Goal: Task Accomplishment & Management: Complete application form

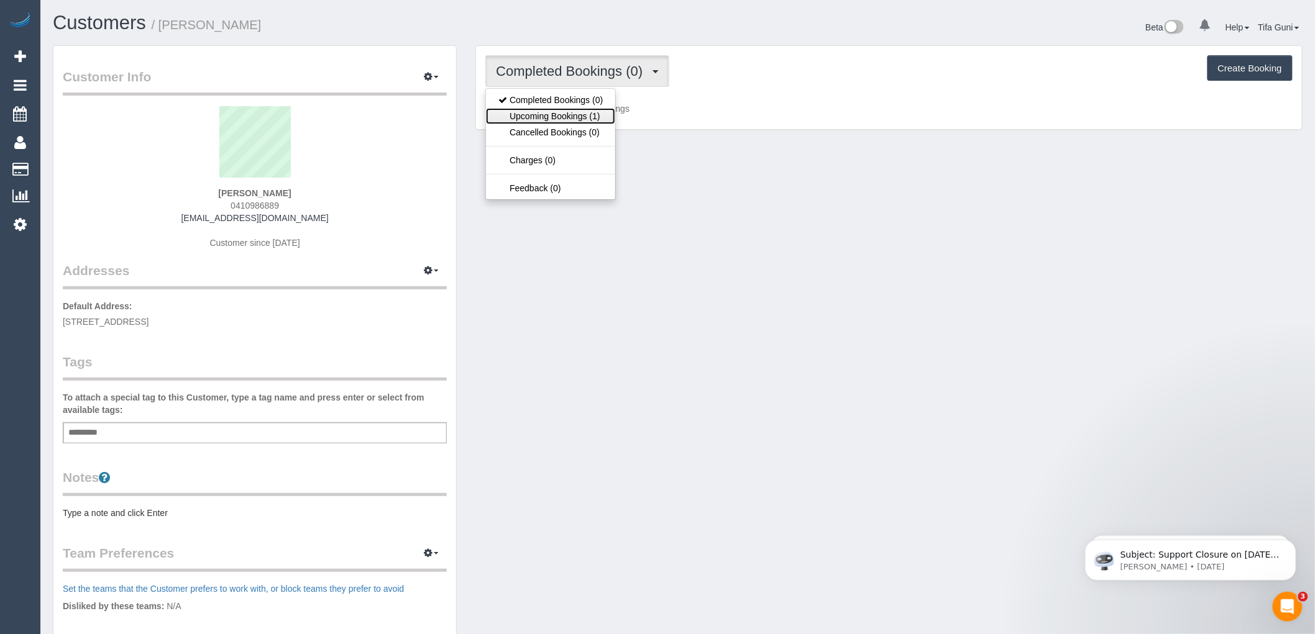
click at [568, 118] on link "Upcoming Bookings (1)" at bounding box center [550, 116] width 129 height 16
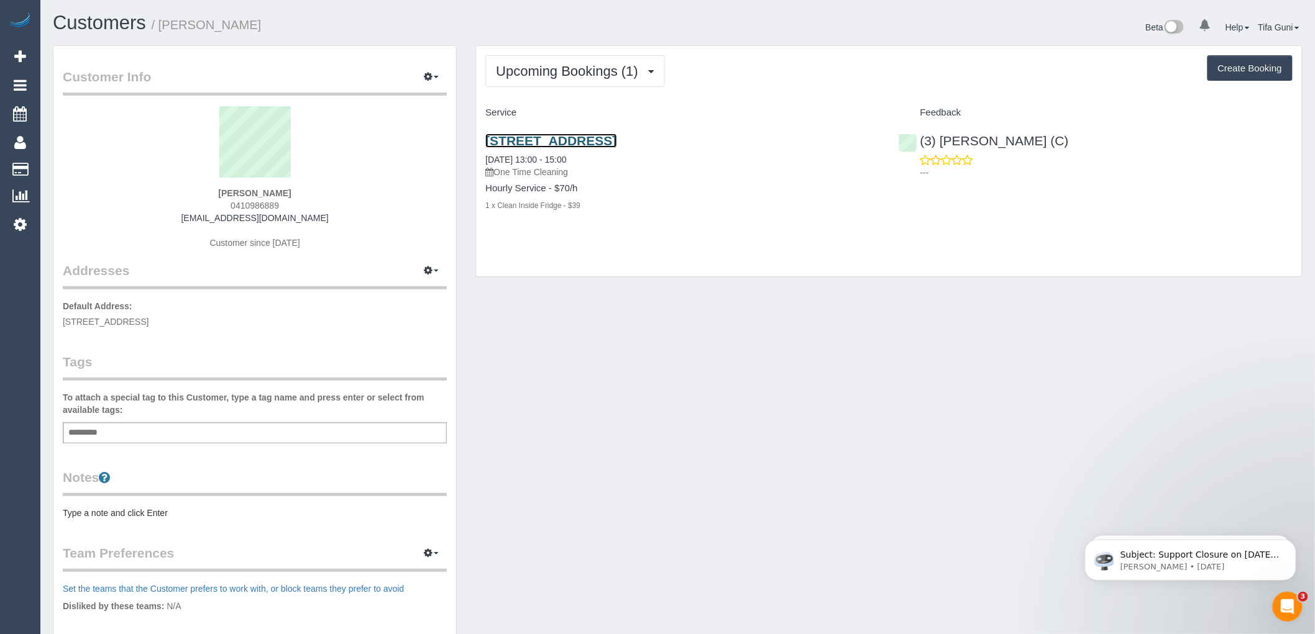
click at [616, 144] on link "228 La Trobe Street, 3603, Melbourne, VIC 3000" at bounding box center [550, 141] width 131 height 14
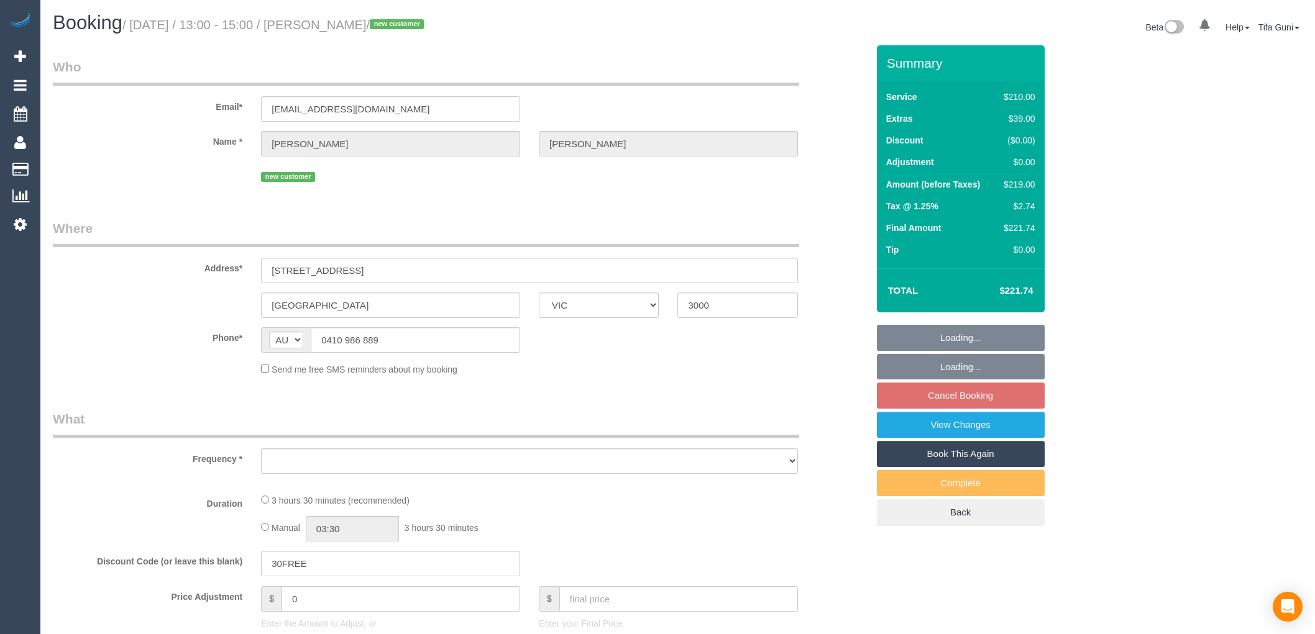
select select "VIC"
select select "object:597"
select select "string:stripe-pm_1S2zH92GScqysDRV8pxr02Vt"
select select "180"
select select "number:28"
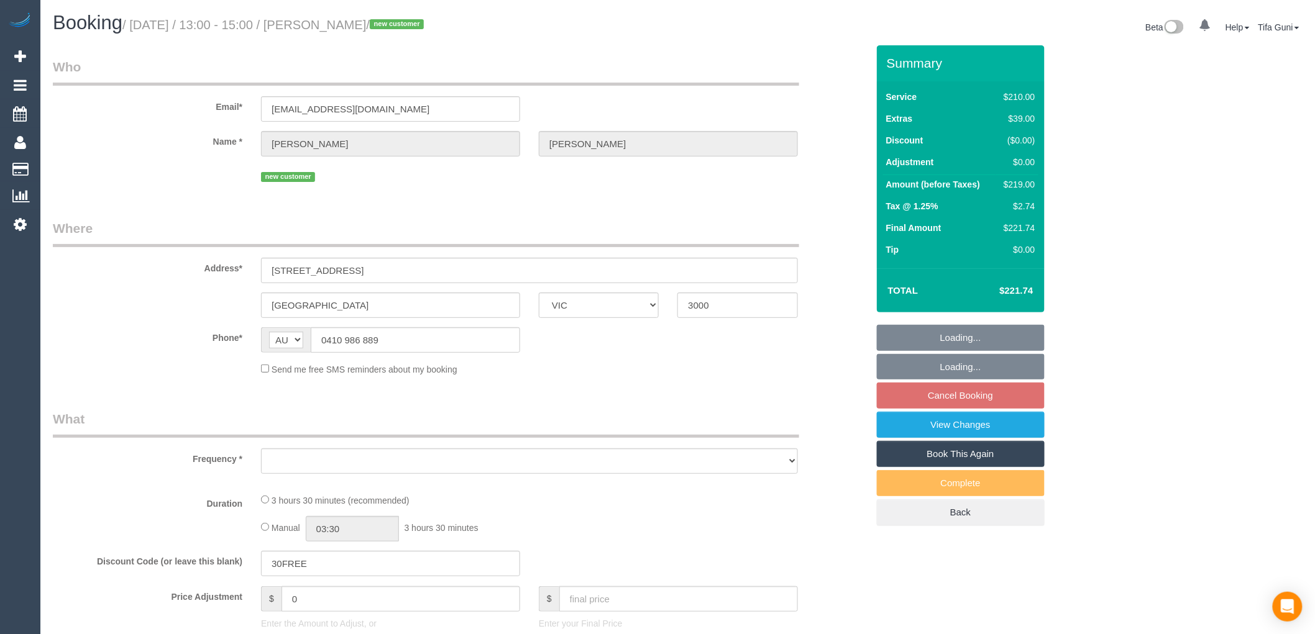
select select "number:14"
select select "number:18"
select select "number:36"
select select "number:26"
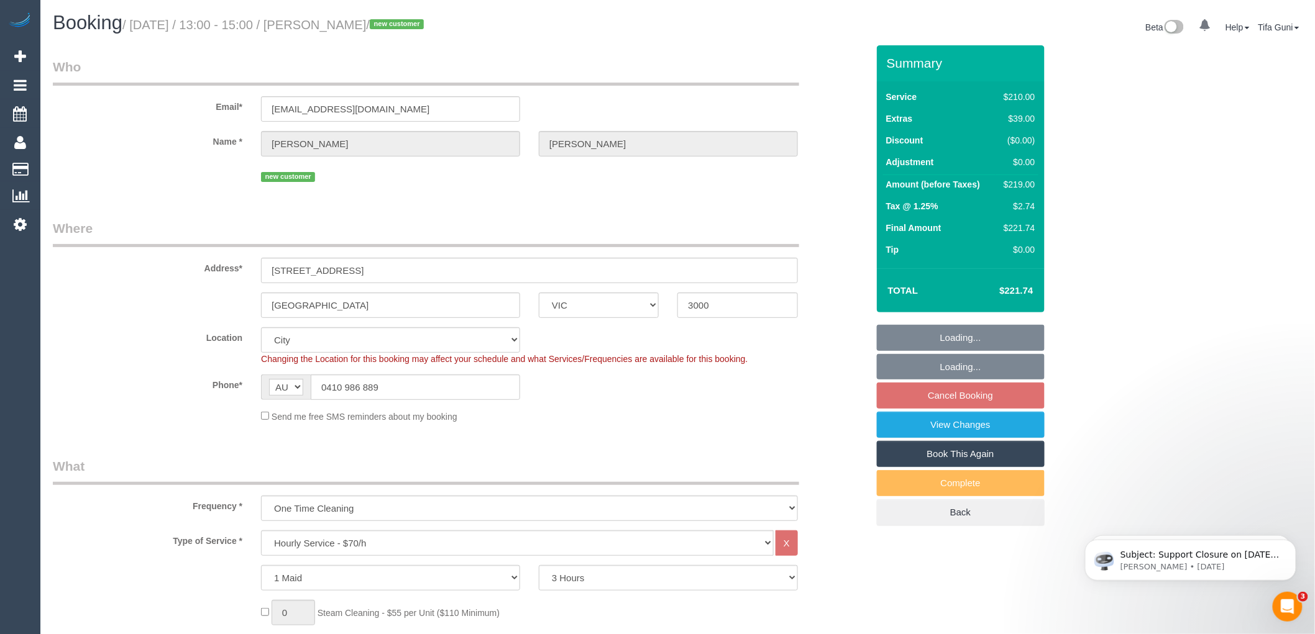
select select "object:914"
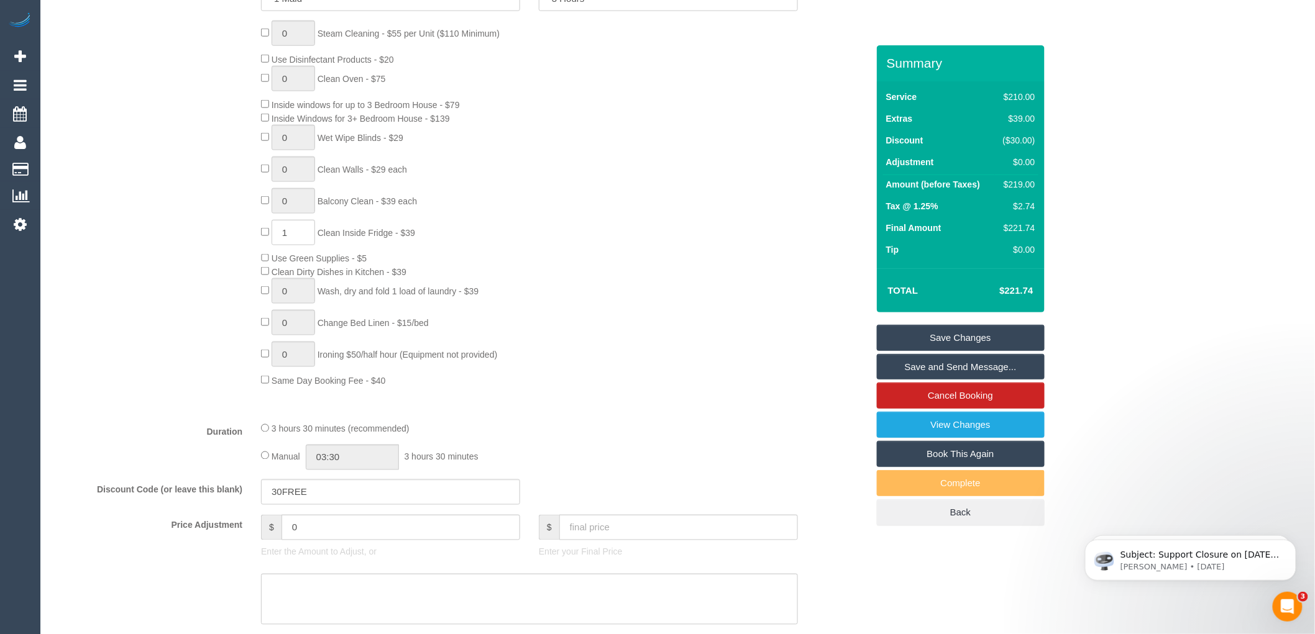
scroll to position [621, 0]
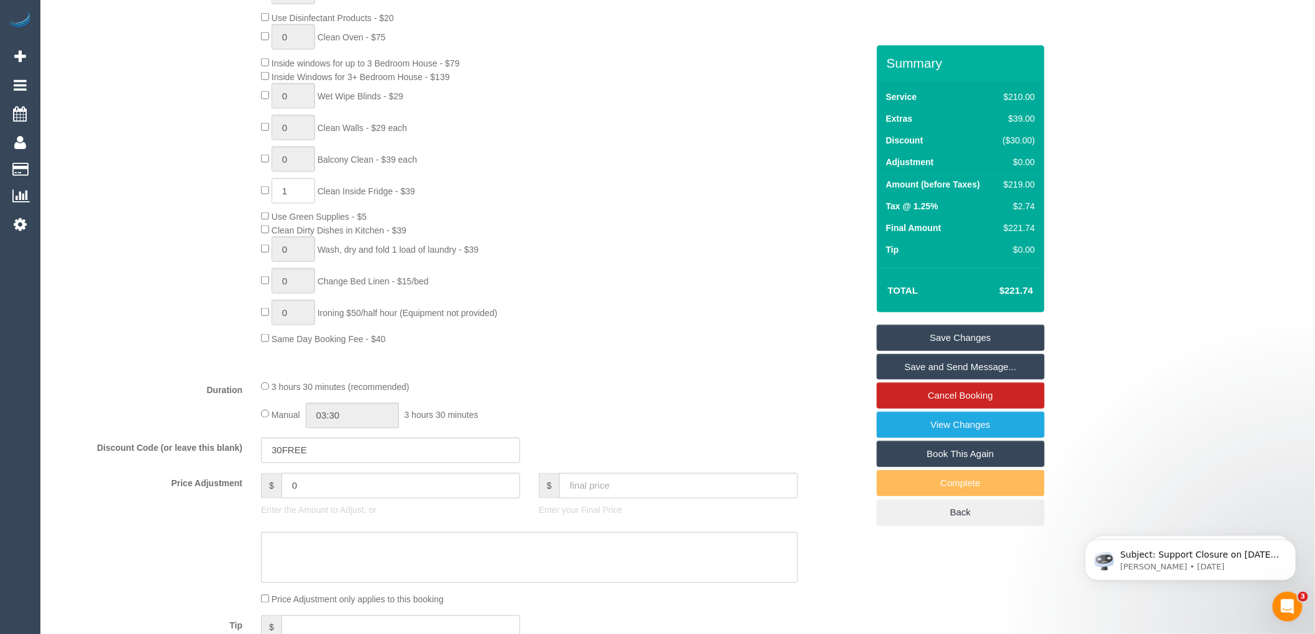
click at [264, 196] on span "1 Clean Inside Fridge - $39" at bounding box center [338, 191] width 154 height 10
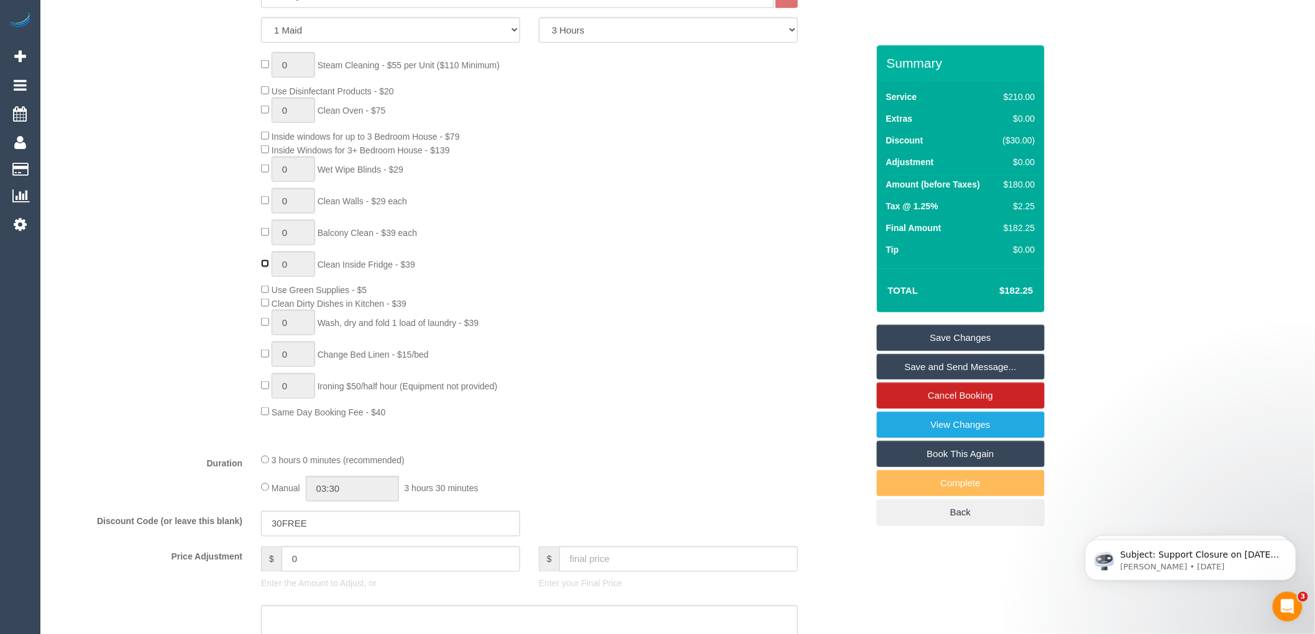
scroll to position [465, 0]
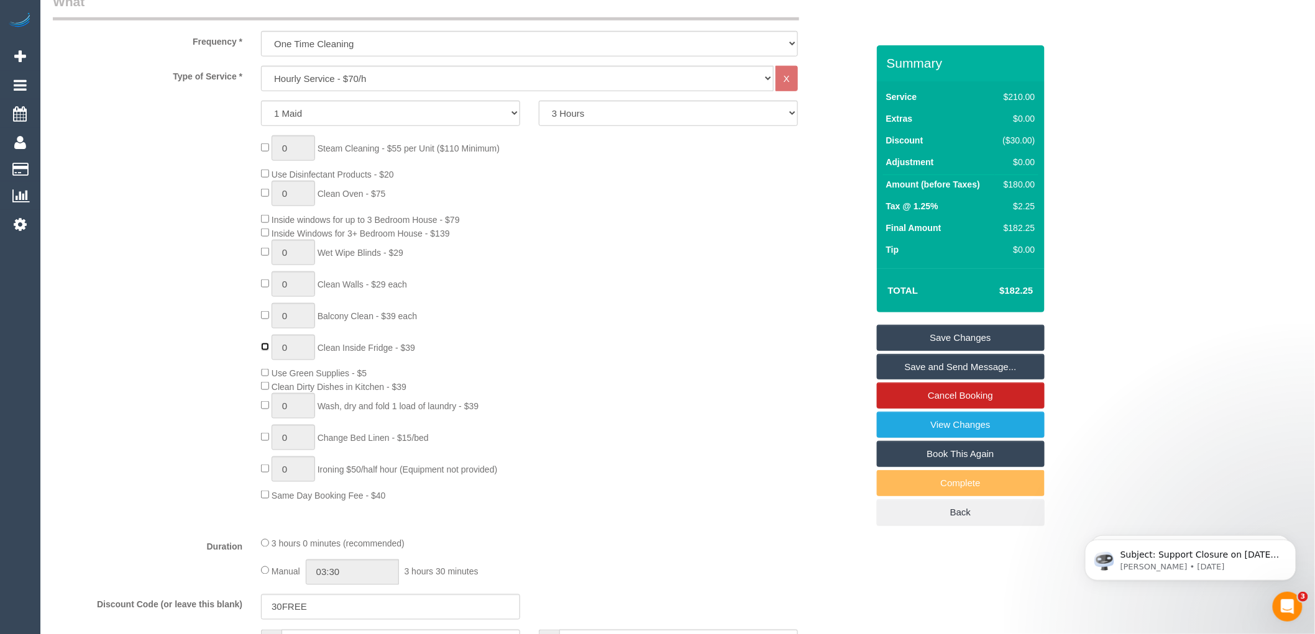
type input "1"
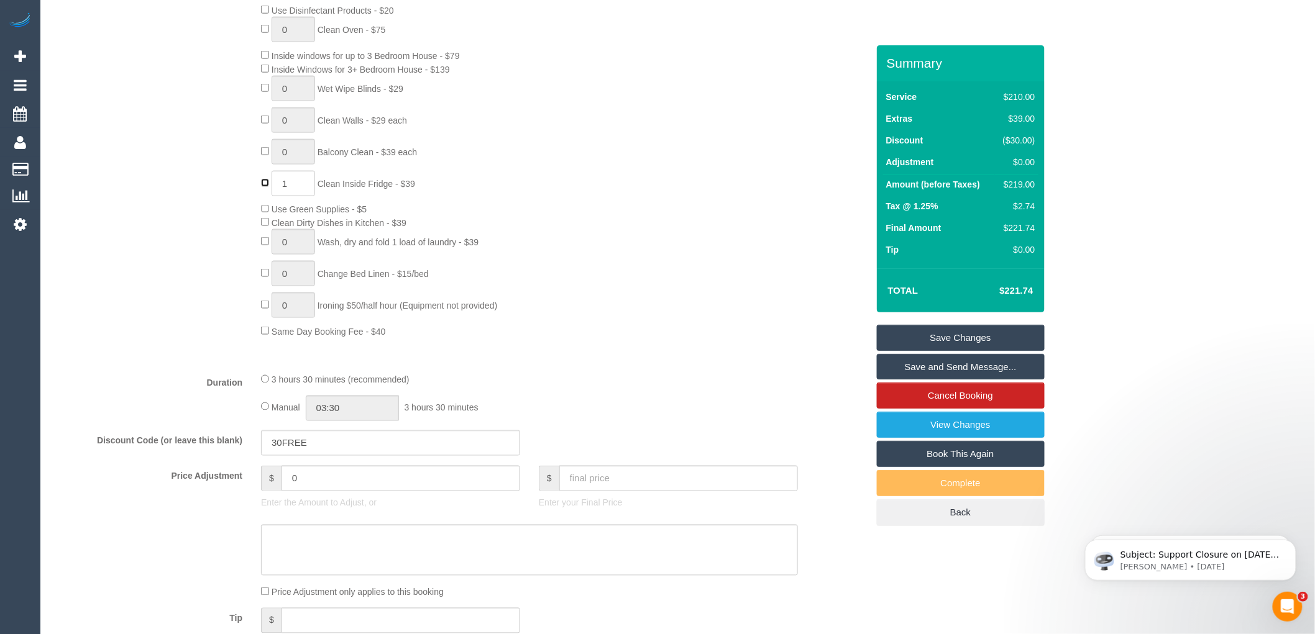
scroll to position [534, 0]
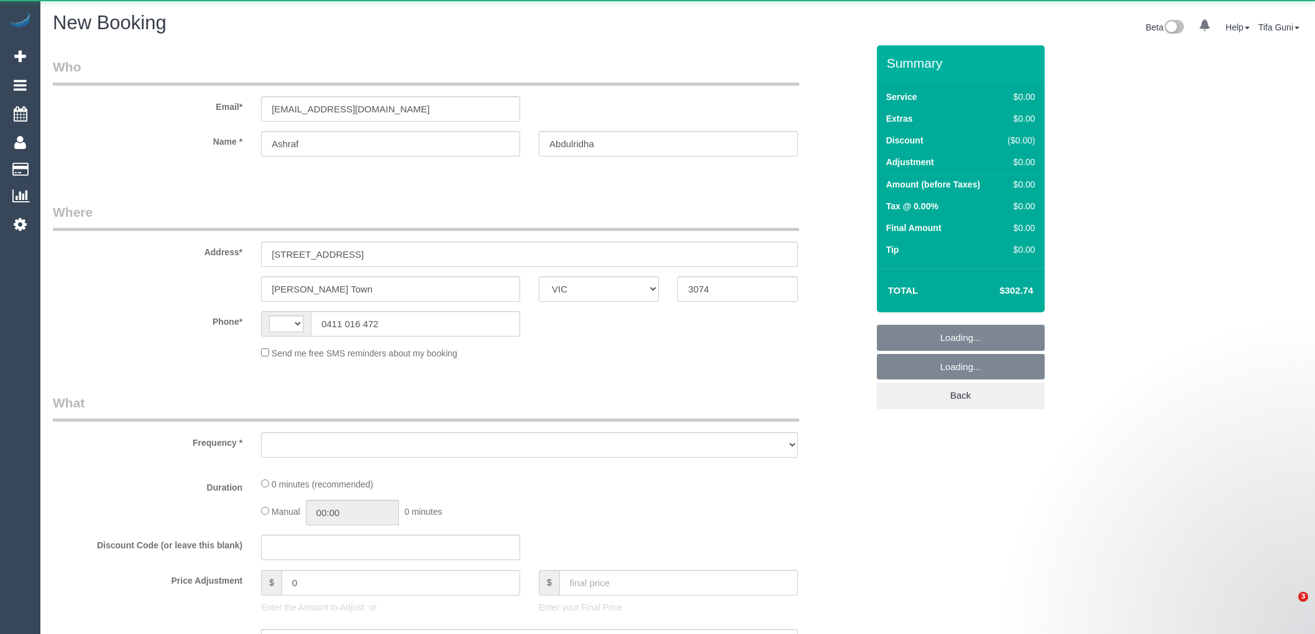
select select "VIC"
select select "string:AU"
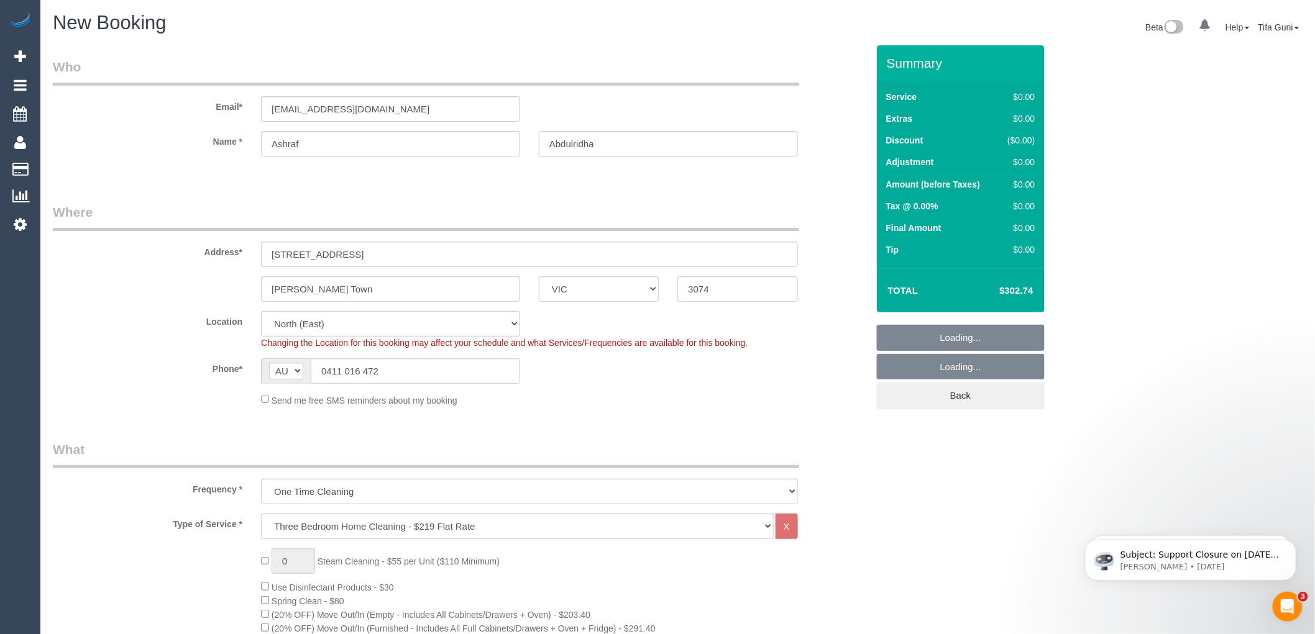
select select "object:1847"
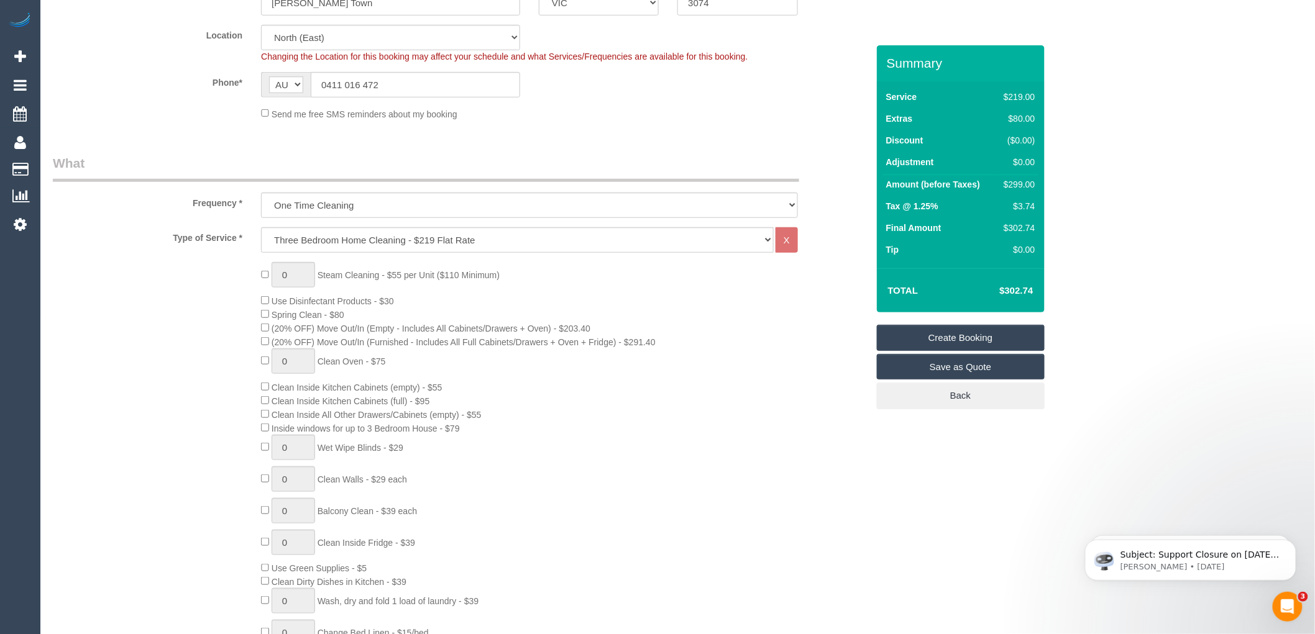
scroll to position [345, 0]
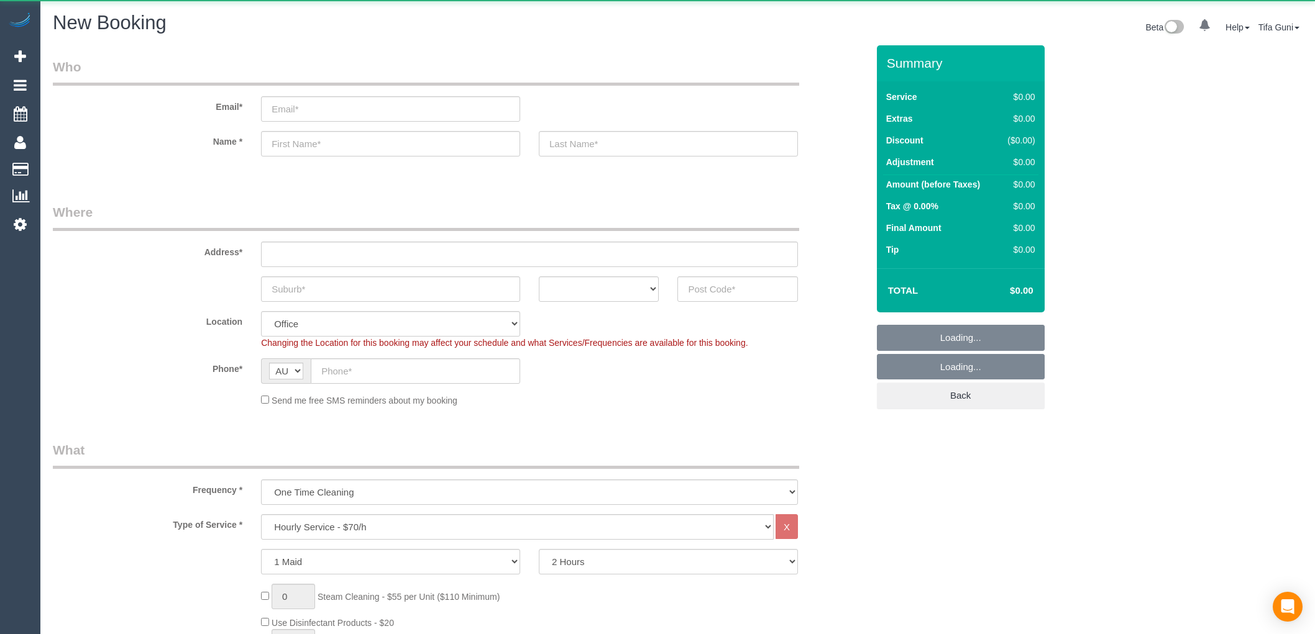
select select "object:813"
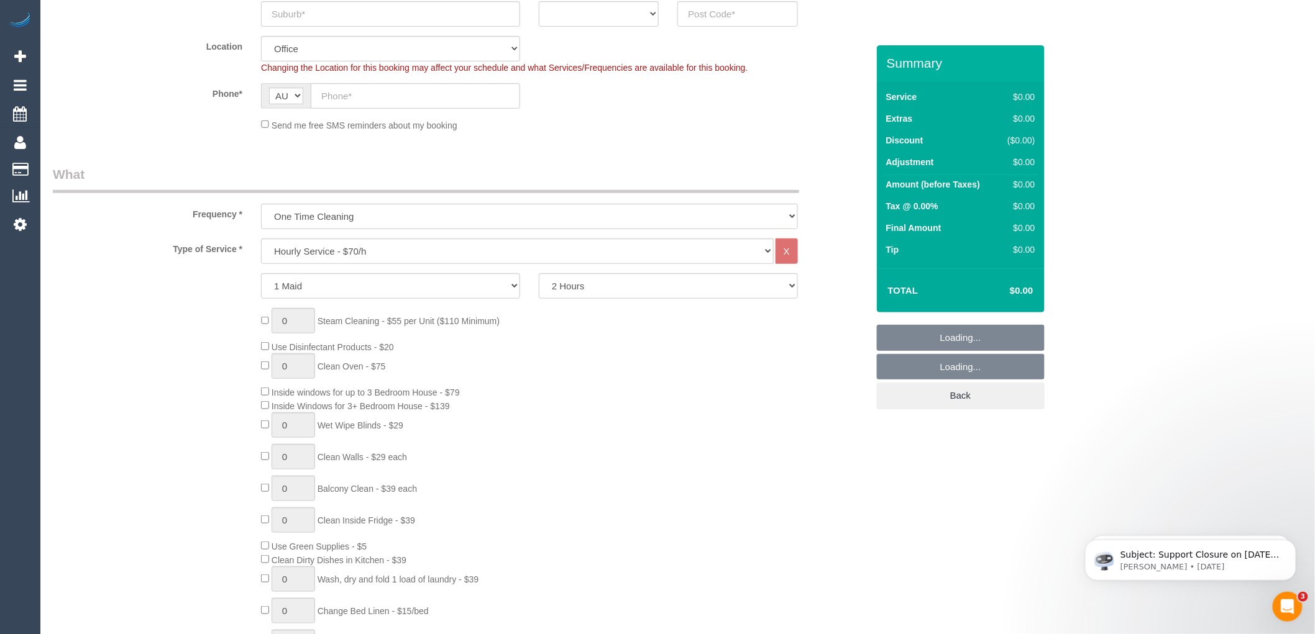
scroll to position [276, 0]
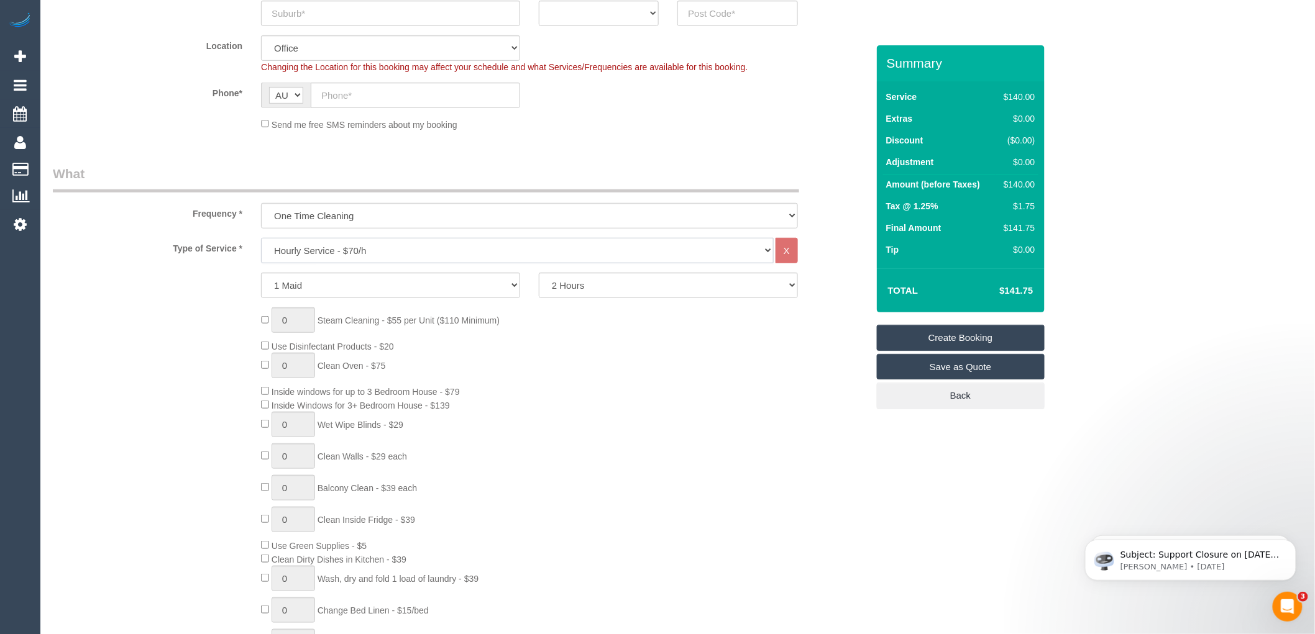
click at [324, 252] on select "Hourly Service - $70/h Hourly Service - $65/h Hourly Service - $60/h Hourly Ser…" at bounding box center [517, 250] width 513 height 25
select select "29"
click at [261, 239] on select "Hourly Service - $70/h Hourly Service - $65/h Hourly Service - $60/h Hourly Ser…" at bounding box center [517, 250] width 513 height 25
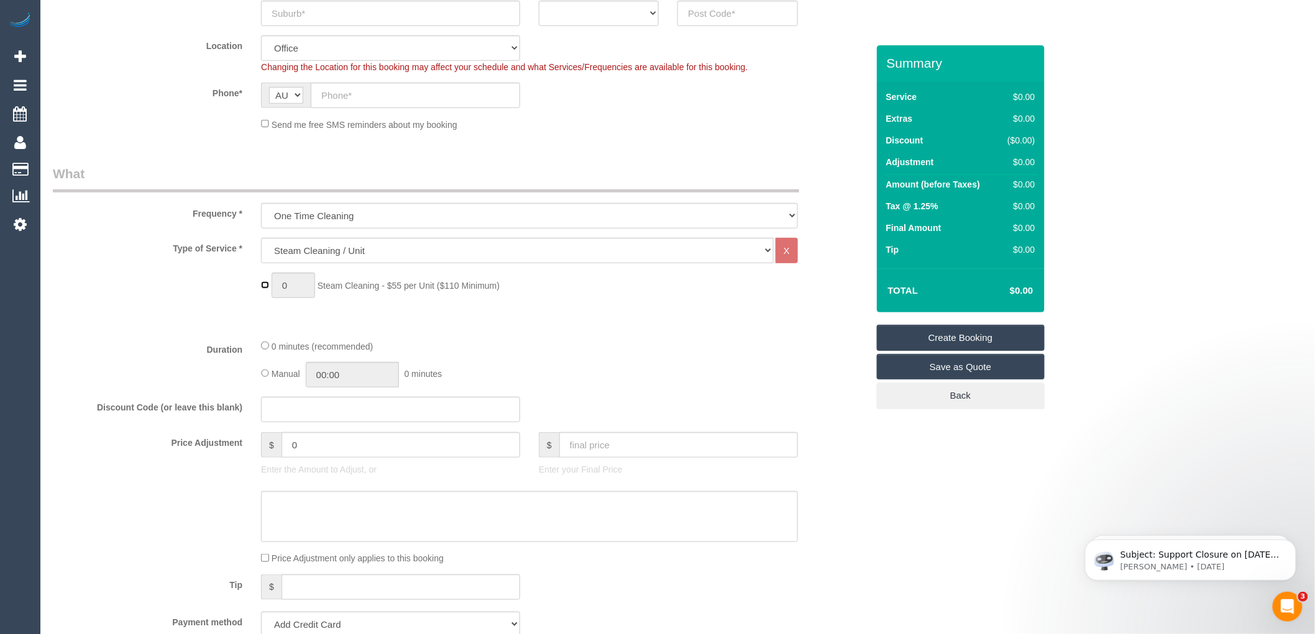
type input "1"
click at [291, 287] on input "1" at bounding box center [294, 285] width 44 height 25
type input "4"
click at [460, 319] on div "Type of Service * Hourly Service - $70/h Hourly Service - $65/h Hourly Service …" at bounding box center [460, 283] width 815 height 91
click at [538, 295] on div "4 Steam Cleaning - $55 per Unit ($110 Minimum)" at bounding box center [564, 289] width 625 height 32
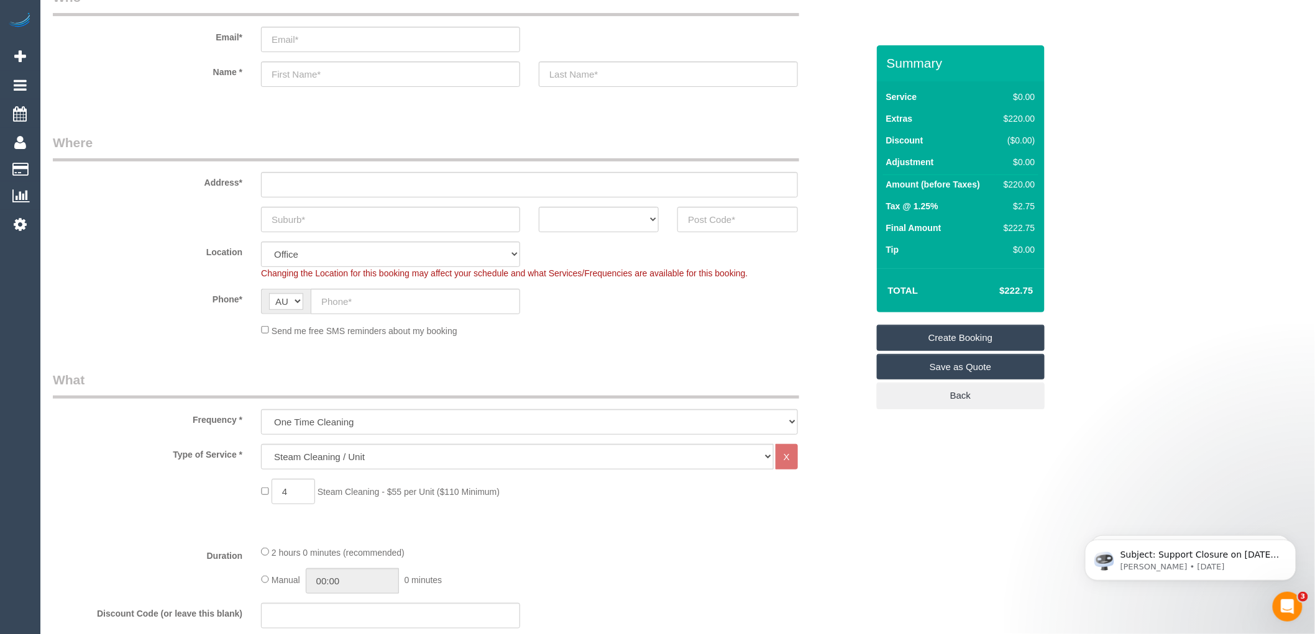
scroll to position [69, 0]
click at [587, 219] on select "ACT NSW NT QLD SA TAS VIC WA" at bounding box center [599, 220] width 120 height 25
select select "VIC"
click at [539, 208] on select "ACT NSW NT QLD SA TAS VIC WA" at bounding box center [599, 220] width 120 height 25
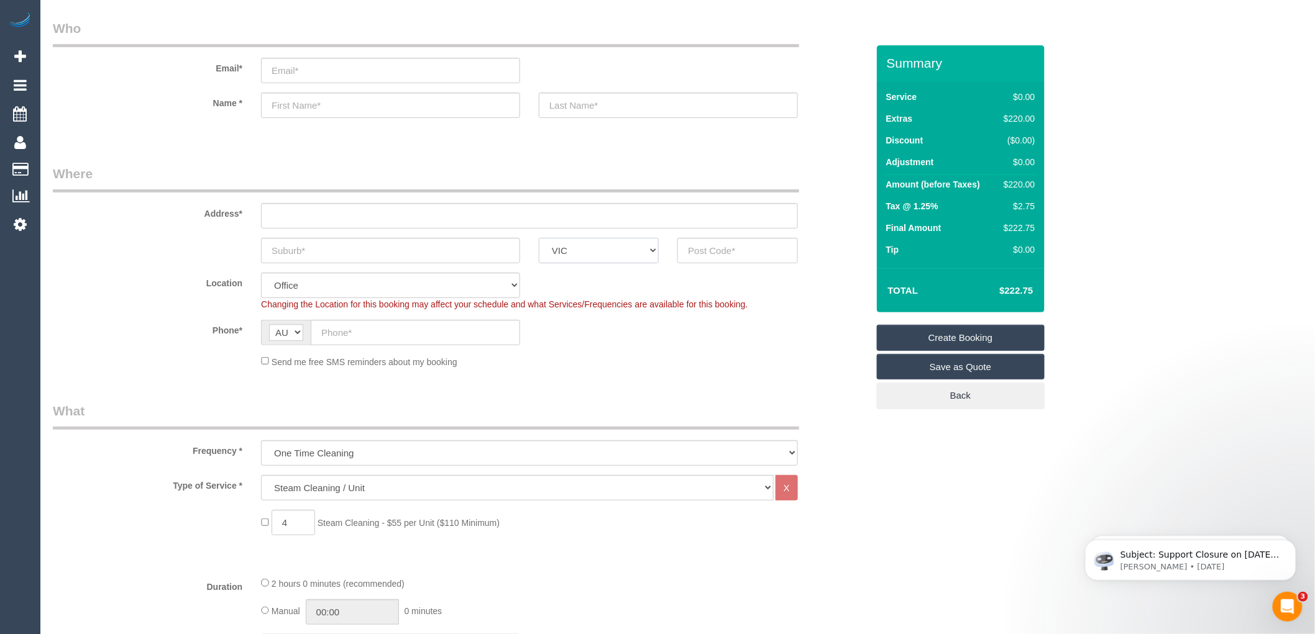
scroll to position [0, 0]
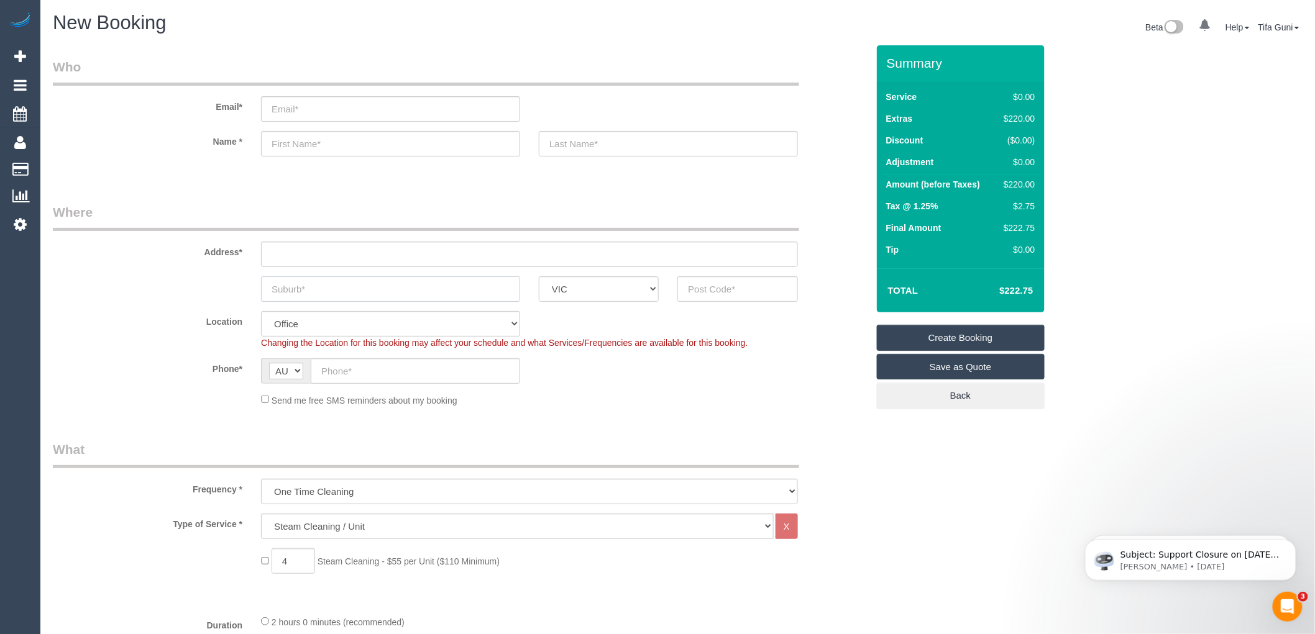
click at [324, 292] on input "text" at bounding box center [390, 289] width 259 height 25
type input "[PERSON_NAME] ckreek"
click at [722, 290] on input "text" at bounding box center [737, 289] width 120 height 25
click at [331, 258] on input "text" at bounding box center [529, 254] width 537 height 25
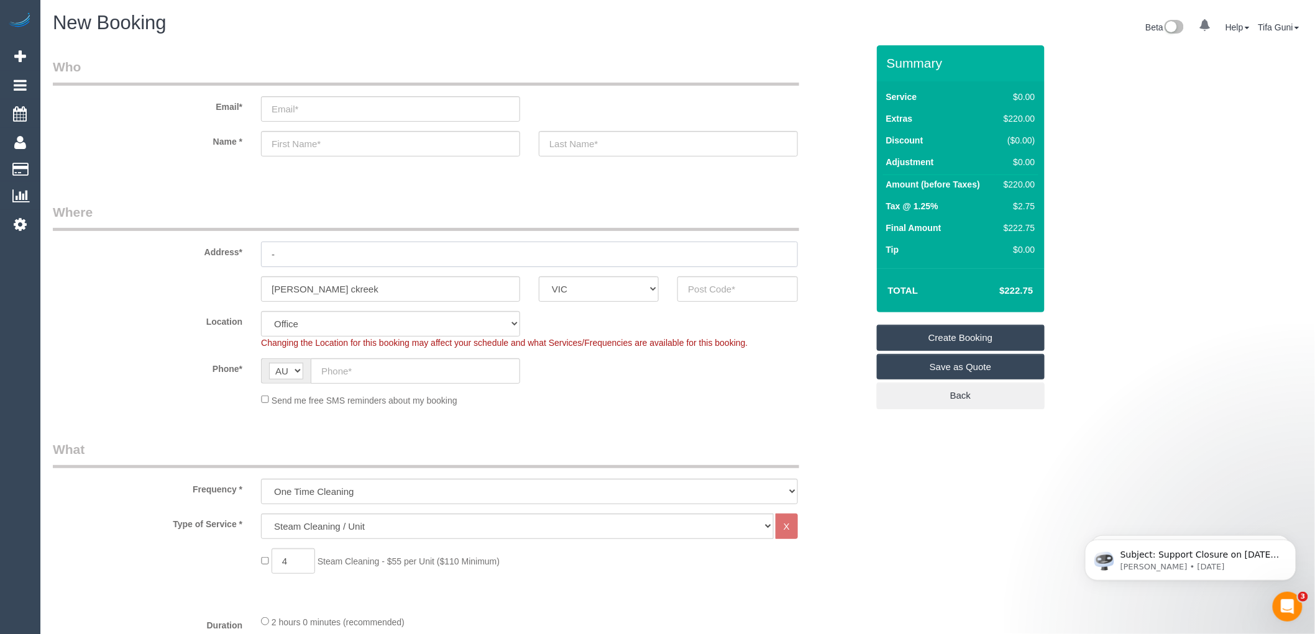
type input "-"
click at [377, 377] on input "text" at bounding box center [415, 371] width 209 height 25
paste input "61 431 296 731"
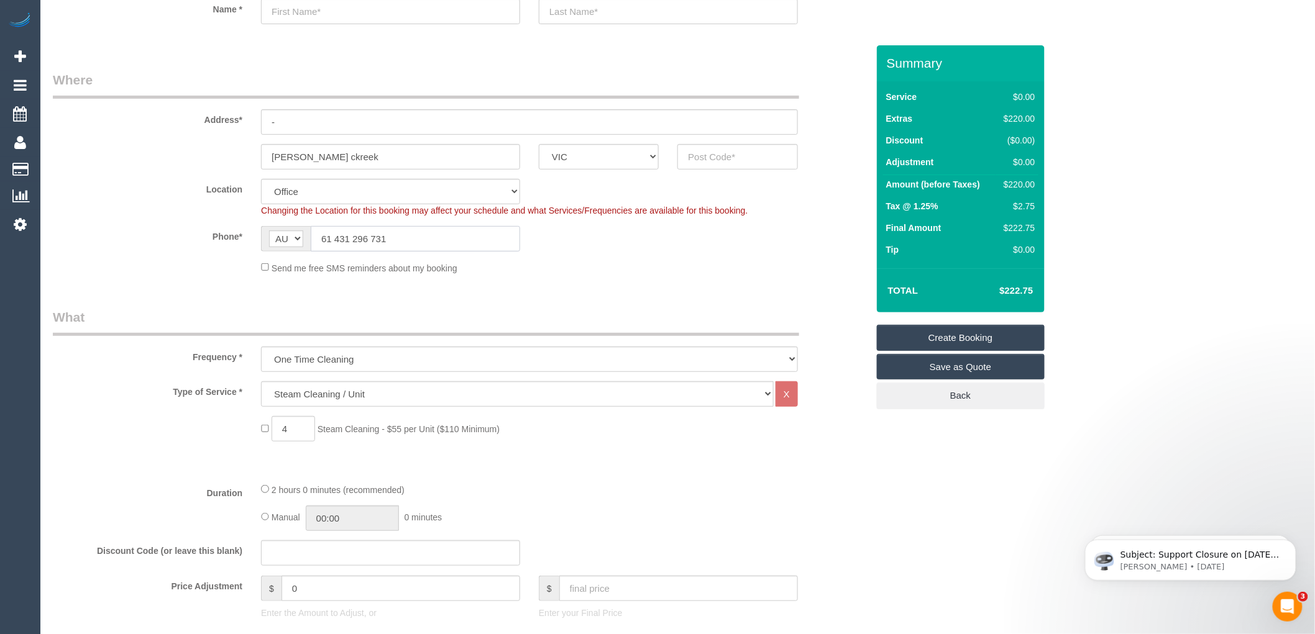
scroll to position [138, 0]
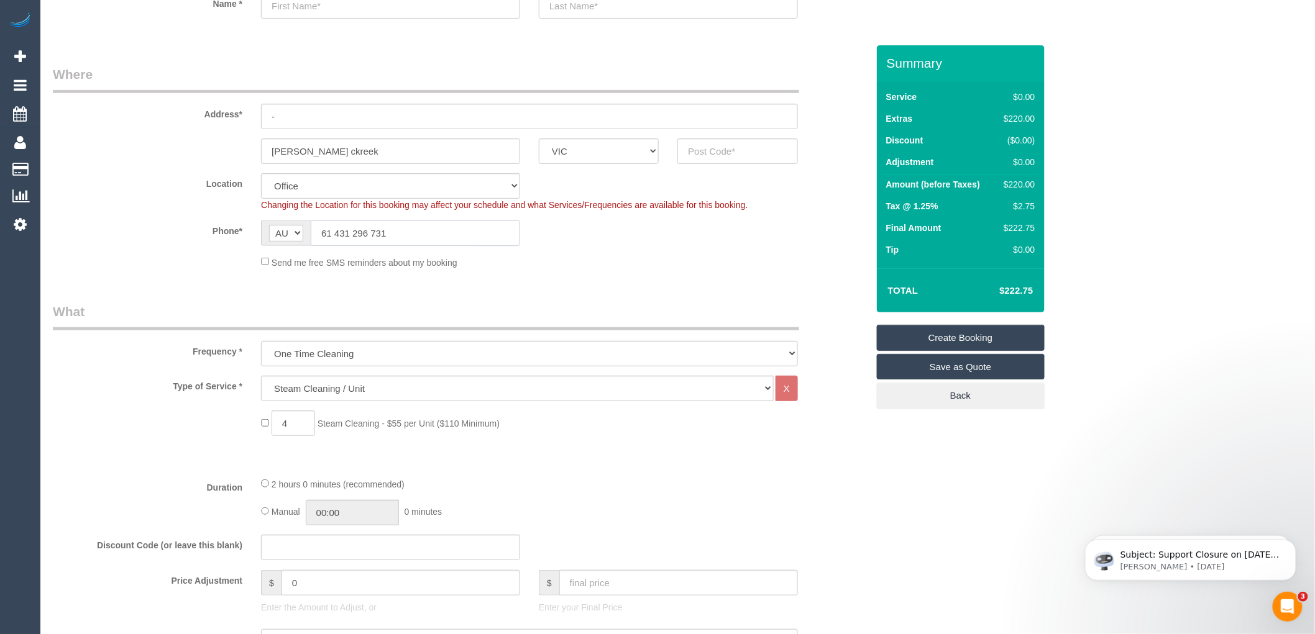
type input "61 431 296 731"
click at [726, 147] on input "text" at bounding box center [737, 151] width 120 height 25
drag, startPoint x: 721, startPoint y: 145, endPoint x: 667, endPoint y: 146, distance: 53.5
click at [667, 146] on div "auston ckreek ACT NSW NT QLD SA TAS VIC WA 3217" at bounding box center [460, 151] width 833 height 25
type input "3217"
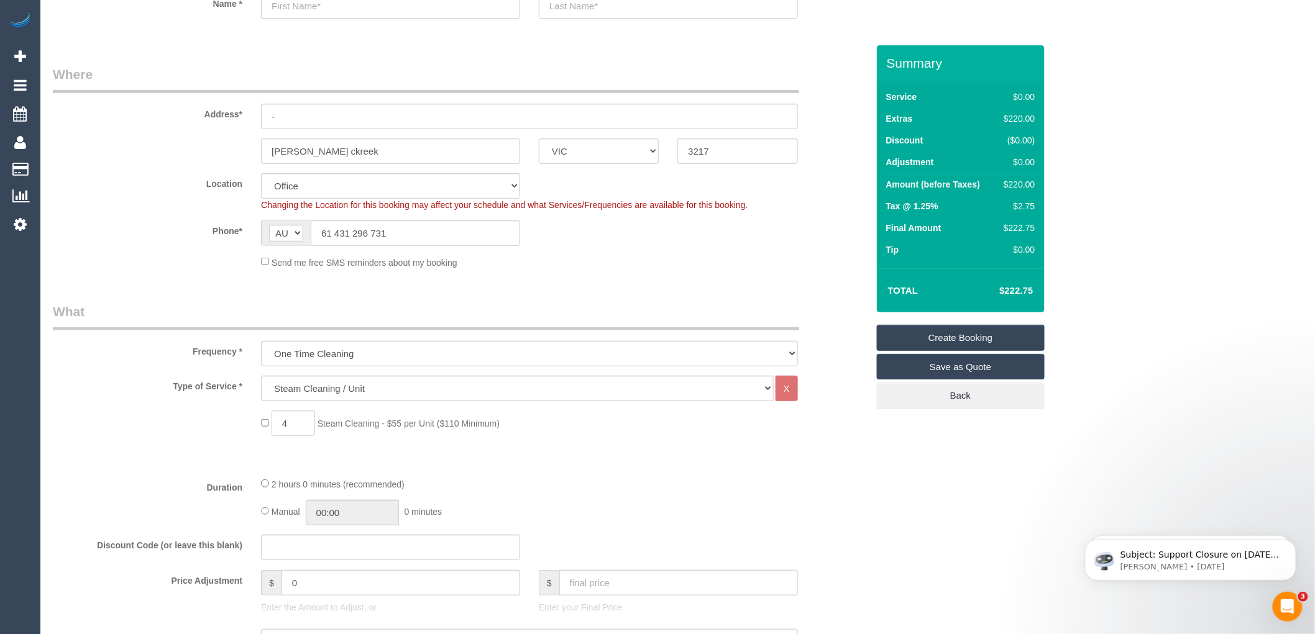
select select "124"
select select "object:2090"
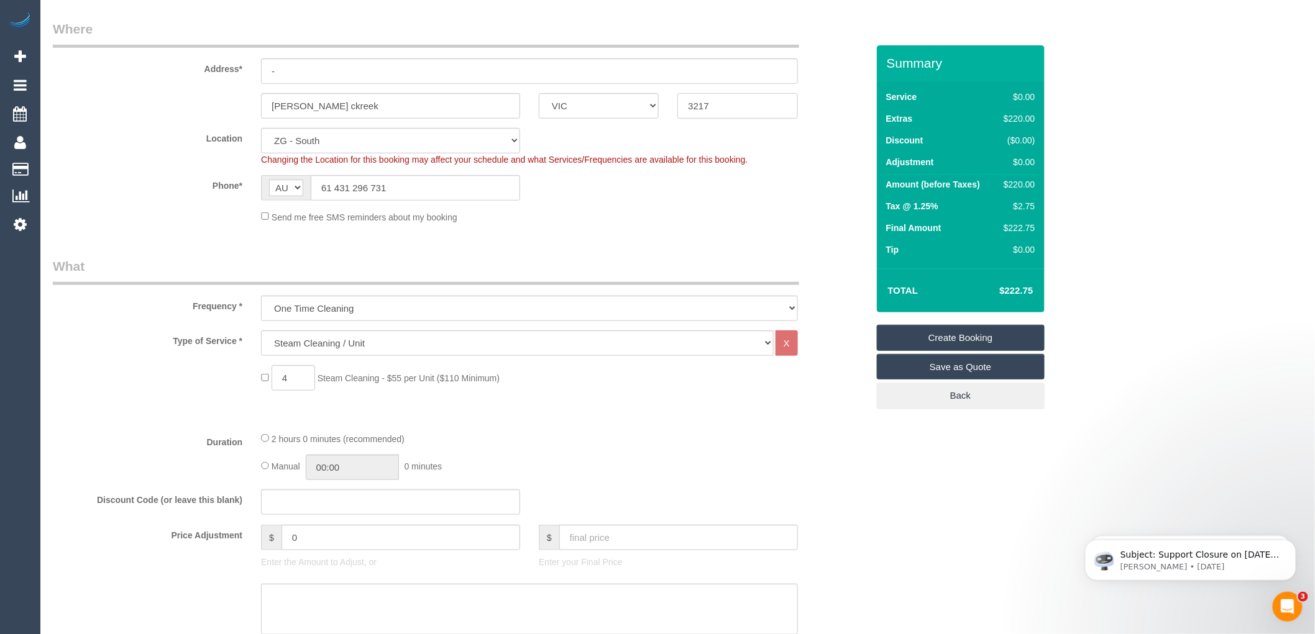
scroll to position [207, 0]
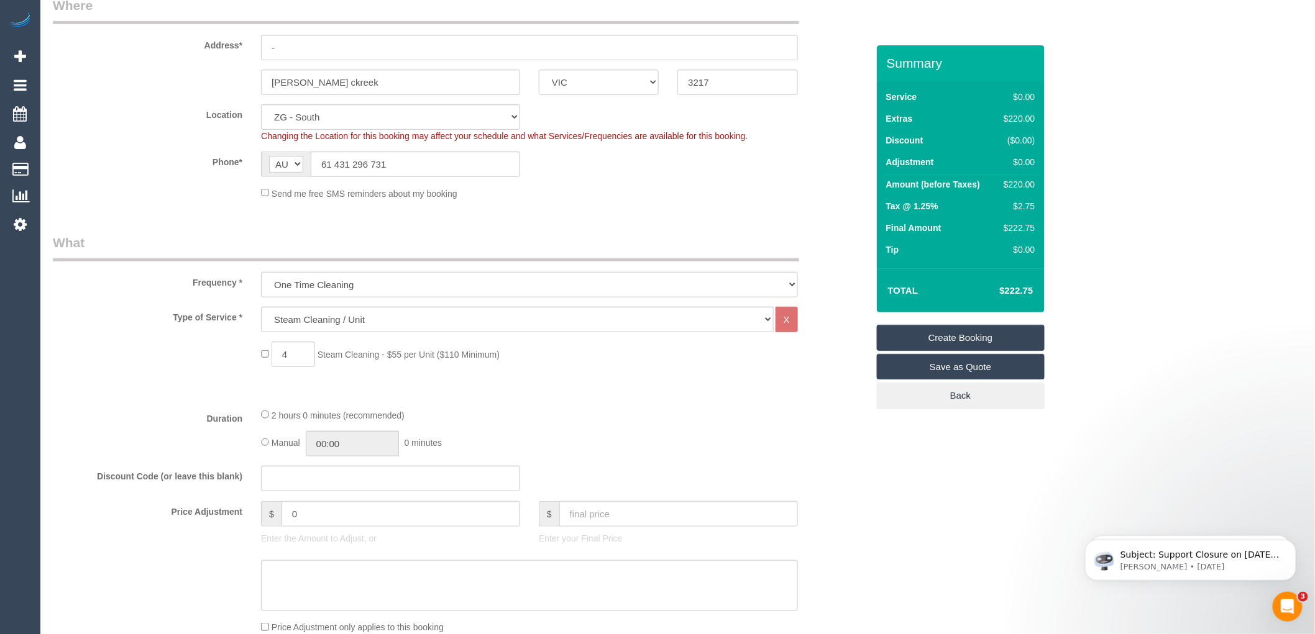
click at [741, 196] on div "Send me free SMS reminders about my booking" at bounding box center [530, 193] width 556 height 14
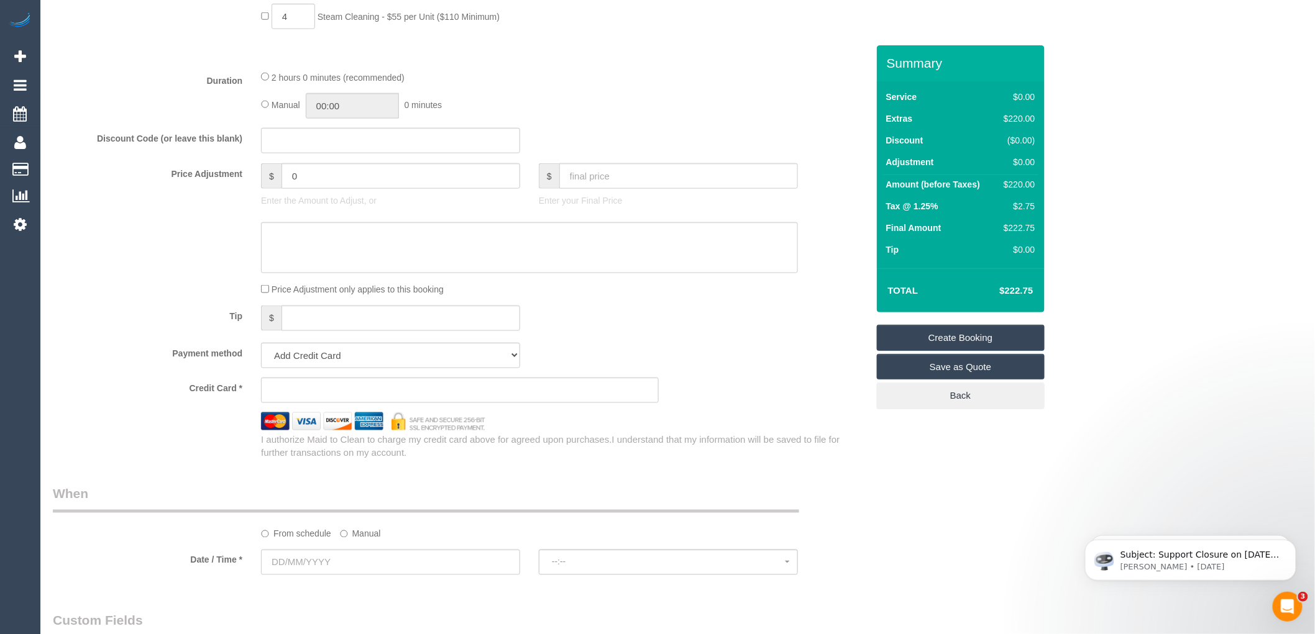
scroll to position [621, 0]
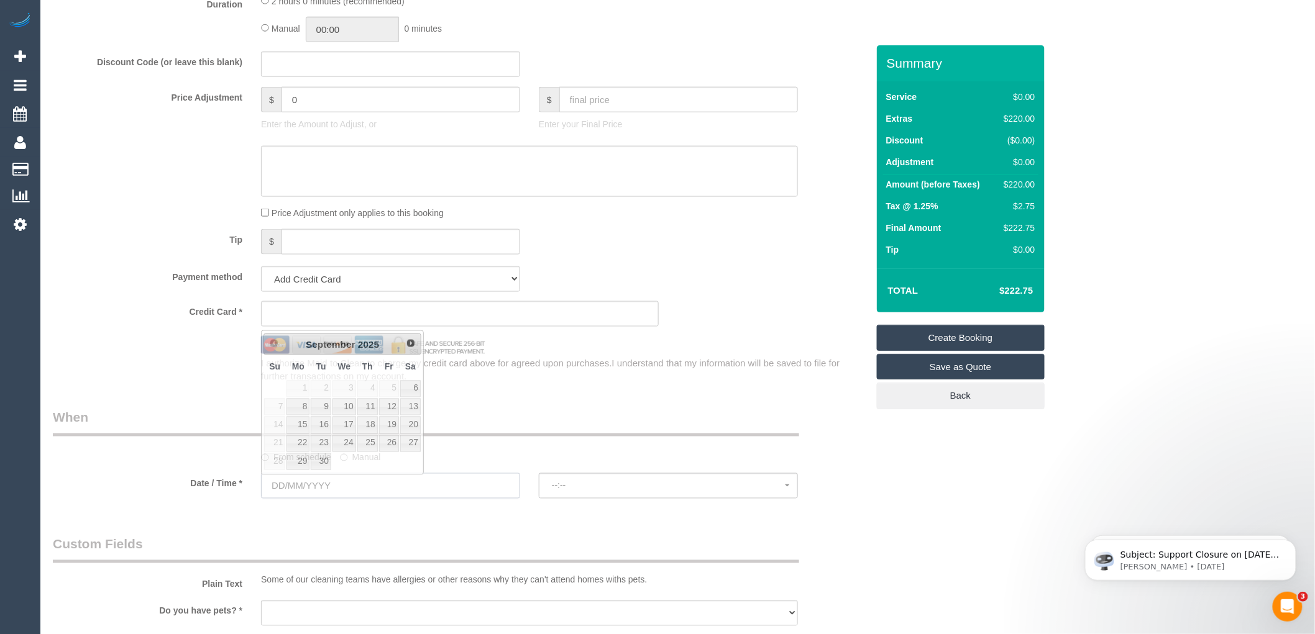
click at [296, 497] on input "text" at bounding box center [390, 486] width 259 height 25
click at [404, 387] on link "6" at bounding box center [410, 389] width 21 height 17
type input "[DATE]"
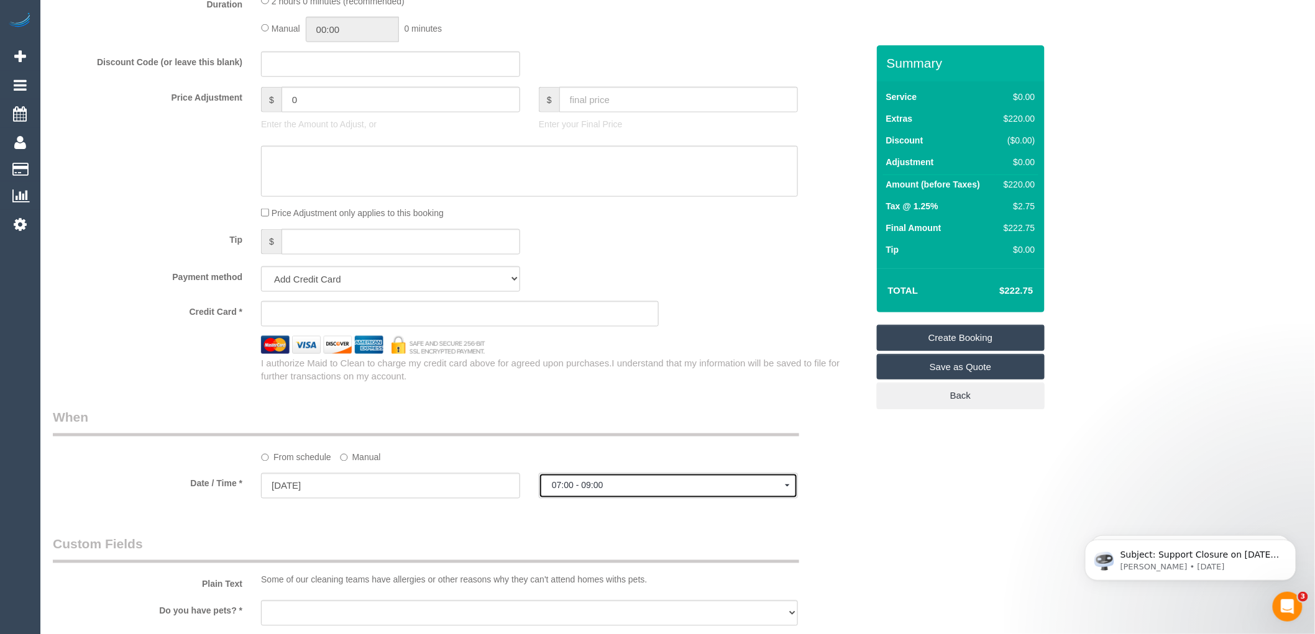
click at [611, 487] on span "07:00 - 09:00" at bounding box center [668, 486] width 233 height 10
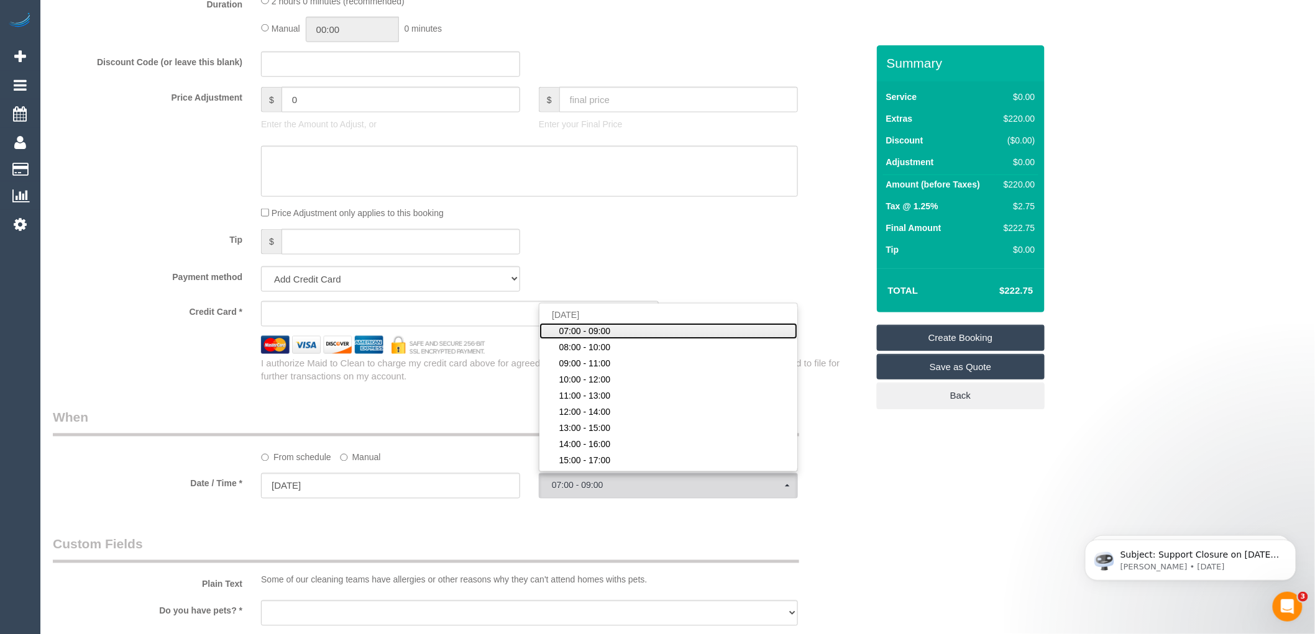
click at [579, 330] on span "07:00 - 09:00" at bounding box center [585, 331] width 52 height 12
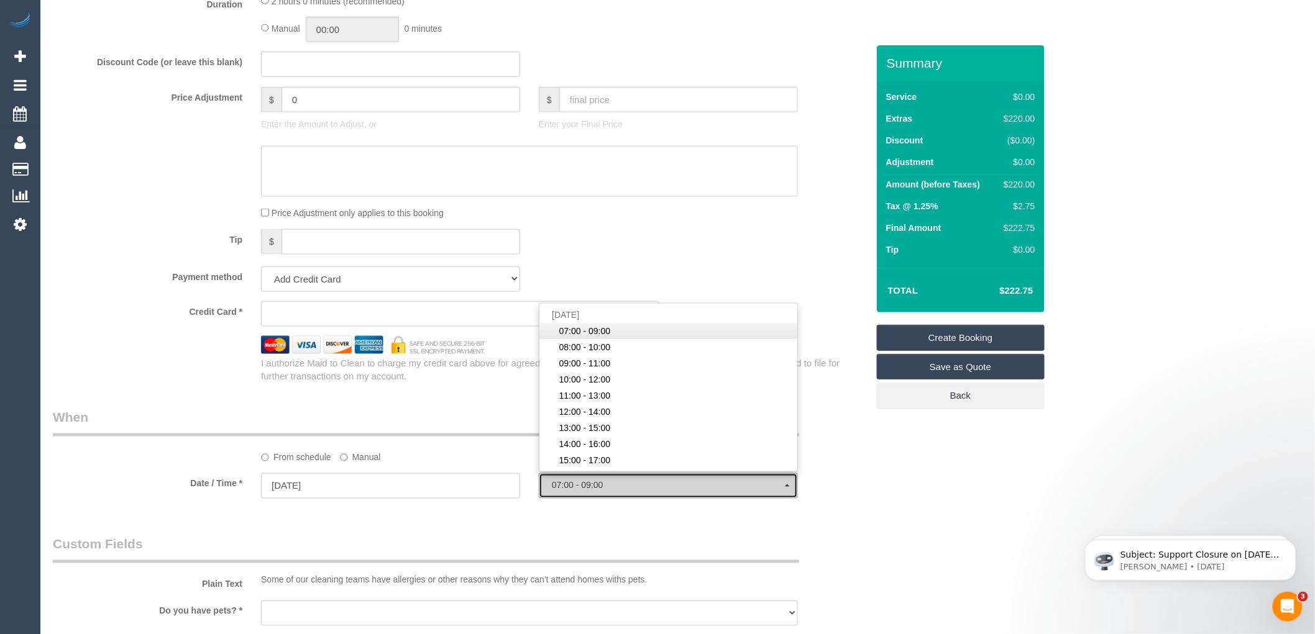
select select "spot1"
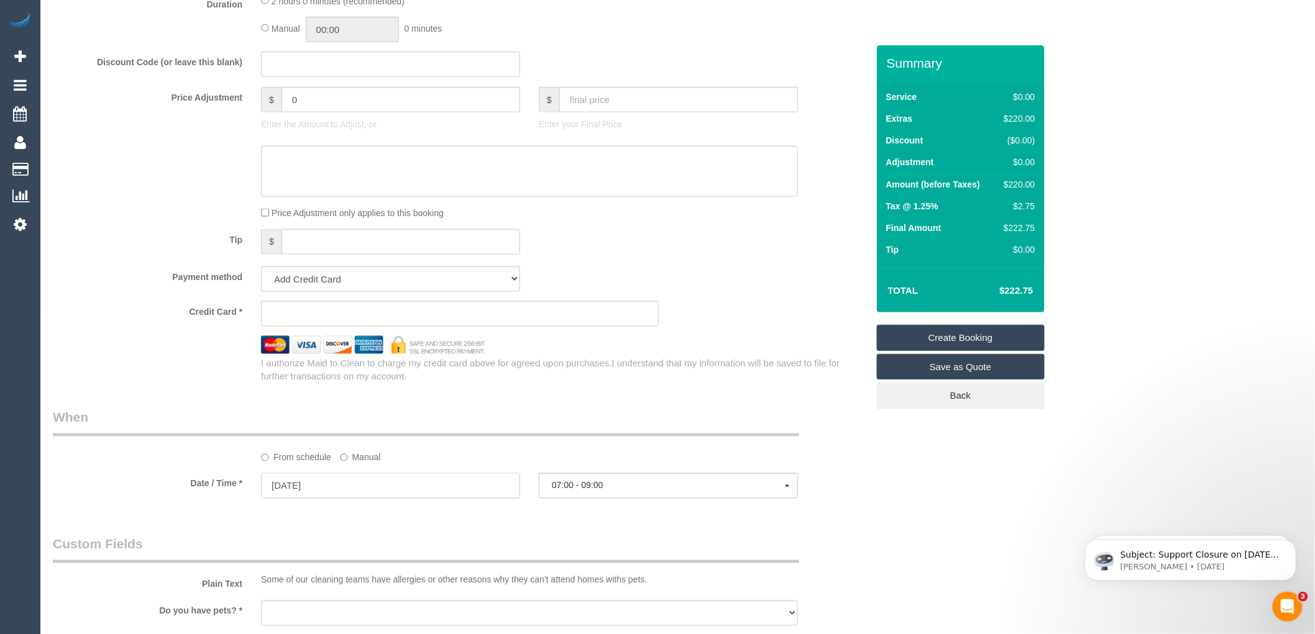
click at [346, 486] on input "[DATE]" at bounding box center [390, 486] width 259 height 25
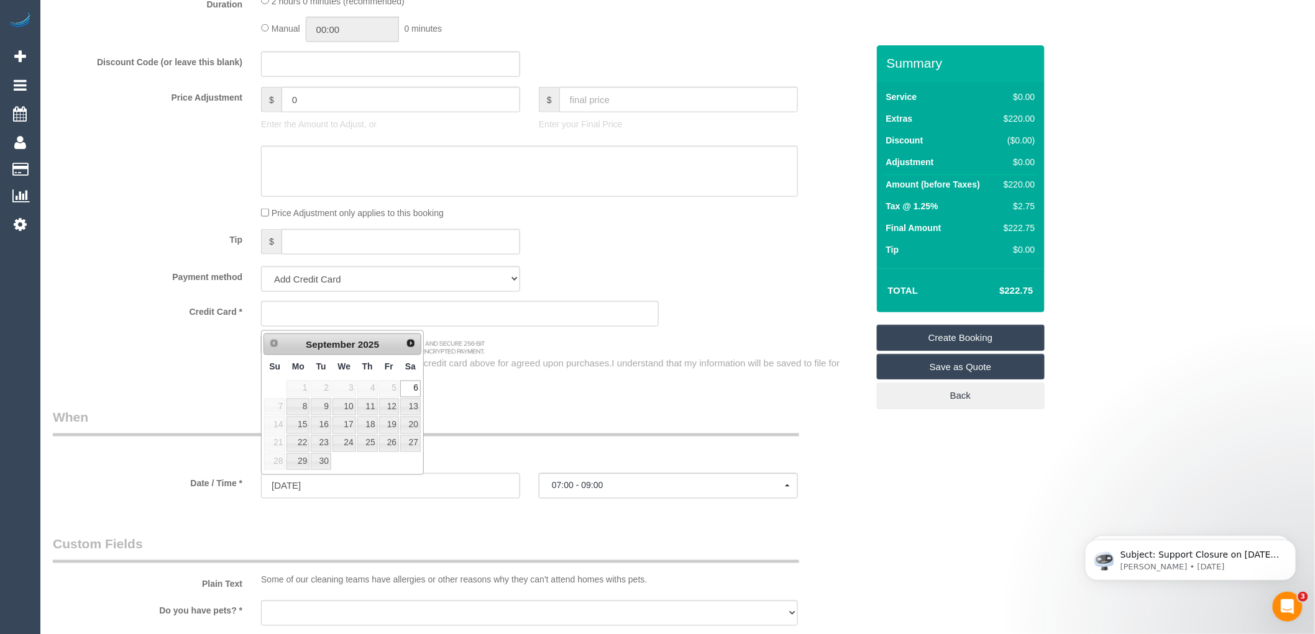
click at [513, 402] on div "Who Email* Name * Where Address* - auston ckreek ACT NSW NT QLD SA TAS VIC WA 3…" at bounding box center [460, 346] width 833 height 1845
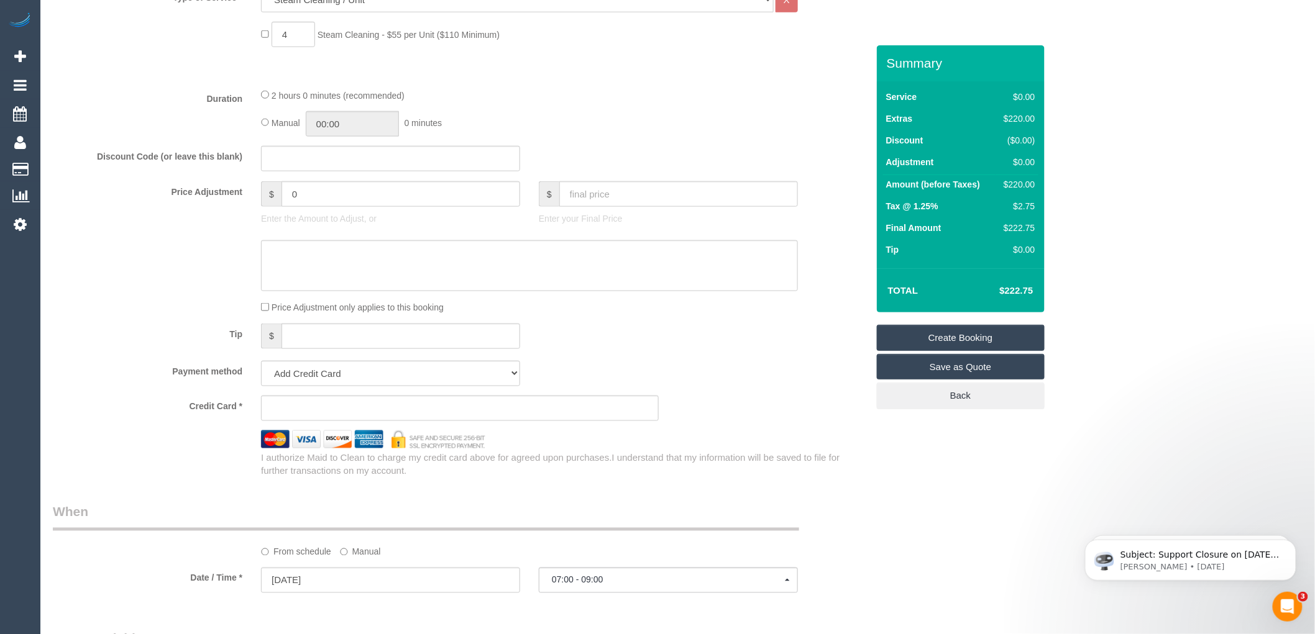
scroll to position [552, 0]
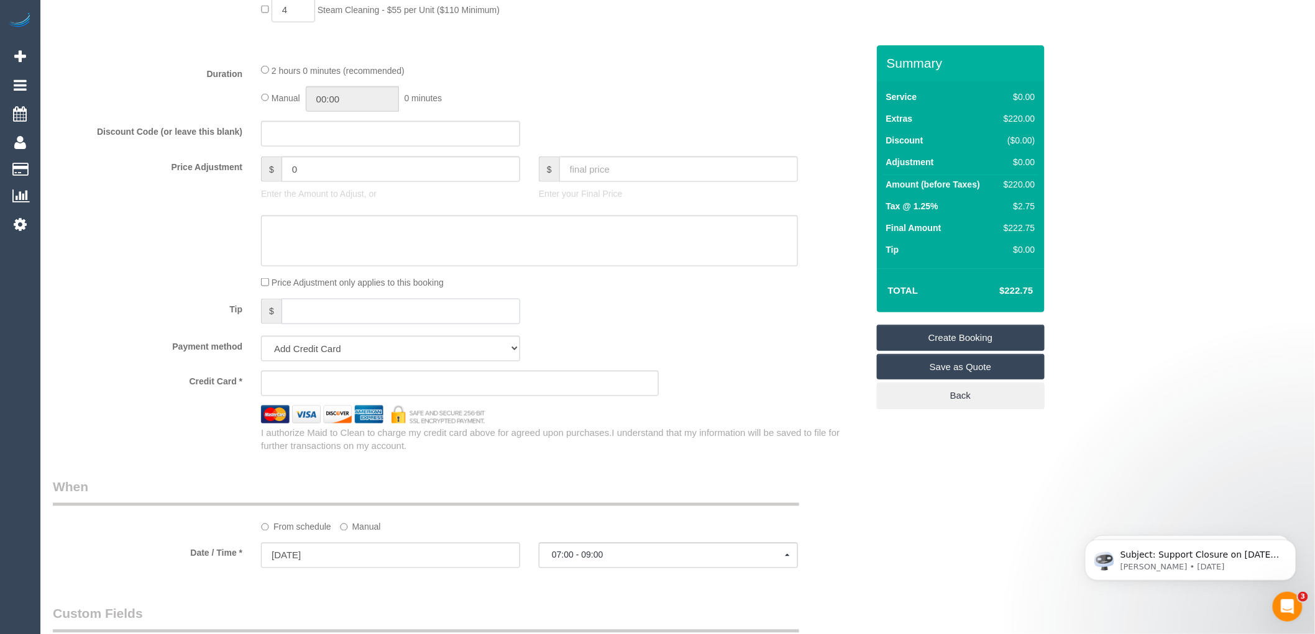
click at [300, 305] on input "text" at bounding box center [401, 311] width 239 height 25
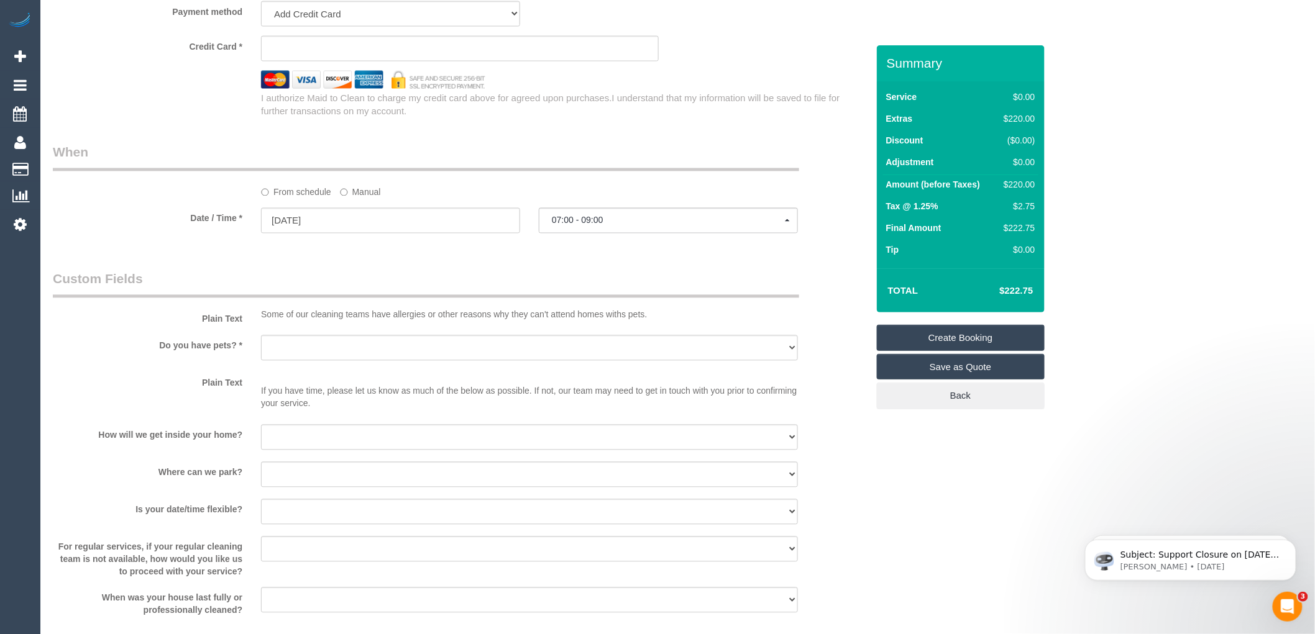
scroll to position [897, 0]
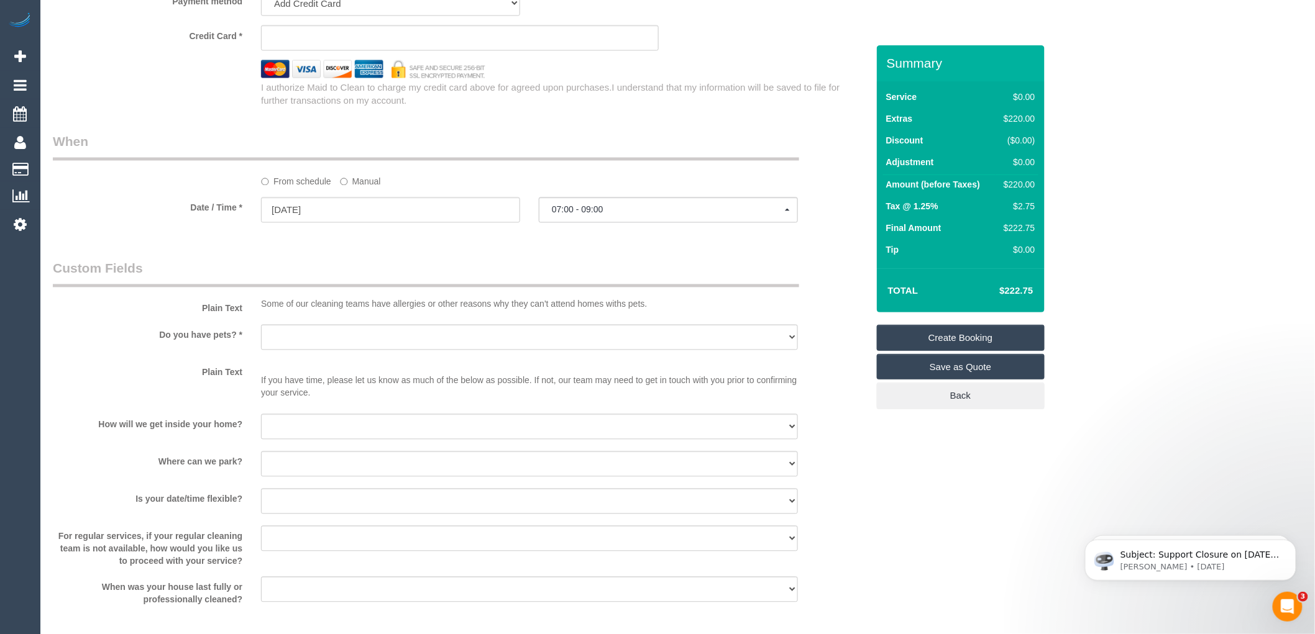
type input "27.50"
click at [311, 336] on select "Yes - Cats Yes - Dogs No pets Yes - Dogs and Cats Yes - Other" at bounding box center [529, 337] width 537 height 25
select select "number:28"
click at [261, 327] on select "Yes - Cats Yes - Dogs No pets Yes - Dogs and Cats Yes - Other" at bounding box center [529, 337] width 537 height 25
click at [309, 426] on select "I will be home Key will be left (please provide details below) Lock box/Access …" at bounding box center [529, 426] width 537 height 25
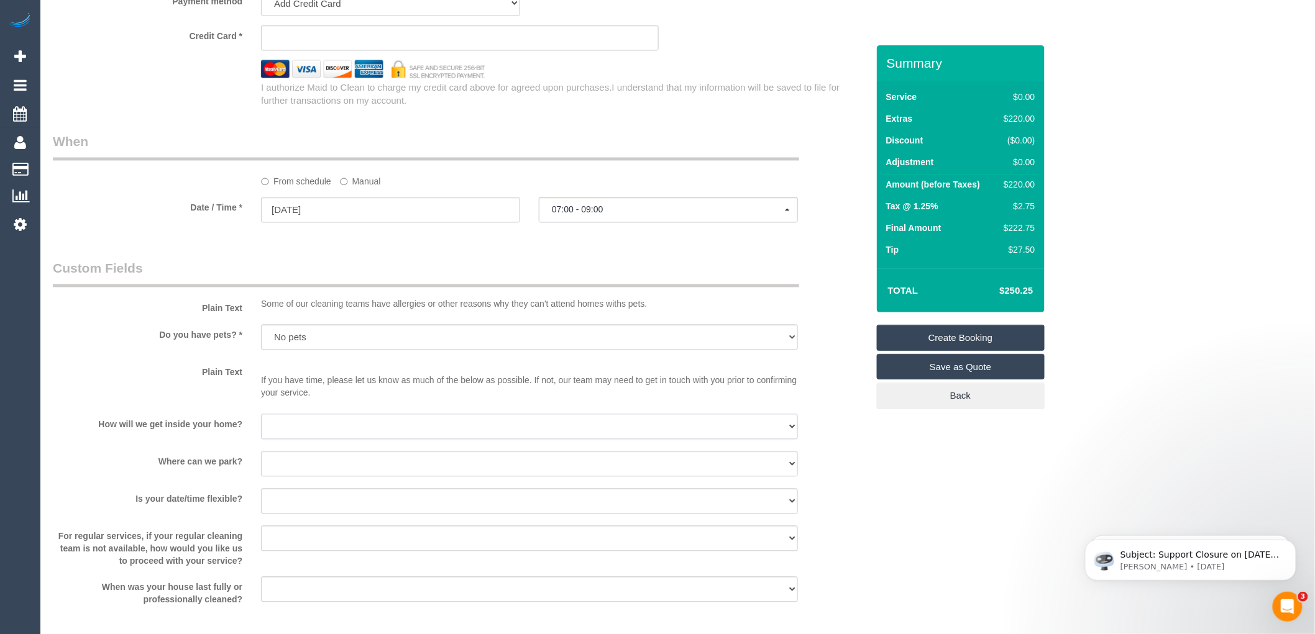
select select "number:14"
click at [261, 416] on select "I will be home Key will be left (please provide details below) Lock box/Access …" at bounding box center [529, 426] width 537 height 25
click at [311, 460] on select "I will provide parking on-site Free street parking Paid street parking (cost wi…" at bounding box center [529, 464] width 537 height 25
select select "number:19"
click at [261, 454] on select "I will provide parking on-site Free street parking Paid street parking (cost wi…" at bounding box center [529, 464] width 537 height 25
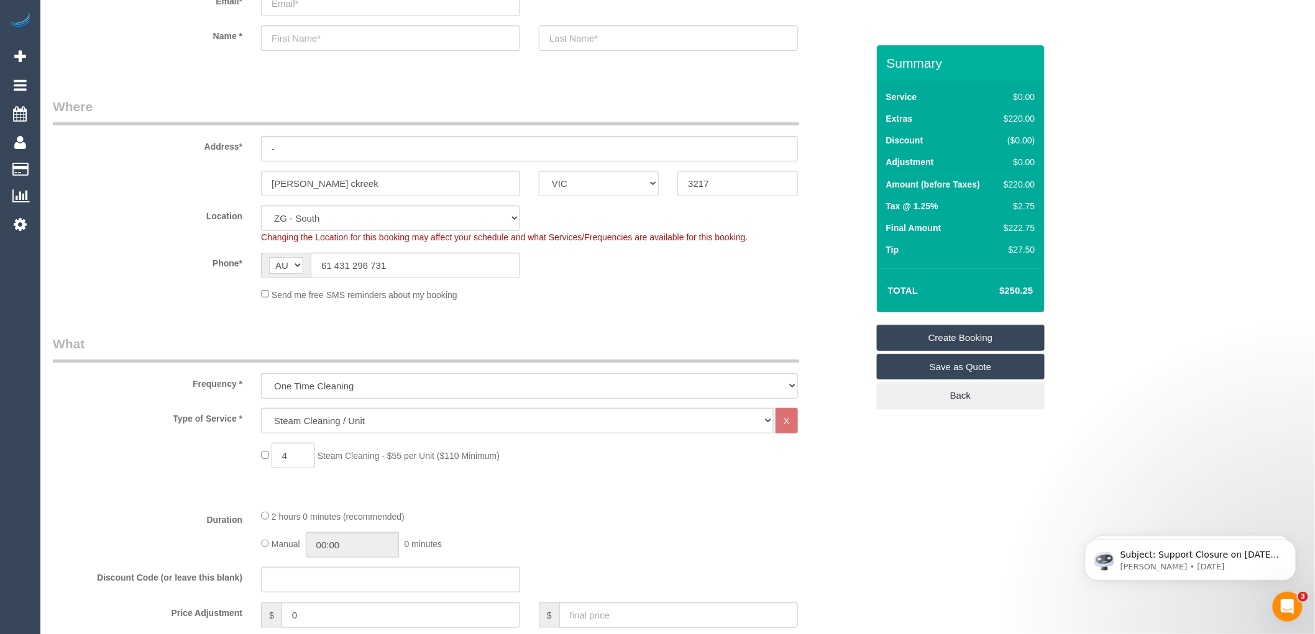
scroll to position [0, 0]
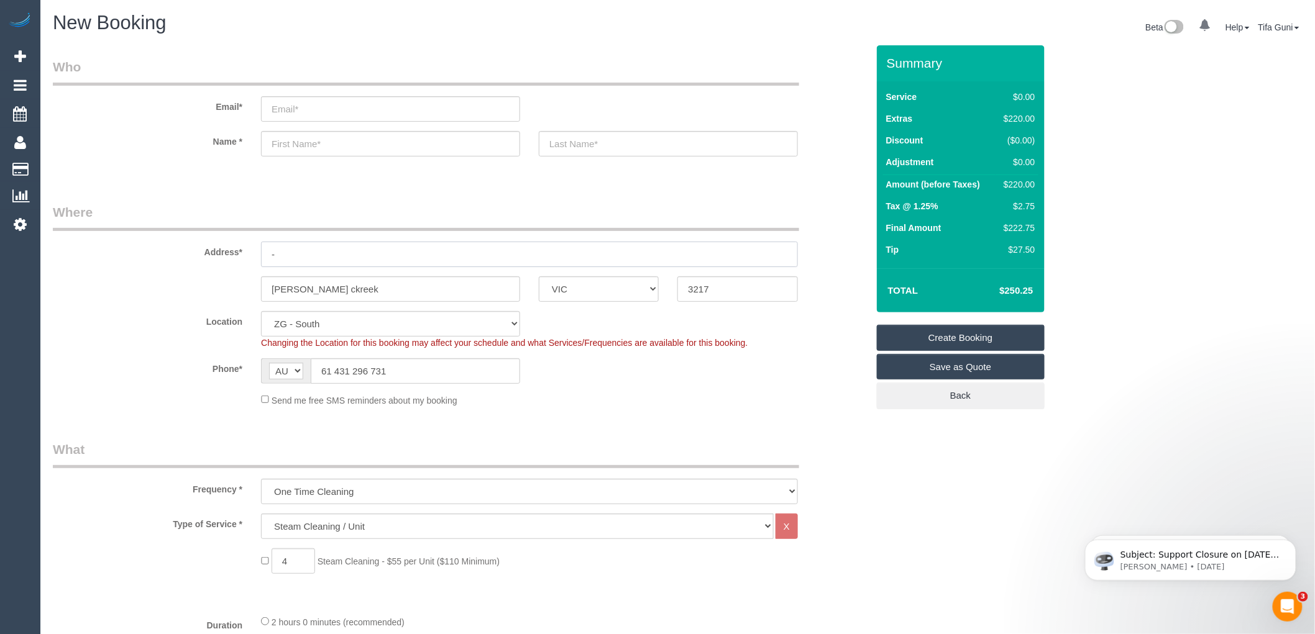
click at [298, 255] on input "-" at bounding box center [529, 254] width 537 height 25
paste input "35 Inglenook Cct, Armstrong Creek VIC 3217, Australia"
type input "35 Inglenook Cct, Armstrong Creek VIC 3217, Australia"
click at [283, 141] on input "text" at bounding box center [390, 143] width 259 height 25
type input "Mark"
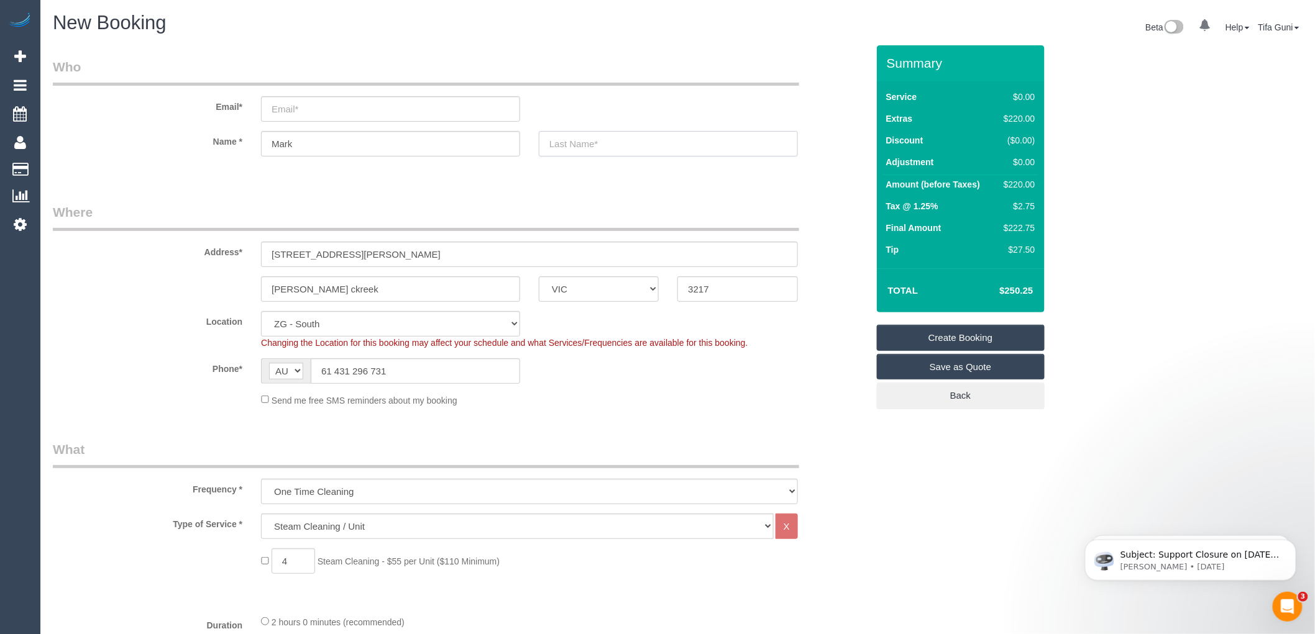
click at [586, 146] on input "text" at bounding box center [668, 143] width 259 height 25
type input "Volpe"
click at [288, 112] on input "email" at bounding box center [390, 108] width 259 height 25
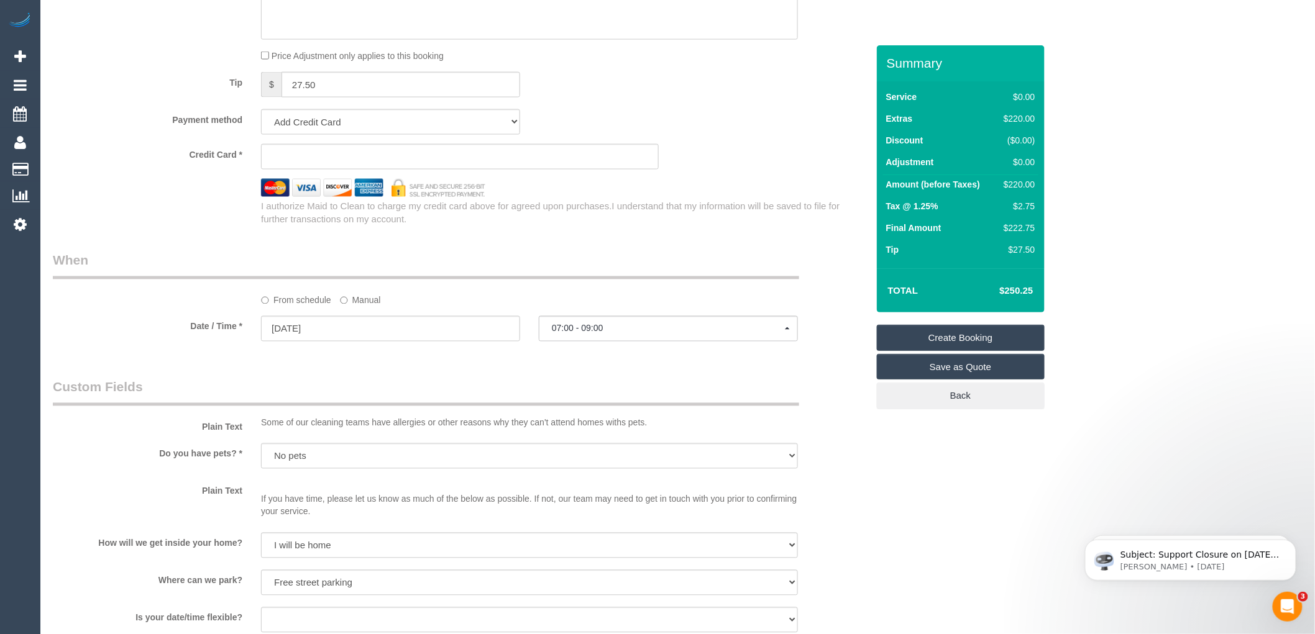
scroll to position [759, 0]
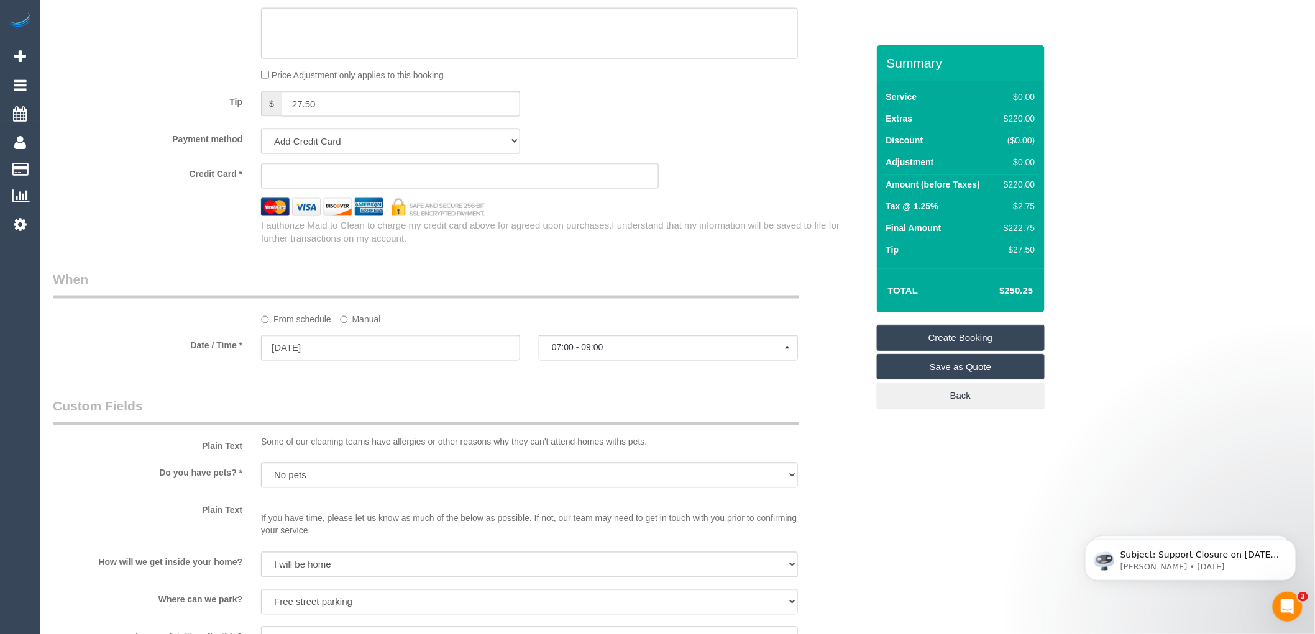
type input "Markvolpe92@gmail.com"
select select "spot37"
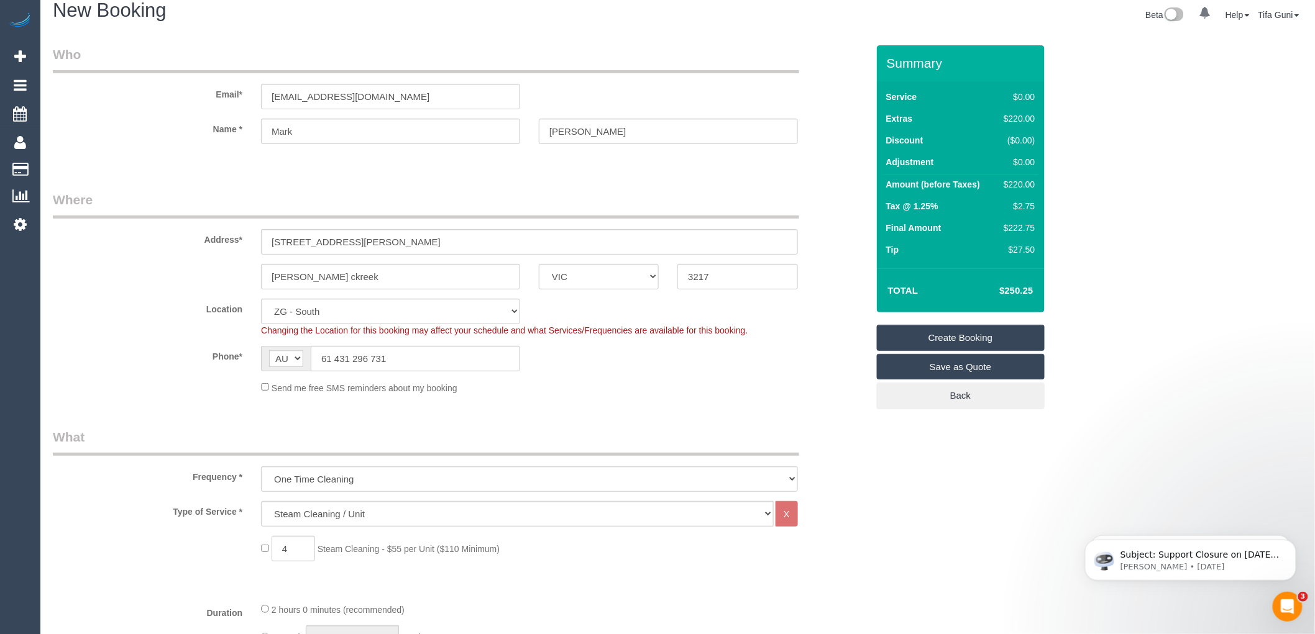
scroll to position [0, 0]
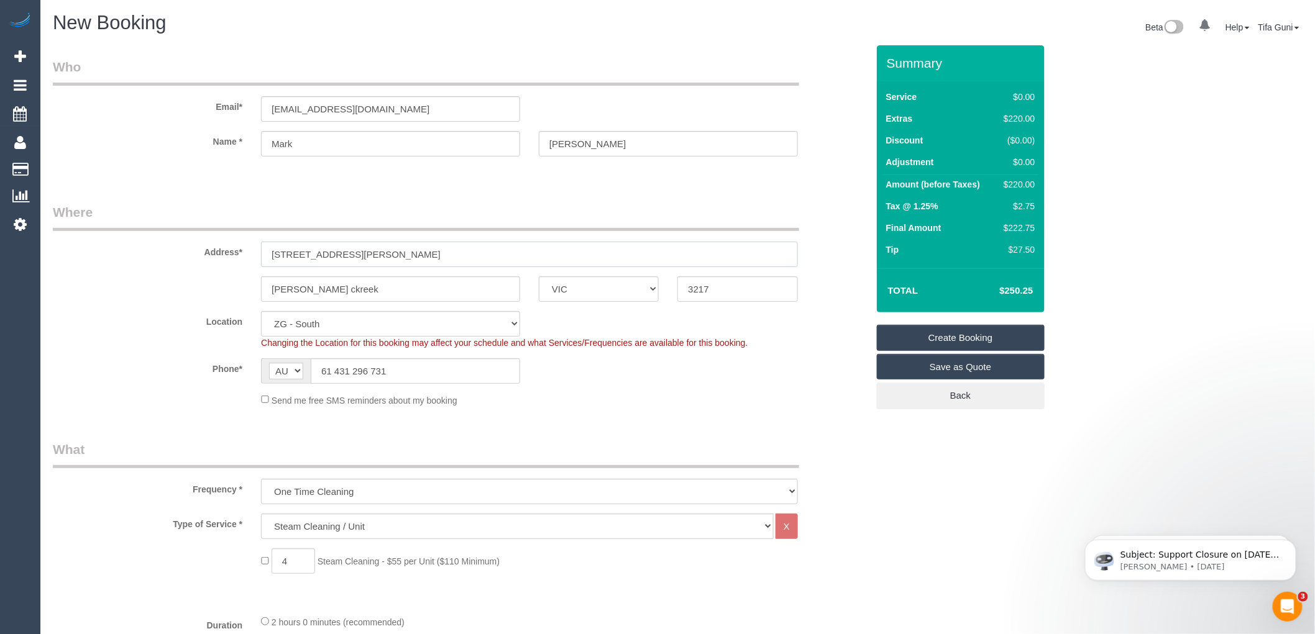
drag, startPoint x: 416, startPoint y: 255, endPoint x: 357, endPoint y: 252, distance: 59.8
click at [357, 252] on input "35 Inglenook Cct, Armstrong Creek VIC 3217, Australia" at bounding box center [529, 254] width 537 height 25
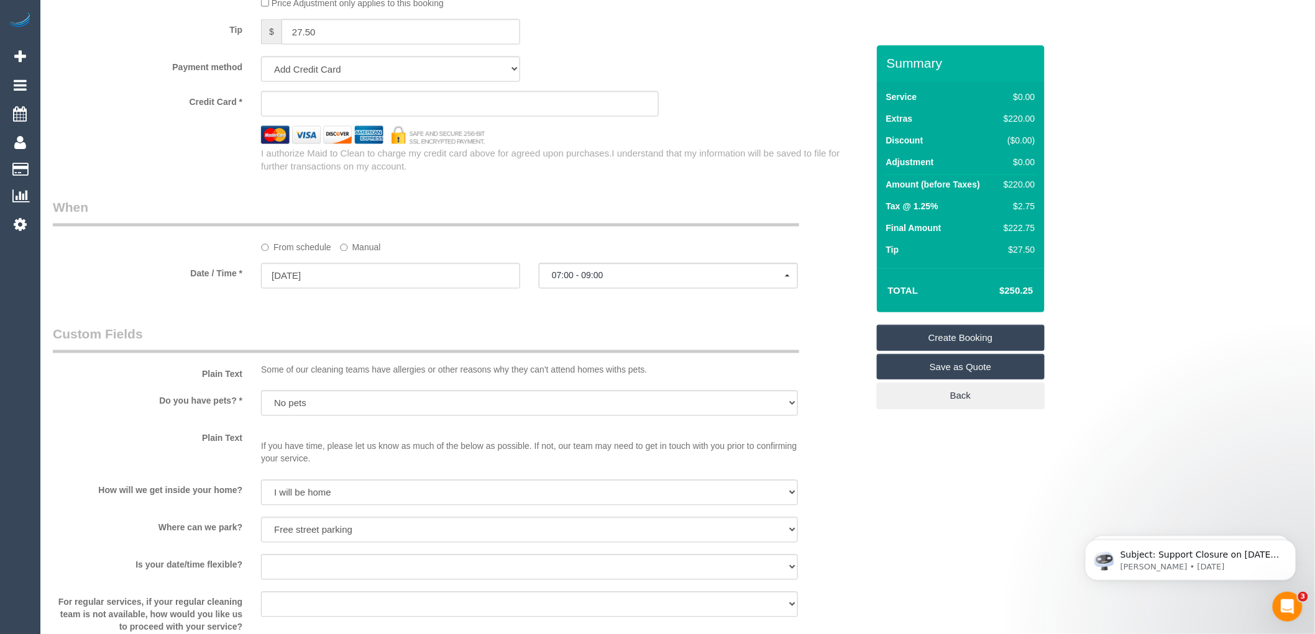
scroll to position [759, 0]
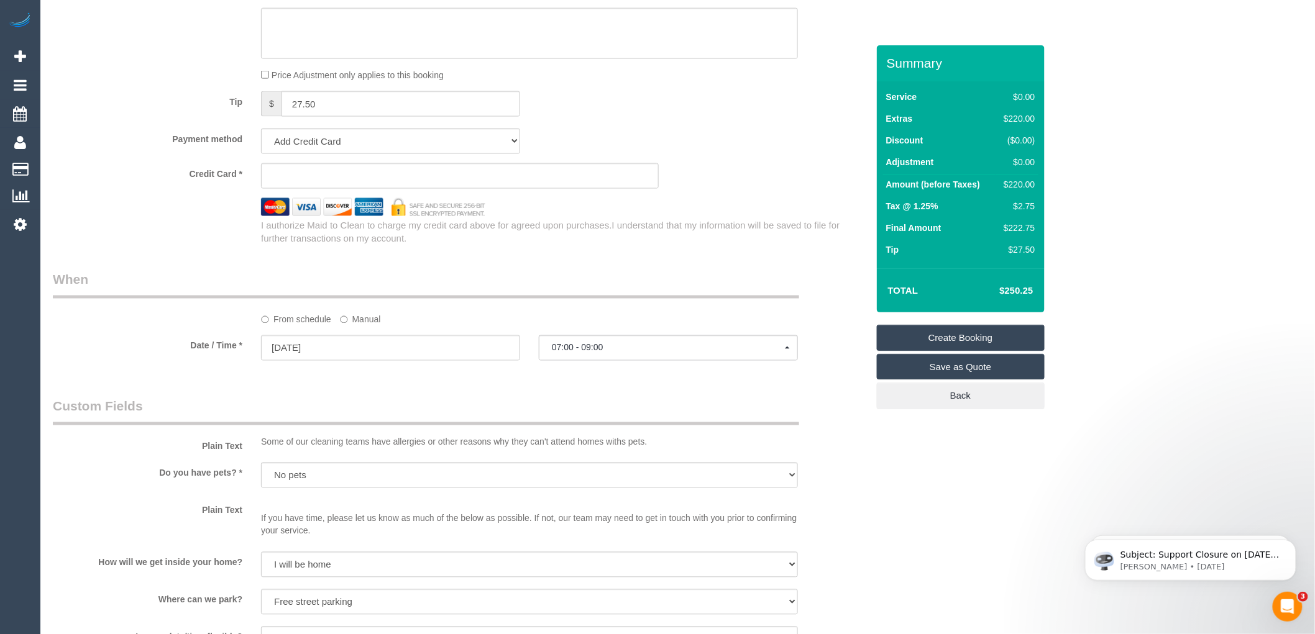
click at [646, 270] on div "Who Email* Markvolpe92@gmail.com Name * Mark Volpe Where Address* 35 Inglenook …" at bounding box center [460, 208] width 833 height 1845
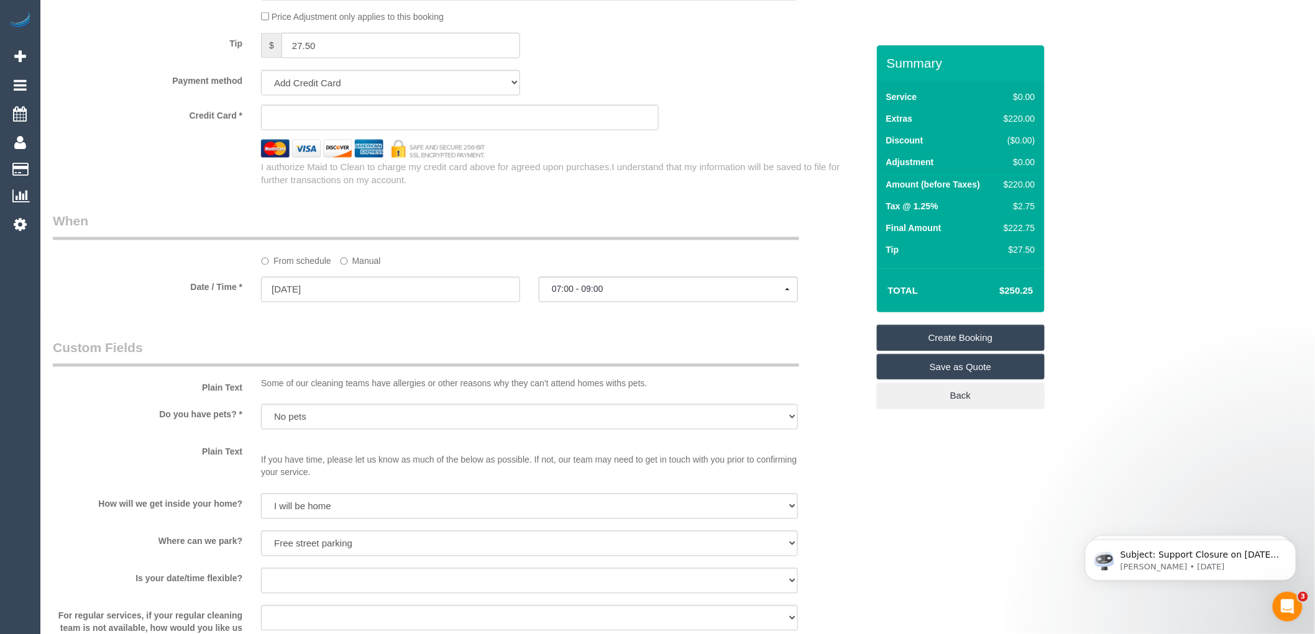
scroll to position [886, 0]
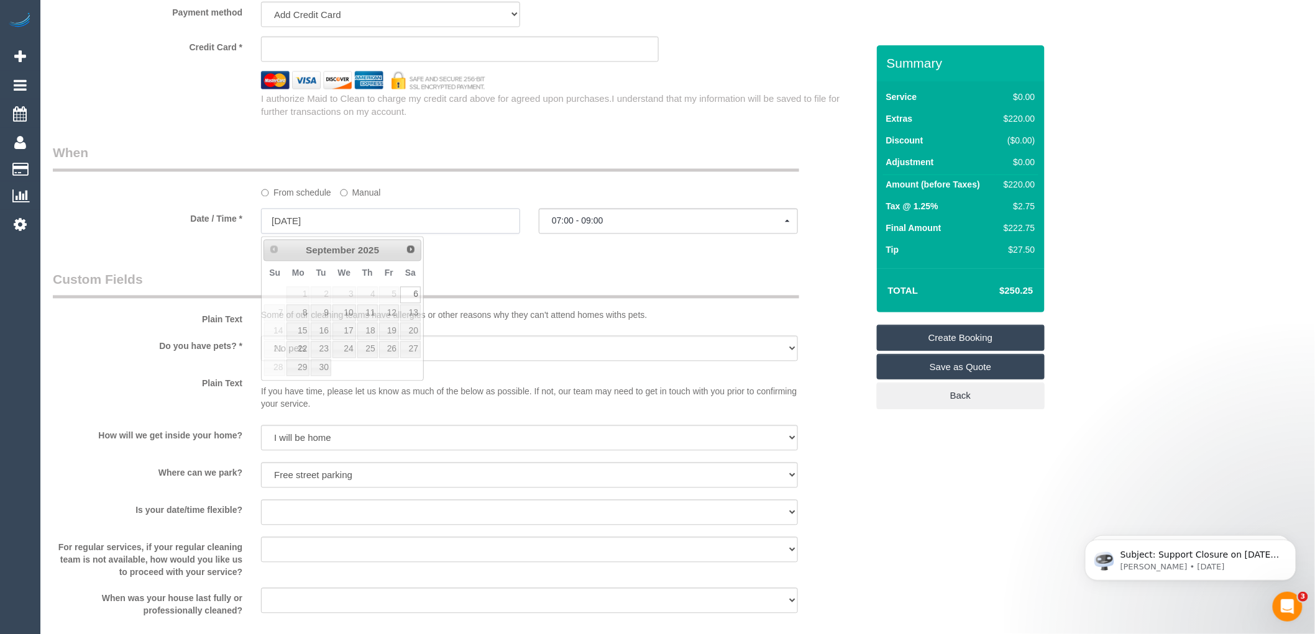
click at [355, 225] on input "[DATE]" at bounding box center [390, 221] width 259 height 25
click at [570, 252] on div "Who Email* Markvolpe92@gmail.com Name * Mark Volpe Where Address* 35 Inglenook …" at bounding box center [460, 81] width 833 height 1845
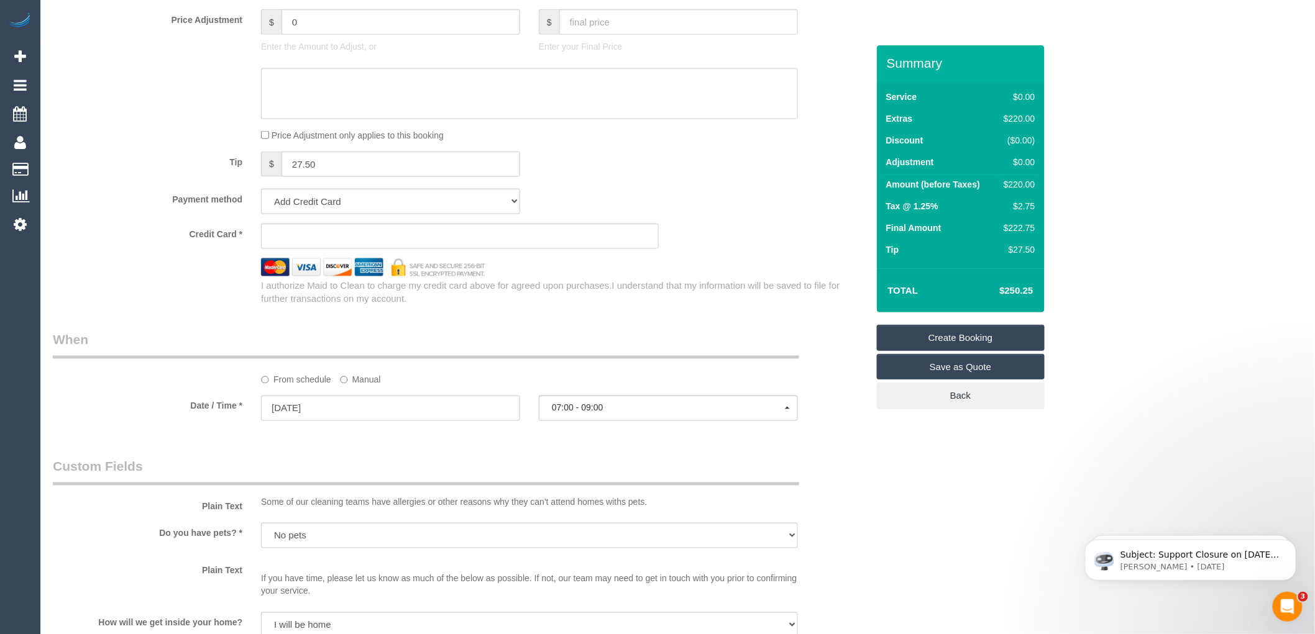
scroll to position [748, 0]
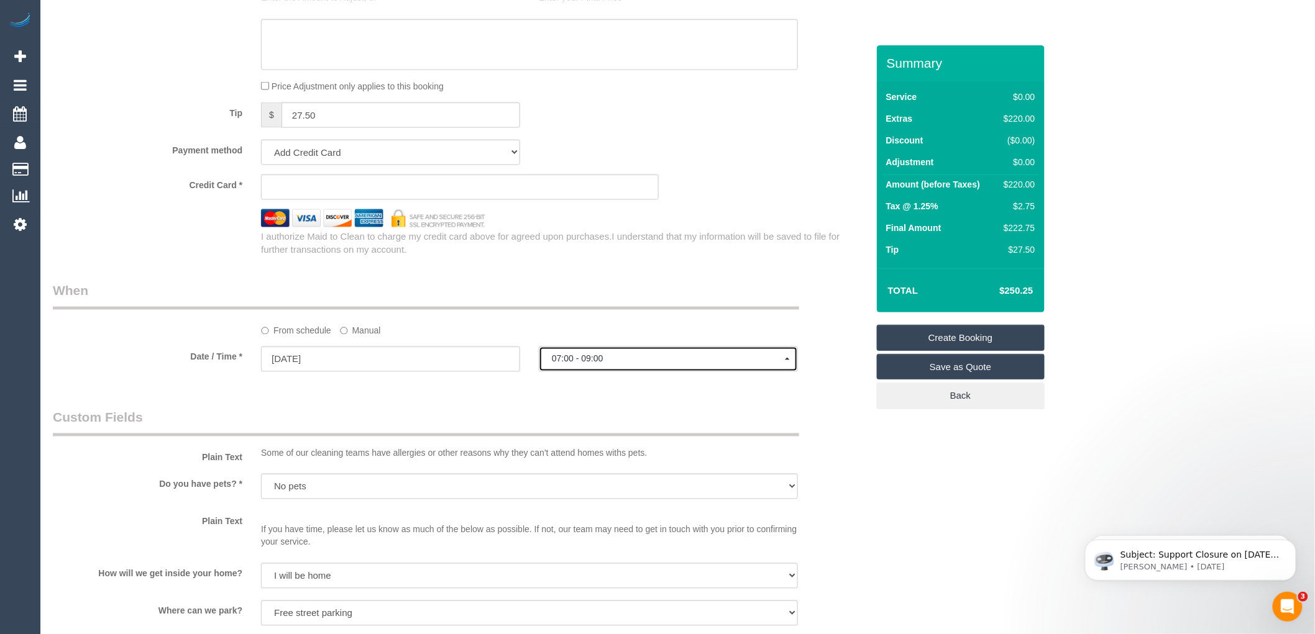
click at [592, 359] on span "07:00 - 09:00" at bounding box center [668, 359] width 233 height 10
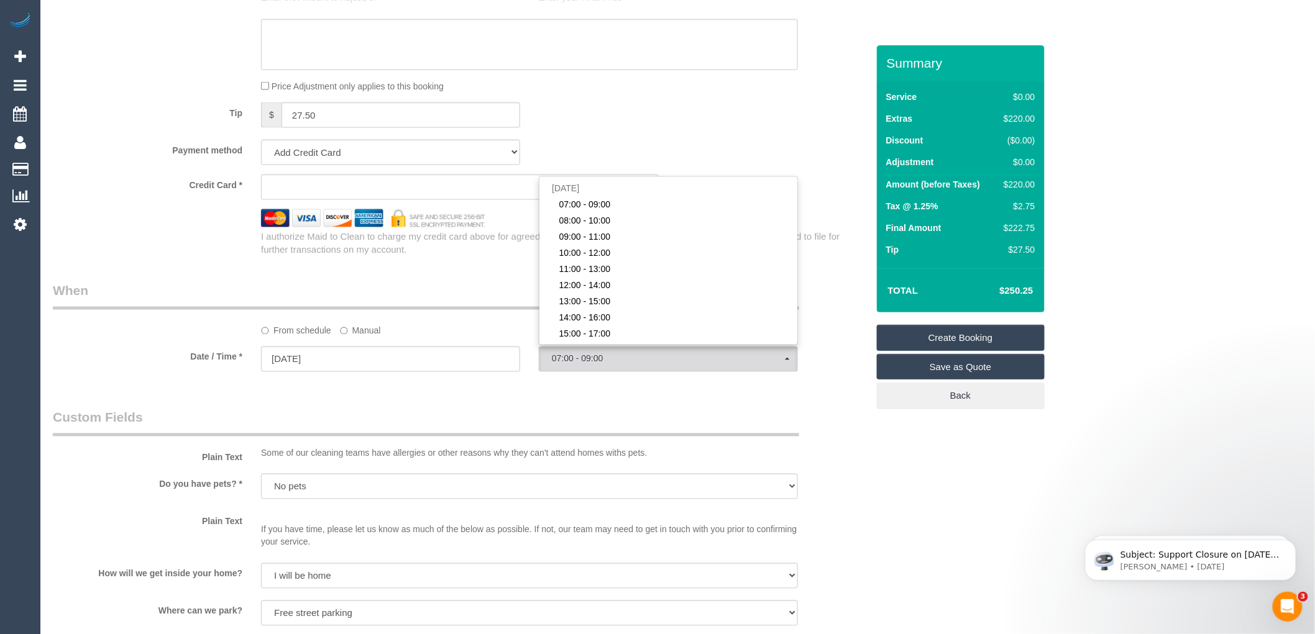
click at [560, 395] on div "Who Email* Markvolpe92@gmail.com Name * Mark Volpe Where Address* 35 Inglenook …" at bounding box center [460, 219] width 833 height 1845
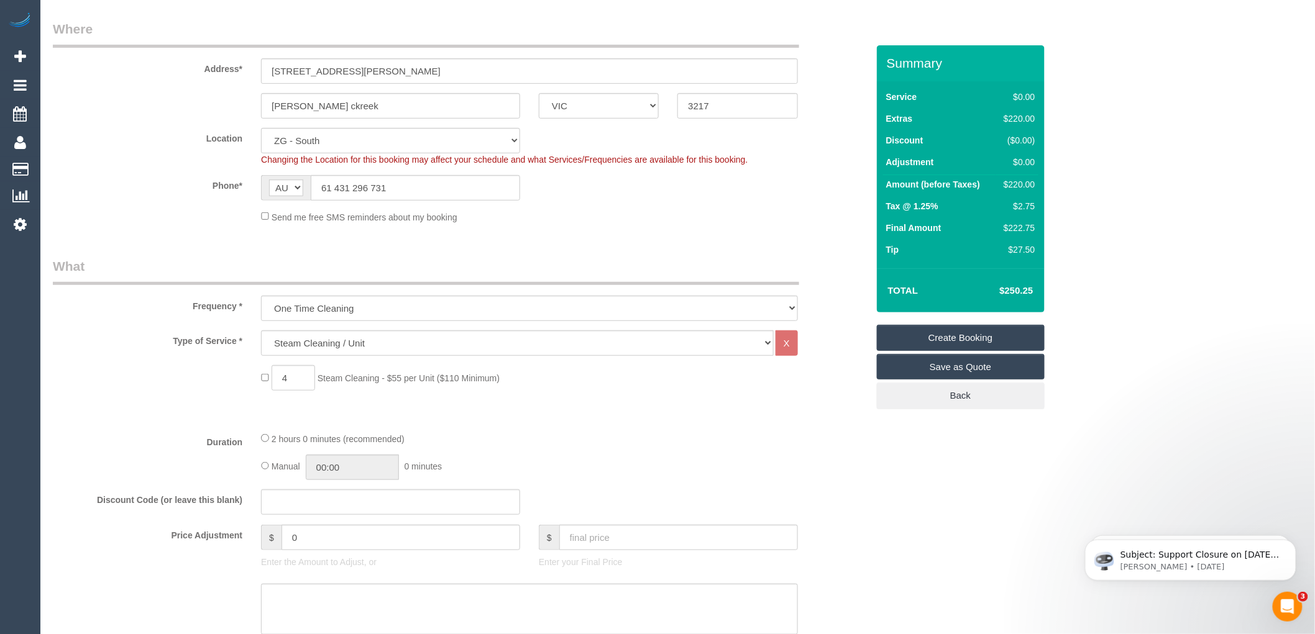
scroll to position [0, 0]
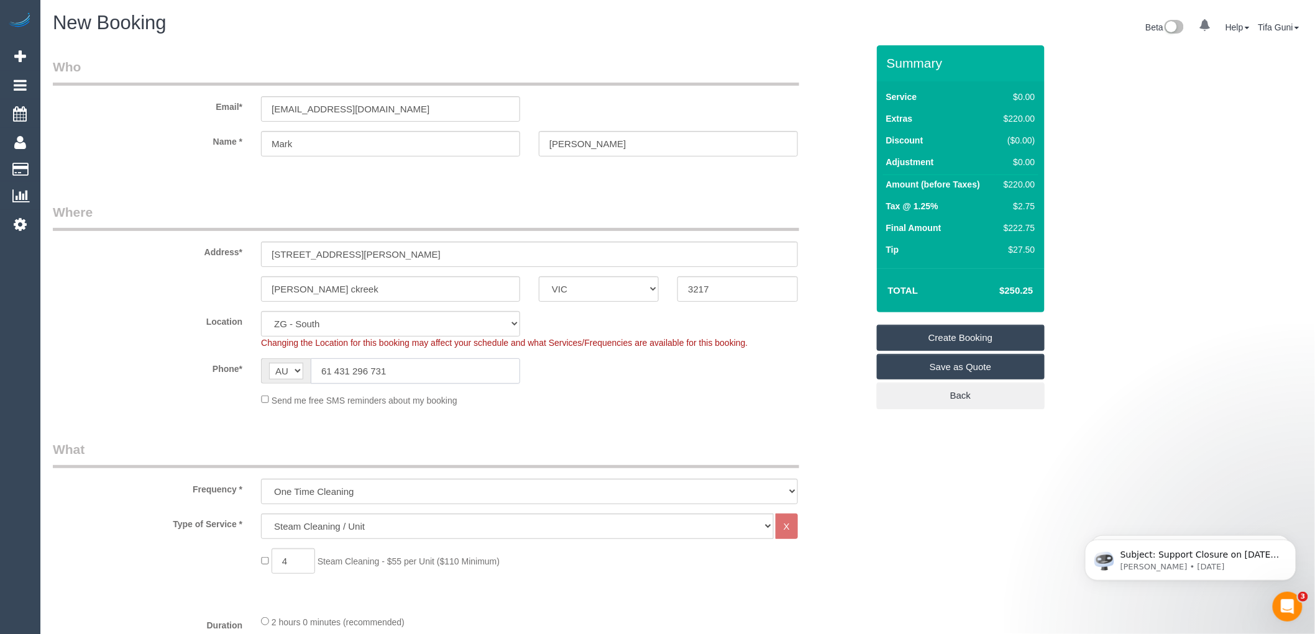
drag, startPoint x: 331, startPoint y: 369, endPoint x: 318, endPoint y: 369, distance: 13.1
click at [318, 369] on input "61 431 296 731" at bounding box center [415, 371] width 209 height 25
type input "0431 296 731"
drag, startPoint x: 402, startPoint y: 109, endPoint x: 257, endPoint y: 108, distance: 145.4
click at [257, 108] on div "Markvolpe92@gmail.com" at bounding box center [391, 108] width 278 height 25
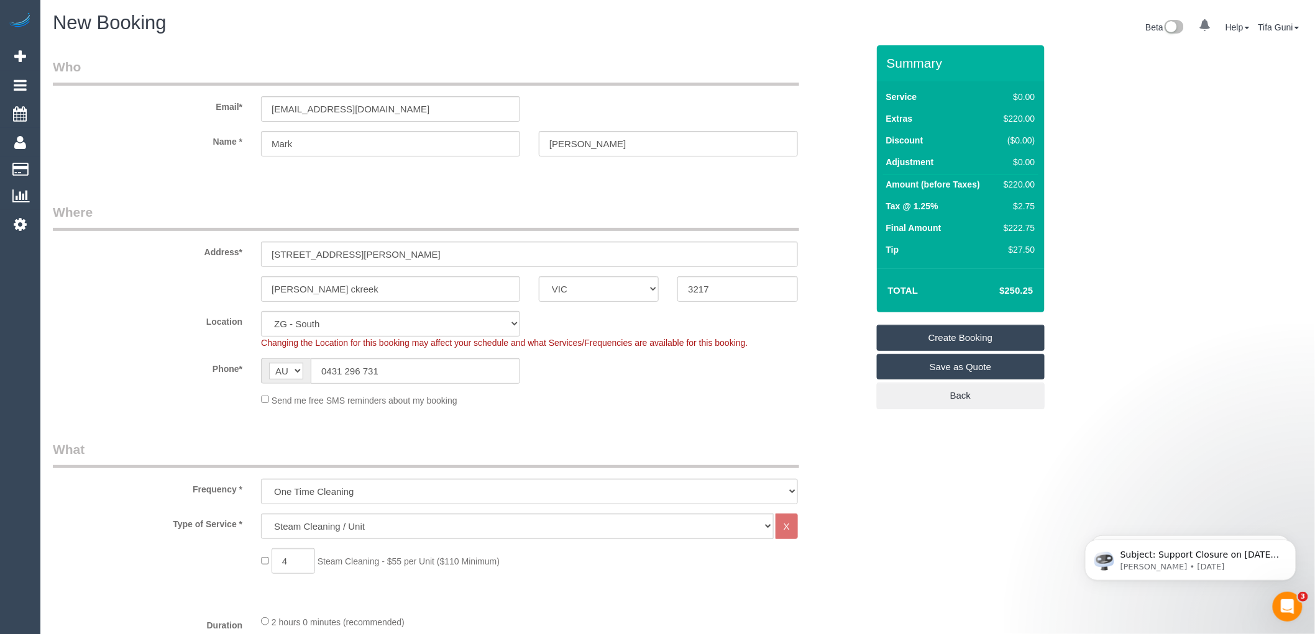
click at [957, 337] on link "Create Booking" at bounding box center [961, 338] width 168 height 26
type input "27.5"
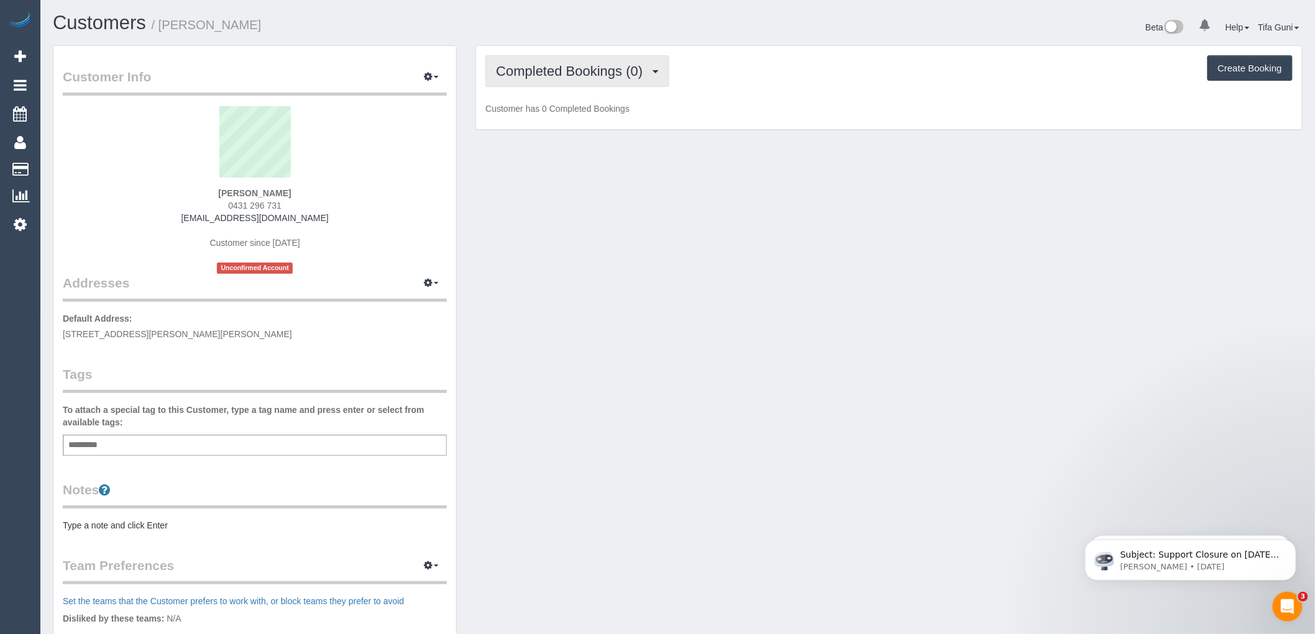
click at [621, 71] on span "Completed Bookings (0)" at bounding box center [572, 71] width 153 height 16
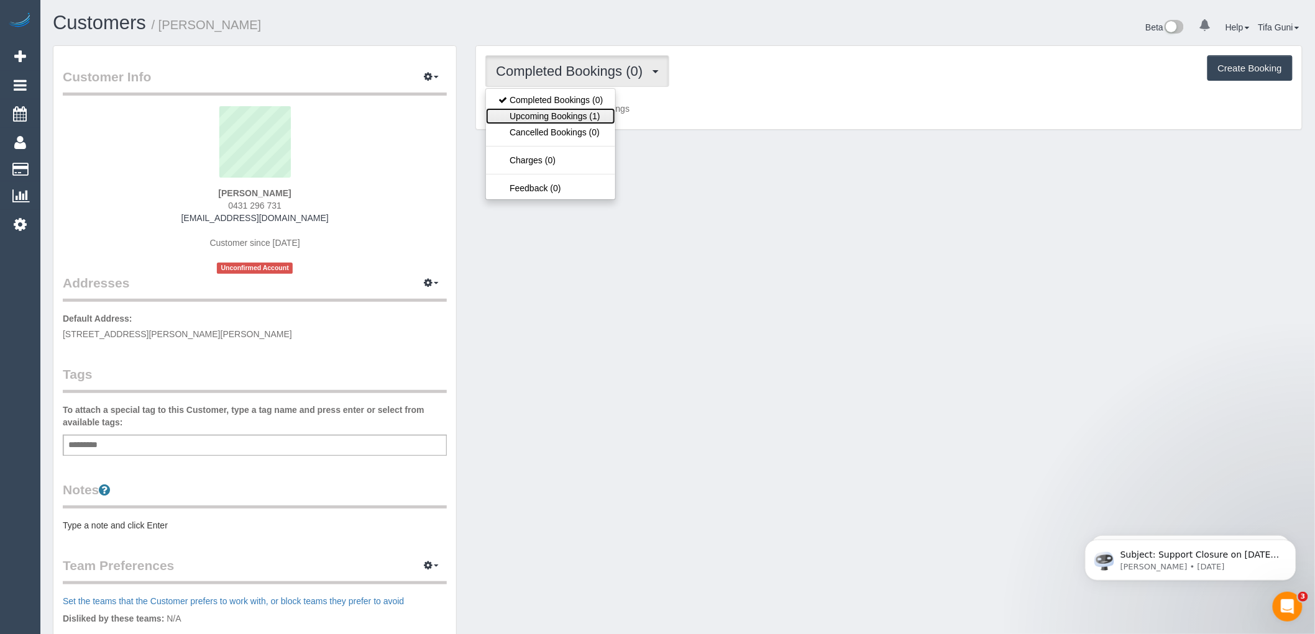
click at [584, 113] on link "Upcoming Bookings (1)" at bounding box center [550, 116] width 129 height 16
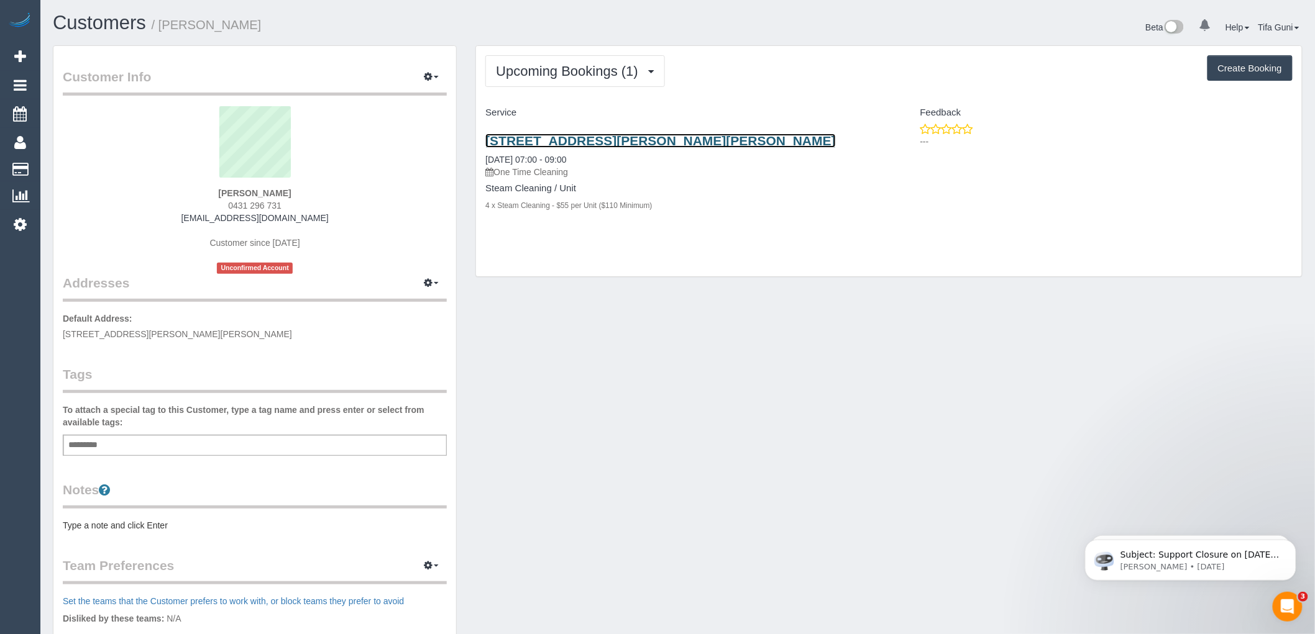
click at [616, 141] on link "35 Inglenook Cct, Armstrong Creek Vic 3217, Australia, Auston Ckreek, VIC 3217" at bounding box center [660, 141] width 350 height 14
click at [590, 141] on link "35 Inglenook Cct, Armstrong Creek Vic 3217, Australia, Auston Ckreek, VIC 3217" at bounding box center [660, 141] width 350 height 14
click at [616, 144] on link "35 Inglenook Cct, Armstrong Creek Vic 3217, Australia, Auston Ckreek, VIC 3217" at bounding box center [660, 141] width 350 height 14
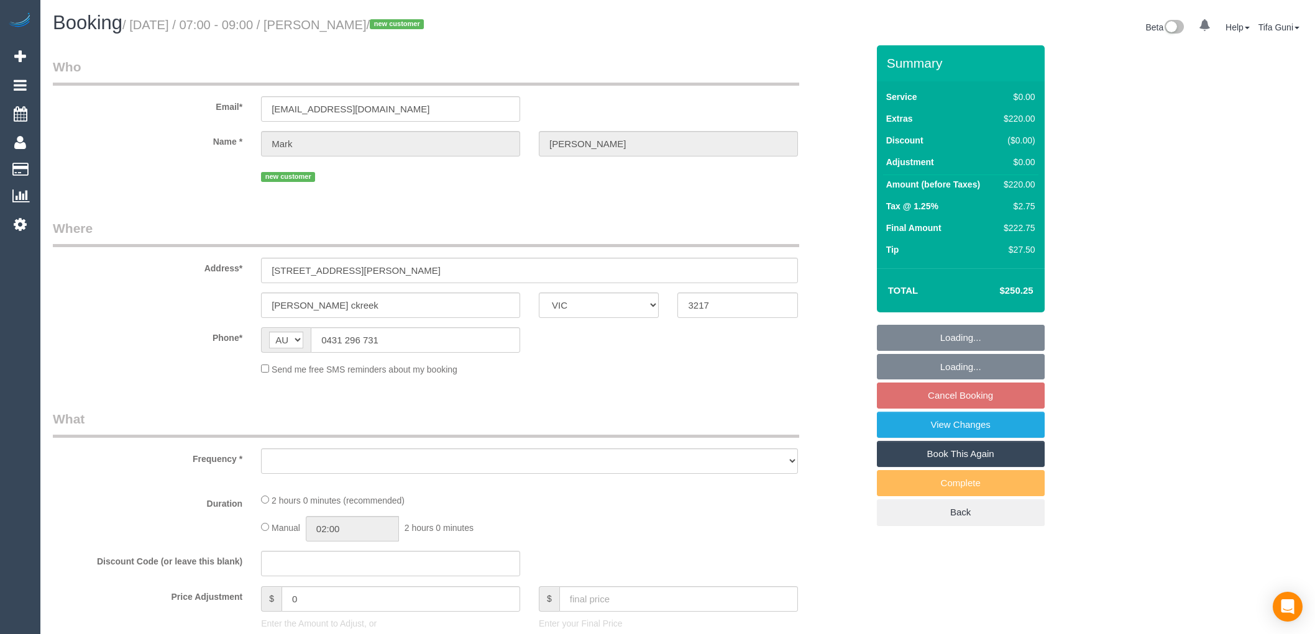
select select "VIC"
select select "object:531"
select select "string:stripe-pm_1S3TzI2GScqysDRVJ5ElNPQT"
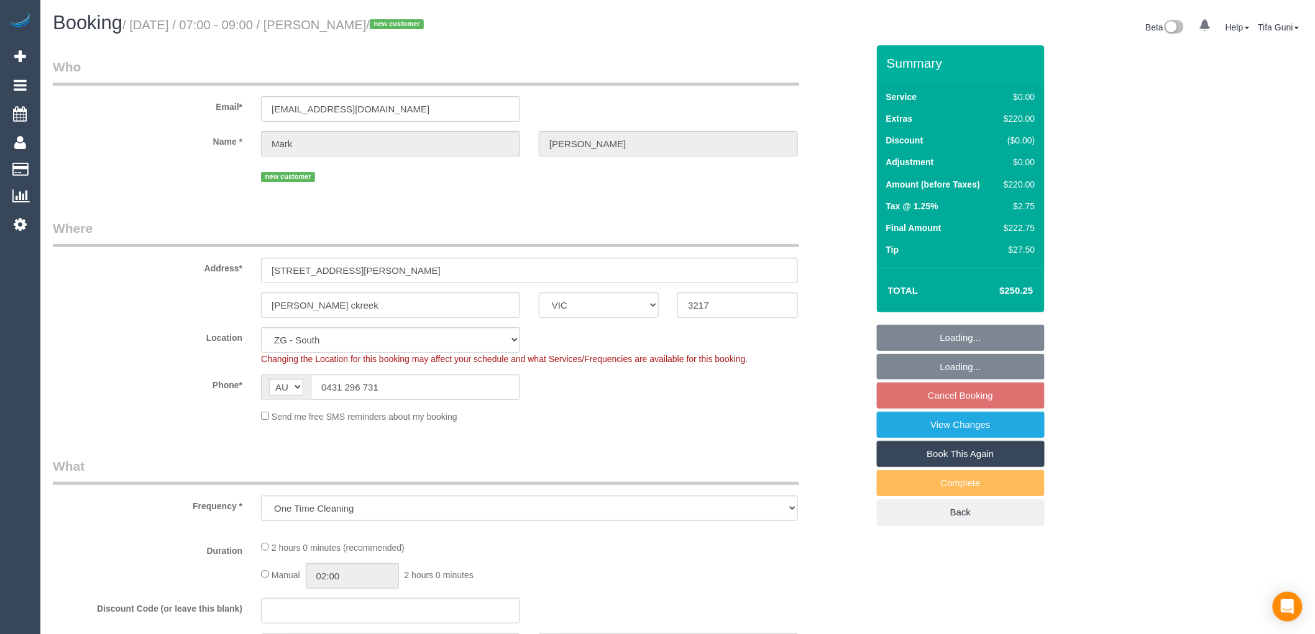
select select "object:538"
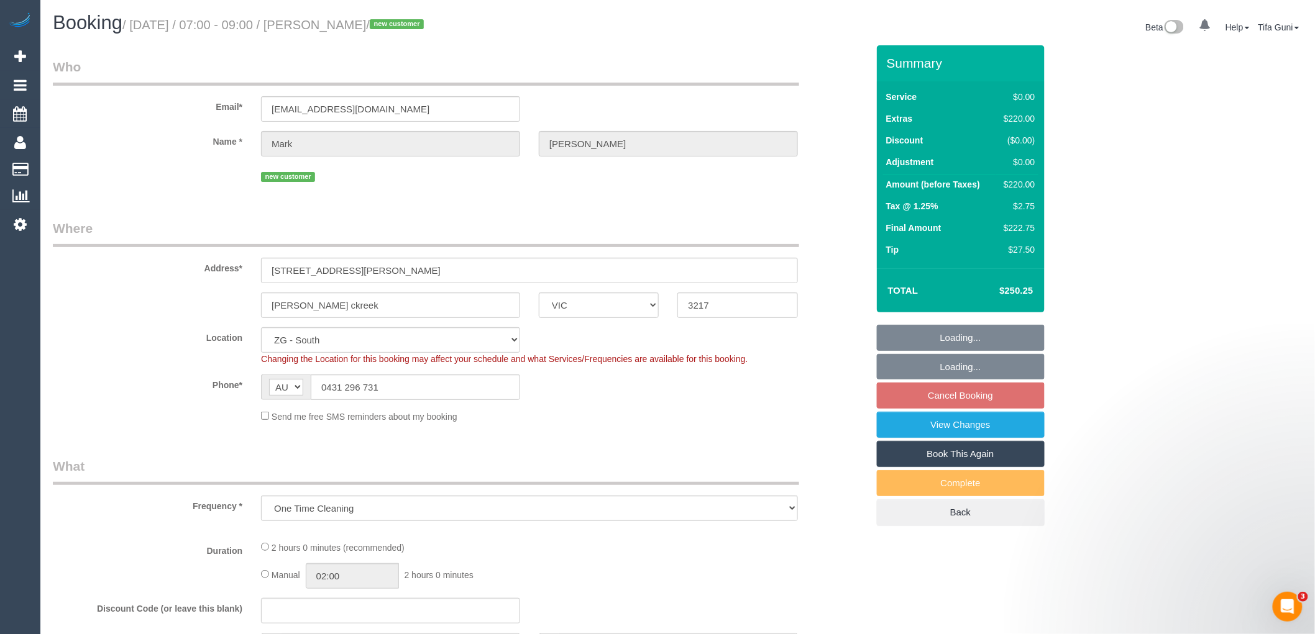
select select "spot1"
select select "number:28"
select select "number:14"
select select "number:19"
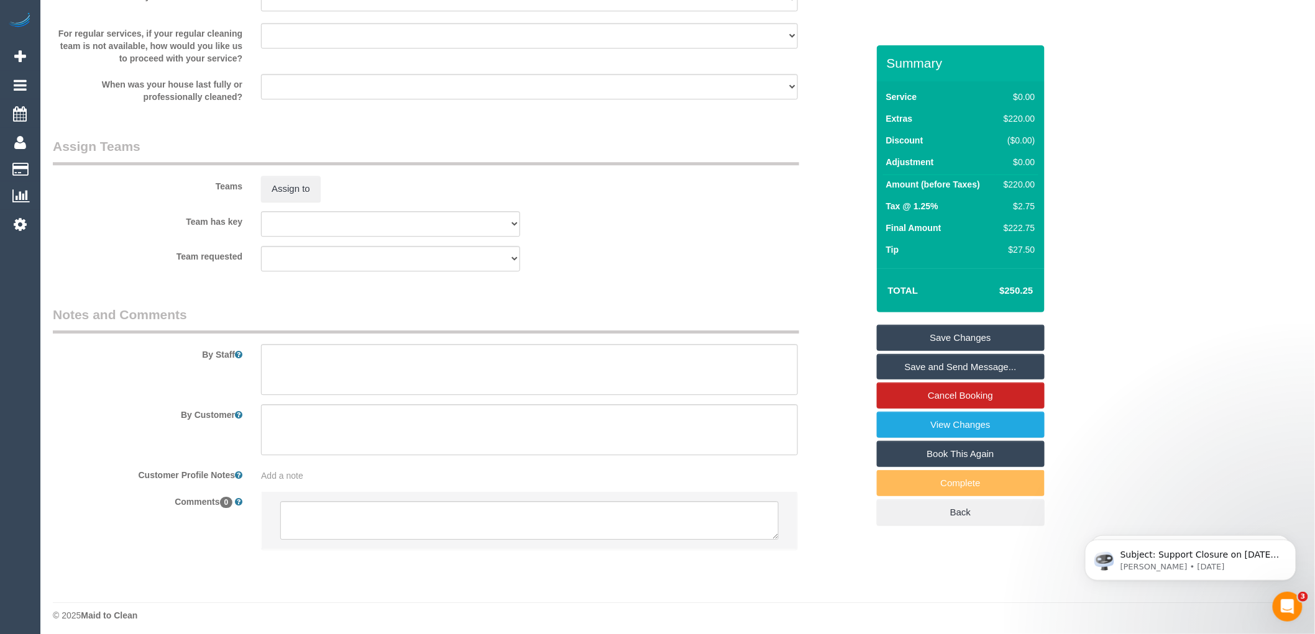
scroll to position [1343, 0]
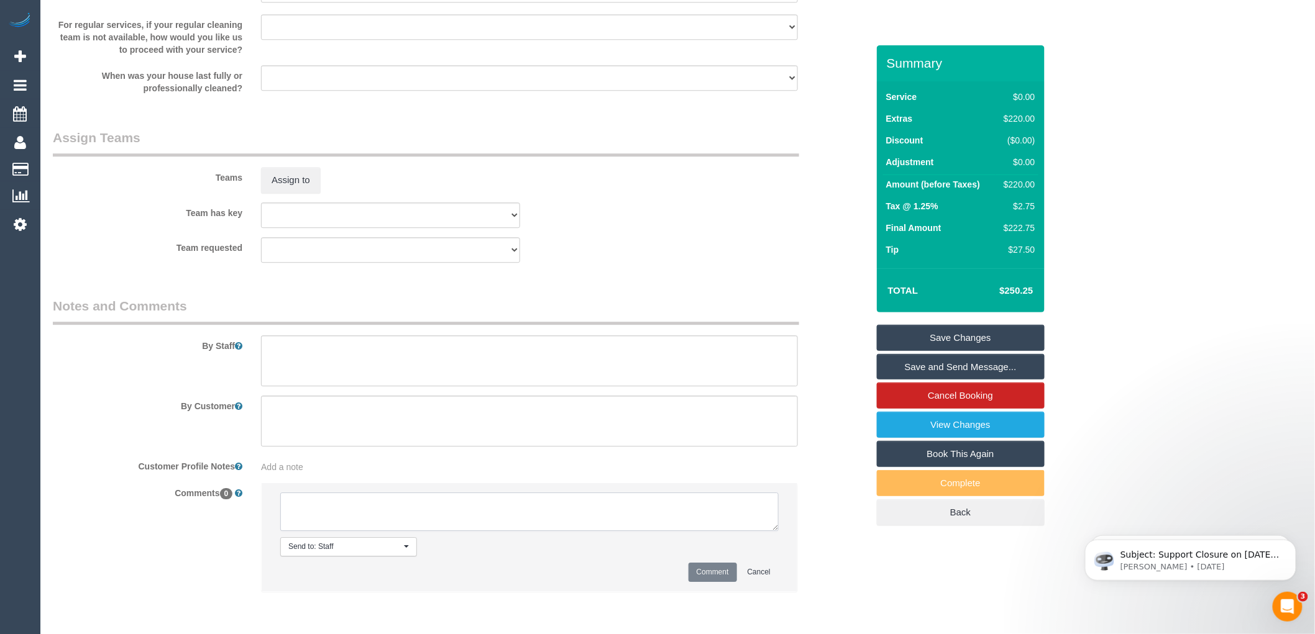
click at [336, 510] on textarea at bounding box center [529, 512] width 498 height 39
type textarea "-"
paste textarea "Flexibility dates: Flexibility times: Notes: knows we need to review Contact vi…"
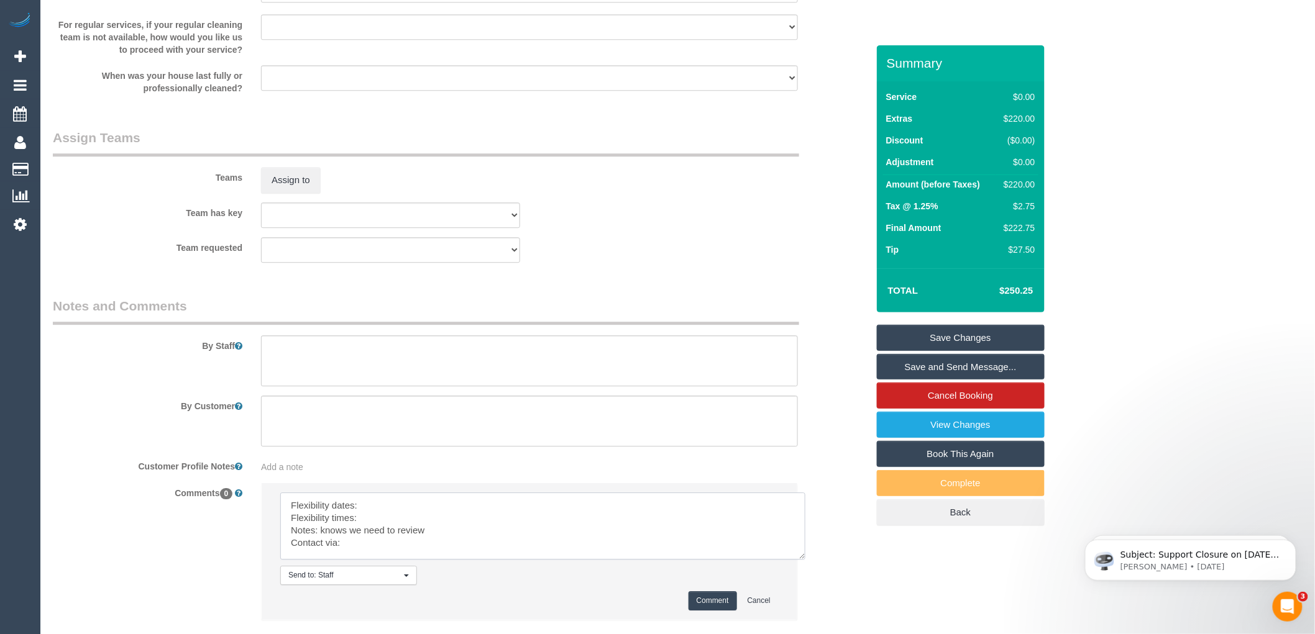
scroll to position [0, 0]
drag, startPoint x: 776, startPoint y: 529, endPoint x: 820, endPoint y: 580, distance: 67.8
click at [820, 580] on textarea at bounding box center [550, 537] width 541 height 88
click at [390, 507] on textarea at bounding box center [551, 537] width 542 height 89
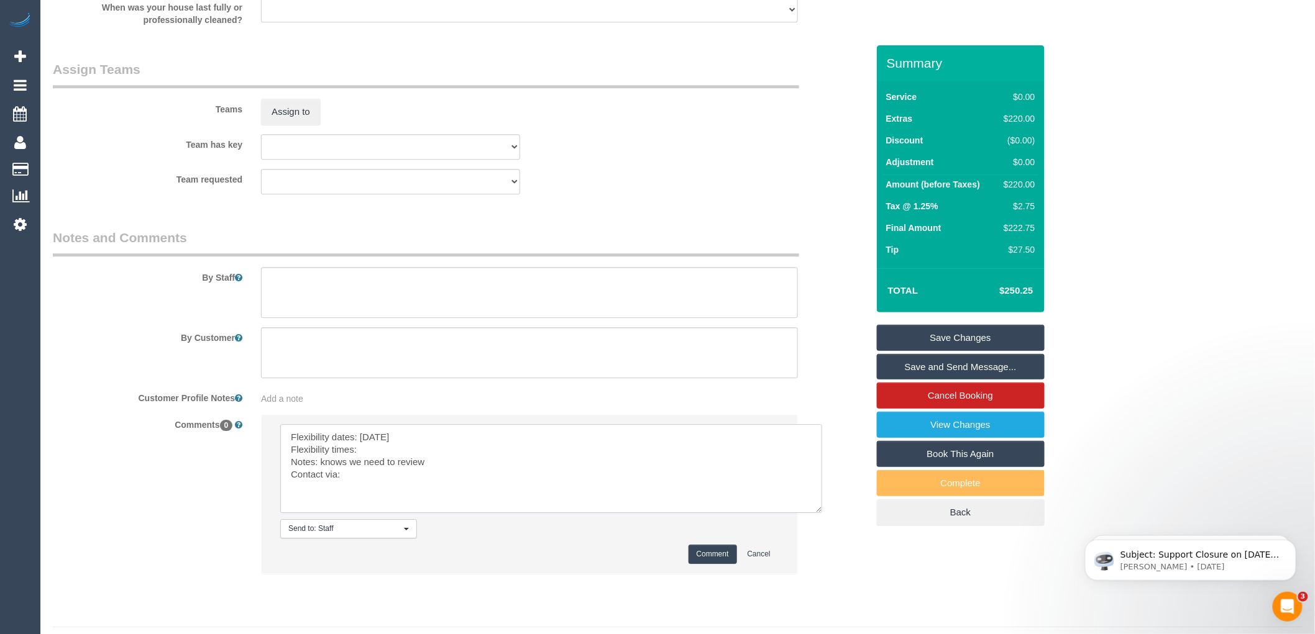
scroll to position [1412, 0]
click at [367, 452] on textarea at bounding box center [551, 468] width 542 height 89
click at [365, 471] on textarea at bounding box center [551, 468] width 542 height 89
type textarea "Flexibility dates: Saturday Flexibility times: Not Flexible Notes: knows we nee…"
click at [297, 285] on textarea at bounding box center [529, 292] width 537 height 51
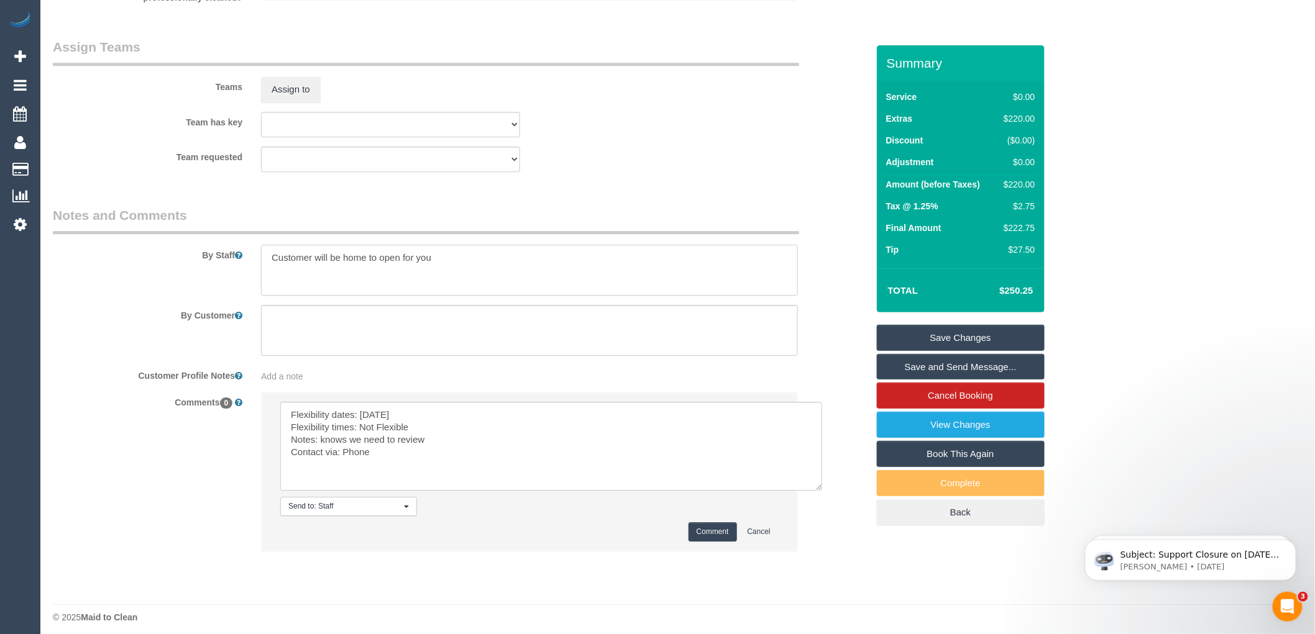
scroll to position [1445, 0]
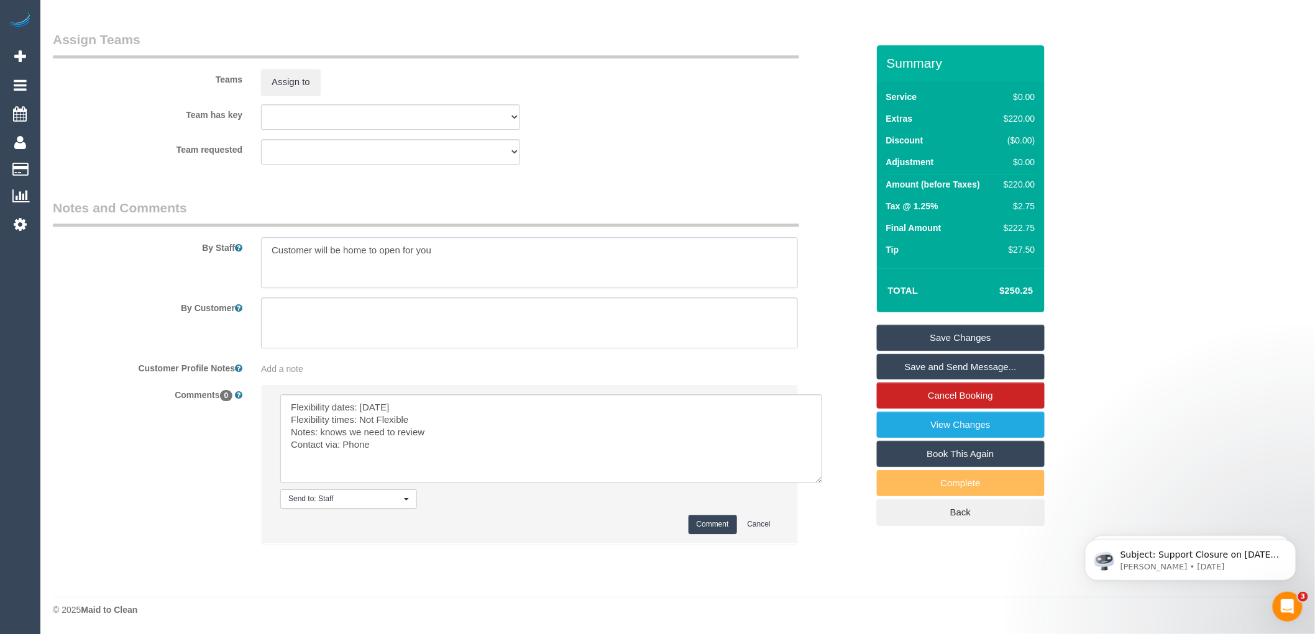
type textarea "Customer will be home to open for you"
click at [706, 526] on button "Comment" at bounding box center [713, 524] width 48 height 19
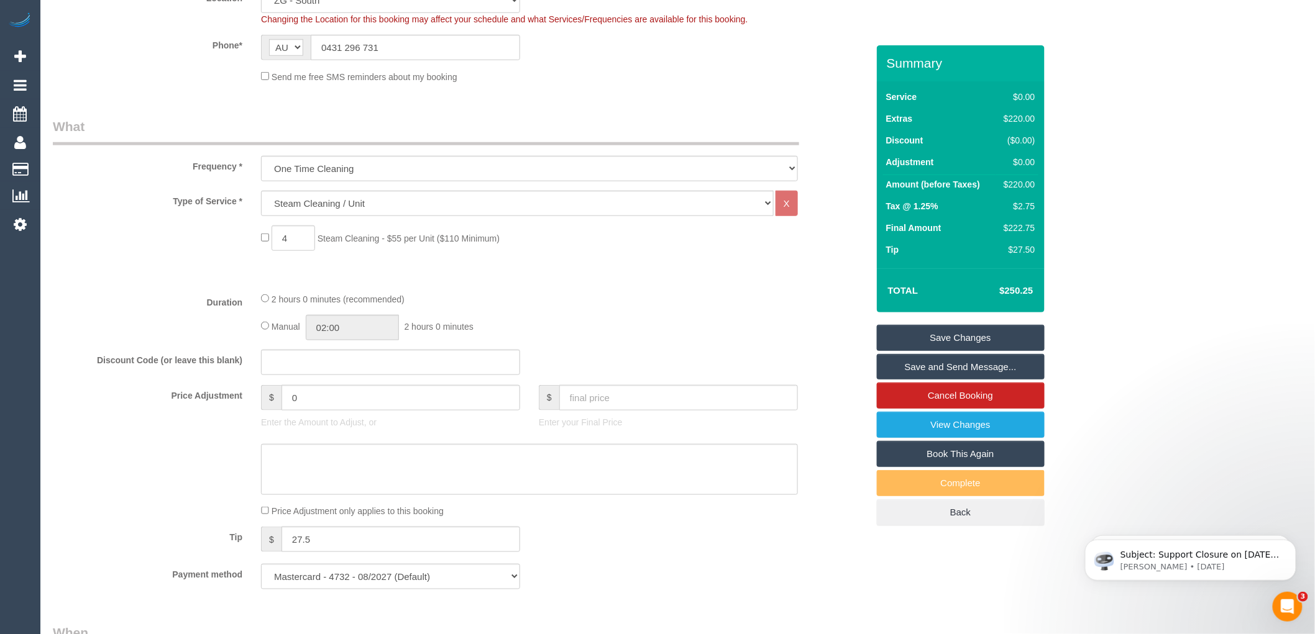
scroll to position [133, 0]
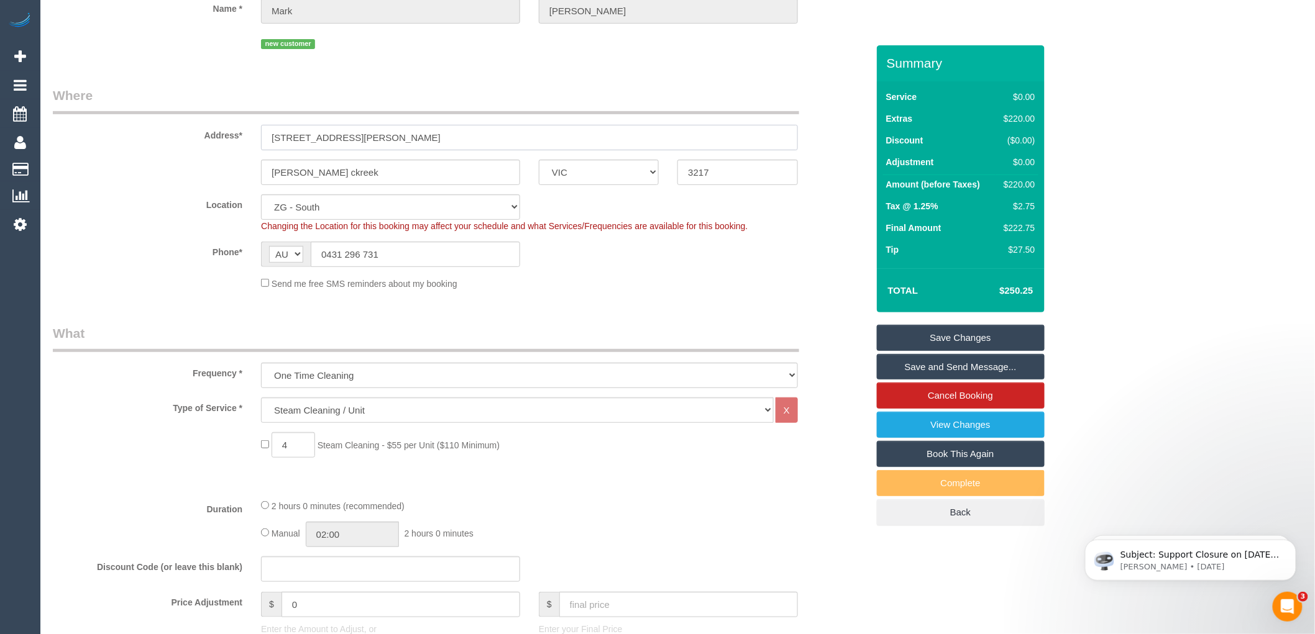
drag, startPoint x: 435, startPoint y: 138, endPoint x: 348, endPoint y: 139, distance: 87.0
click at [348, 139] on input "35 Inglenook Cct, Armstrong Creek VIC 3217, Australia" at bounding box center [529, 137] width 537 height 25
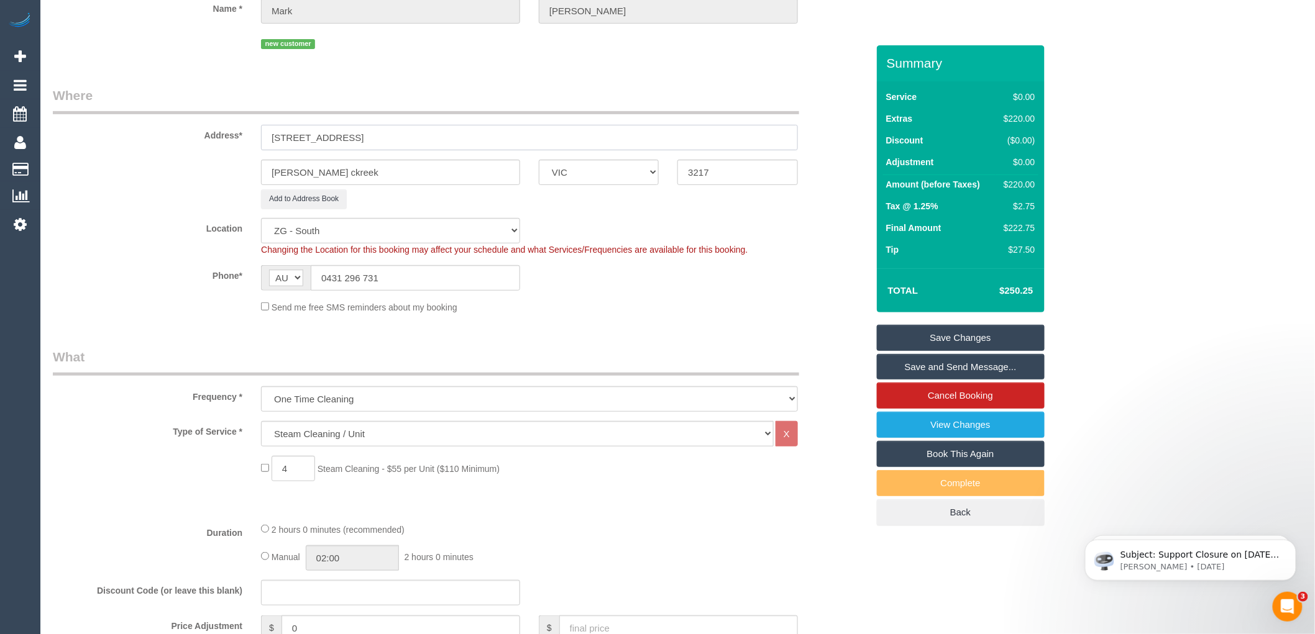
type input "35 Inglenook Cct, 3217, Australia"
drag, startPoint x: 355, startPoint y: 172, endPoint x: 227, endPoint y: 171, distance: 127.4
click at [228, 171] on div "auston ckreek ACT NSW NT QLD SA TAS VIC WA 3217" at bounding box center [460, 172] width 833 height 25
paste input "Armstrong Creek VIC"
drag, startPoint x: 357, startPoint y: 174, endPoint x: 346, endPoint y: 172, distance: 11.3
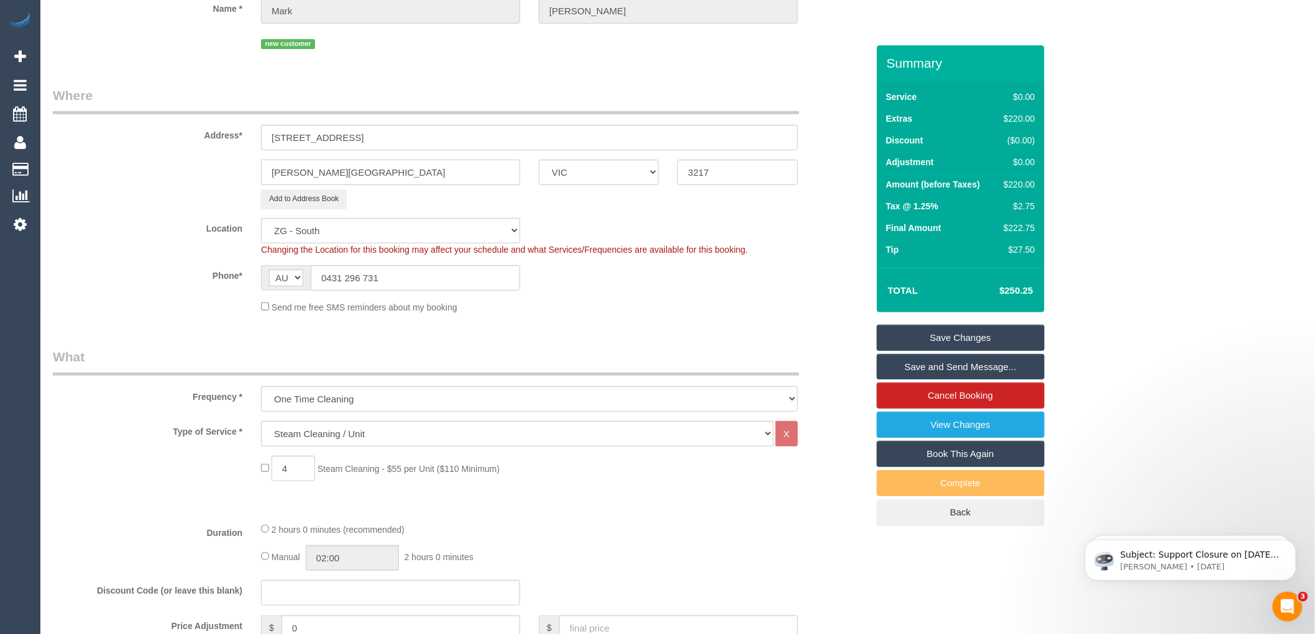
click at [346, 172] on input "Armstrong Creek VIC" at bounding box center [390, 172] width 259 height 25
type input "Armstrong Creek"
click at [574, 209] on div "Add to Address Book" at bounding box center [530, 199] width 556 height 19
drag, startPoint x: 442, startPoint y: 137, endPoint x: 347, endPoint y: 137, distance: 95.7
click at [347, 137] on input "35 Inglenook Cct, 3217, Australia" at bounding box center [529, 137] width 537 height 25
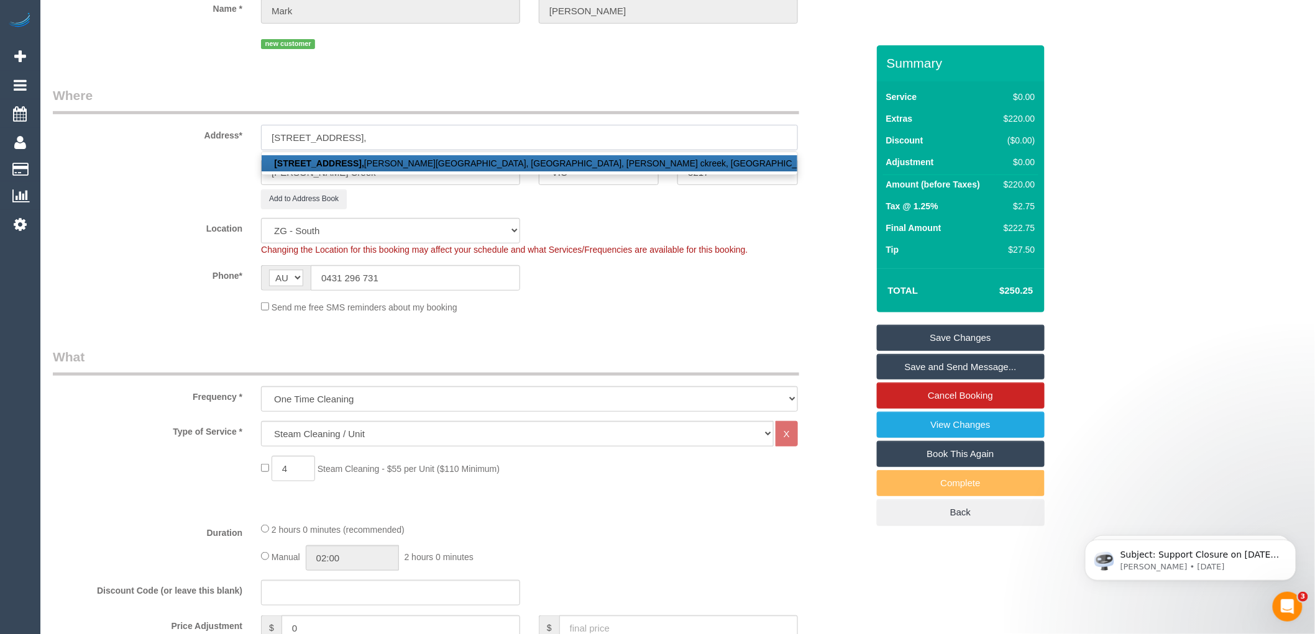
type input "35 Inglenook Cct,"
click at [586, 206] on div "Add to Address Book" at bounding box center [530, 199] width 556 height 19
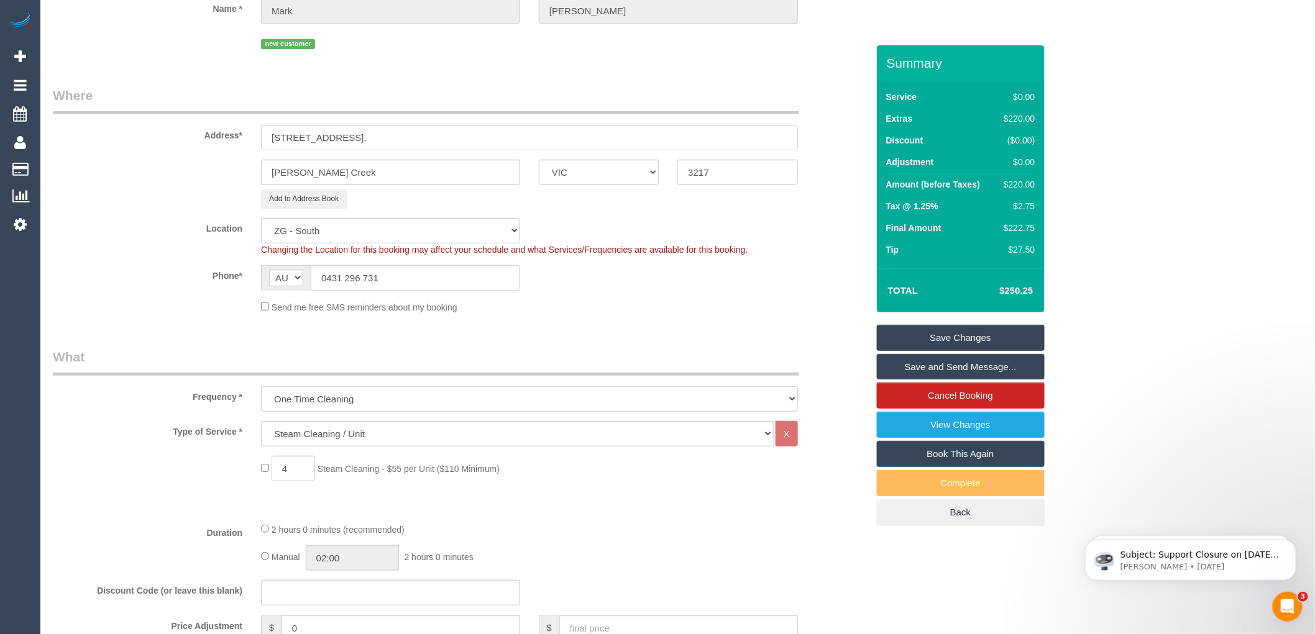
click at [961, 339] on link "Save Changes" at bounding box center [961, 338] width 168 height 26
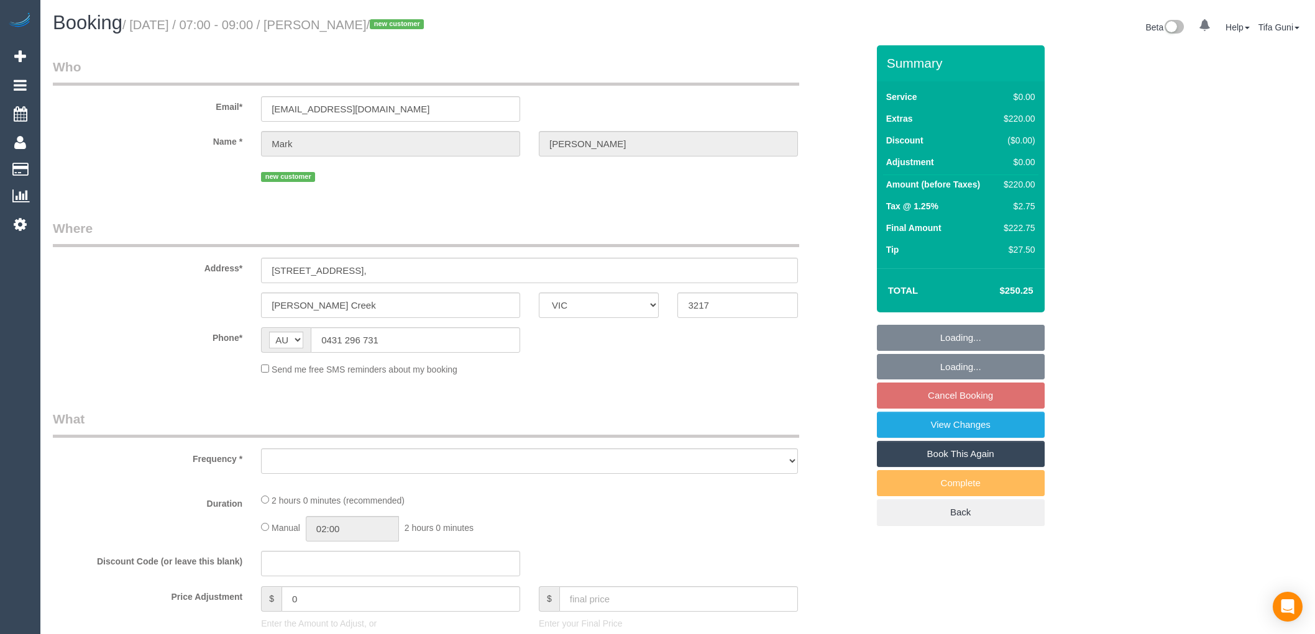
select select "VIC"
select select "object:552"
select select "string:stripe-pm_1S3TzI2GScqysDRVJ5ElNPQT"
select select "spot1"
select select "number:28"
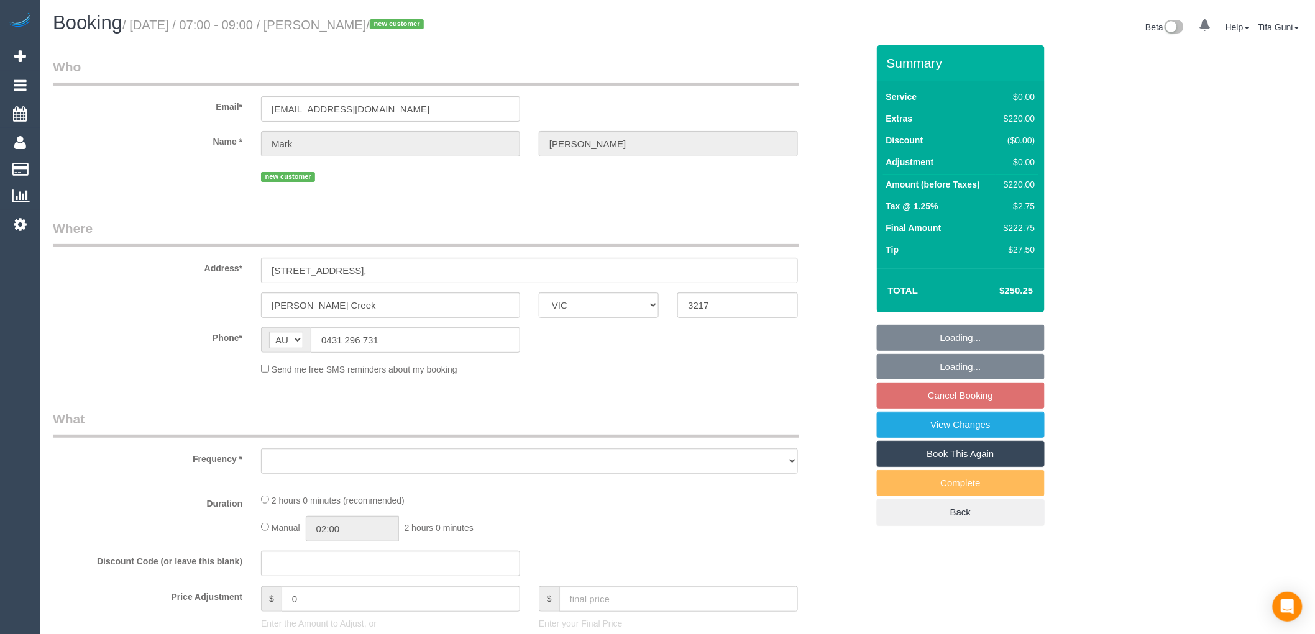
select select "number:14"
select select "number:19"
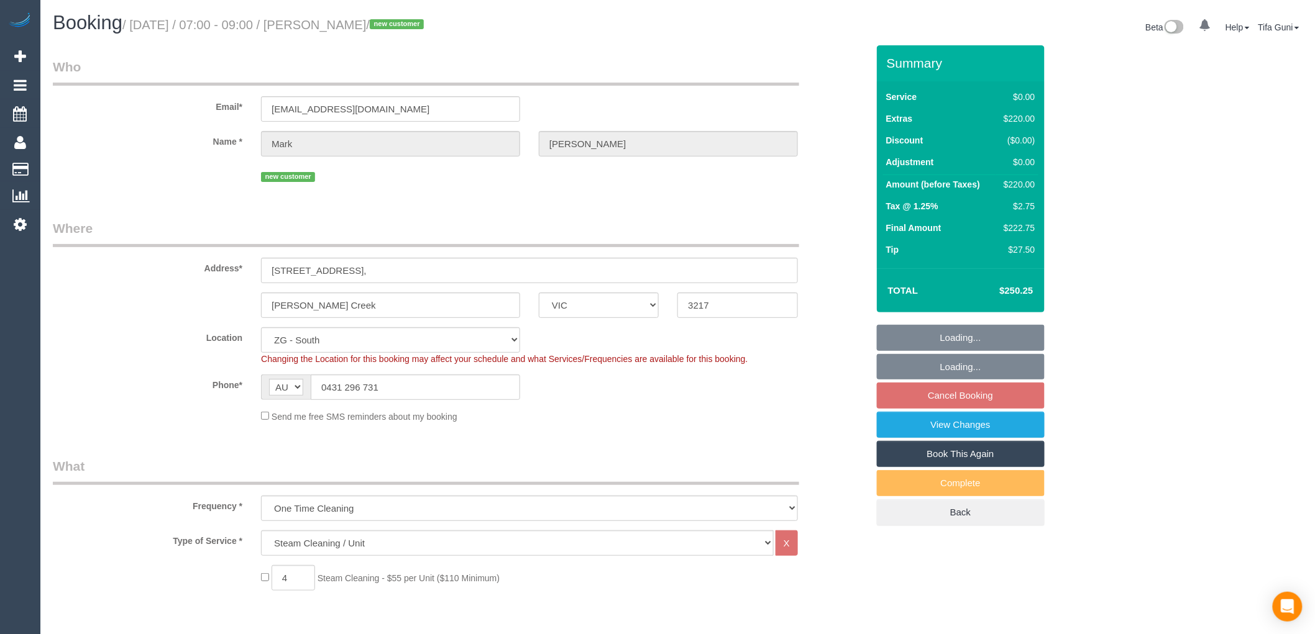
select select "object:733"
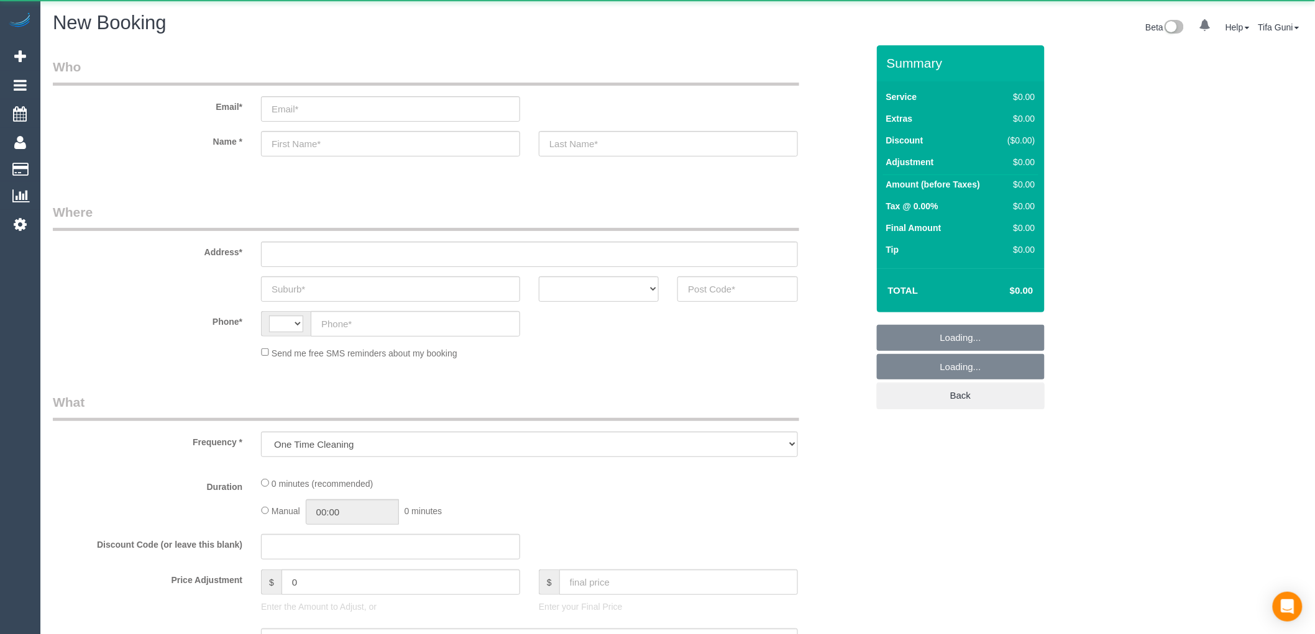
select select "object:649"
select select "string:AU"
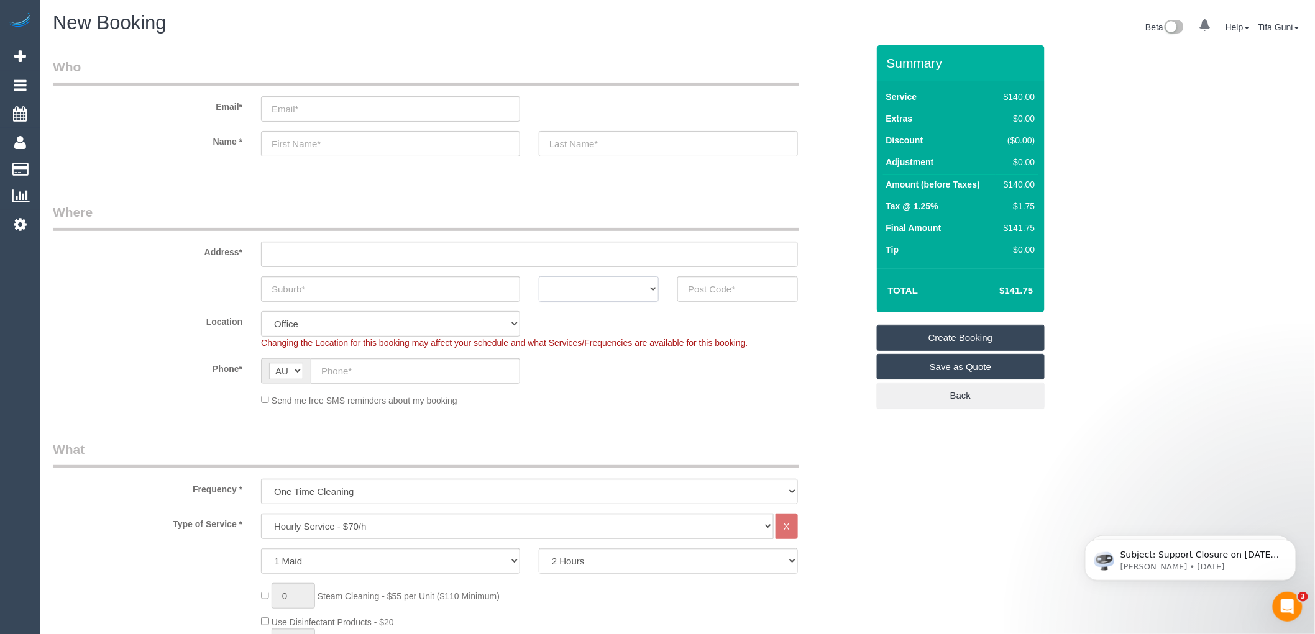
click at [602, 283] on select "ACT [GEOGRAPHIC_DATA] NT [GEOGRAPHIC_DATA] SA TAS [GEOGRAPHIC_DATA] [GEOGRAPHIC…" at bounding box center [599, 289] width 120 height 25
select select "VIC"
click at [539, 277] on select "ACT [GEOGRAPHIC_DATA] NT [GEOGRAPHIC_DATA] SA TAS [GEOGRAPHIC_DATA] [GEOGRAPHIC…" at bounding box center [599, 289] width 120 height 25
click at [314, 287] on input "text" at bounding box center [390, 289] width 259 height 25
type input "Pasco Vale"
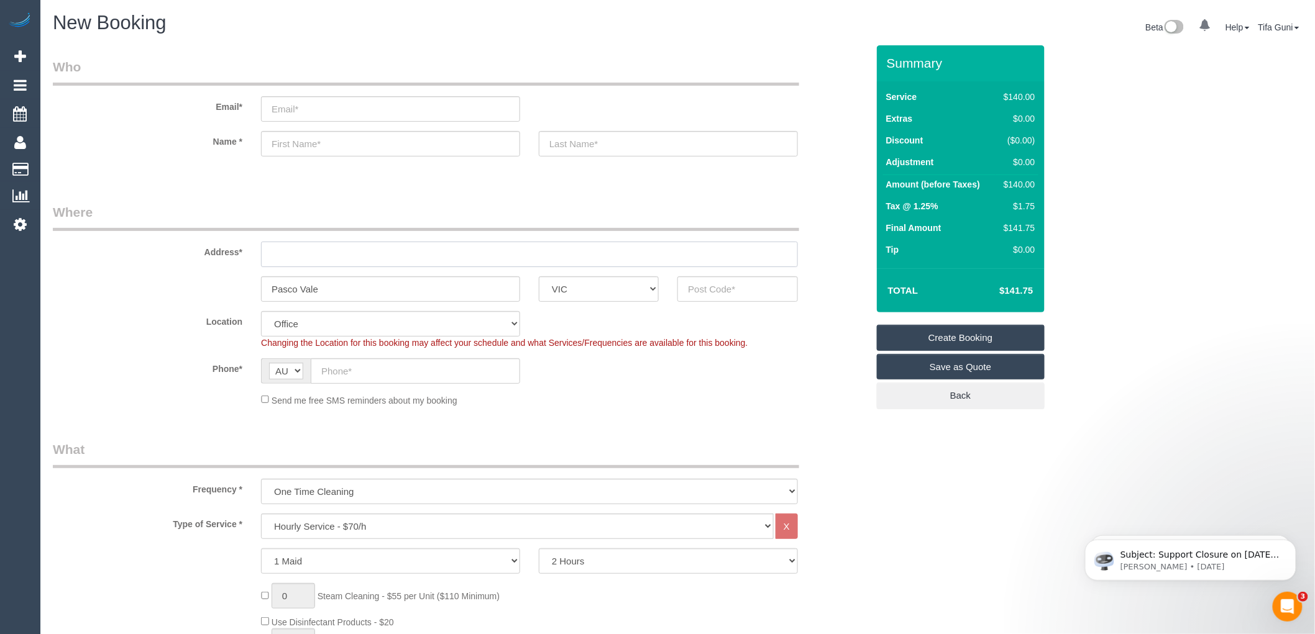
click at [268, 259] on input "text" at bounding box center [529, 254] width 537 height 25
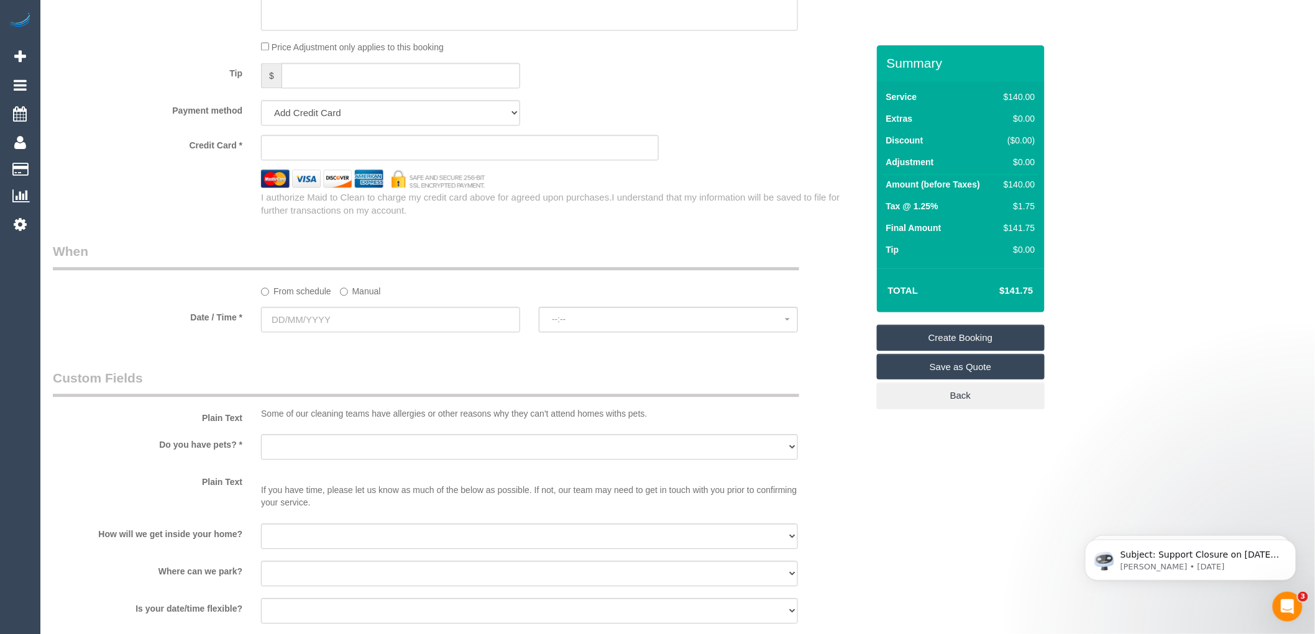
scroll to position [1173, 0]
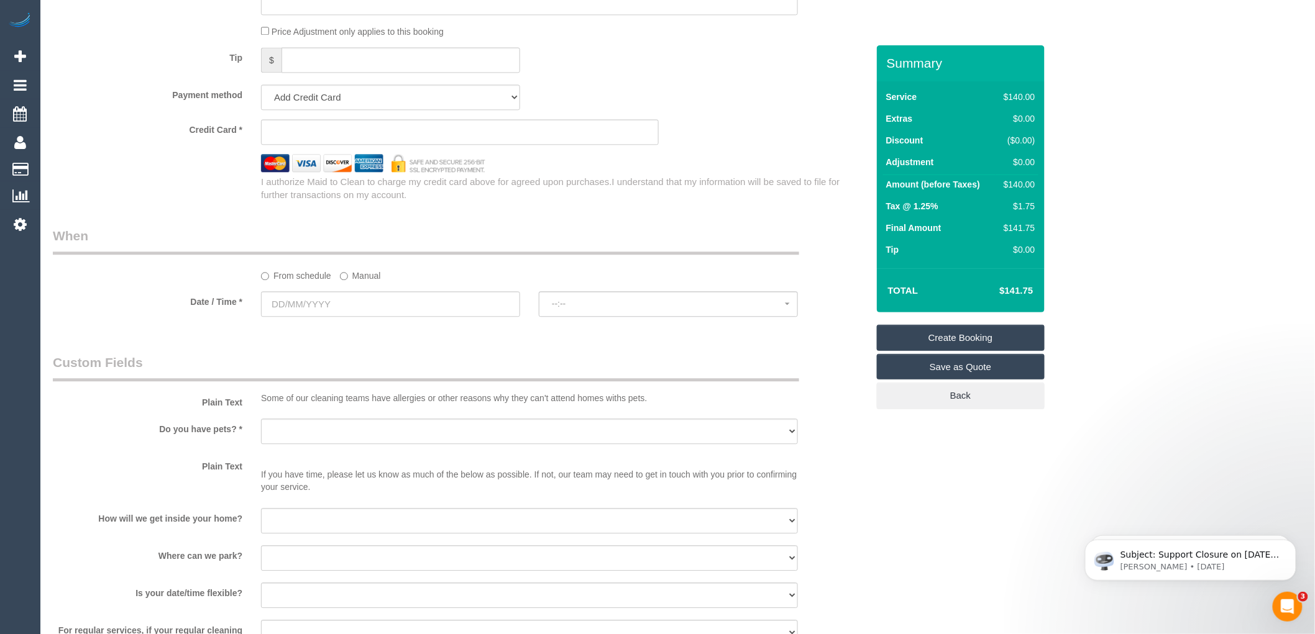
type input "-"
click at [332, 316] on input "text" at bounding box center [390, 303] width 259 height 25
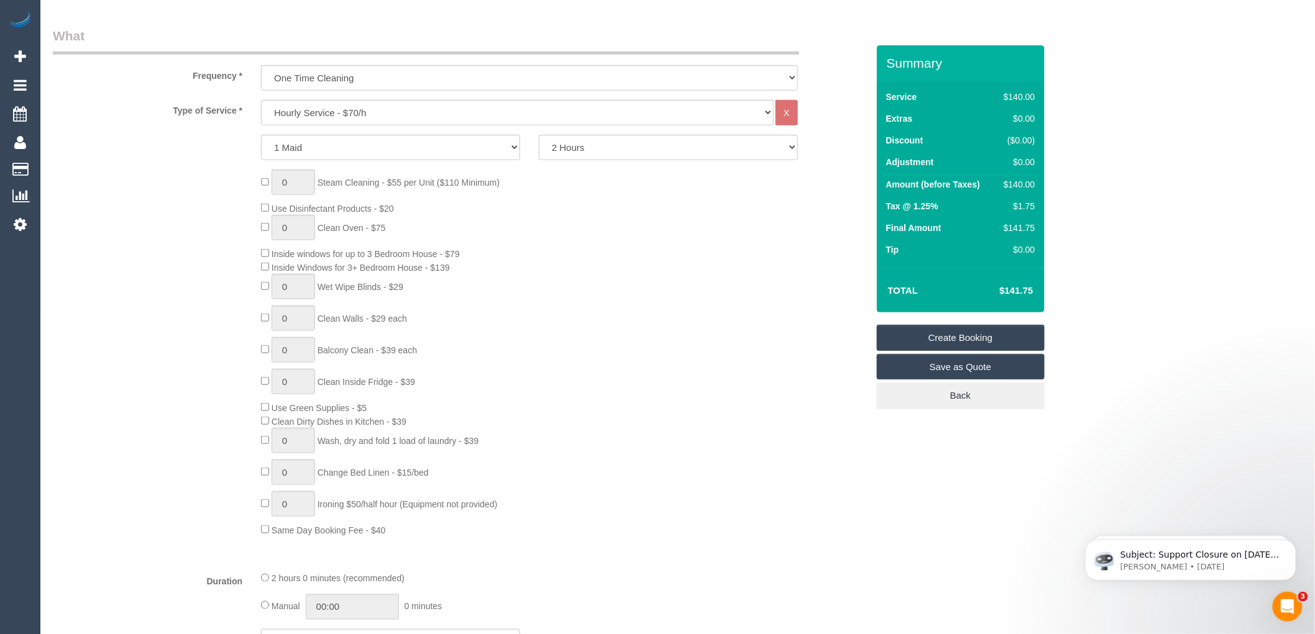
scroll to position [138, 0]
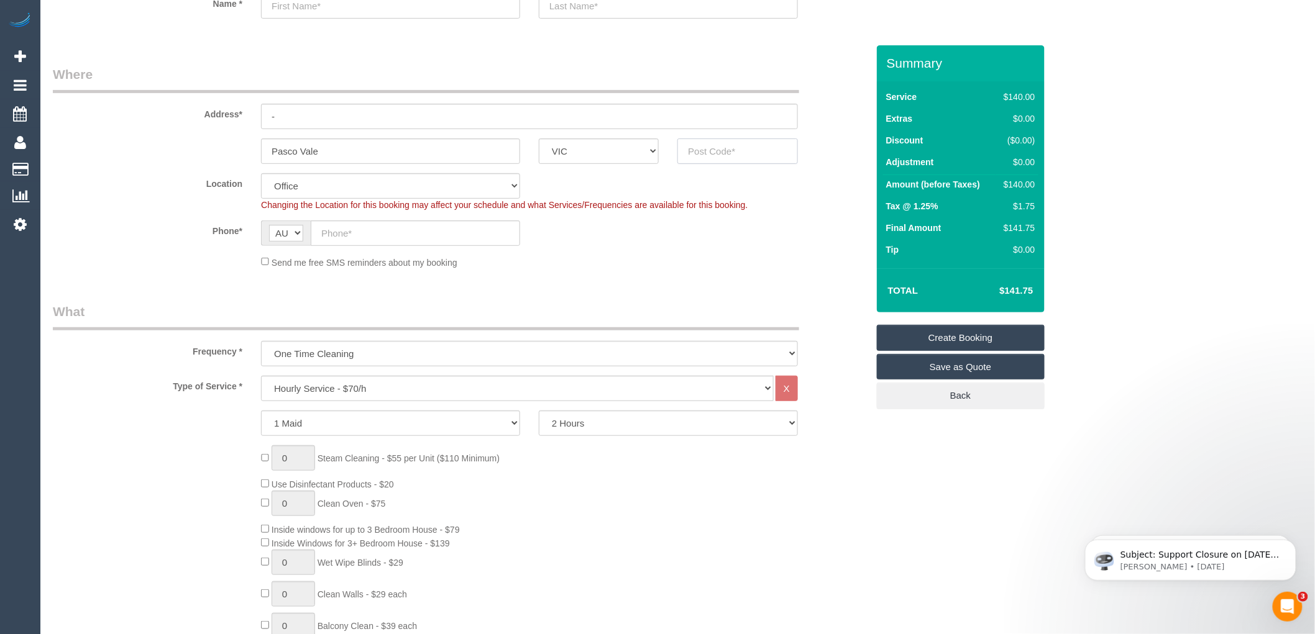
click at [718, 149] on input "text" at bounding box center [737, 151] width 120 height 25
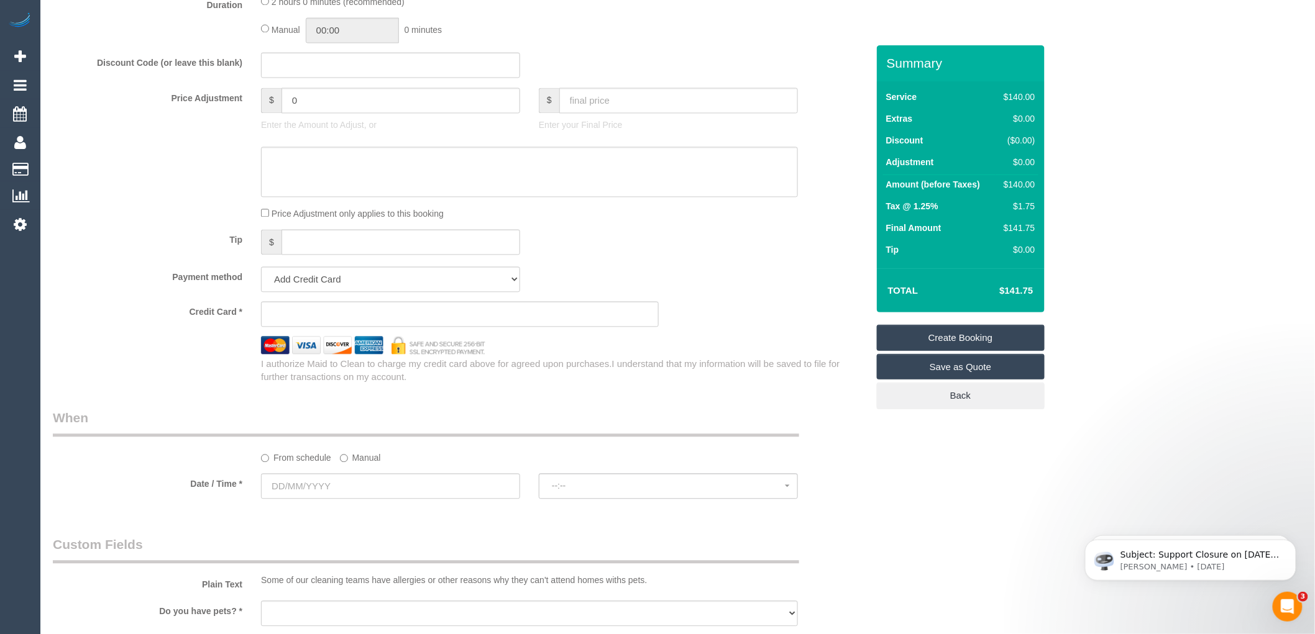
scroll to position [1104, 0]
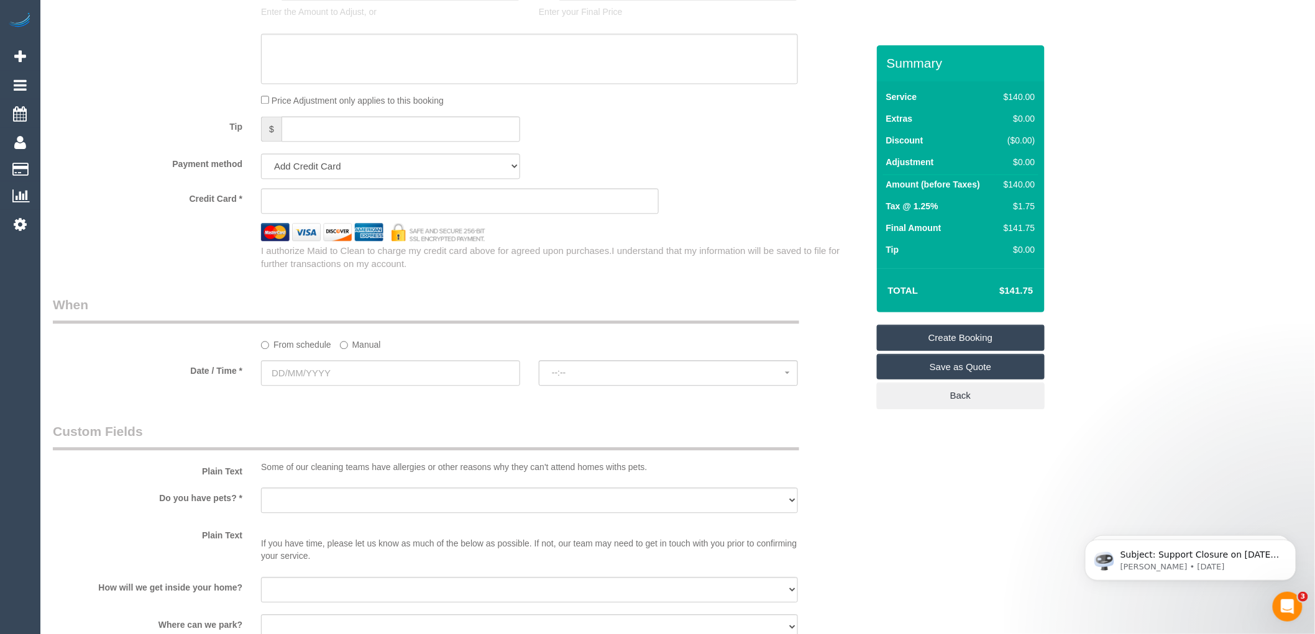
type input "3044"
click at [343, 380] on input "text" at bounding box center [390, 372] width 259 height 25
select select "61"
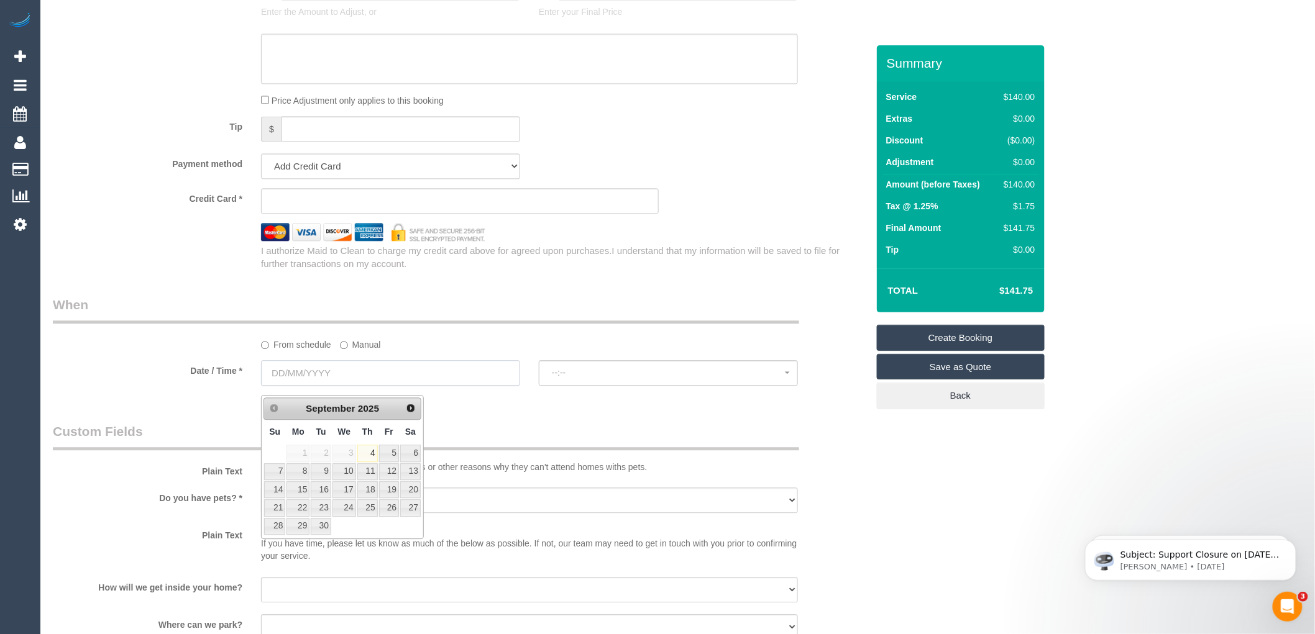
select select "object:2086"
click at [410, 450] on link "6" at bounding box center [410, 453] width 21 height 17
type input "06/09/2025"
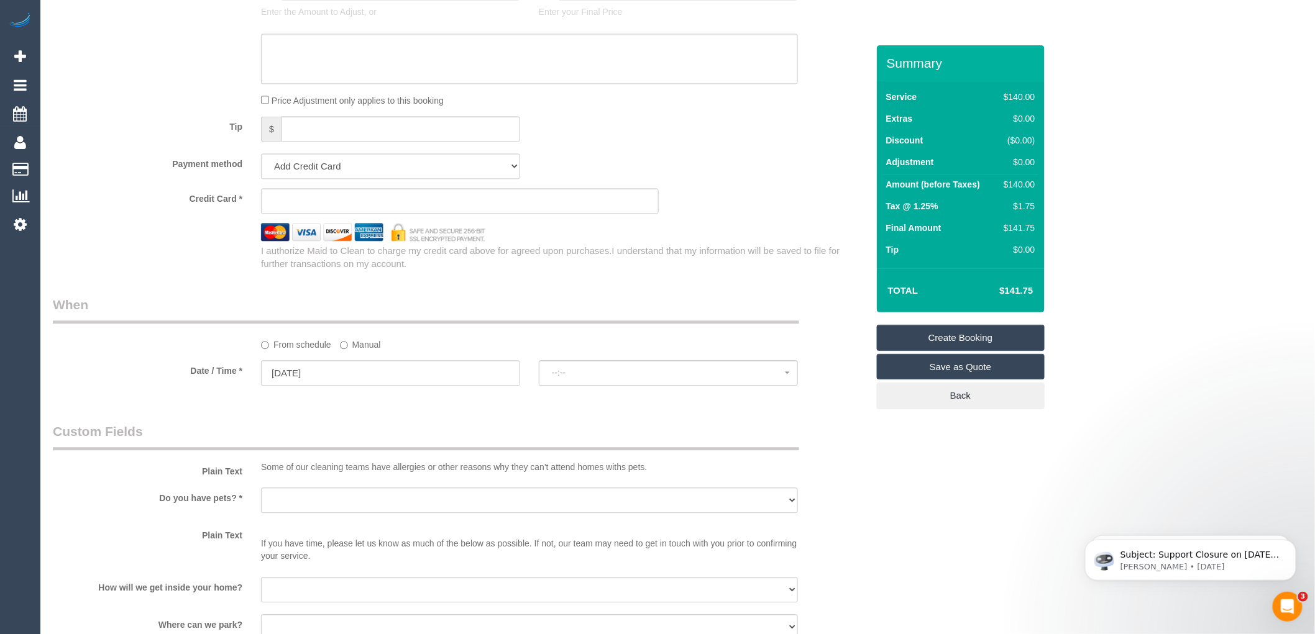
select select "spot1"
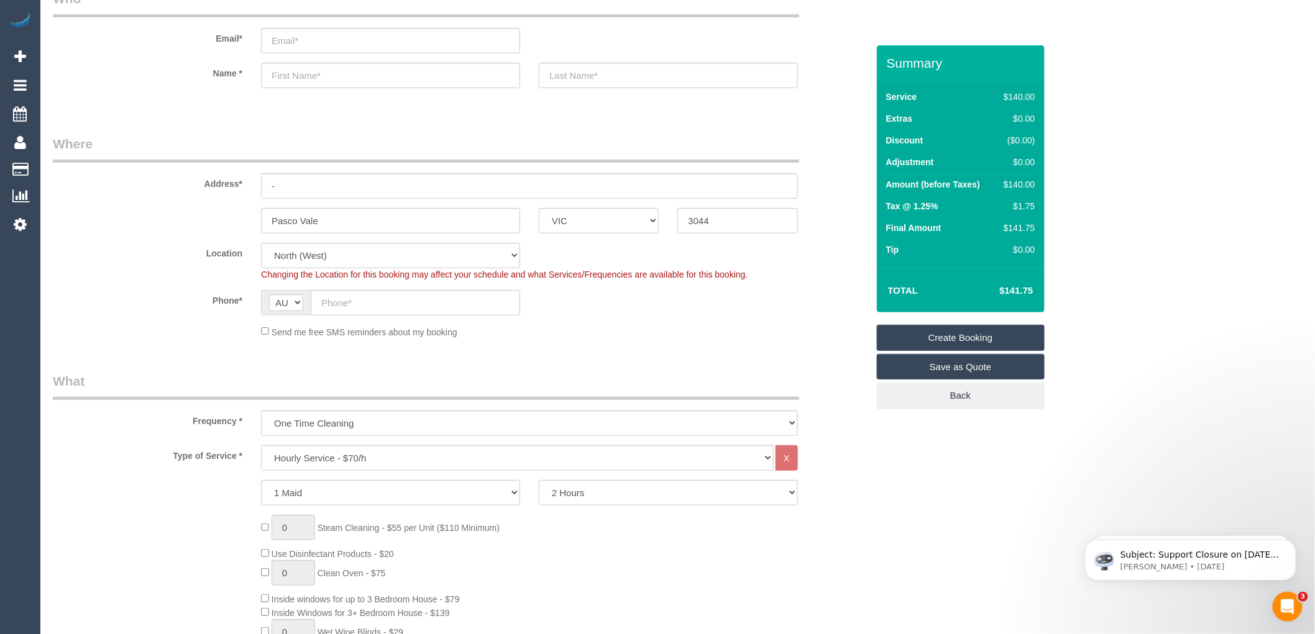
scroll to position [207, 0]
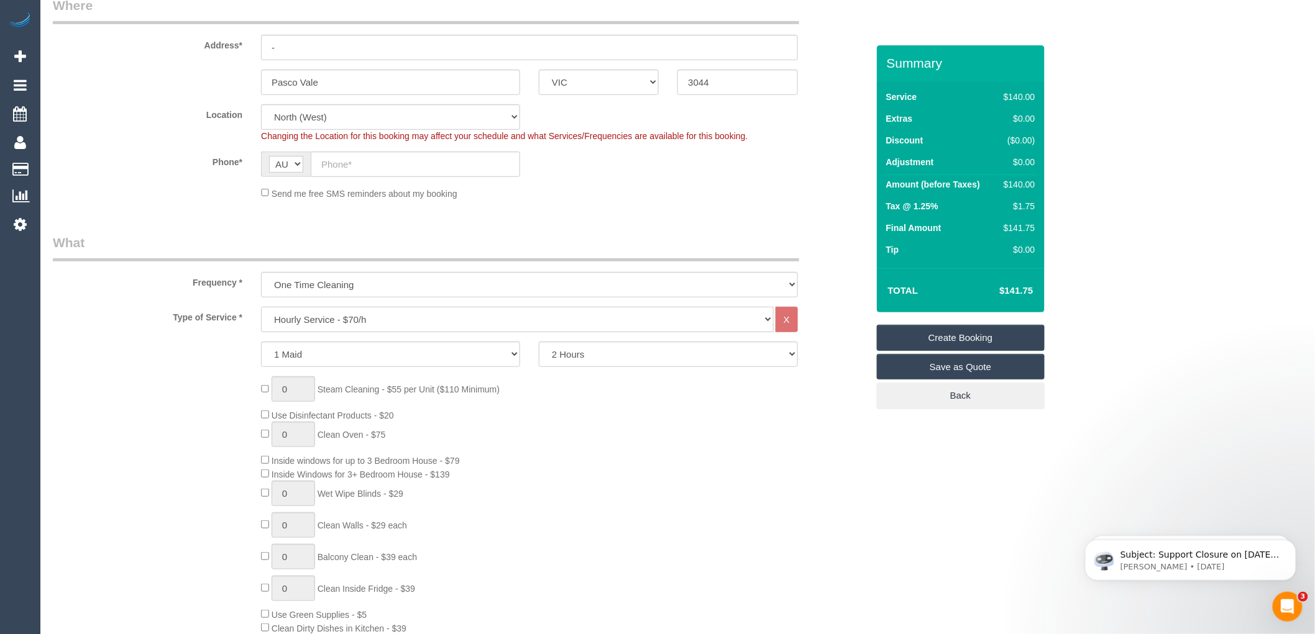
click at [352, 319] on select "Hourly Service - $70/h Hourly Service - $65/h Hourly Service - $60/h Hourly Ser…" at bounding box center [517, 319] width 513 height 25
select select "211"
click at [261, 308] on select "Hourly Service - $70/h Hourly Service - $65/h Hourly Service - $60/h Hourly Ser…" at bounding box center [517, 319] width 513 height 25
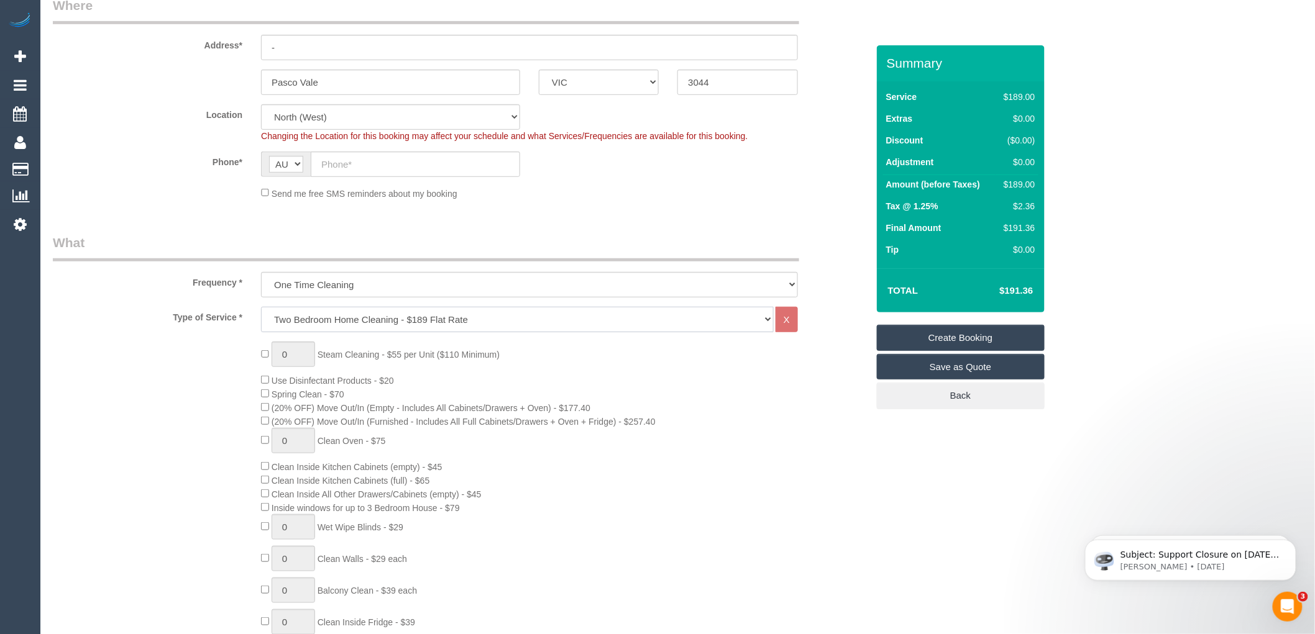
select select "spot18"
click at [401, 286] on select "One Time Cleaning Weekly - 10% Off - 10.00% (0% for the First Booking) Fortnigh…" at bounding box center [529, 284] width 537 height 25
click at [261, 273] on select "One Time Cleaning Weekly - 10% Off - 10.00% (0% for the First Booking) Fortnigh…" at bounding box center [529, 284] width 537 height 25
click at [564, 396] on div "0 Steam Cleaning - $55 per Unit ($110 Minimum) Use Disinfectant Products - $20 …" at bounding box center [564, 559] width 625 height 435
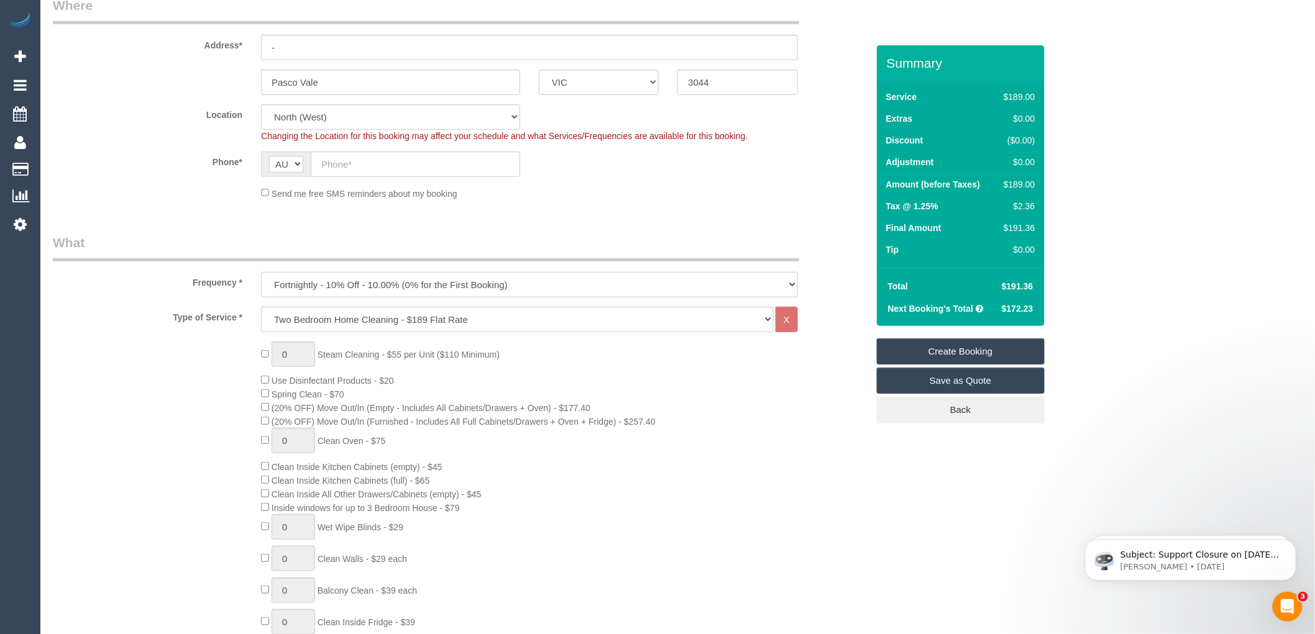
click at [415, 293] on select "One Time Cleaning Weekly - 10% Off - 10.00% (0% for the First Booking) Fortnigh…" at bounding box center [529, 284] width 537 height 25
select select "object:2090"
click at [261, 273] on select "One Time Cleaning Weekly - 10% Off - 10.00% (0% for the First Booking) Fortnigh…" at bounding box center [529, 284] width 537 height 25
click at [538, 349] on div "0 Steam Cleaning - $55 per Unit ($110 Minimum) Use Disinfectant Products - $20 …" at bounding box center [564, 559] width 625 height 435
click at [337, 321] on select "Hourly Service - $70/h Hourly Service - $65/h Hourly Service - $60/h Hourly Ser…" at bounding box center [517, 319] width 513 height 25
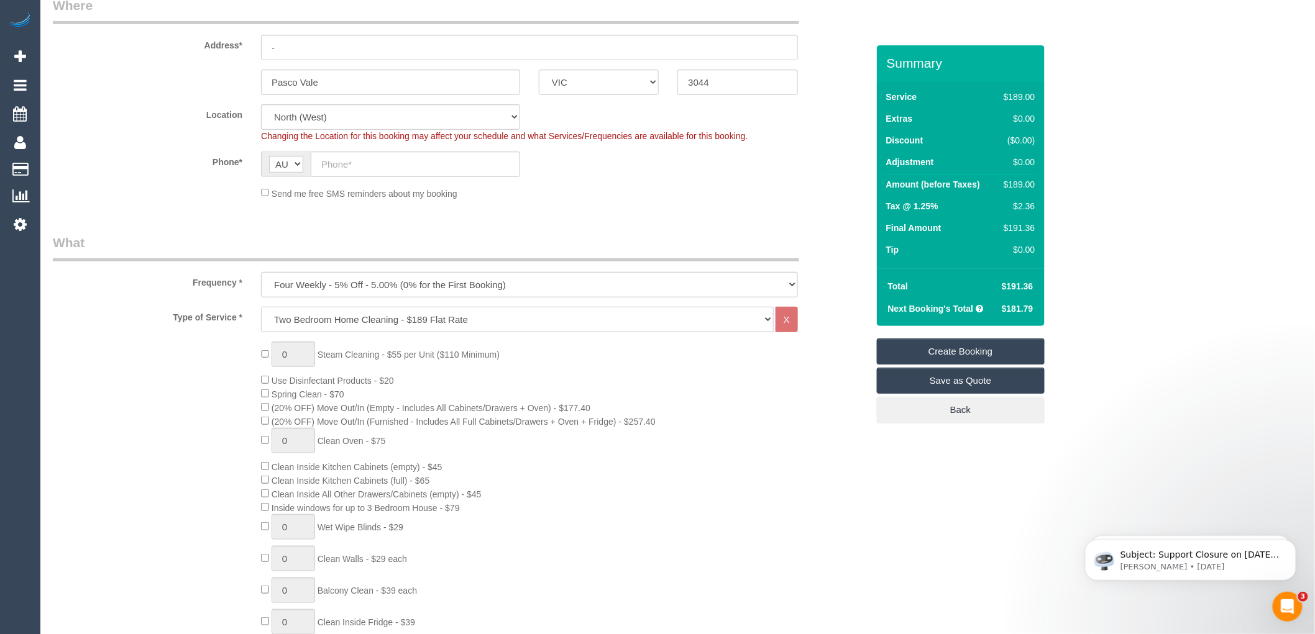
select select "213"
click at [261, 308] on select "Hourly Service - $70/h Hourly Service - $65/h Hourly Service - $60/h Hourly Ser…" at bounding box center [517, 319] width 513 height 25
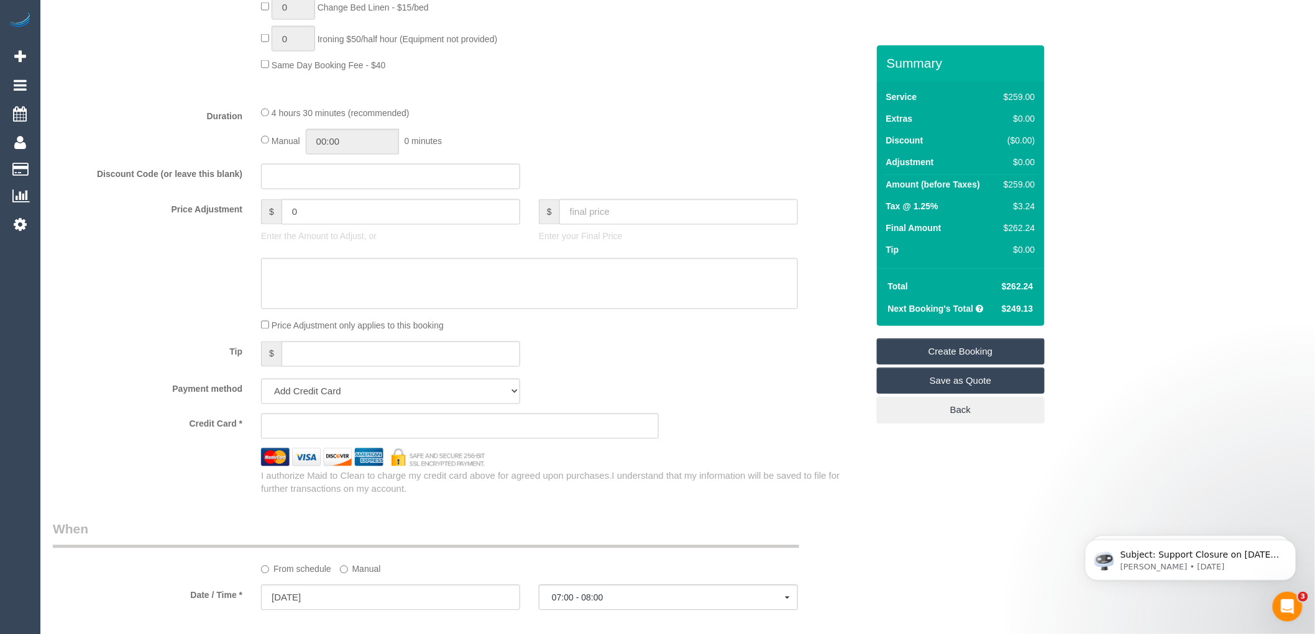
scroll to position [966, 0]
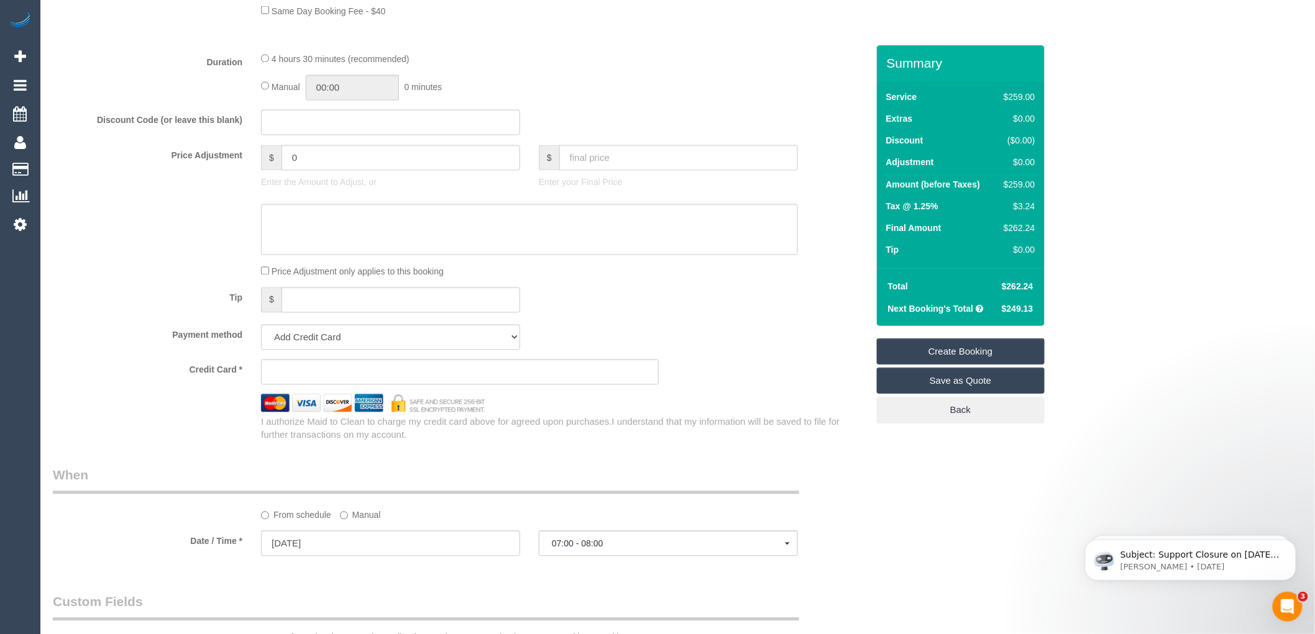
select select "spot35"
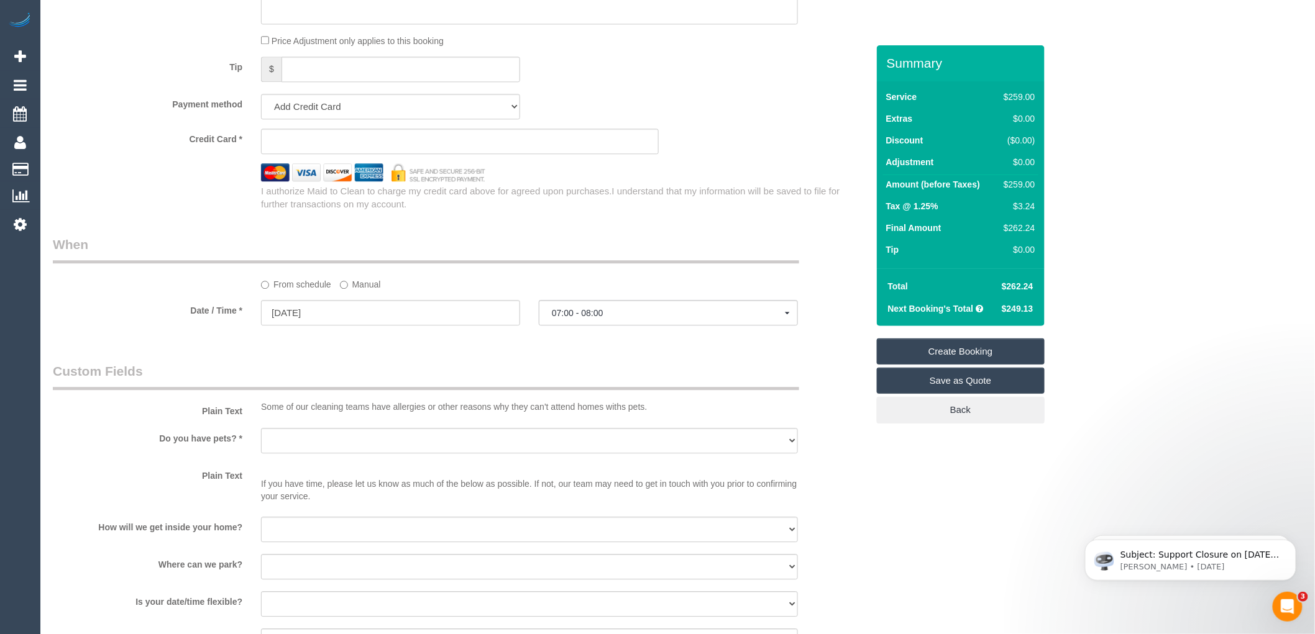
scroll to position [1104, 0]
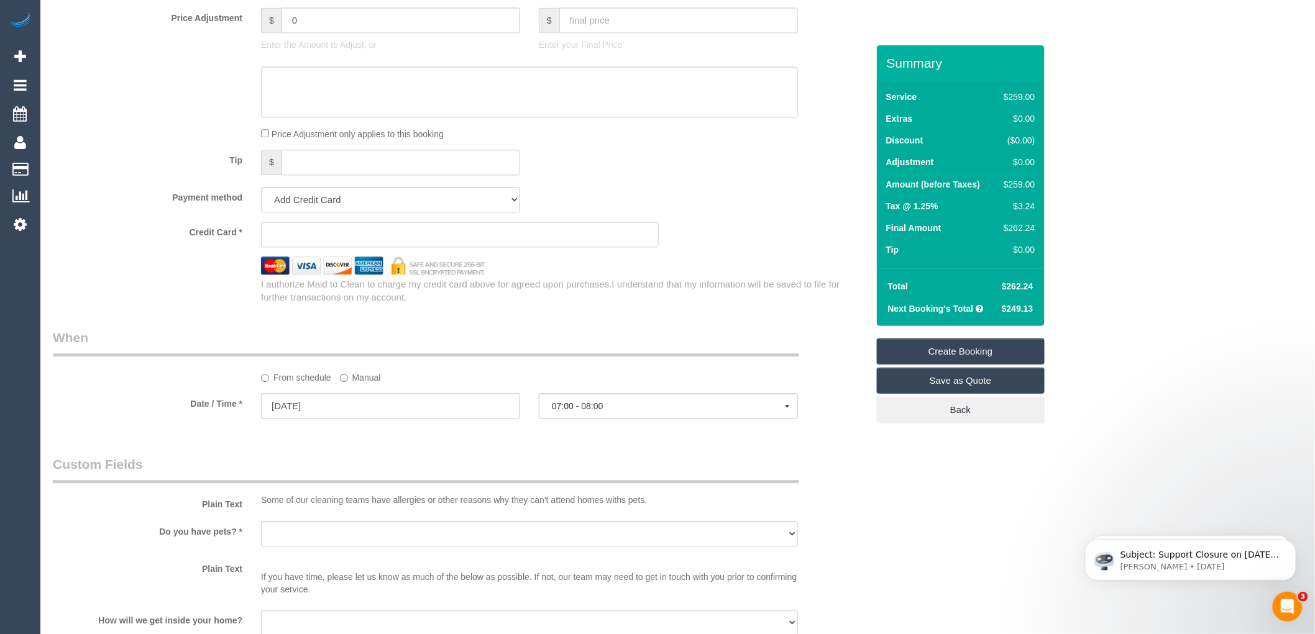
click at [307, 175] on input "text" at bounding box center [401, 162] width 239 height 25
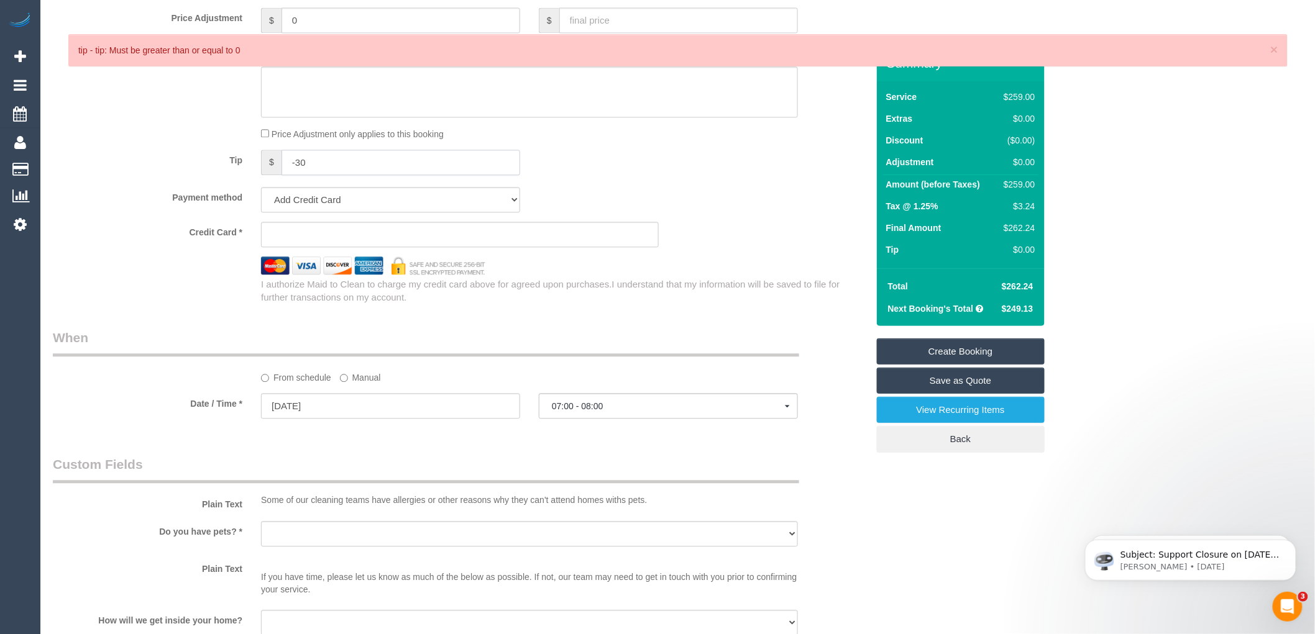
type input "-30"
click at [598, 170] on div "Tip $ -30" at bounding box center [460, 164] width 833 height 28
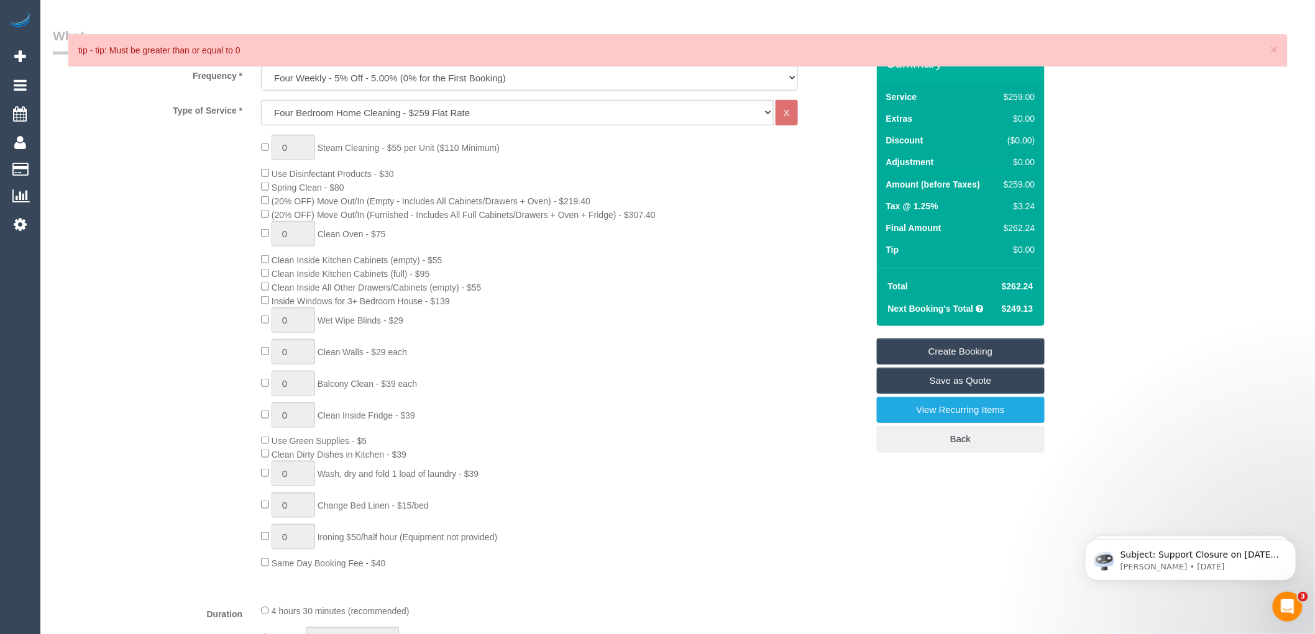
scroll to position [207, 0]
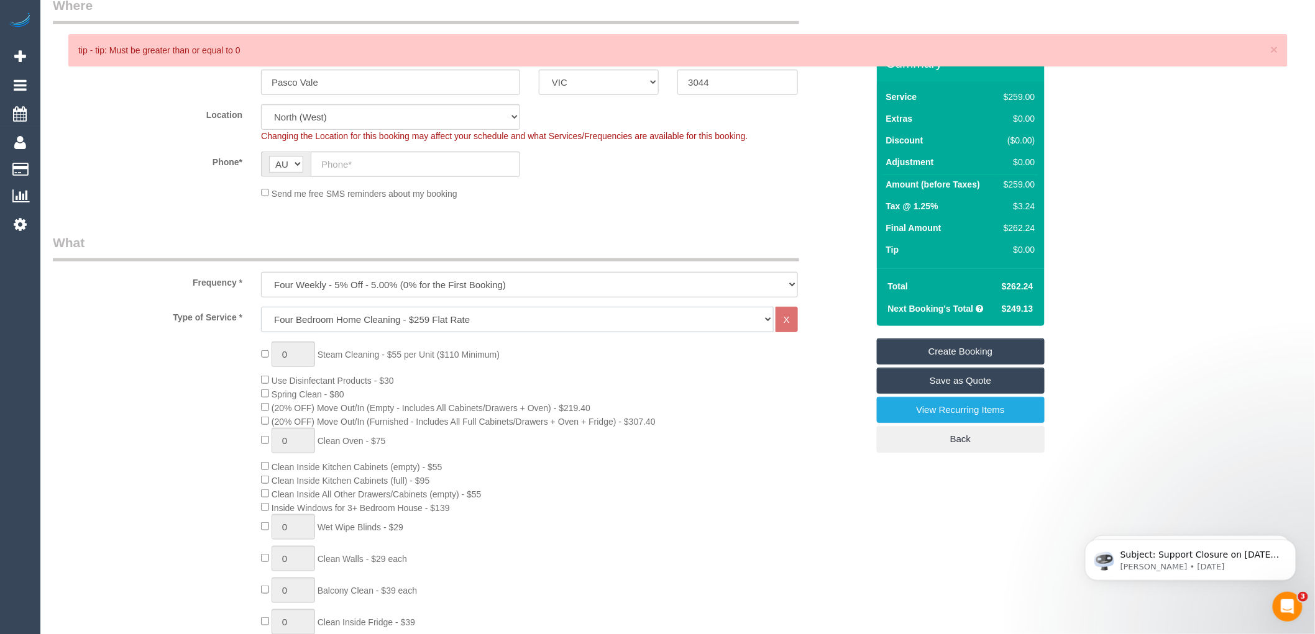
click at [430, 319] on select "Hourly Service - $70/h Hourly Service - $65/h Hourly Service - $60/h Hourly Ser…" at bounding box center [517, 319] width 513 height 25
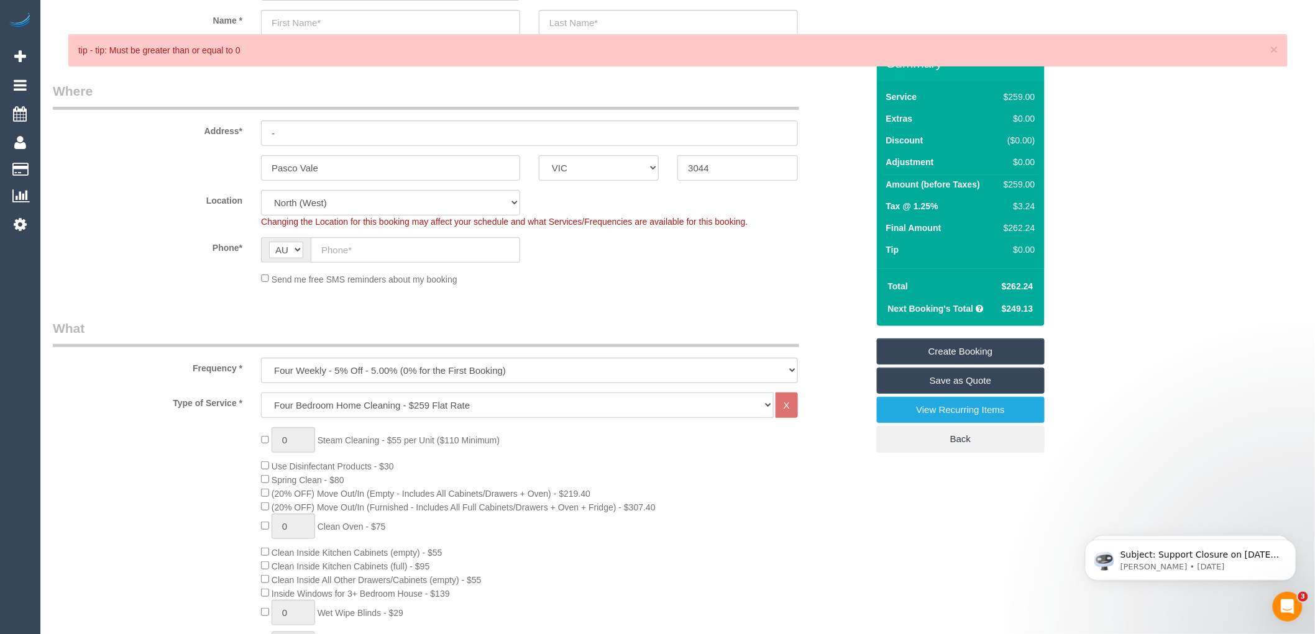
scroll to position [0, 0]
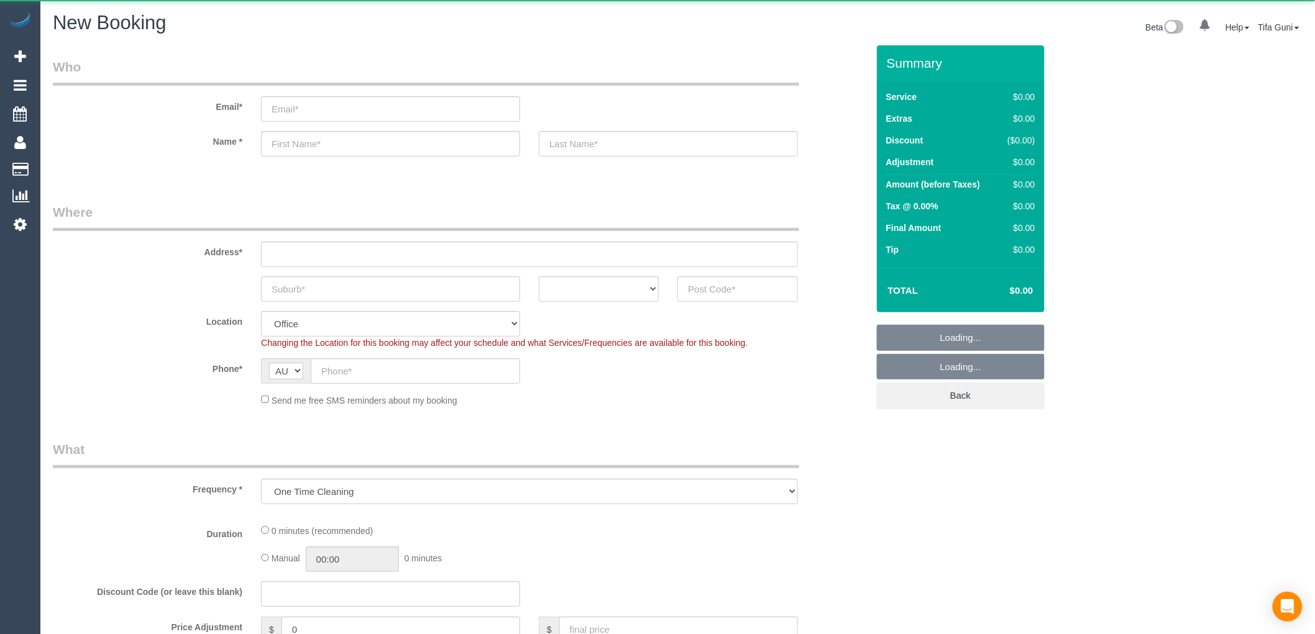
select select "object:813"
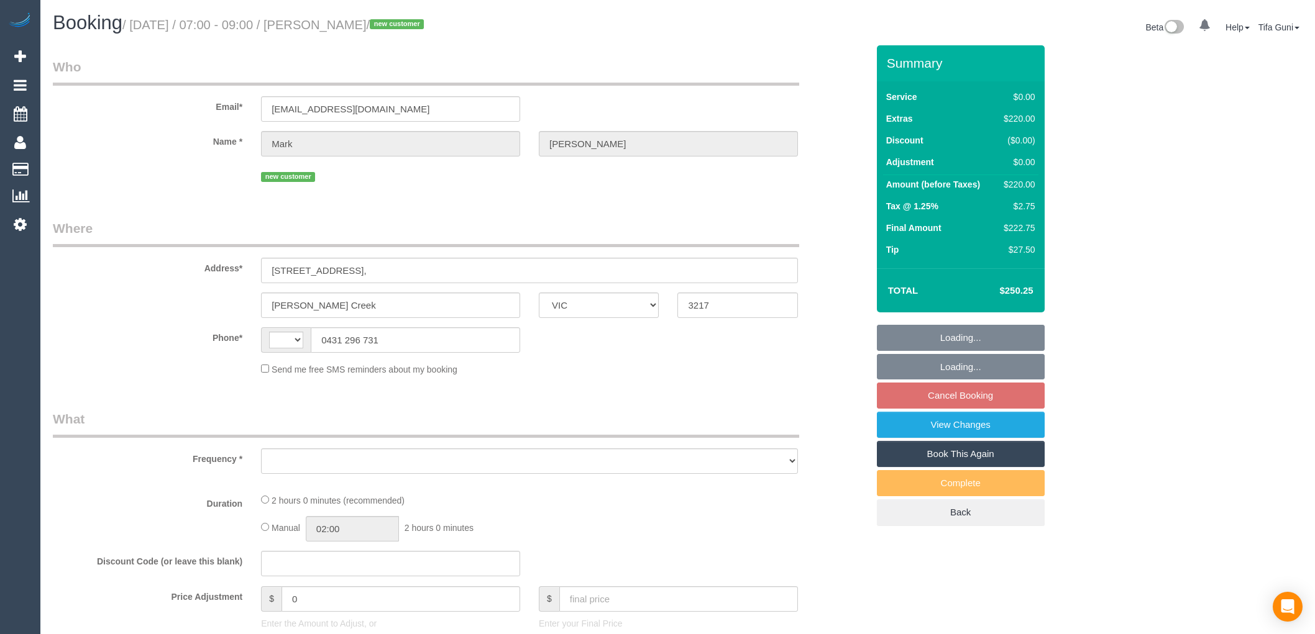
select select "VIC"
select select "string:AU"
select select "object:552"
select select "string:stripe-pm_1S3TzI2GScqysDRVJ5ElNPQT"
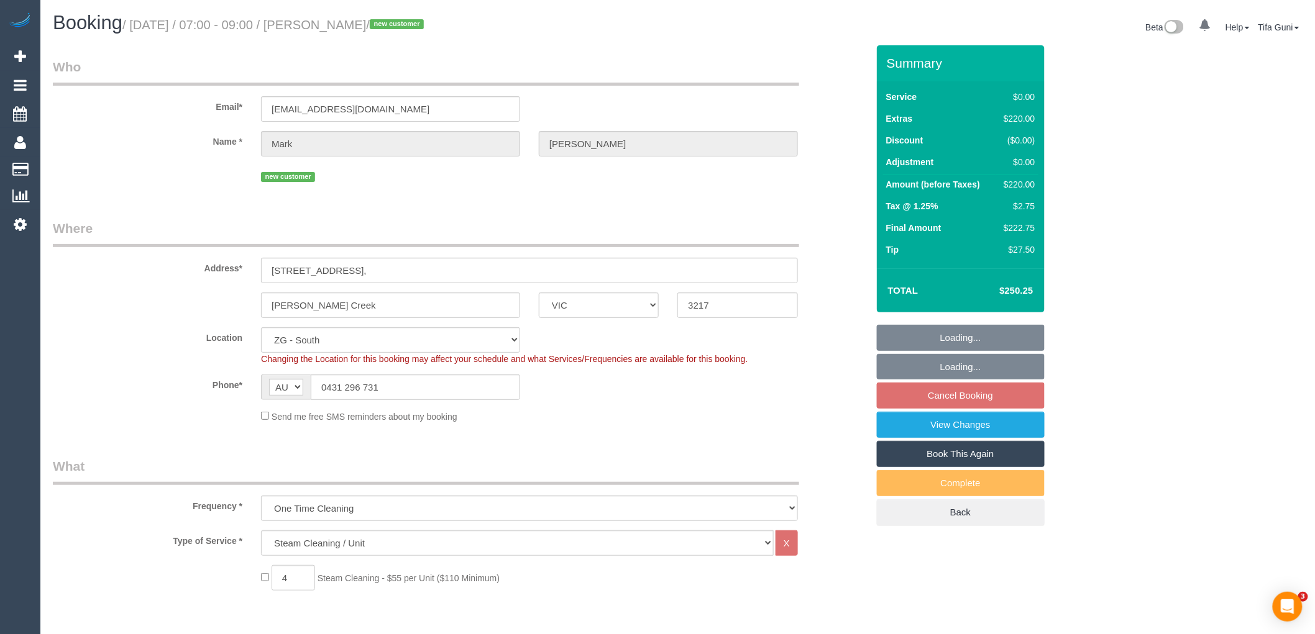
select select "spot1"
select select "number:28"
select select "number:14"
select select "number:19"
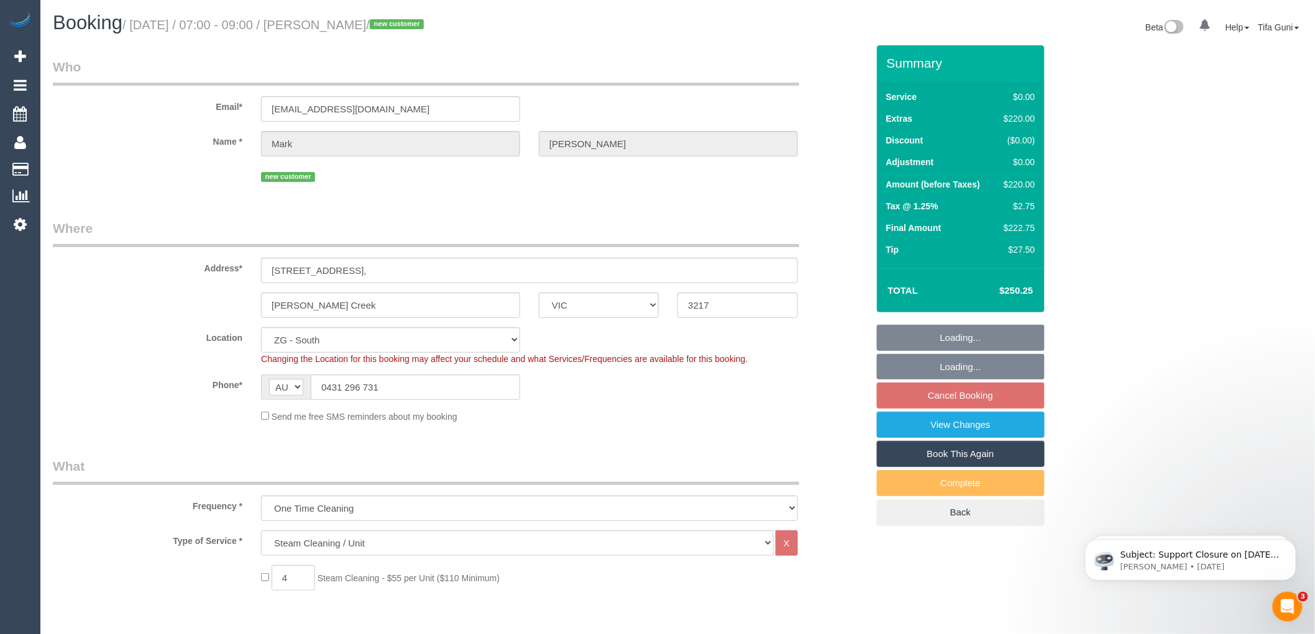
select select "object:789"
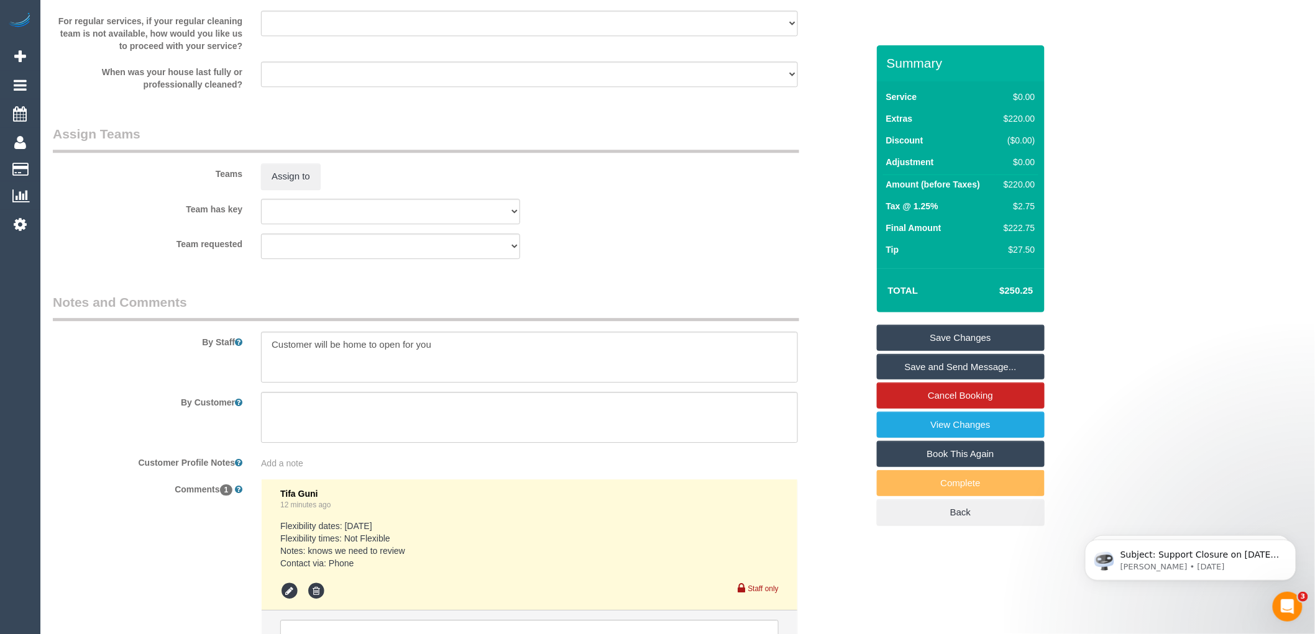
scroll to position [1450, 0]
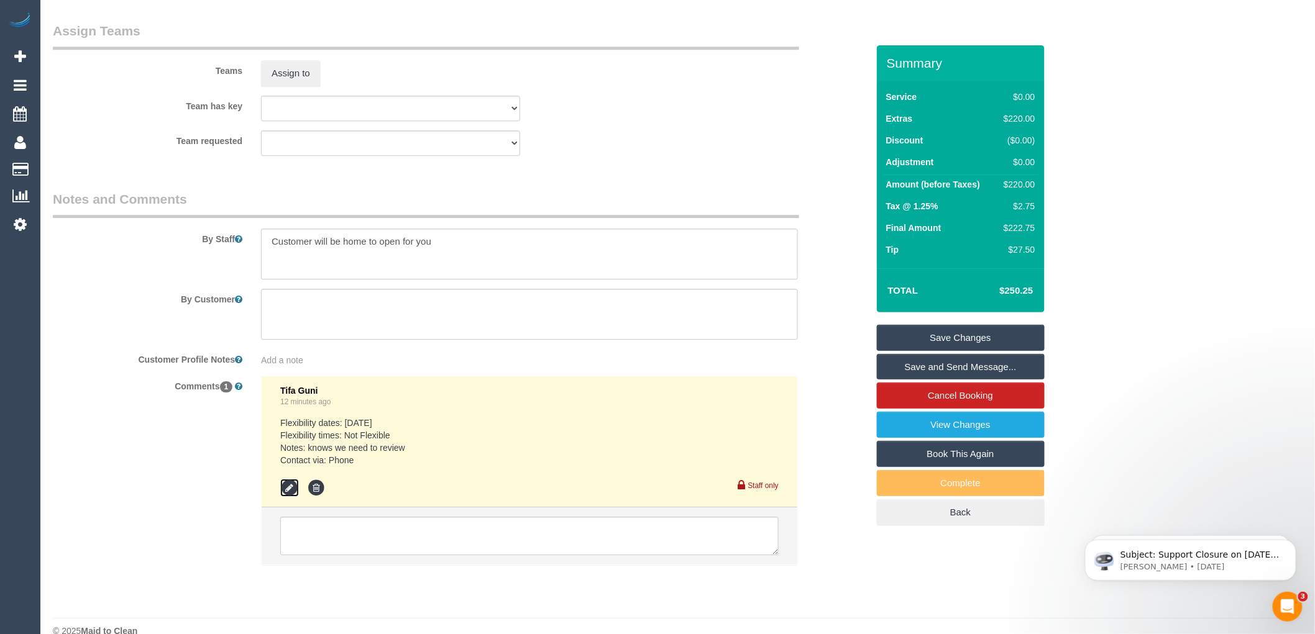
click at [288, 487] on icon at bounding box center [289, 488] width 19 height 19
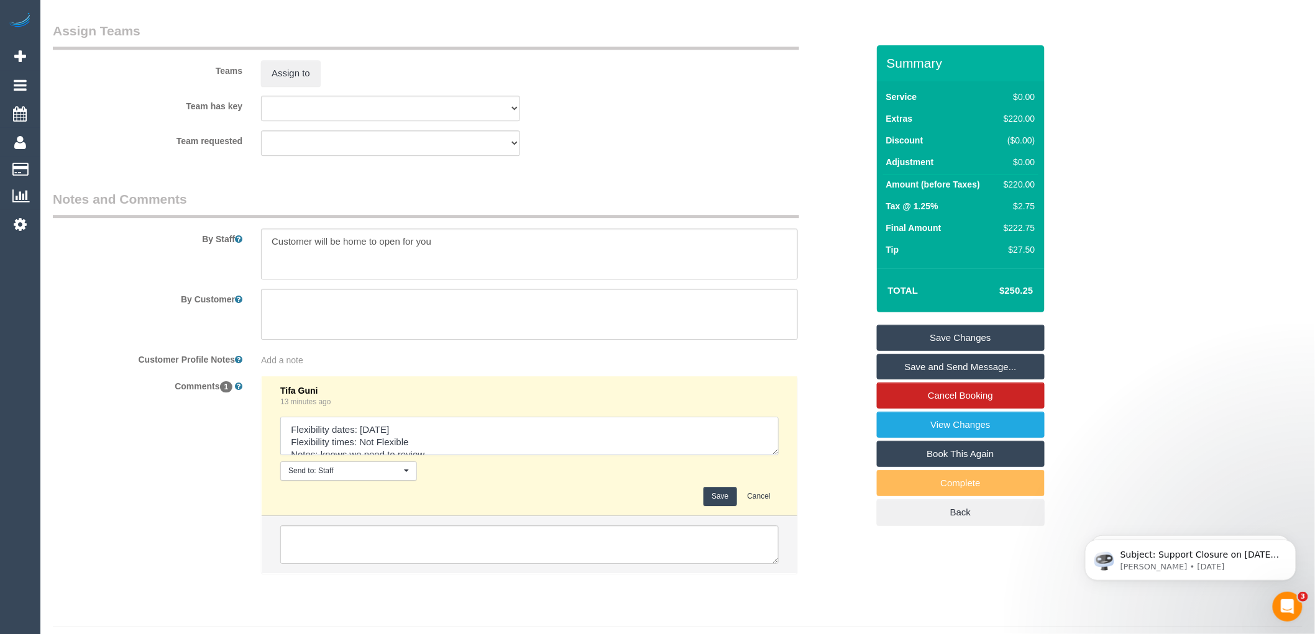
click at [775, 456] on textarea at bounding box center [529, 436] width 498 height 39
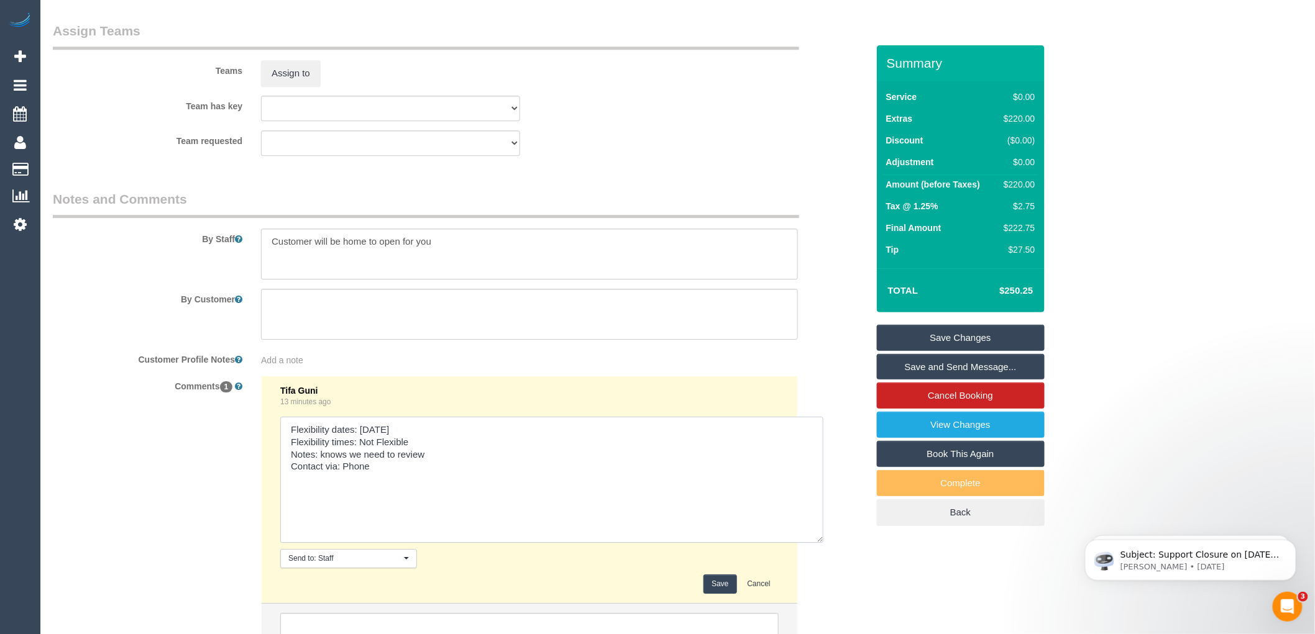
drag, startPoint x: 774, startPoint y: 452, endPoint x: 820, endPoint y: 542, distance: 100.9
click at [820, 542] on textarea at bounding box center [551, 480] width 543 height 126
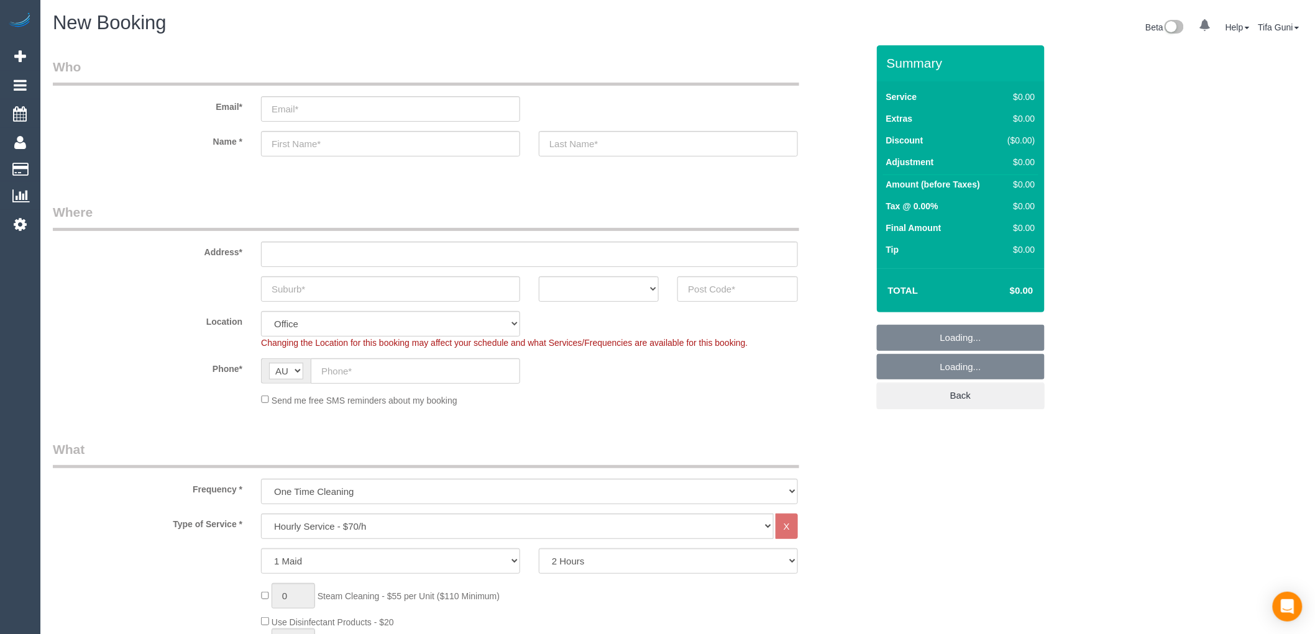
select select "object:813"
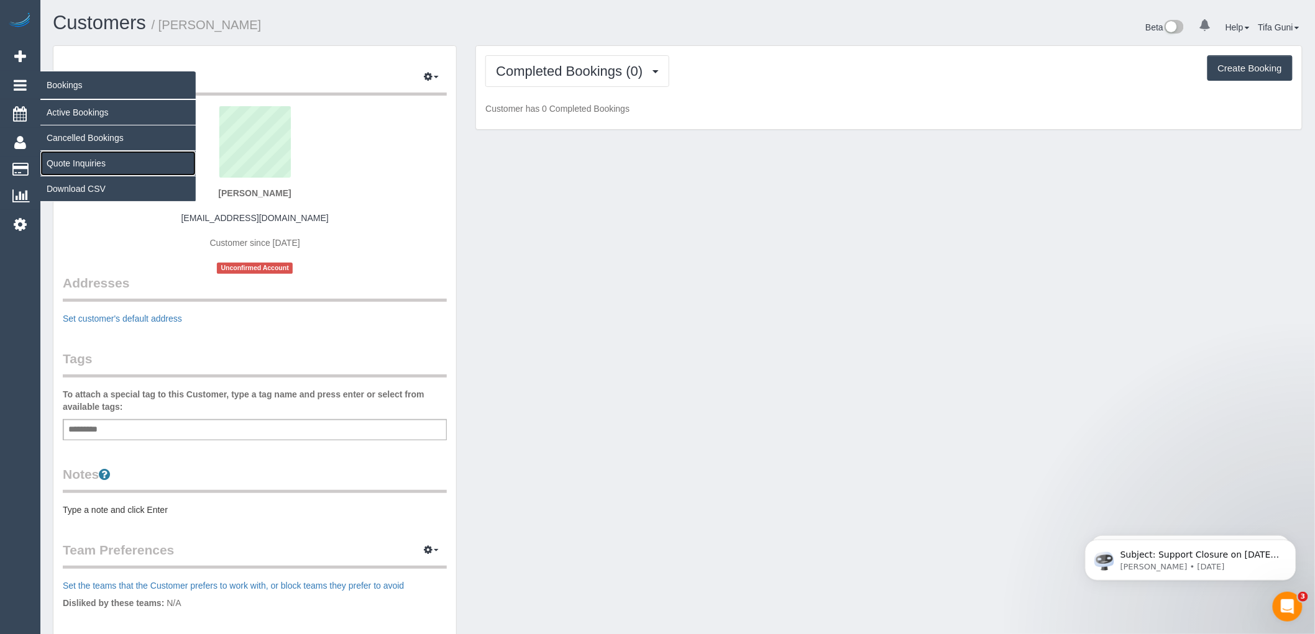
click at [76, 162] on link "Quote Inquiries" at bounding box center [117, 163] width 155 height 25
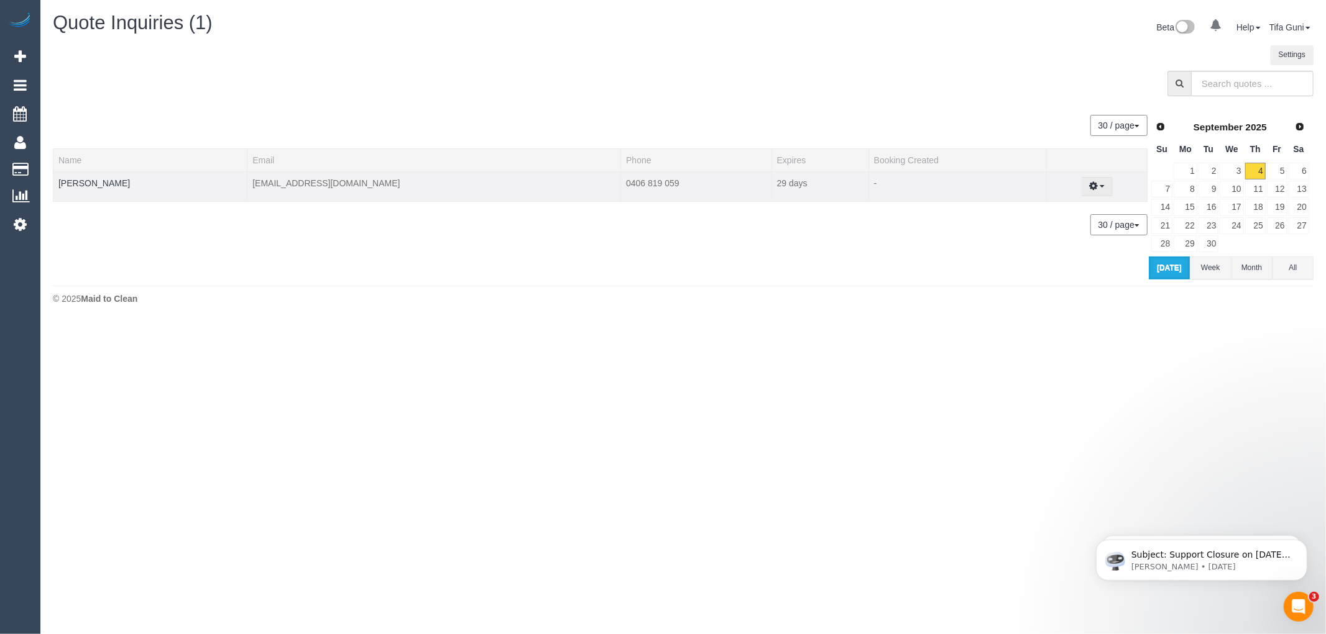
click at [1102, 186] on button "button" at bounding box center [1097, 186] width 32 height 19
click at [1056, 204] on link "Create Booking" at bounding box center [1053, 209] width 117 height 16
select select "VIC"
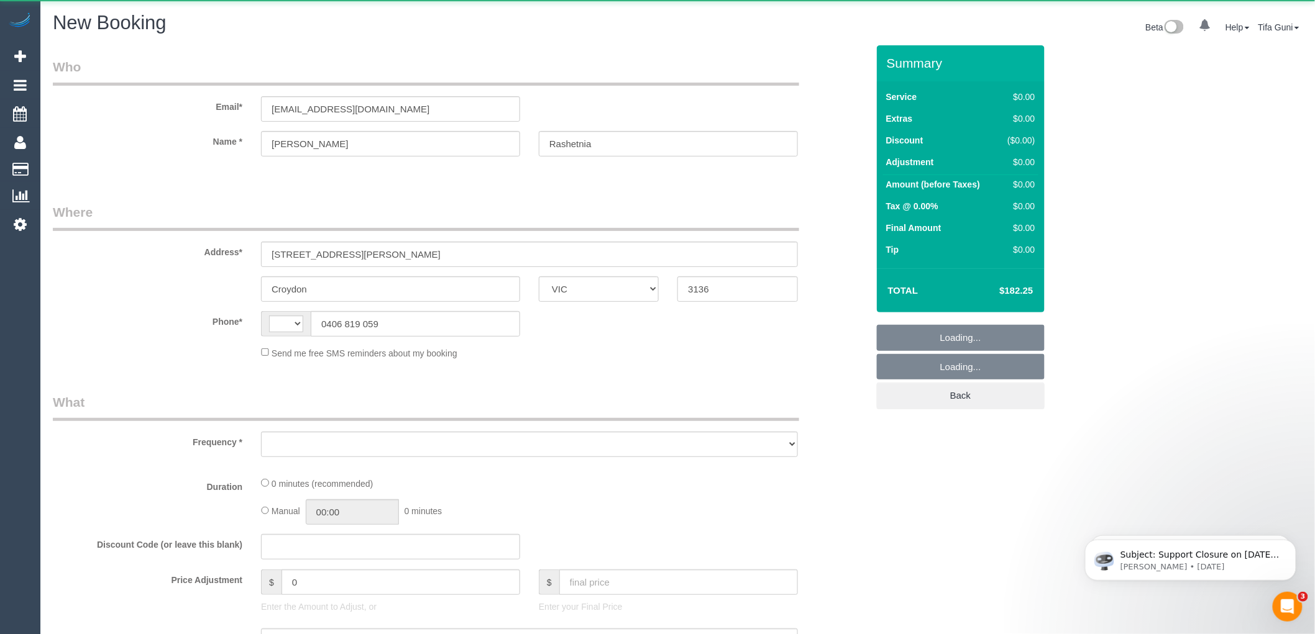
select select "string:AU"
select select "object:1148"
select select "number:27"
select select "number:14"
select select "number:19"
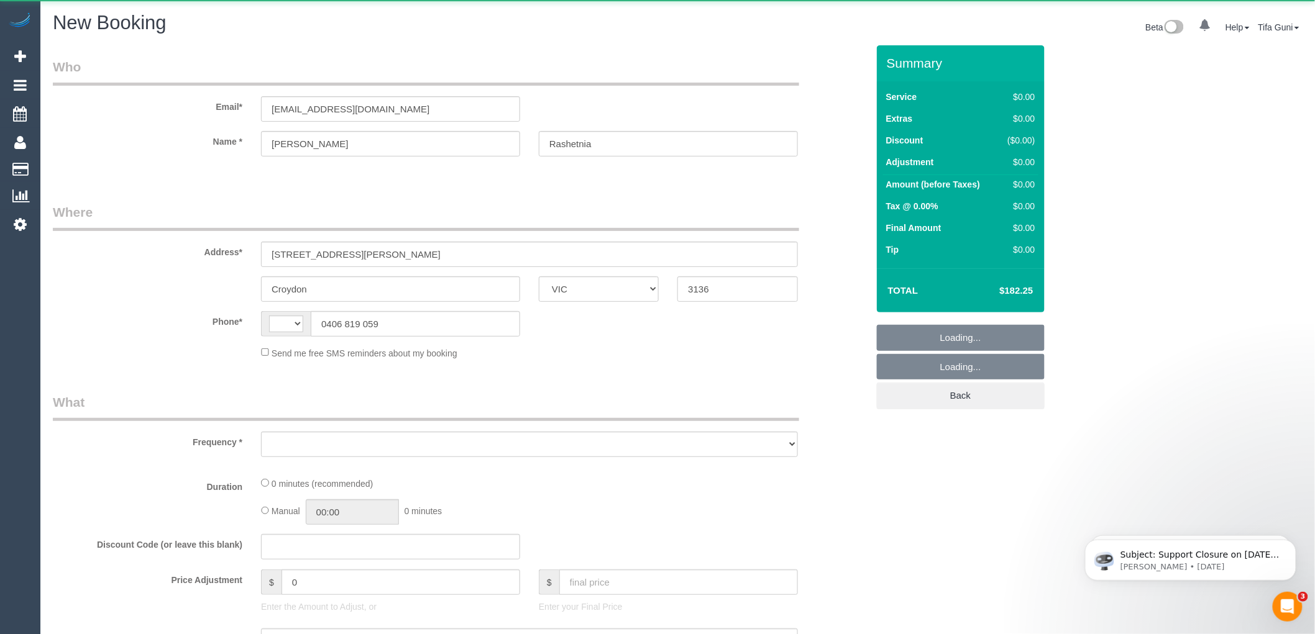
select select "number:36"
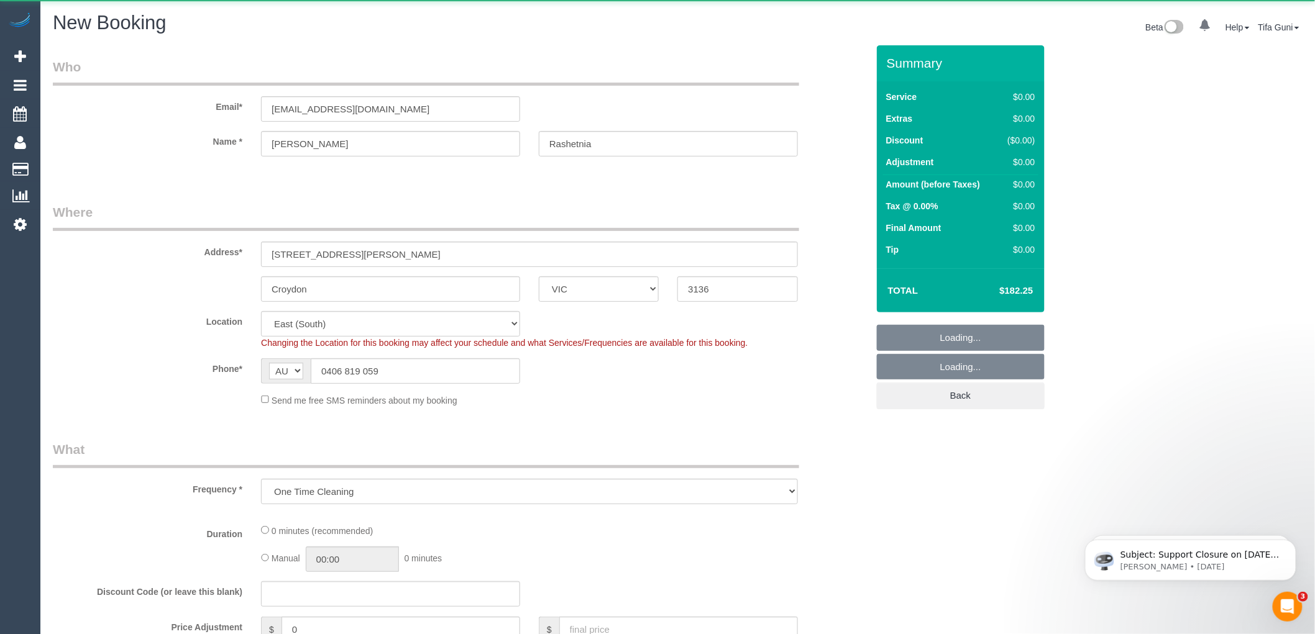
select select "object:1319"
select select "150"
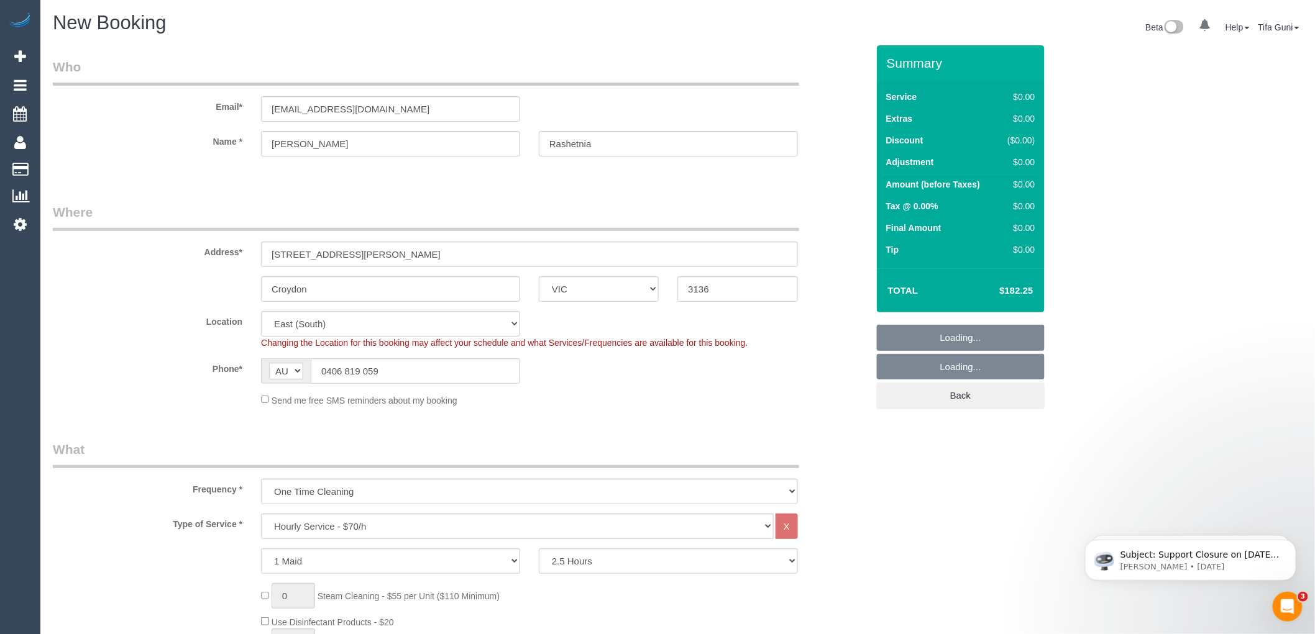
select select "object:1760"
select select "spot3"
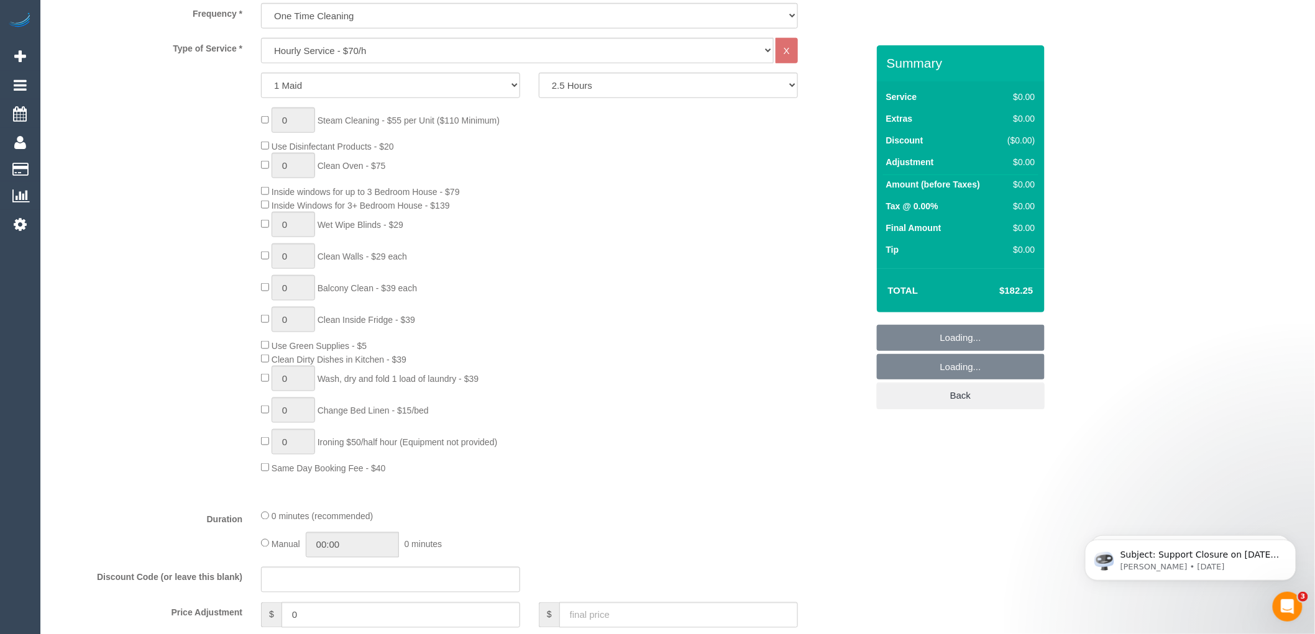
scroll to position [483, 0]
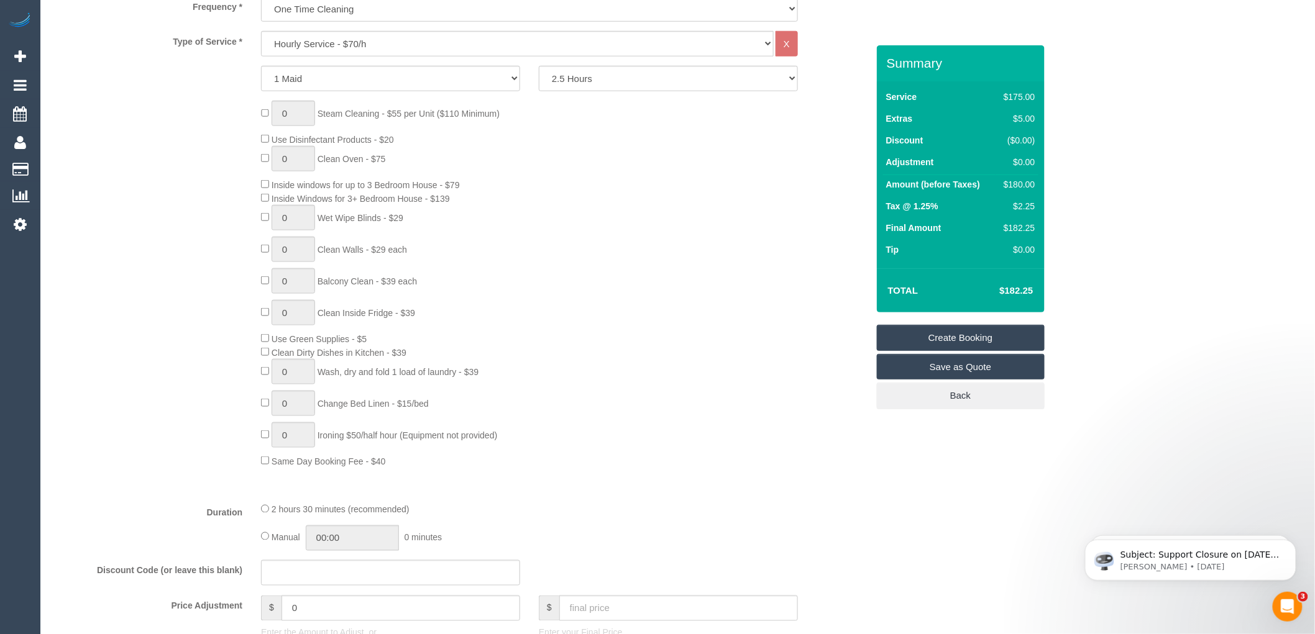
select select "spot24"
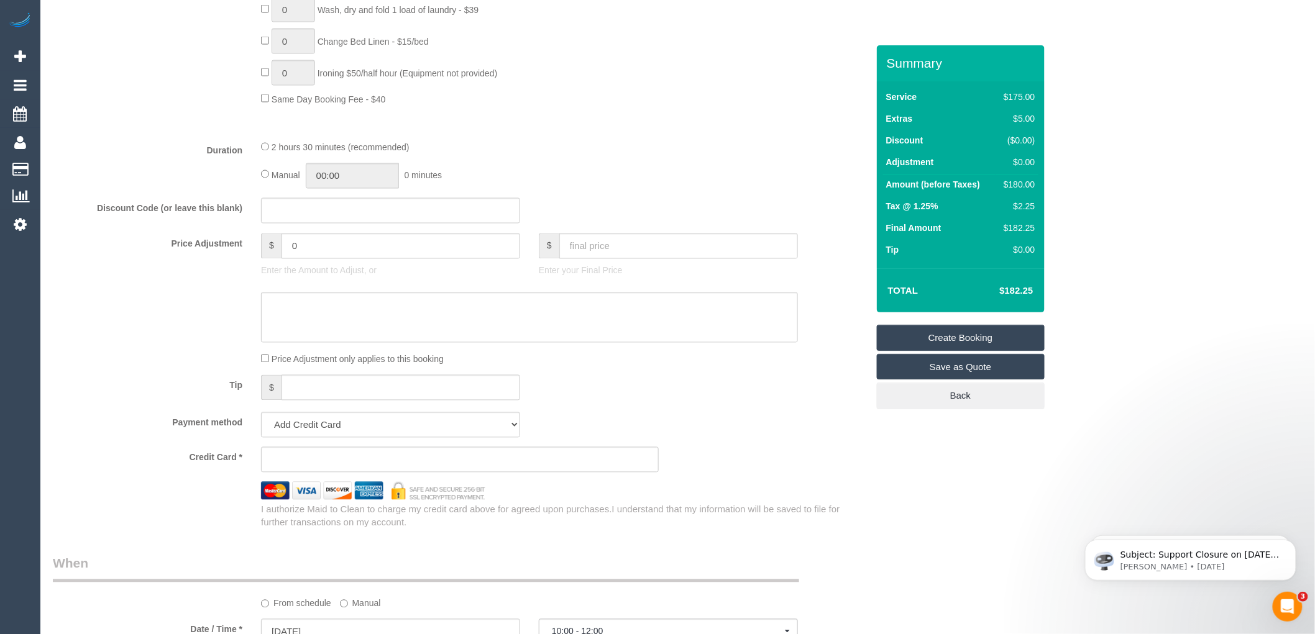
scroll to position [1035, 0]
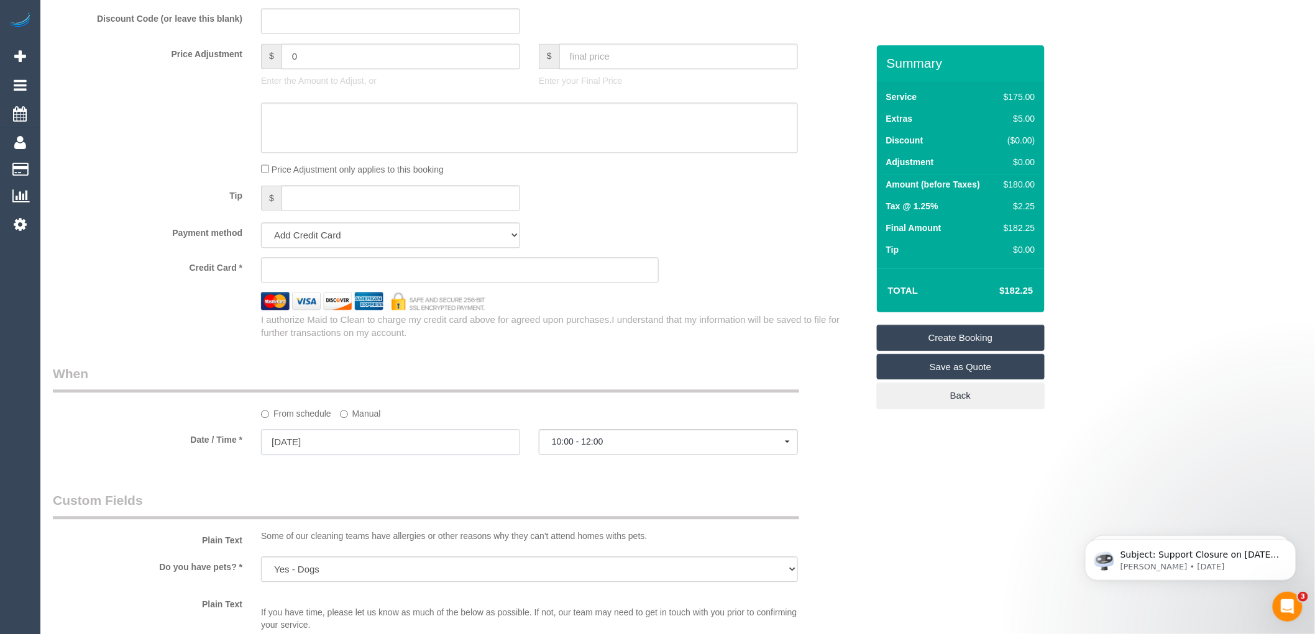
click at [344, 449] on input "[DATE]" at bounding box center [390, 441] width 259 height 25
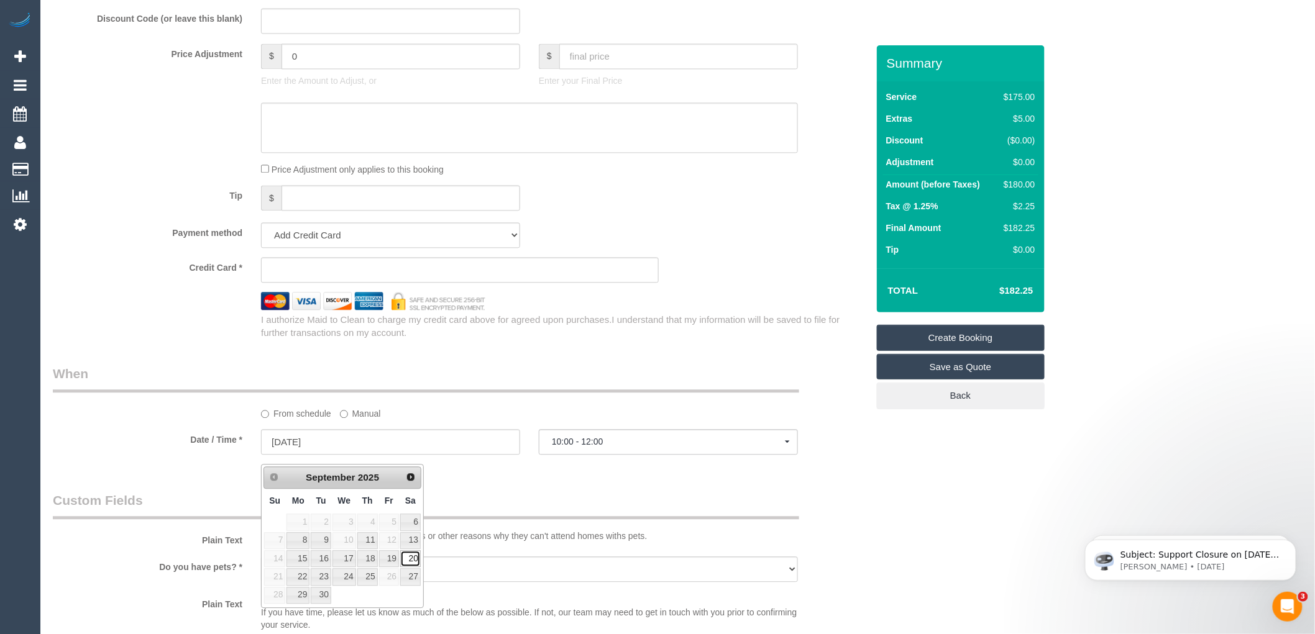
click at [413, 556] on link "20" at bounding box center [410, 559] width 21 height 17
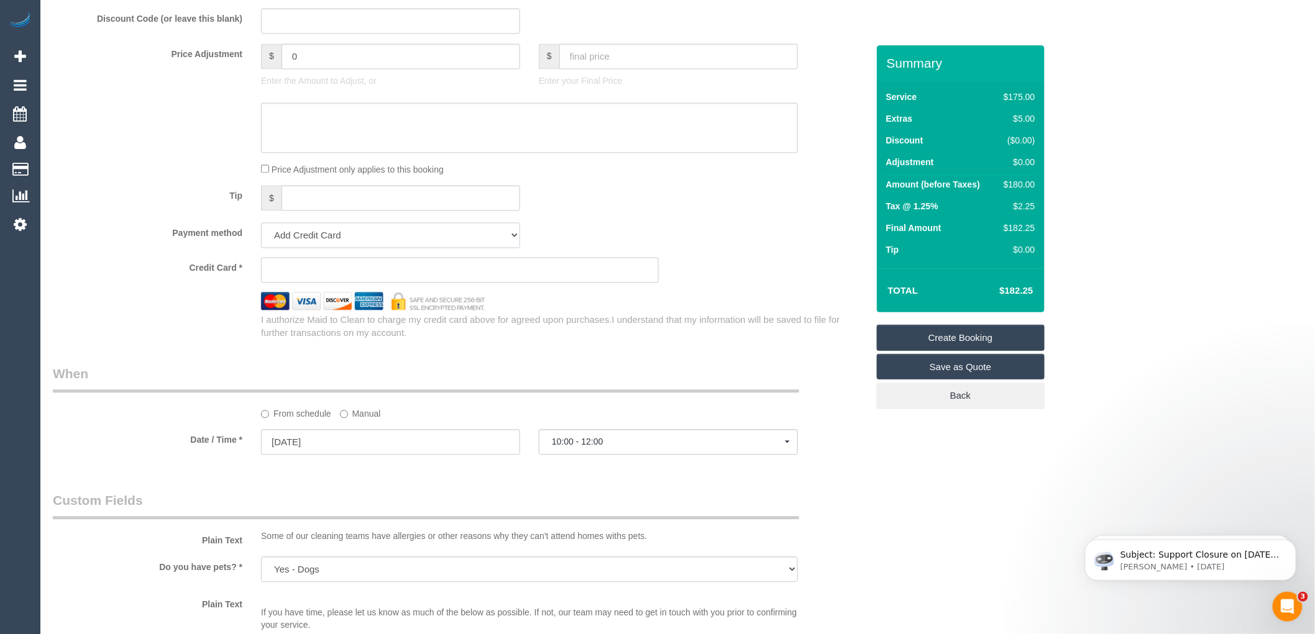
click at [502, 237] on select "Add Credit Card Cash Check Paypal" at bounding box center [390, 234] width 259 height 25
select select "string:check"
click at [261, 232] on select "Add Credit Card Cash Check Paypal" at bounding box center [390, 234] width 259 height 25
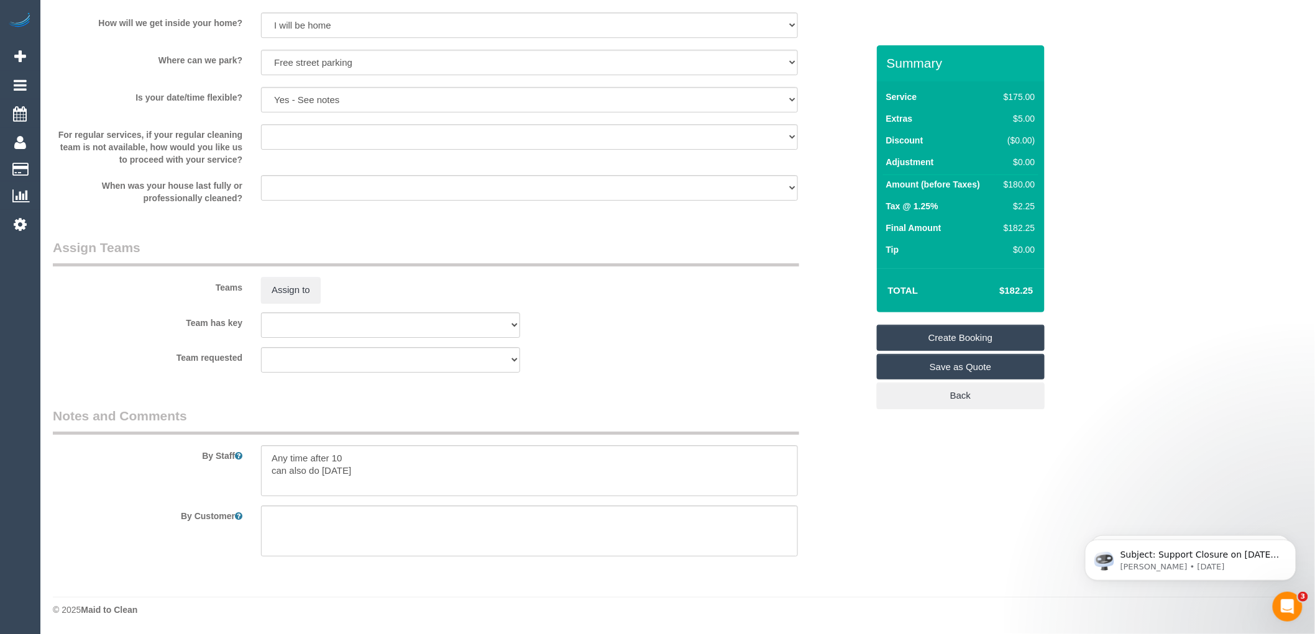
scroll to position [1595, 0]
drag, startPoint x: 362, startPoint y: 472, endPoint x: 227, endPoint y: 451, distance: 135.9
click at [214, 451] on div "By Staff" at bounding box center [460, 451] width 833 height 89
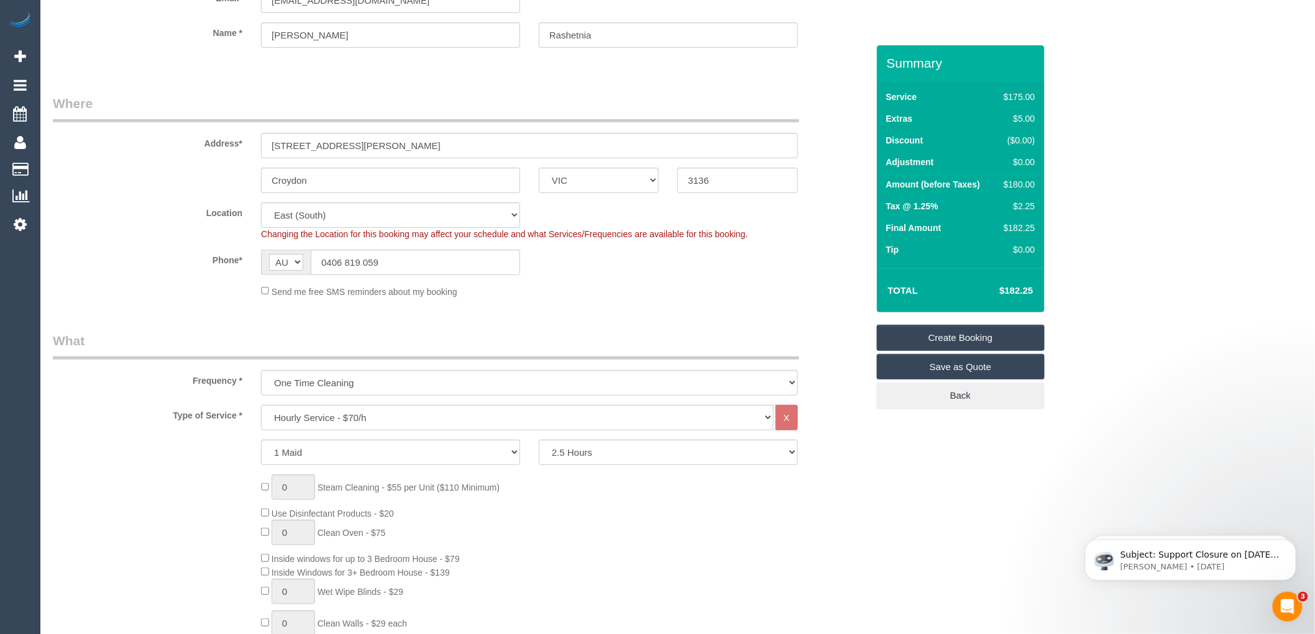
scroll to position [0, 0]
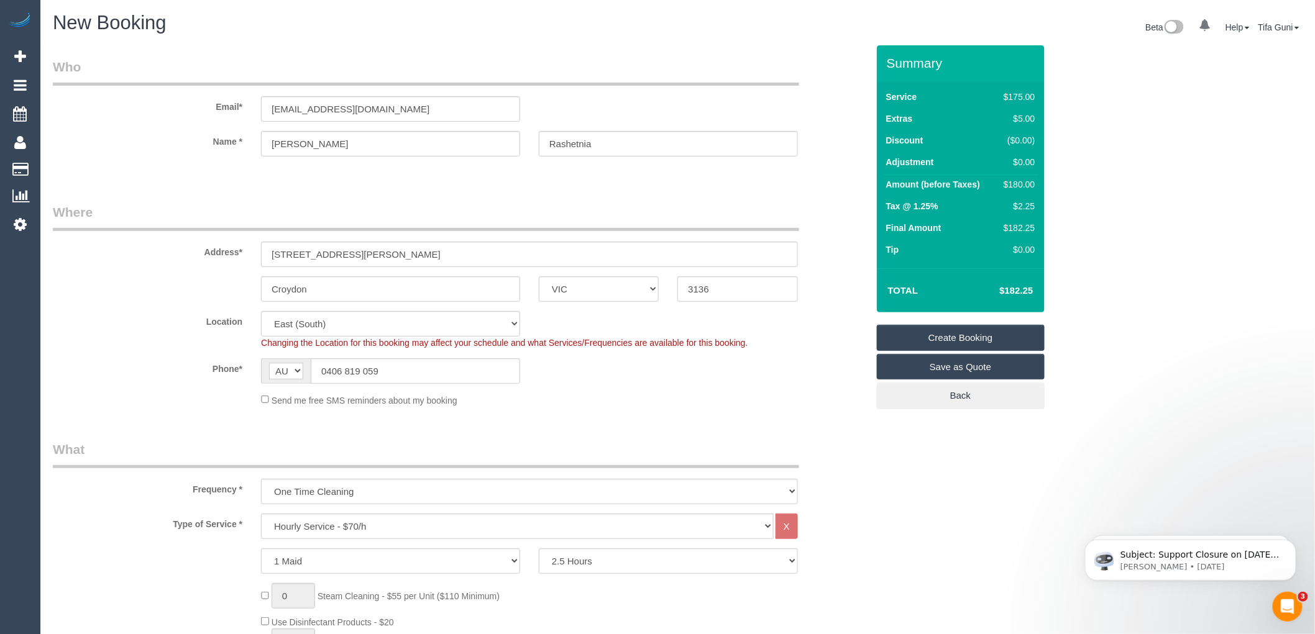
type textarea "Customer will be home to open for you."
drag, startPoint x: 401, startPoint y: 112, endPoint x: 252, endPoint y: 109, distance: 149.2
click at [252, 109] on div "[EMAIL_ADDRESS][DOMAIN_NAME]" at bounding box center [391, 108] width 278 height 25
click at [948, 337] on link "Create Booking" at bounding box center [961, 338] width 168 height 26
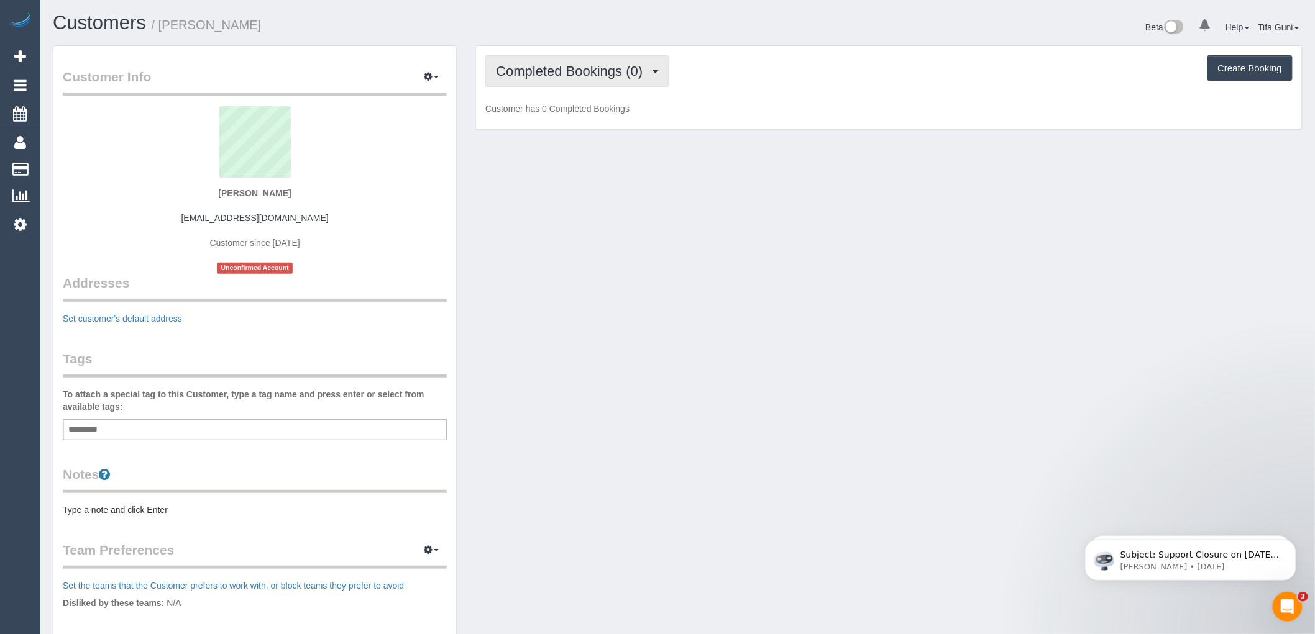
click at [611, 73] on span "Completed Bookings (0)" at bounding box center [572, 71] width 153 height 16
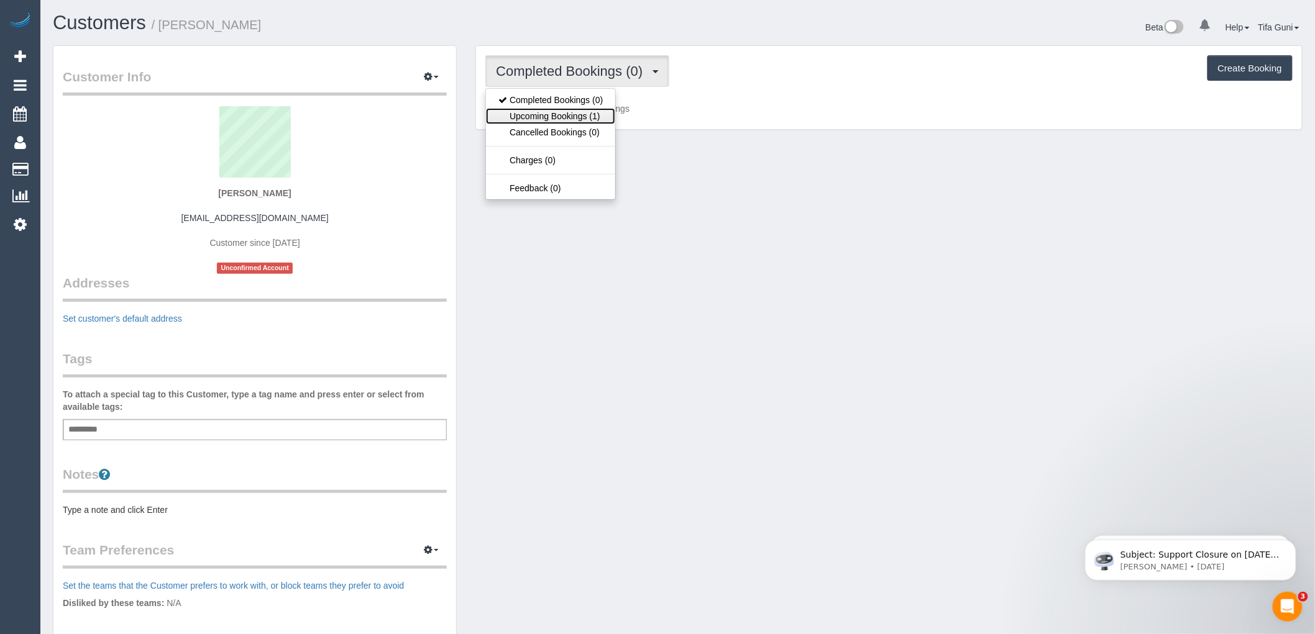
click at [584, 117] on link "Upcoming Bookings (1)" at bounding box center [550, 116] width 129 height 16
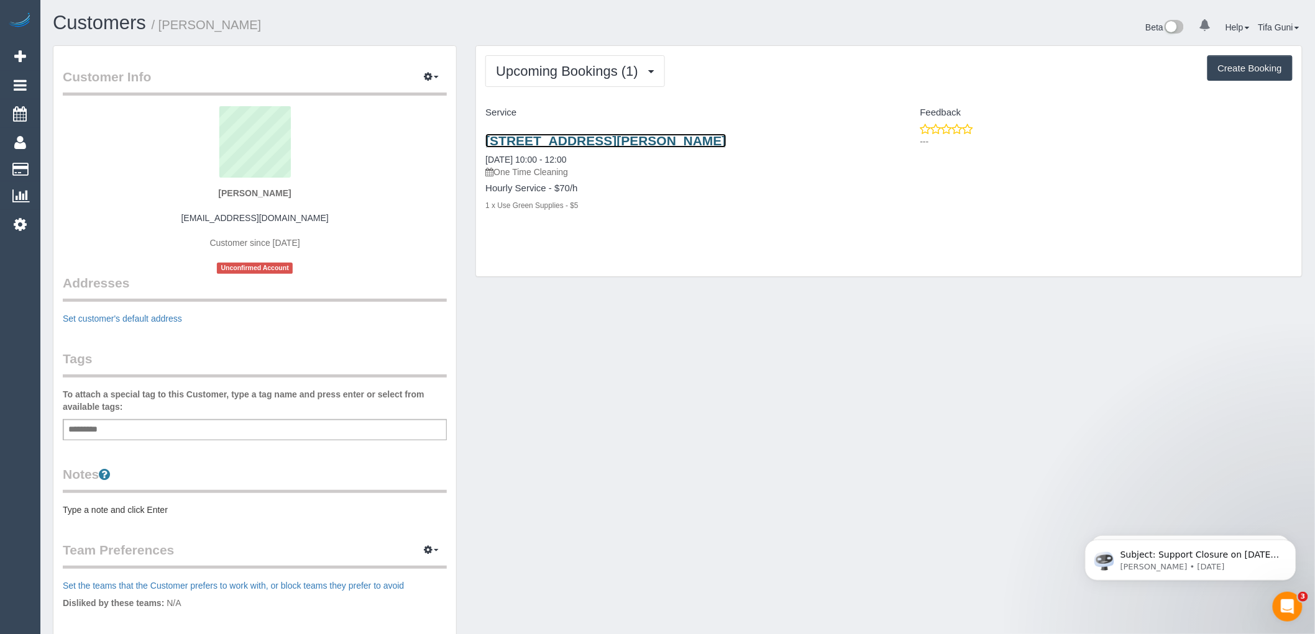
click at [625, 137] on link "[STREET_ADDRESS][PERSON_NAME]" at bounding box center [605, 141] width 240 height 14
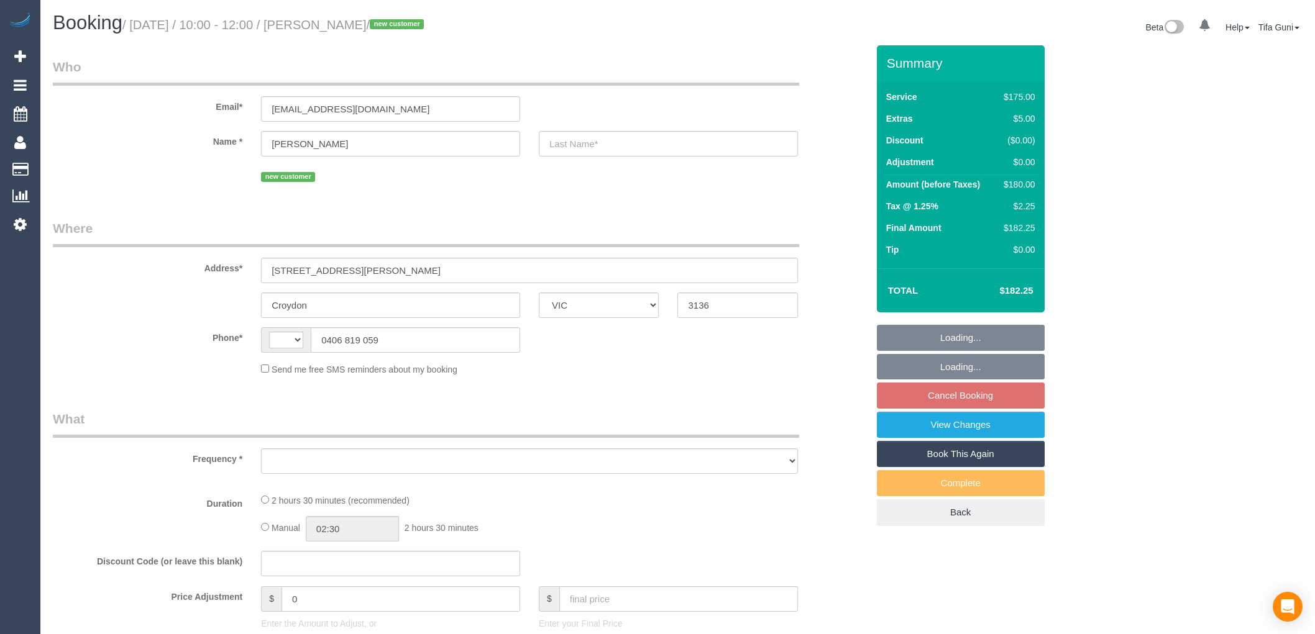
select select "VIC"
select select "object:268"
select select "number:27"
select select "number:14"
select select "number:19"
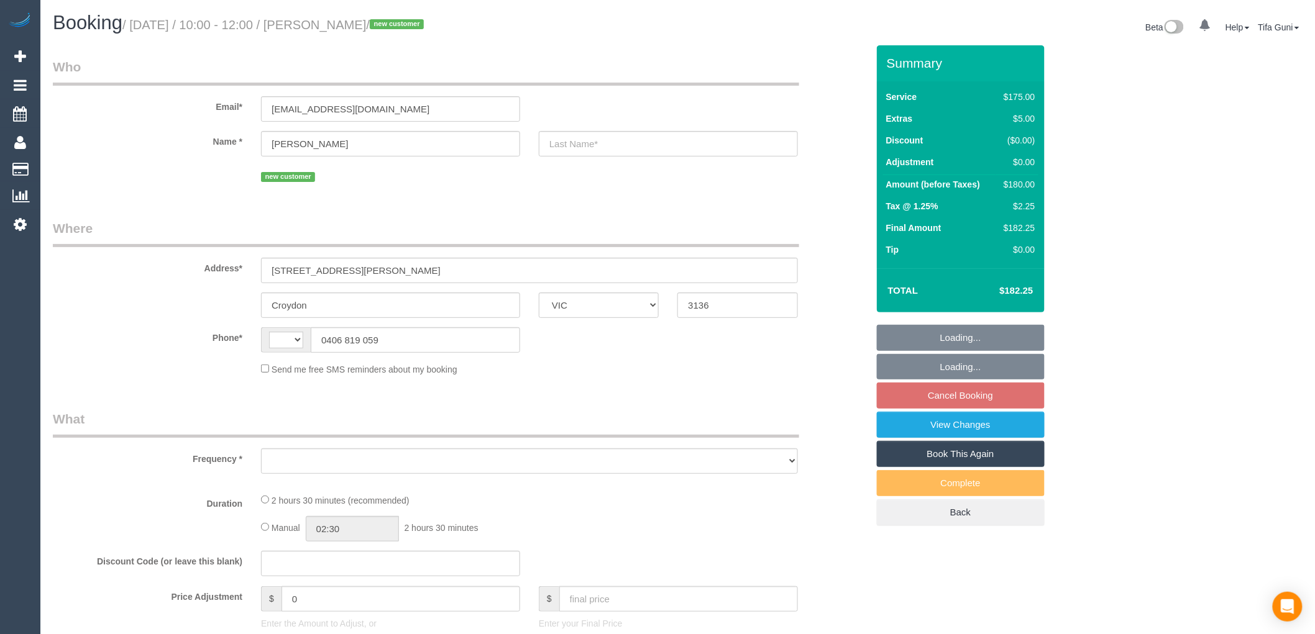
select select "number:36"
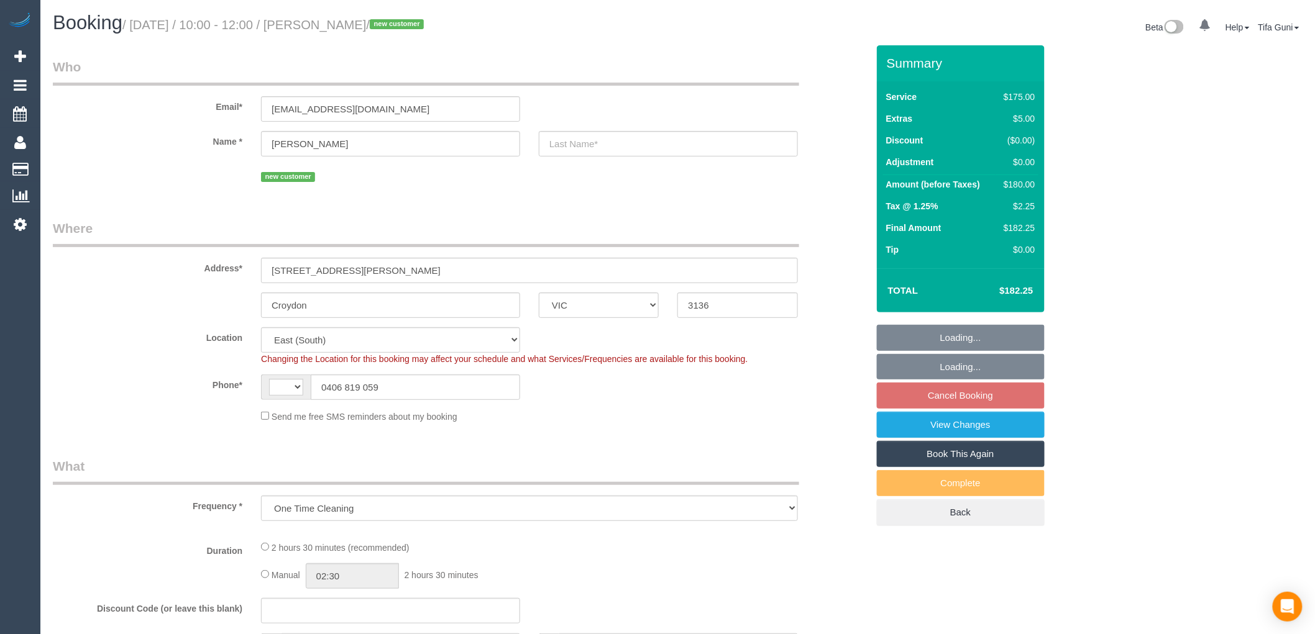
select select "object:668"
select select "string:AU"
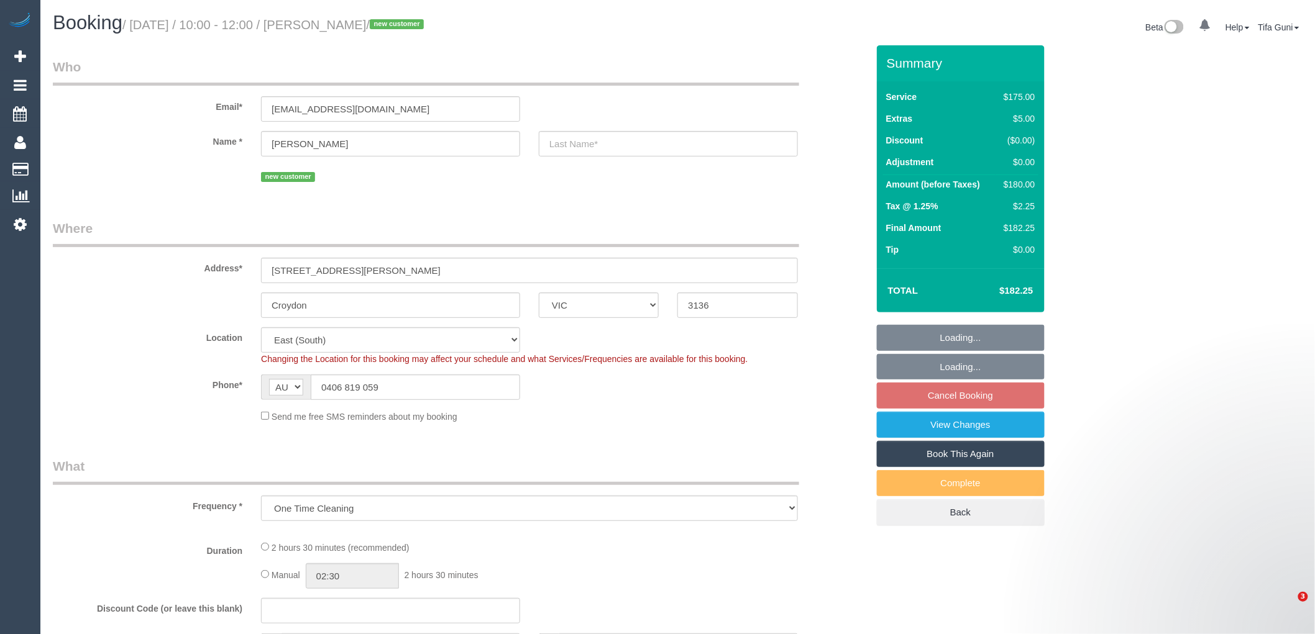
select select "150"
select select "spot3"
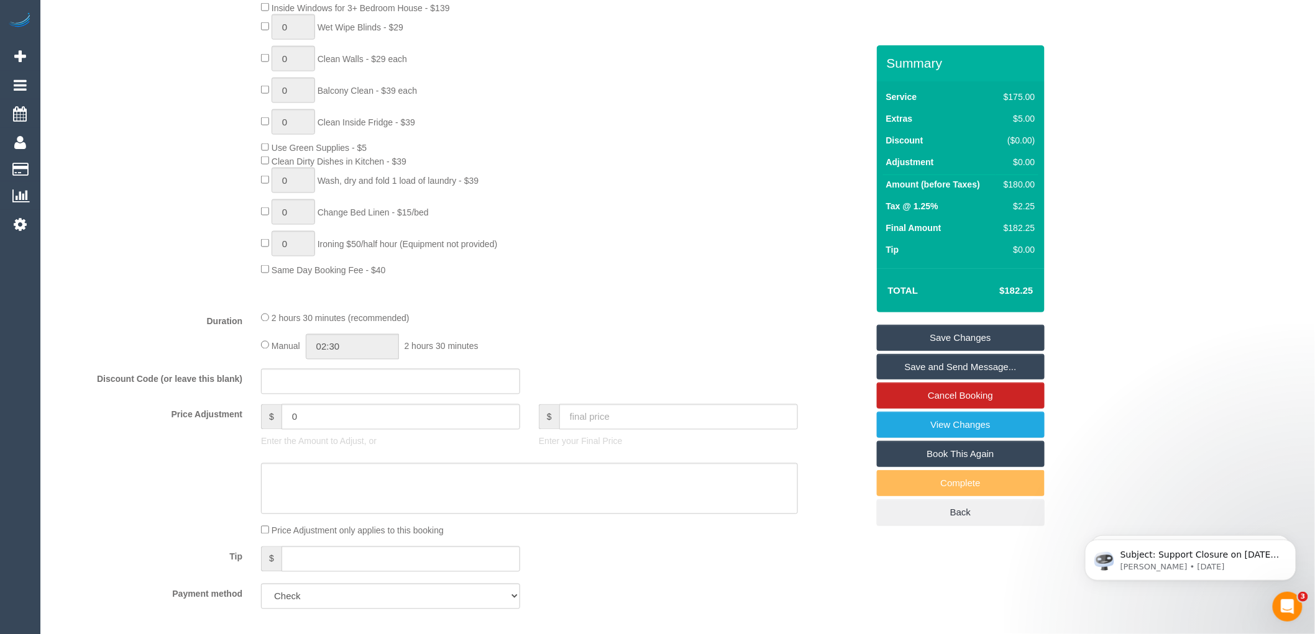
scroll to position [759, 0]
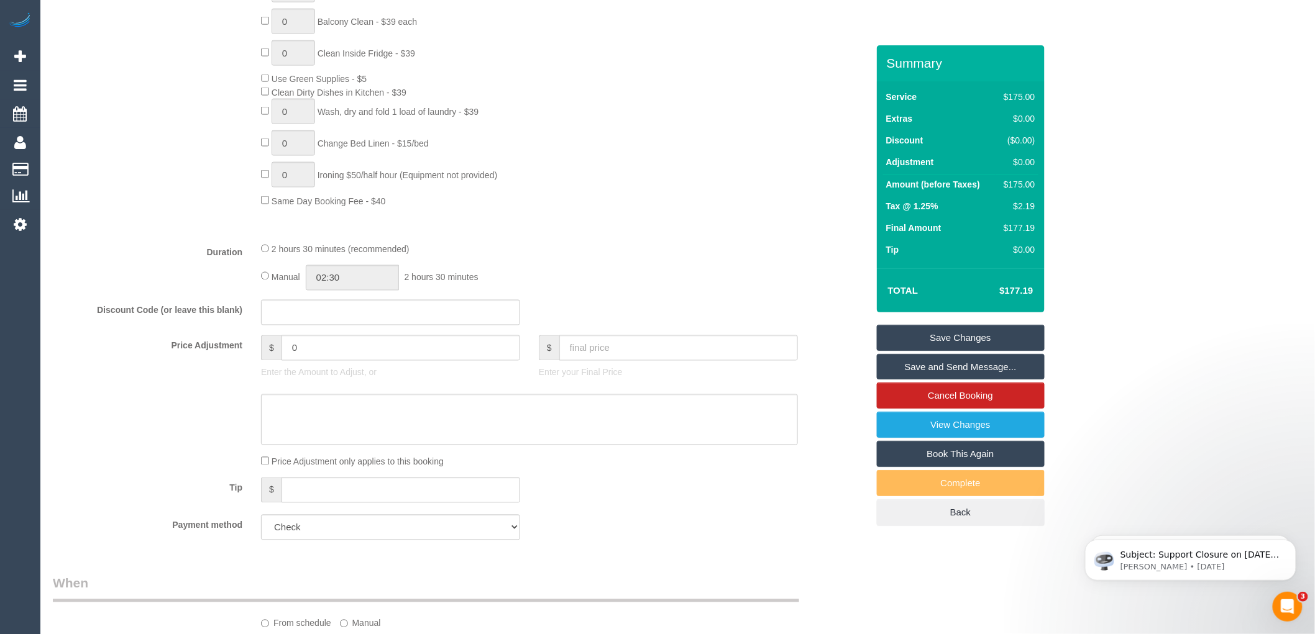
click at [954, 337] on link "Save Changes" at bounding box center [961, 338] width 168 height 26
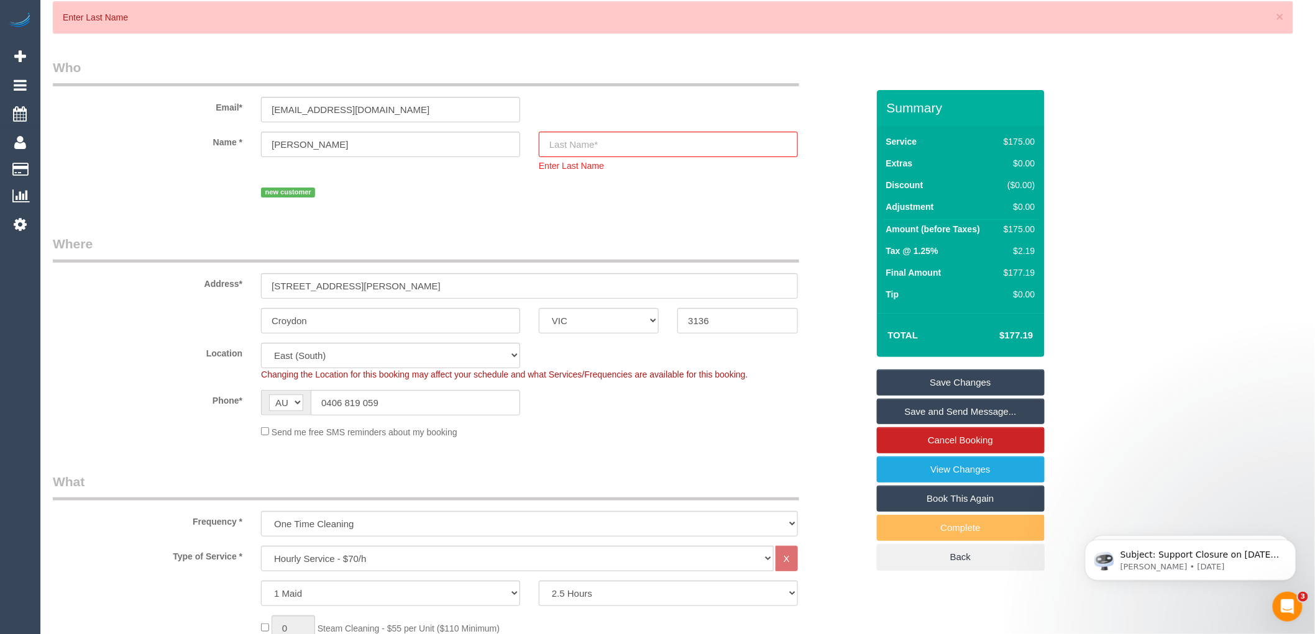
scroll to position [0, 0]
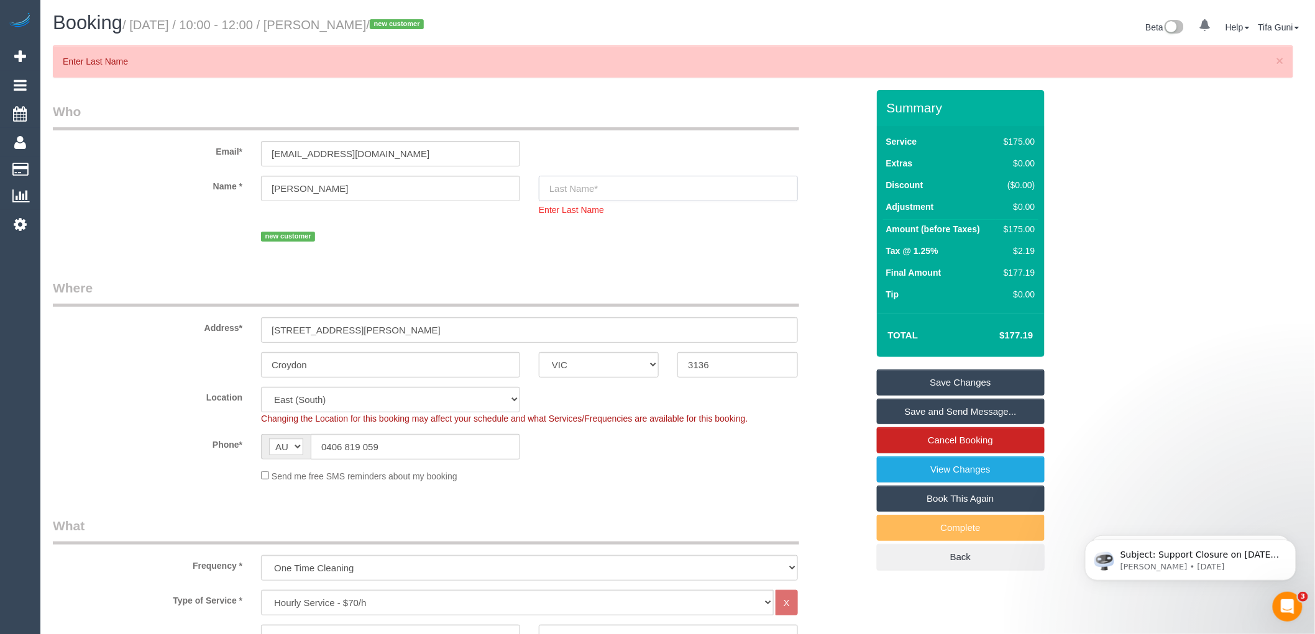
click at [593, 181] on input "text" at bounding box center [668, 188] width 259 height 25
type input "Rashetnia"
click at [950, 380] on link "Save Changes" at bounding box center [961, 383] width 168 height 26
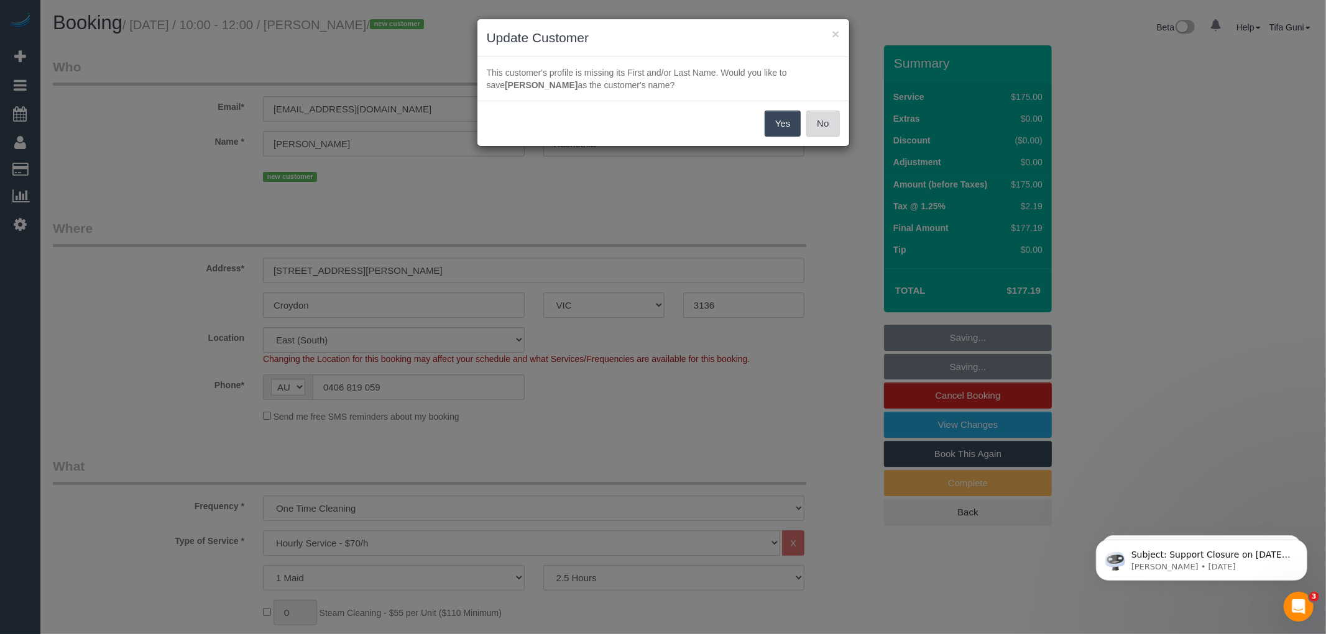
click at [817, 121] on button "No" at bounding box center [822, 124] width 33 height 26
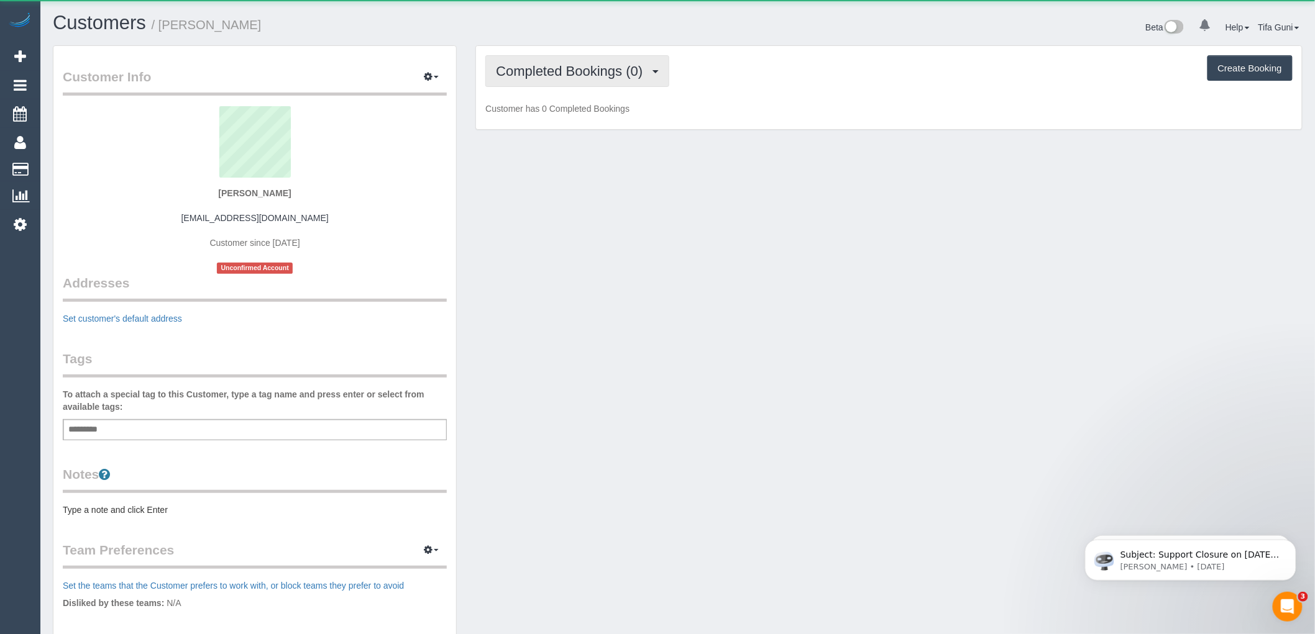
click at [572, 66] on span "Completed Bookings (0)" at bounding box center [572, 71] width 153 height 16
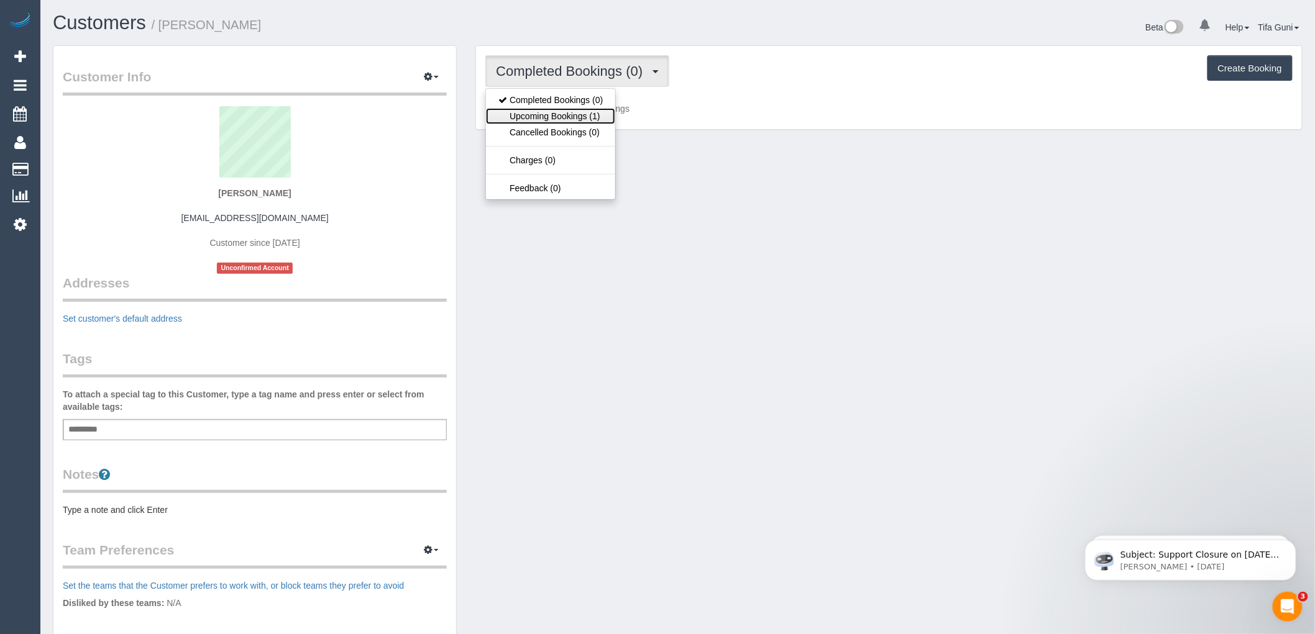
click at [579, 119] on link "Upcoming Bookings (1)" at bounding box center [550, 116] width 129 height 16
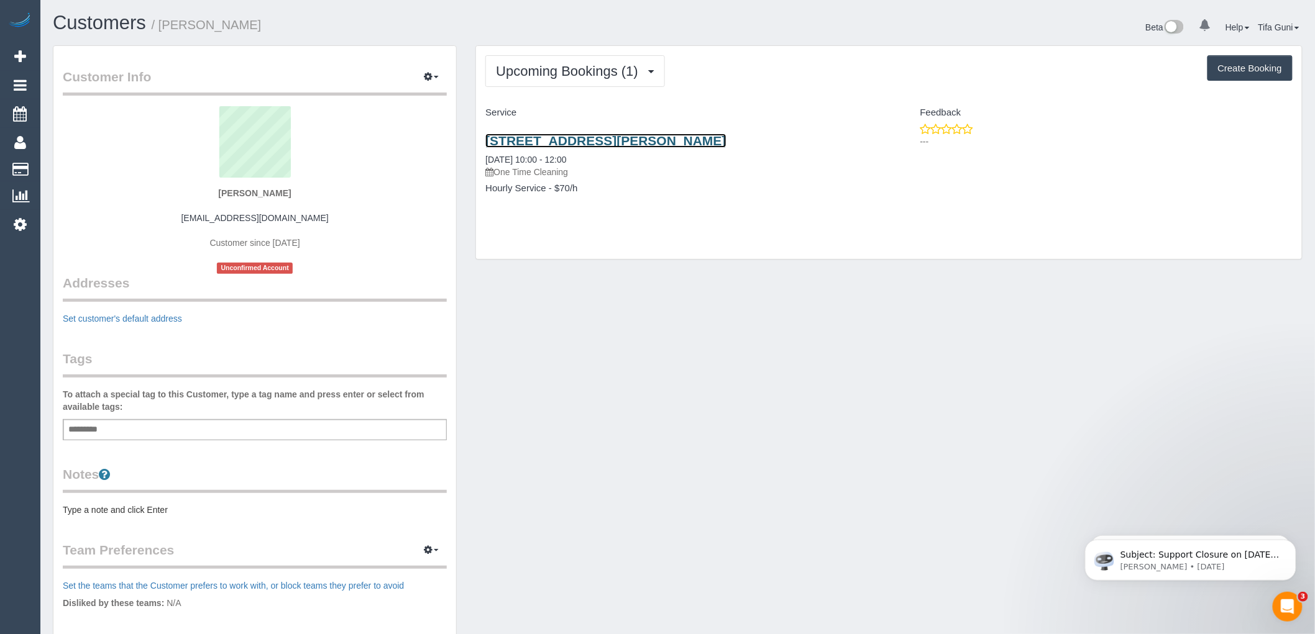
click at [644, 140] on link "[STREET_ADDRESS][PERSON_NAME]" at bounding box center [605, 141] width 240 height 14
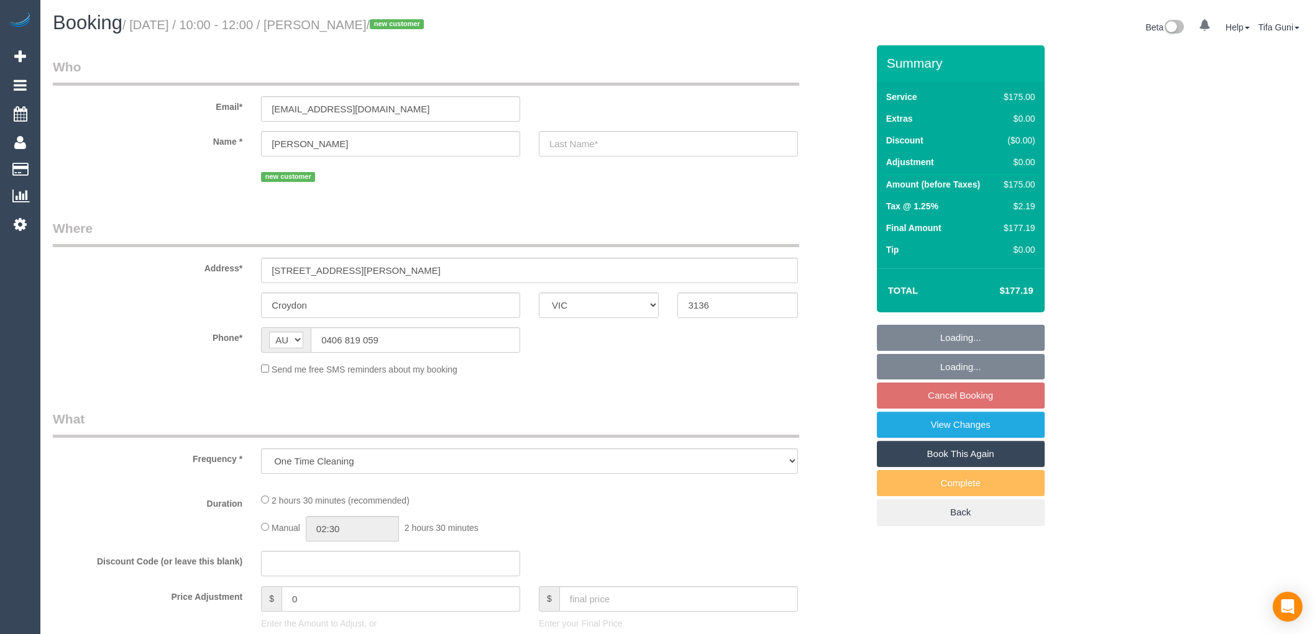
select select "VIC"
select select "150"
select select "number:27"
select select "number:14"
select select "number:19"
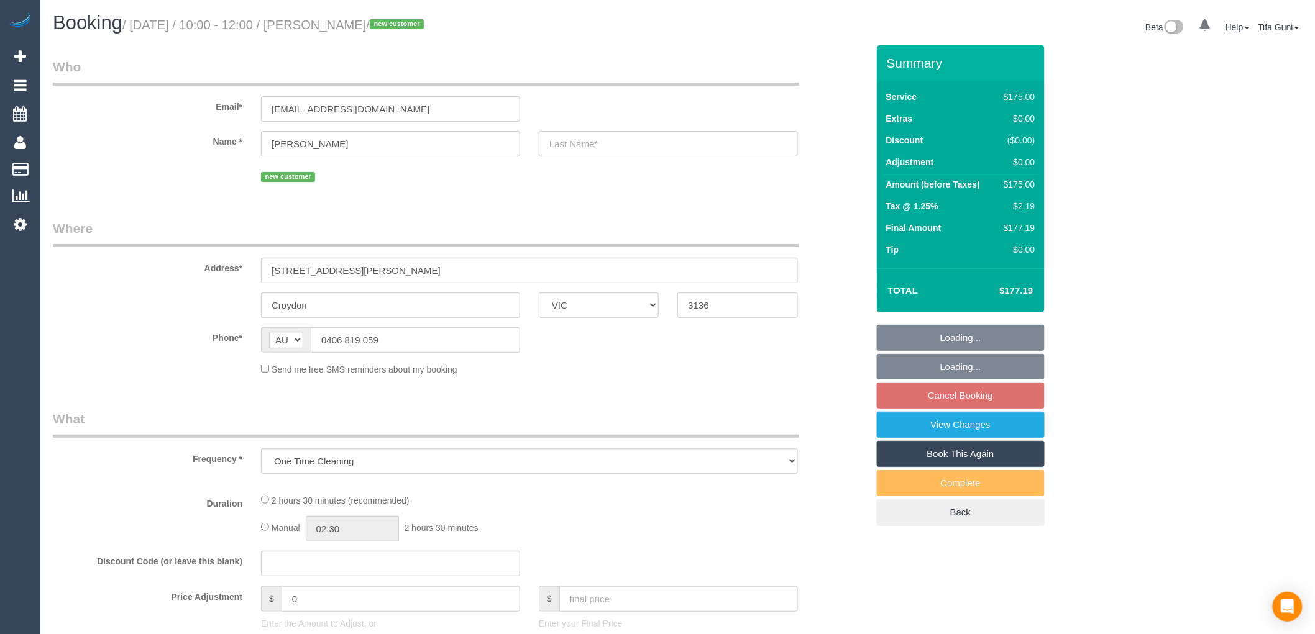
select select "number:36"
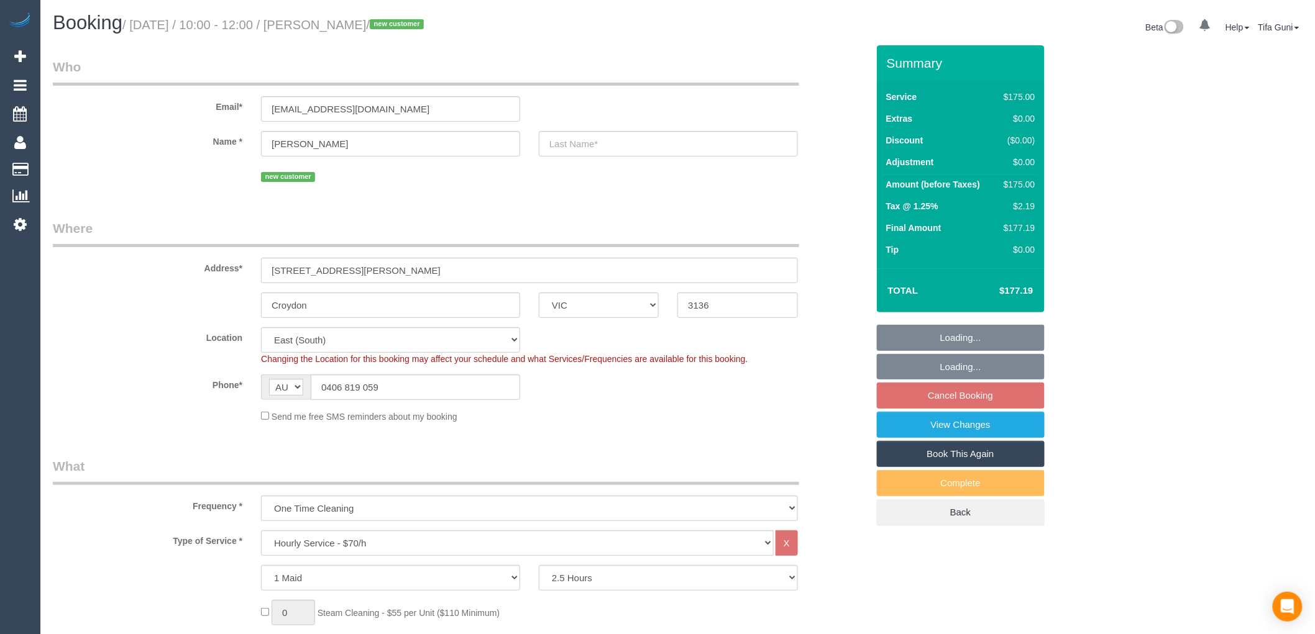
select select "object:832"
select select "spot3"
click at [644, 140] on input "text" at bounding box center [668, 143] width 259 height 25
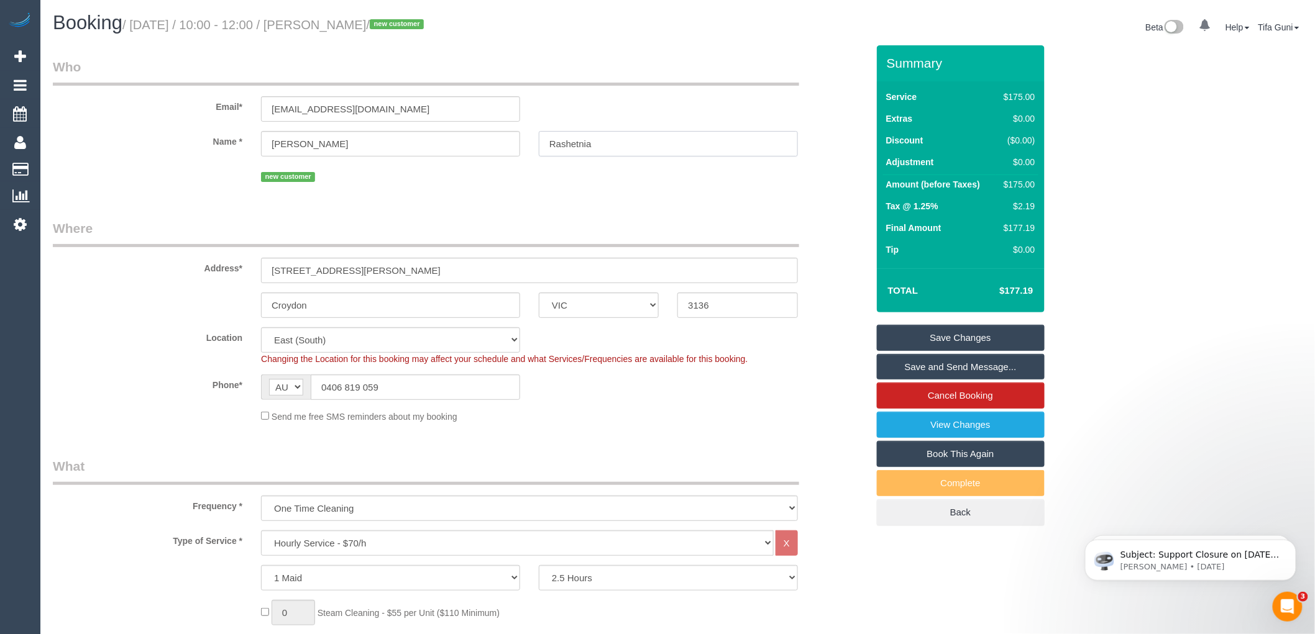
type input "Rashetnia"
click at [965, 336] on link "Save Changes" at bounding box center [961, 338] width 168 height 26
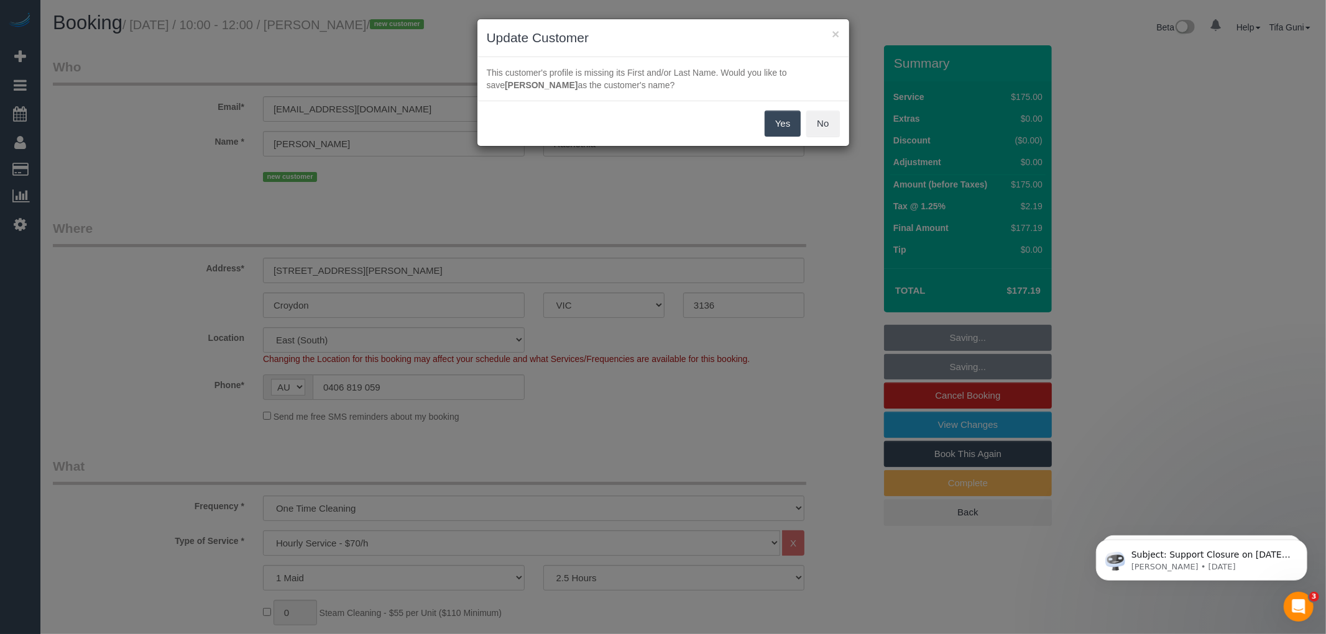
click at [790, 131] on button "Yes" at bounding box center [782, 124] width 36 height 26
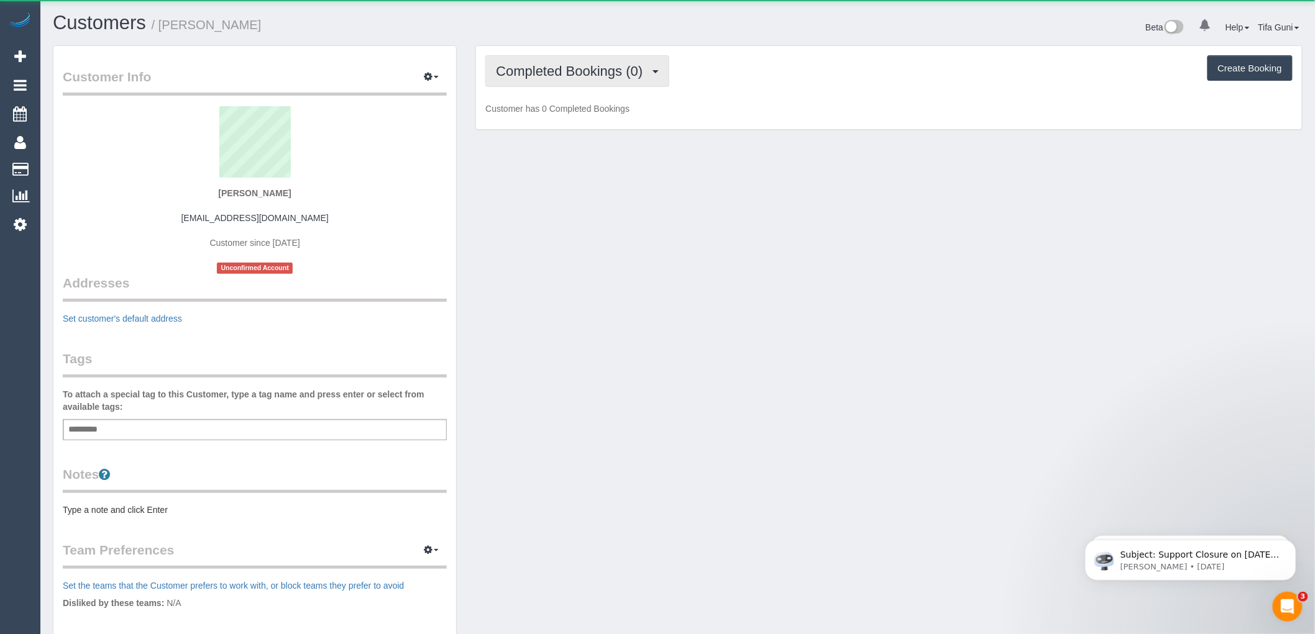
click at [574, 69] on span "Completed Bookings (0)" at bounding box center [572, 71] width 153 height 16
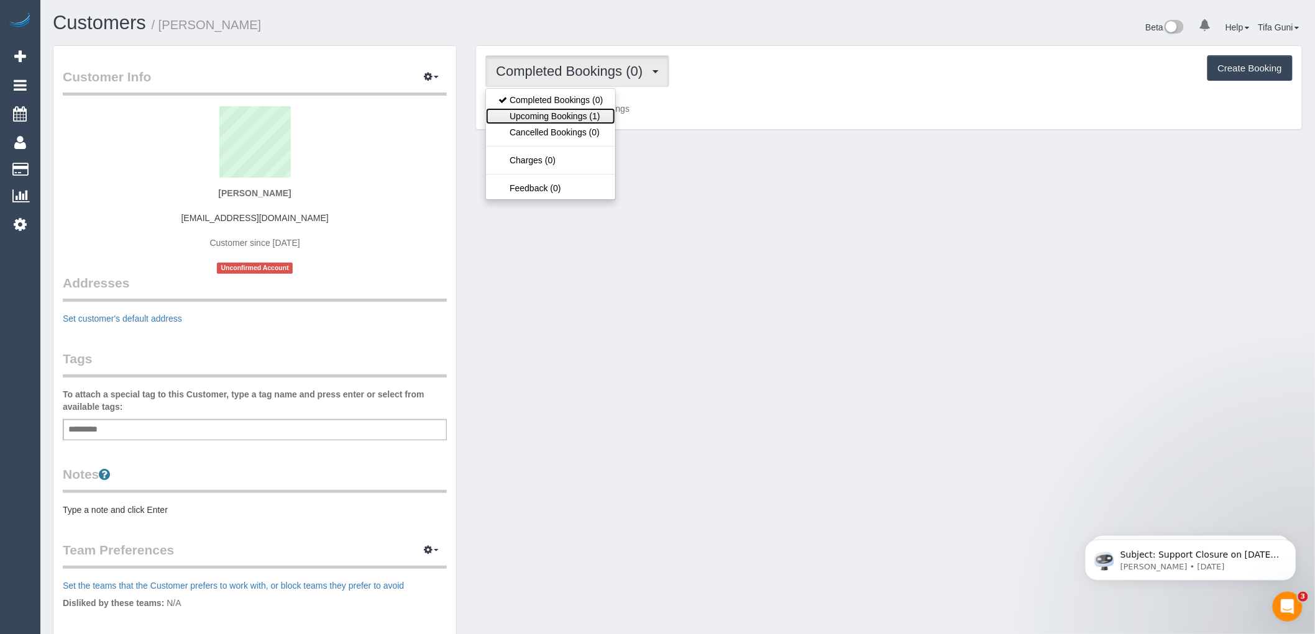
click at [569, 115] on link "Upcoming Bookings (1)" at bounding box center [550, 116] width 129 height 16
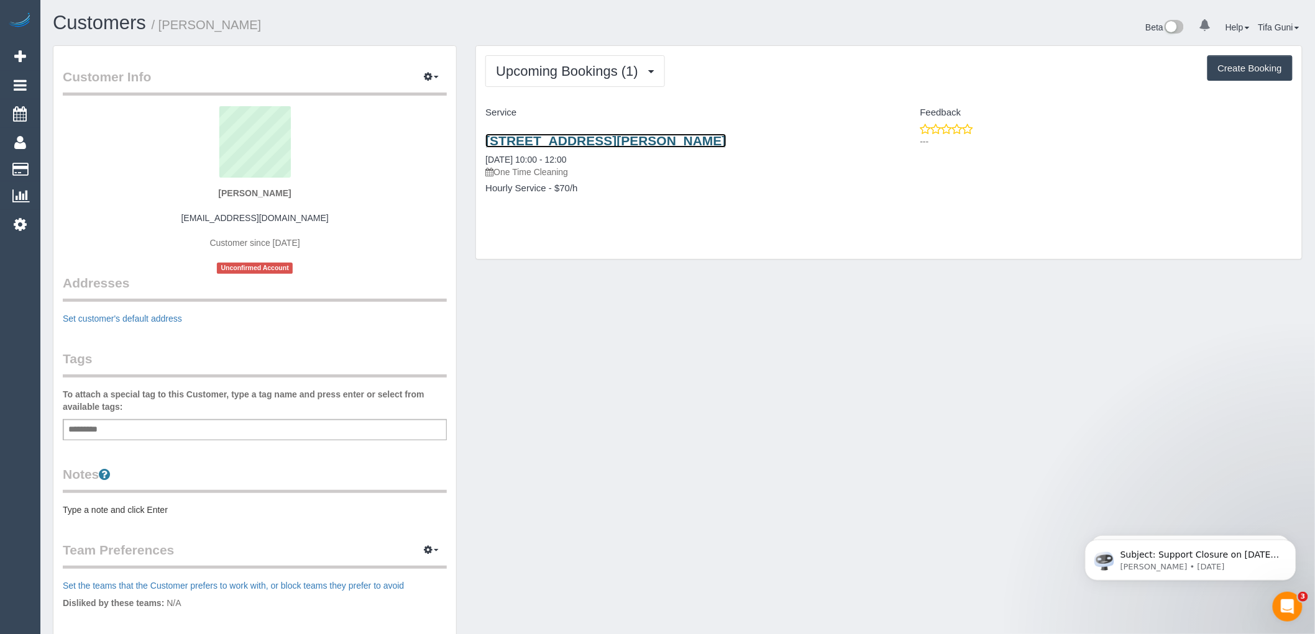
click at [614, 141] on link "[STREET_ADDRESS][PERSON_NAME]" at bounding box center [605, 141] width 240 height 14
click at [585, 82] on button "Upcoming Bookings (1)" at bounding box center [575, 71] width 180 height 32
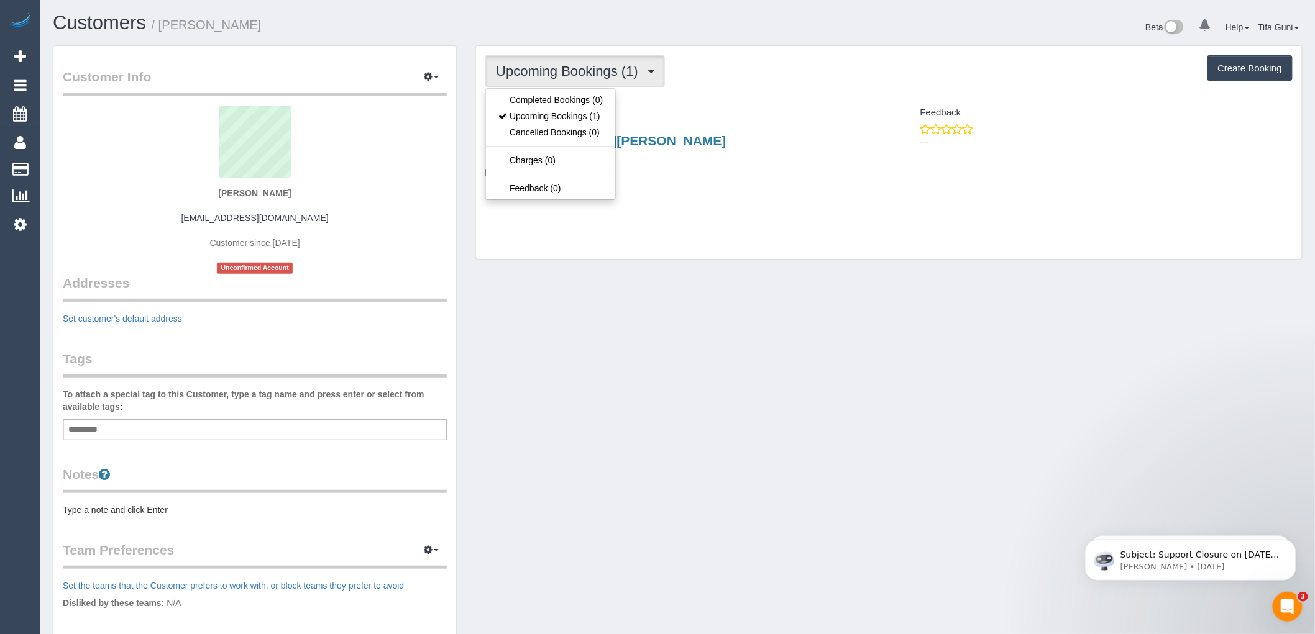
click at [532, 354] on div "Customer Info Edit Contact Info Send Message Email Preferences Special Sales Ta…" at bounding box center [678, 445] width 1268 height 801
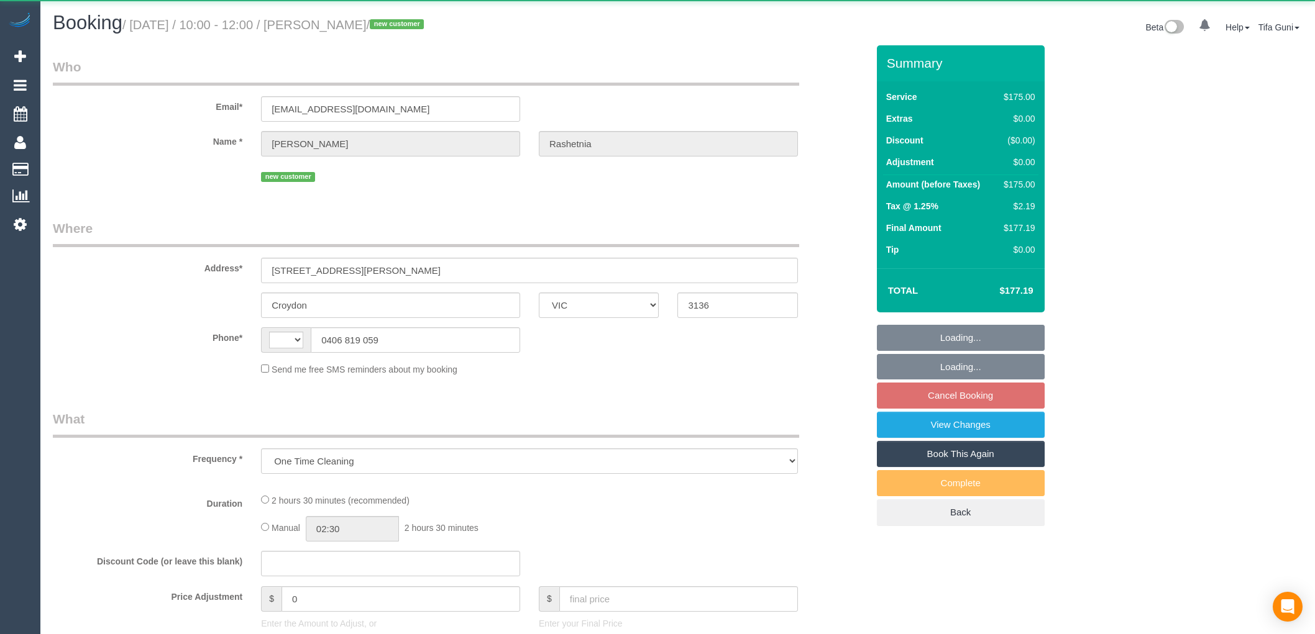
select select "VIC"
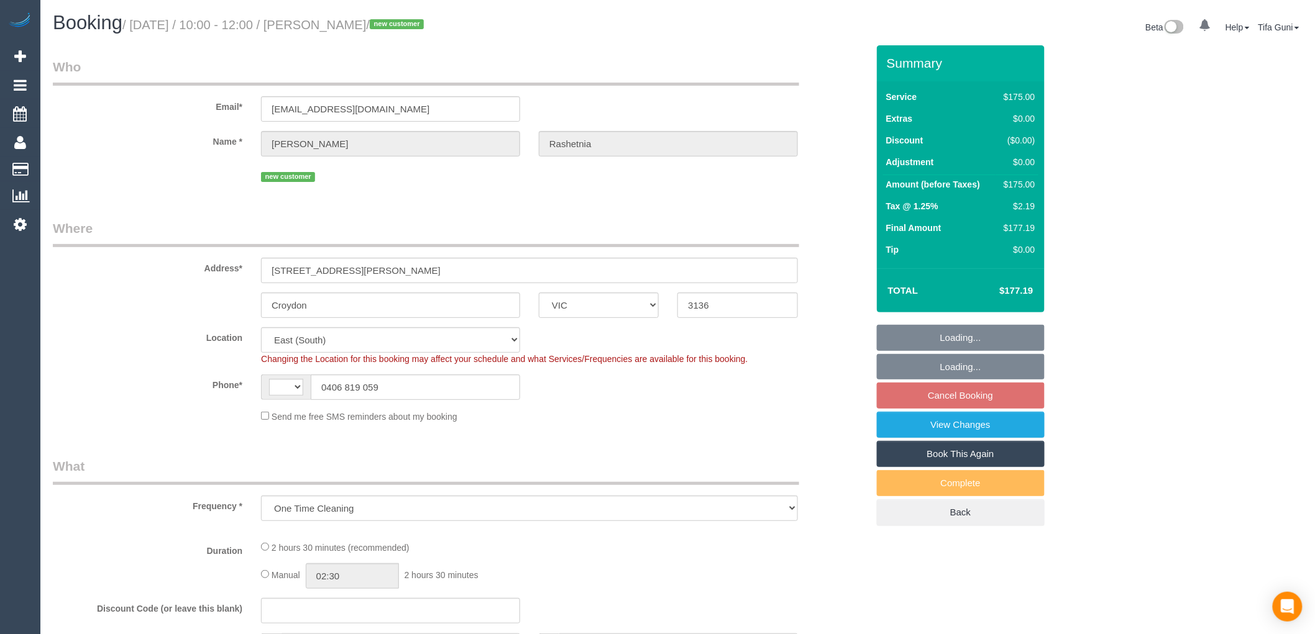
select select "object:421"
select select "string:AU"
select select "number:27"
select select "number:14"
select select "number:19"
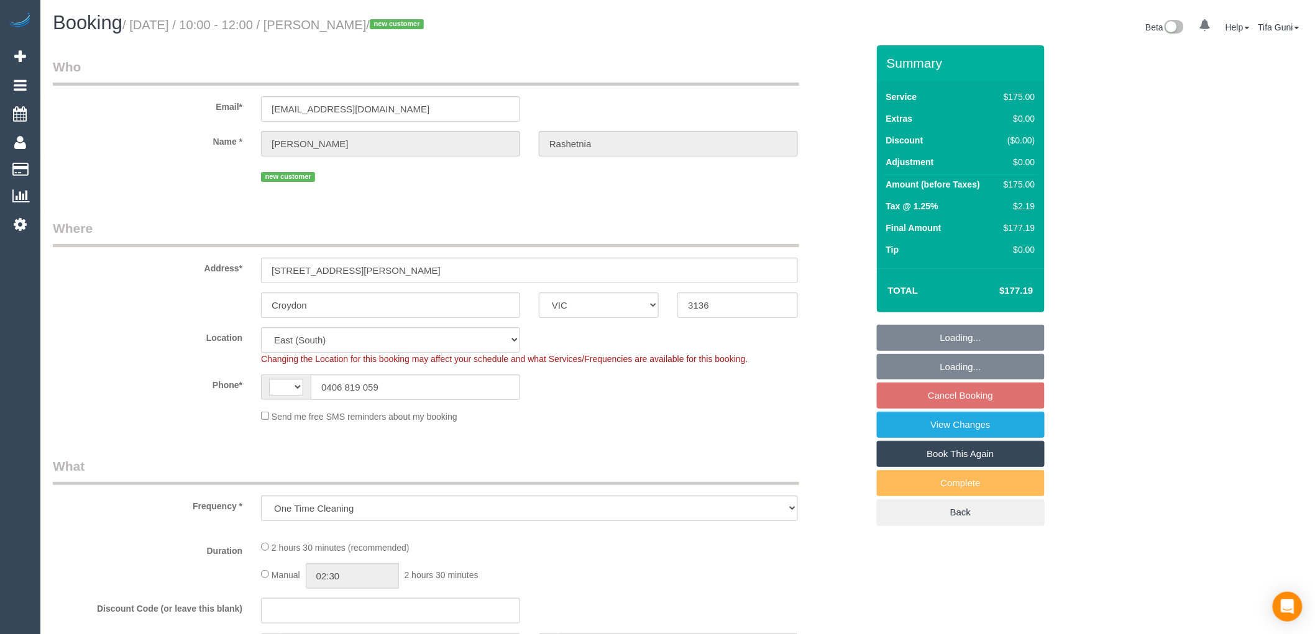
select select "number:36"
select select "150"
select select "spot3"
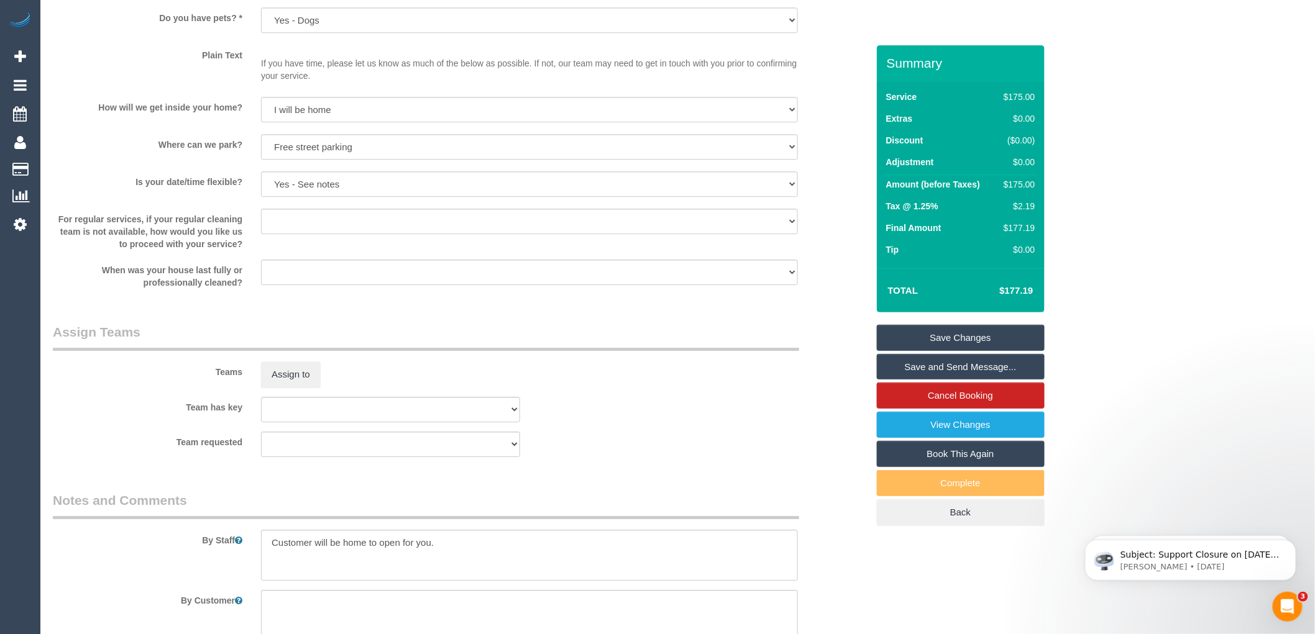
scroll to position [1720, 0]
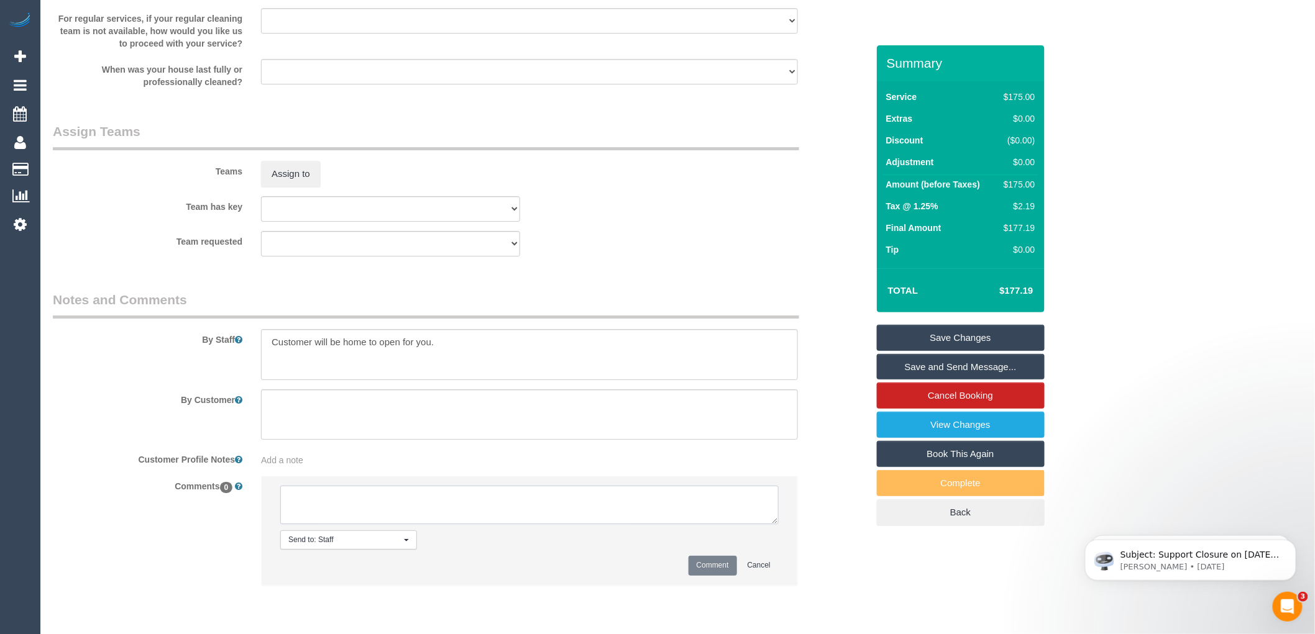
click at [374, 507] on textarea at bounding box center [529, 505] width 498 height 39
type textarea "-"
paste textarea "Flexibility dates: Flexibility times: Notes: knows we need to review Contact vi…"
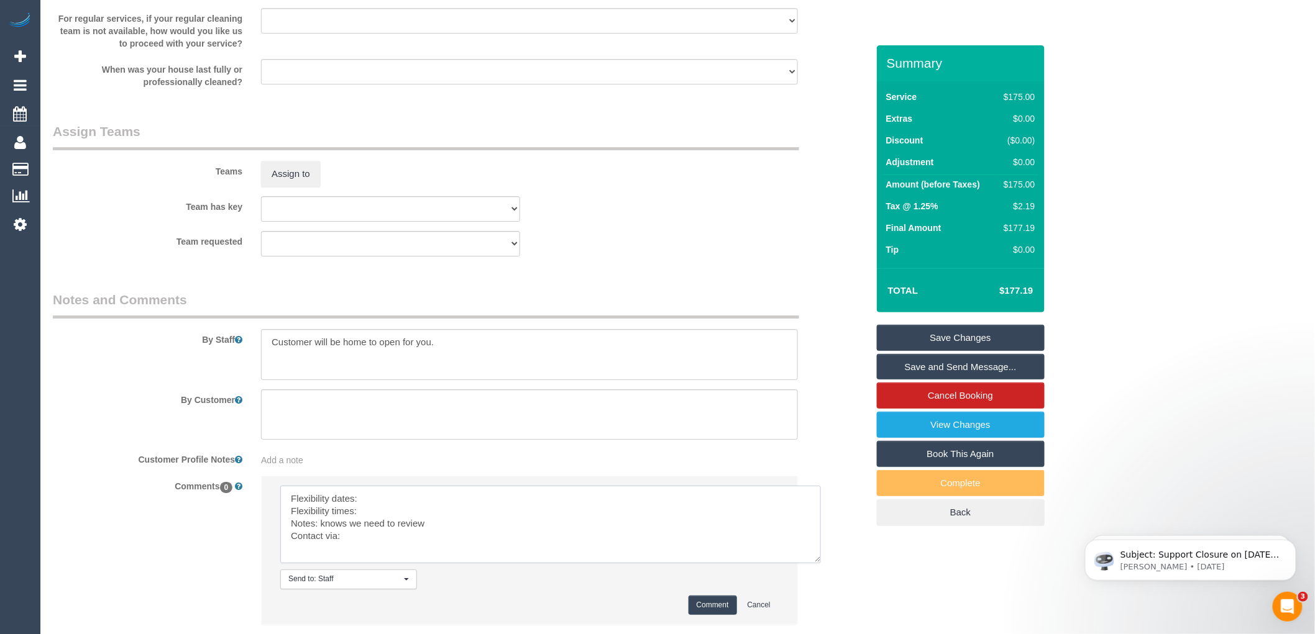
drag, startPoint x: 774, startPoint y: 531, endPoint x: 817, endPoint y: 570, distance: 58.1
click at [817, 564] on textarea at bounding box center [550, 525] width 541 height 78
click at [383, 508] on textarea at bounding box center [550, 525] width 541 height 78
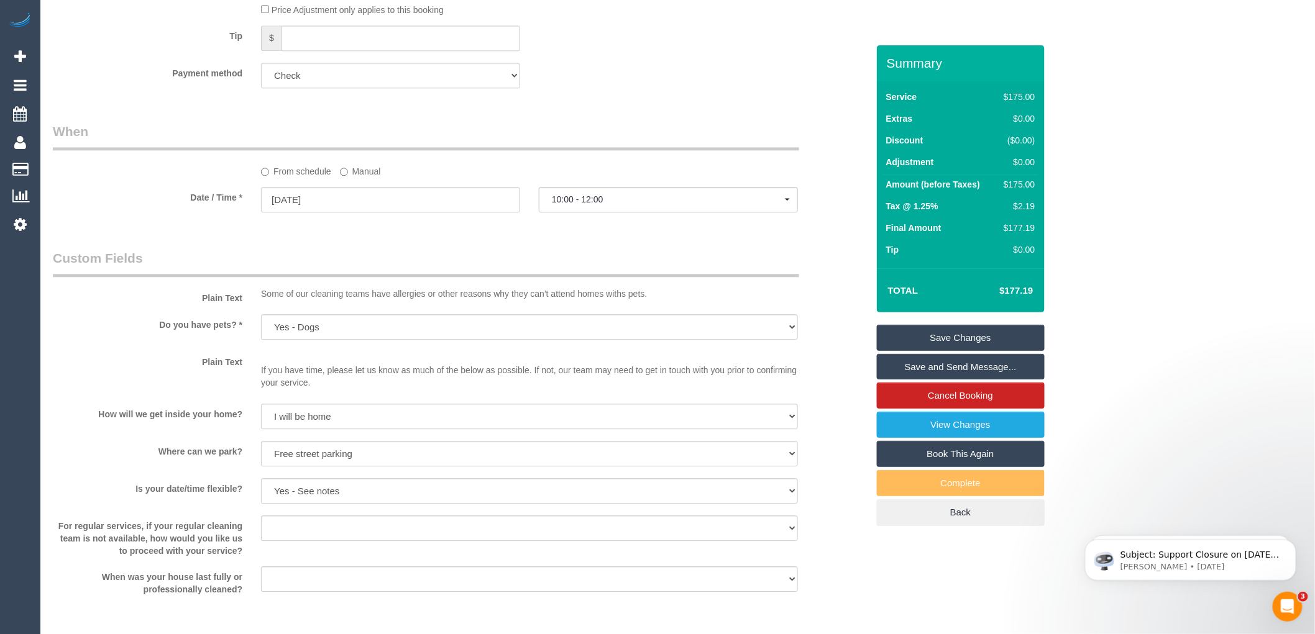
scroll to position [1167, 0]
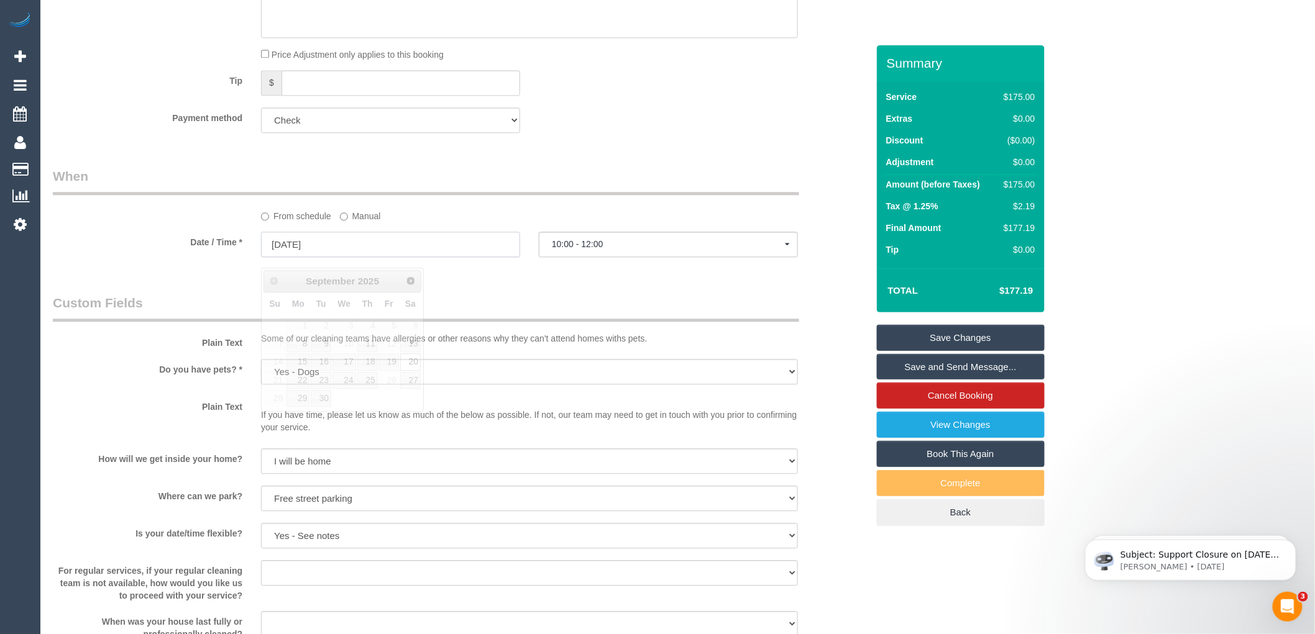
click at [323, 257] on input "[DATE]" at bounding box center [390, 244] width 259 height 25
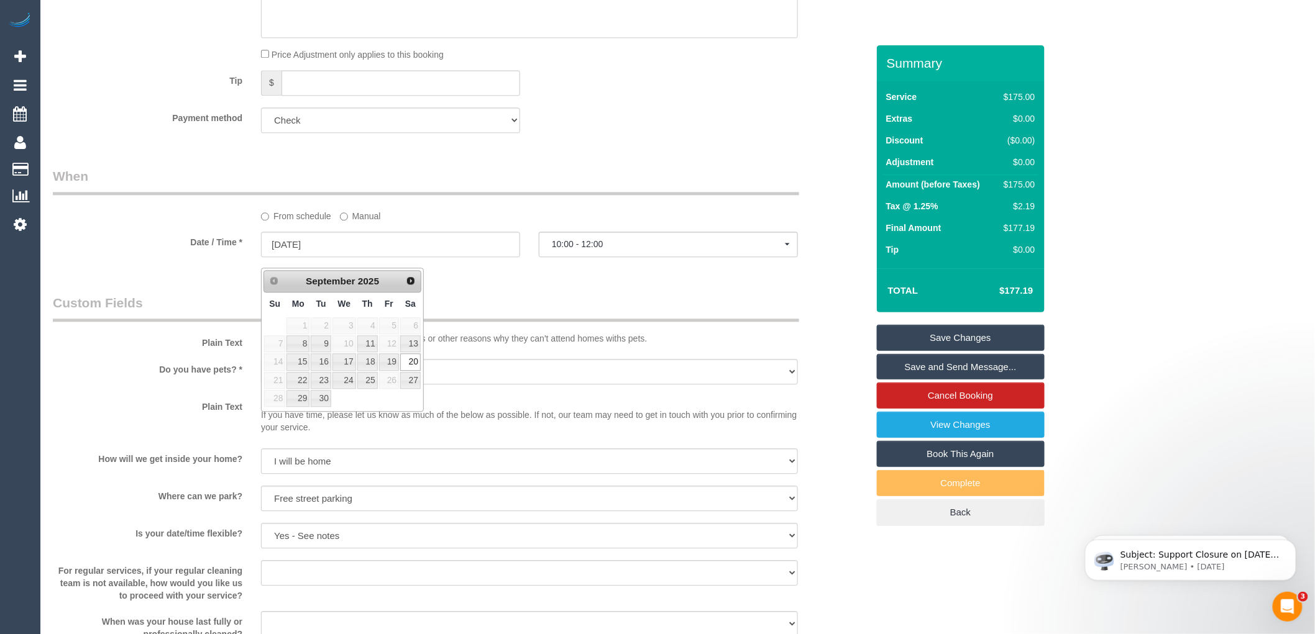
click at [563, 296] on div "Who Email* [EMAIL_ADDRESS][DOMAIN_NAME] Name * Samira [GEOGRAPHIC_DATA] new cus…" at bounding box center [460, 51] width 833 height 2346
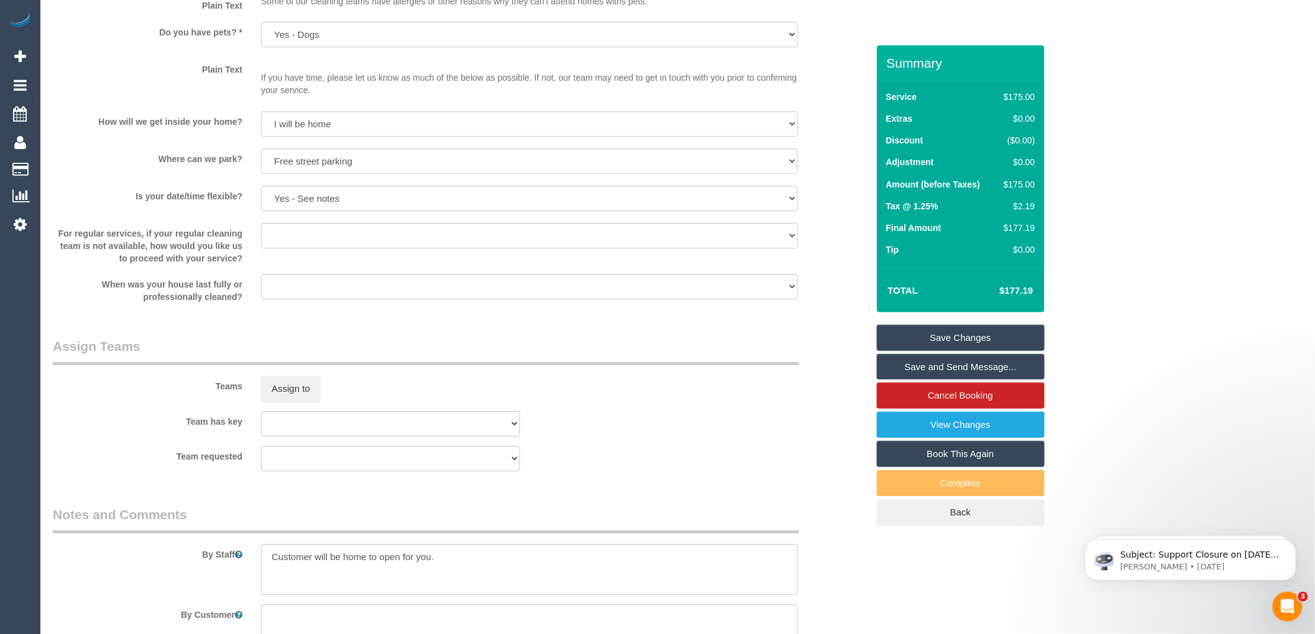
scroll to position [1720, 0]
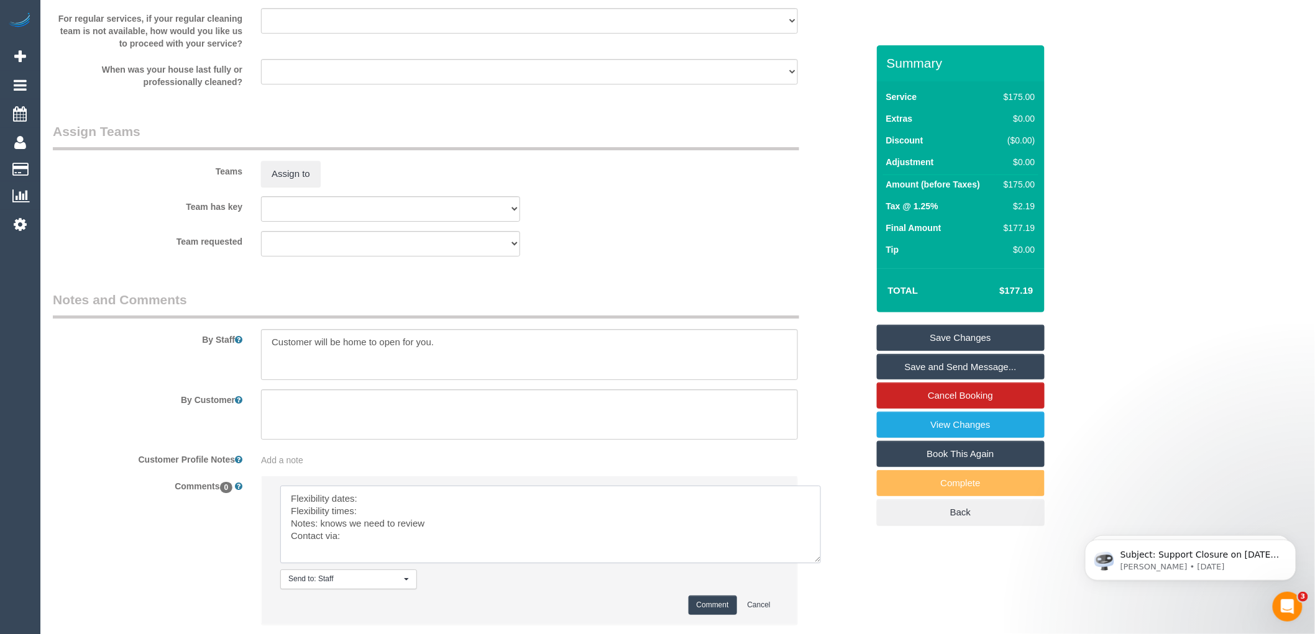
click at [365, 502] on textarea at bounding box center [550, 525] width 541 height 78
click at [375, 520] on textarea at bounding box center [550, 525] width 541 height 78
click at [380, 548] on textarea at bounding box center [550, 525] width 541 height 78
drag, startPoint x: 452, startPoint y: 533, endPoint x: 322, endPoint y: 536, distance: 130.6
click at [322, 536] on textarea at bounding box center [550, 525] width 541 height 78
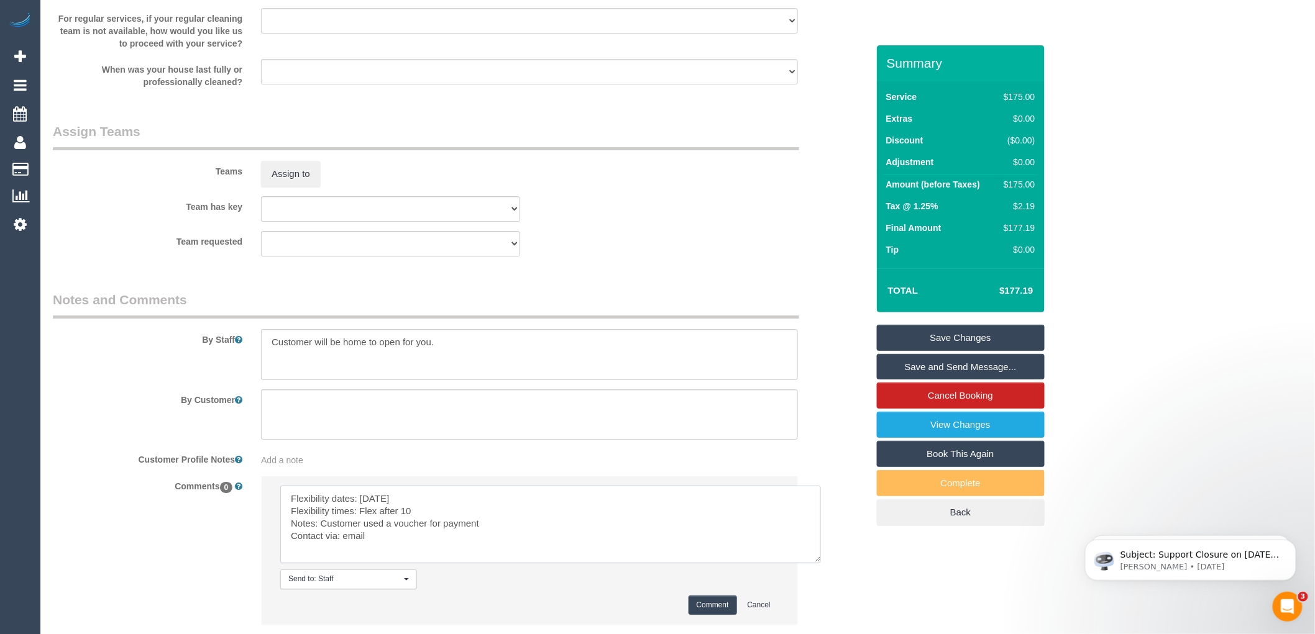
type textarea "Flexibility dates: Saturday Flexibility times: Flex after 10 Notes: Customer us…"
click at [709, 614] on button "Comment" at bounding box center [713, 605] width 48 height 19
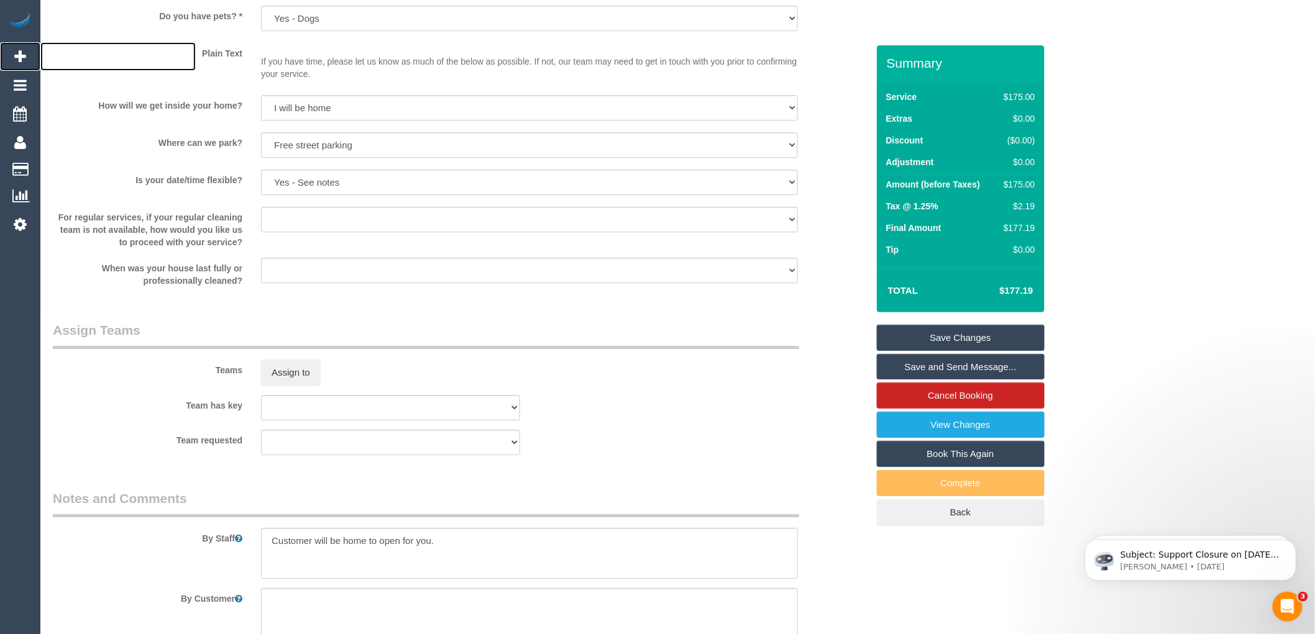
scroll to position [1337, 0]
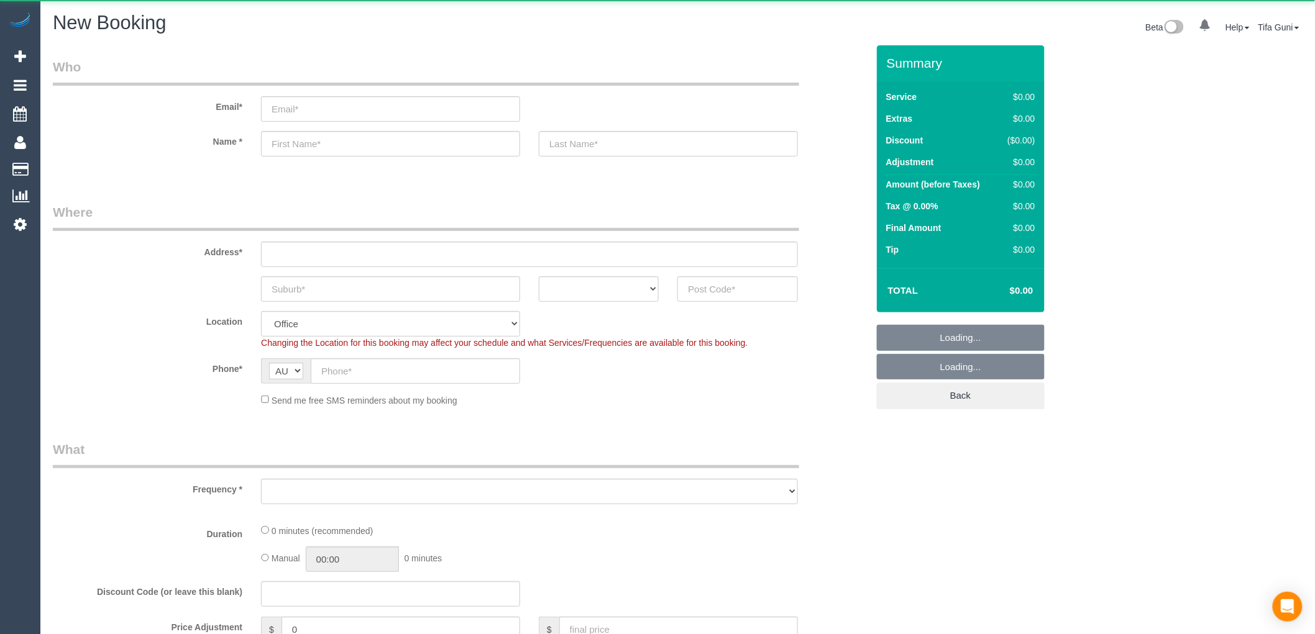
select select "object:813"
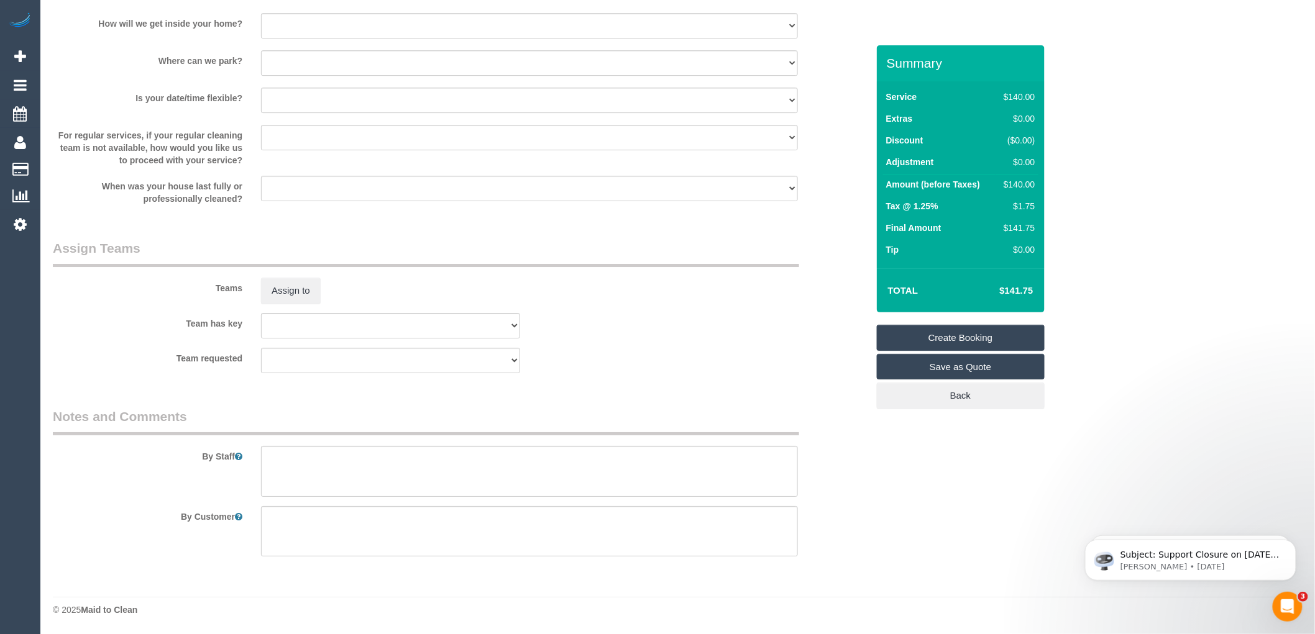
scroll to position [1677, 0]
click at [300, 464] on textarea at bounding box center [529, 471] width 537 height 51
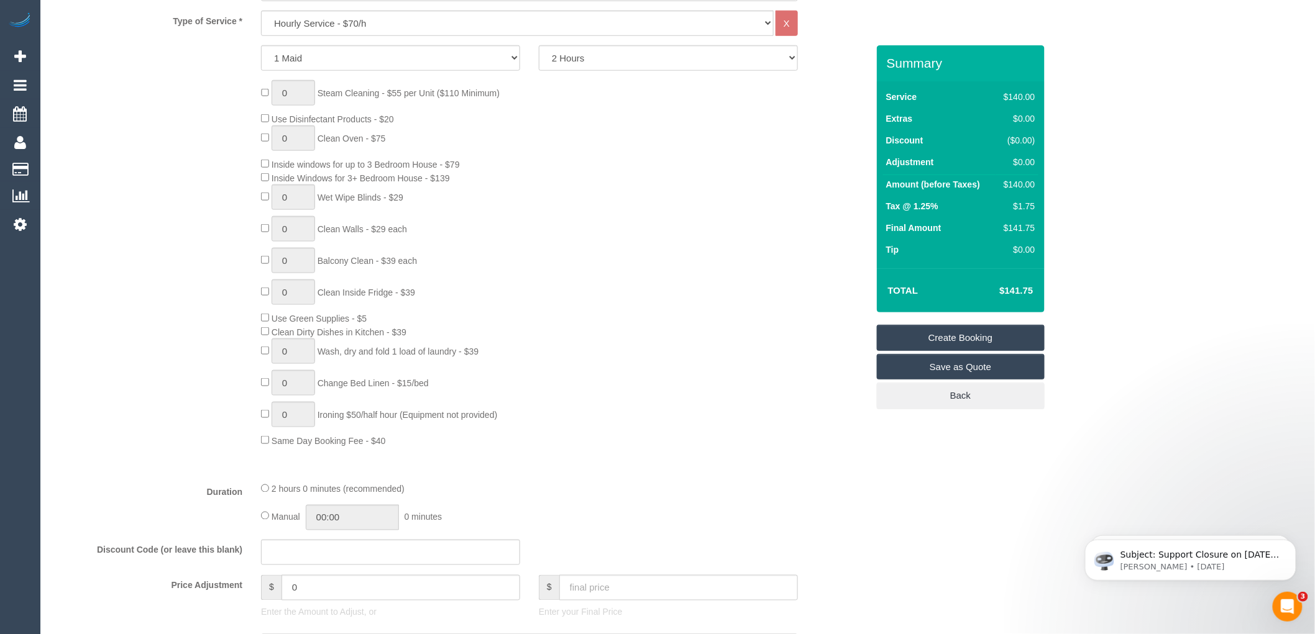
scroll to position [0, 0]
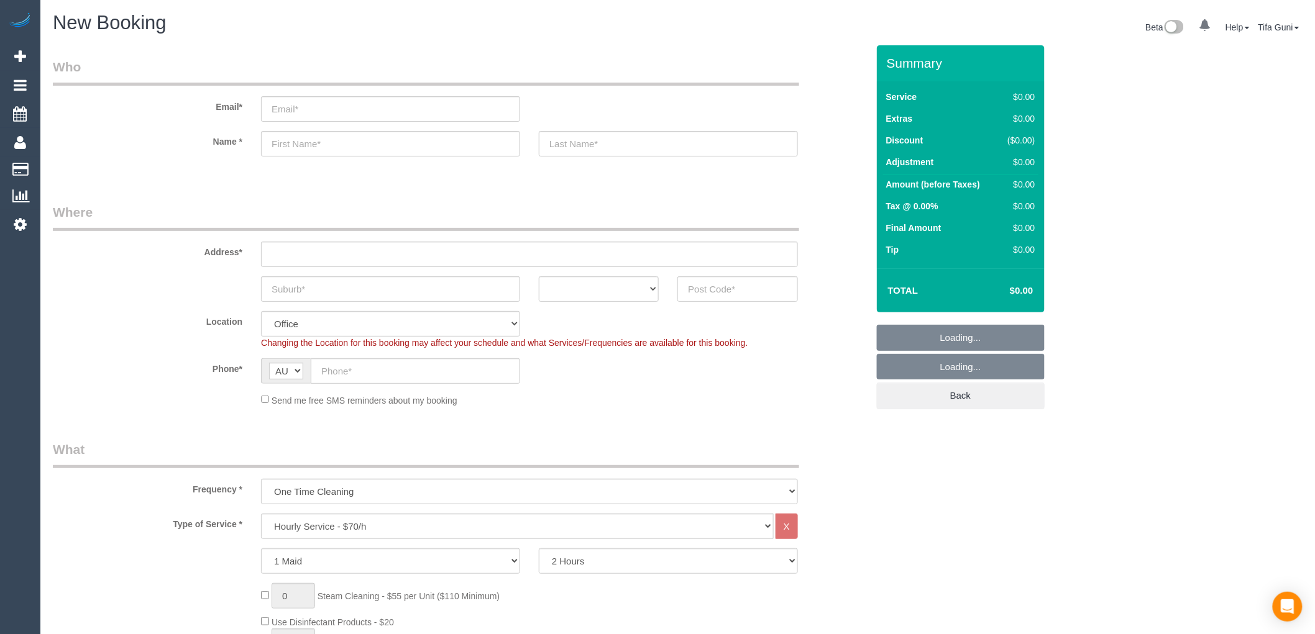
select select "object:2079"
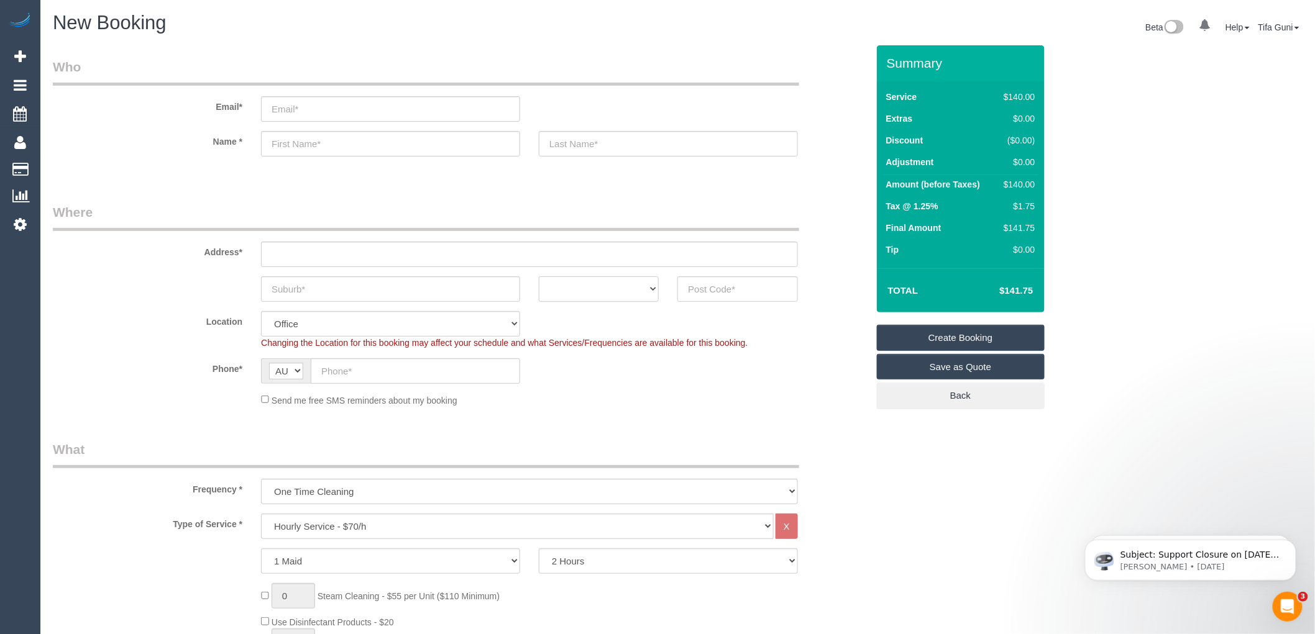
click at [642, 285] on select "ACT NSW NT QLD SA TAS VIC WA" at bounding box center [599, 289] width 120 height 25
select select "VIC"
click at [539, 277] on select "ACT NSW NT QLD SA TAS VIC WA" at bounding box center [599, 289] width 120 height 25
click at [325, 292] on input "text" at bounding box center [390, 289] width 259 height 25
type input "South Yara"
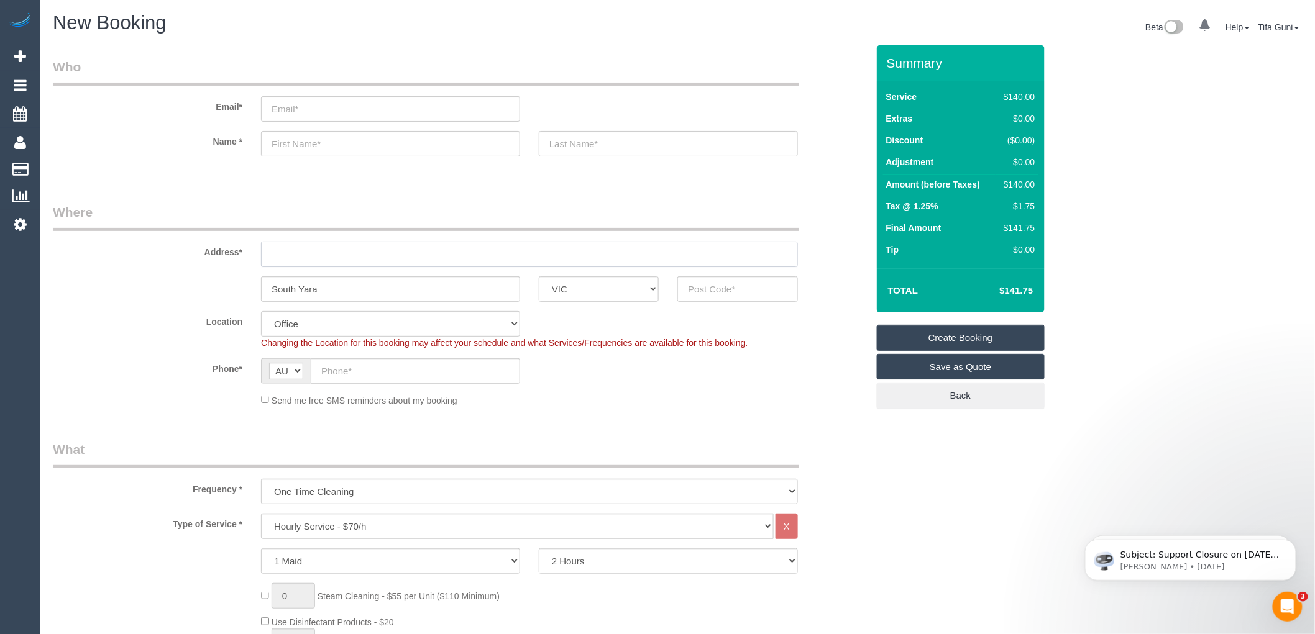
click at [273, 253] on input "text" at bounding box center [529, 254] width 537 height 25
type input "-"
drag, startPoint x: 362, startPoint y: 290, endPoint x: 230, endPoint y: 282, distance: 132.0
click at [230, 282] on div "South Yara ACT NSW NT QLD SA TAS VIC WA" at bounding box center [460, 289] width 833 height 25
click at [717, 289] on input "text" at bounding box center [737, 289] width 120 height 25
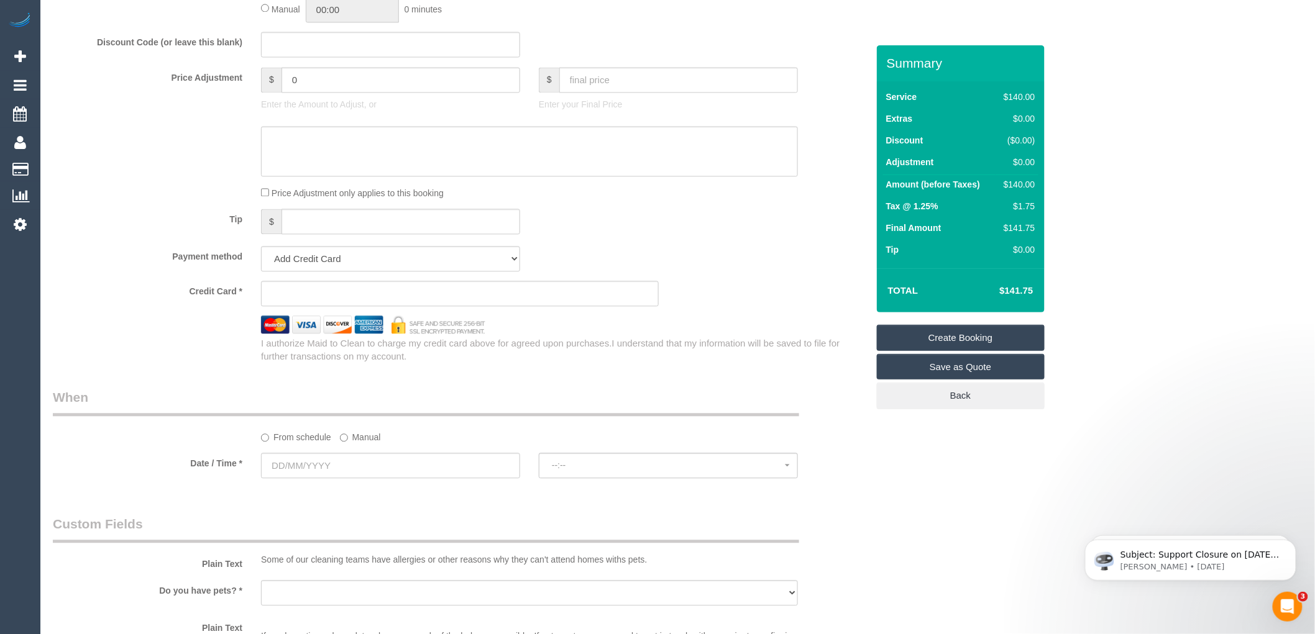
scroll to position [1104, 0]
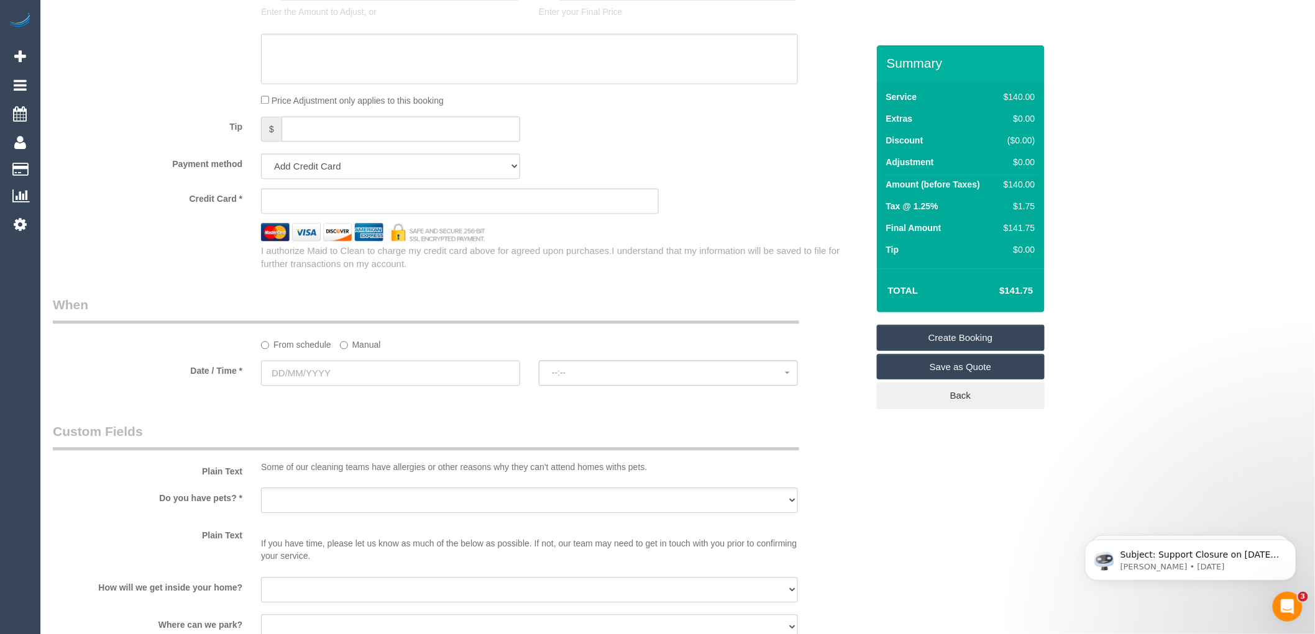
type input "3141"
click at [330, 380] on input "text" at bounding box center [390, 372] width 259 height 25
select select "54"
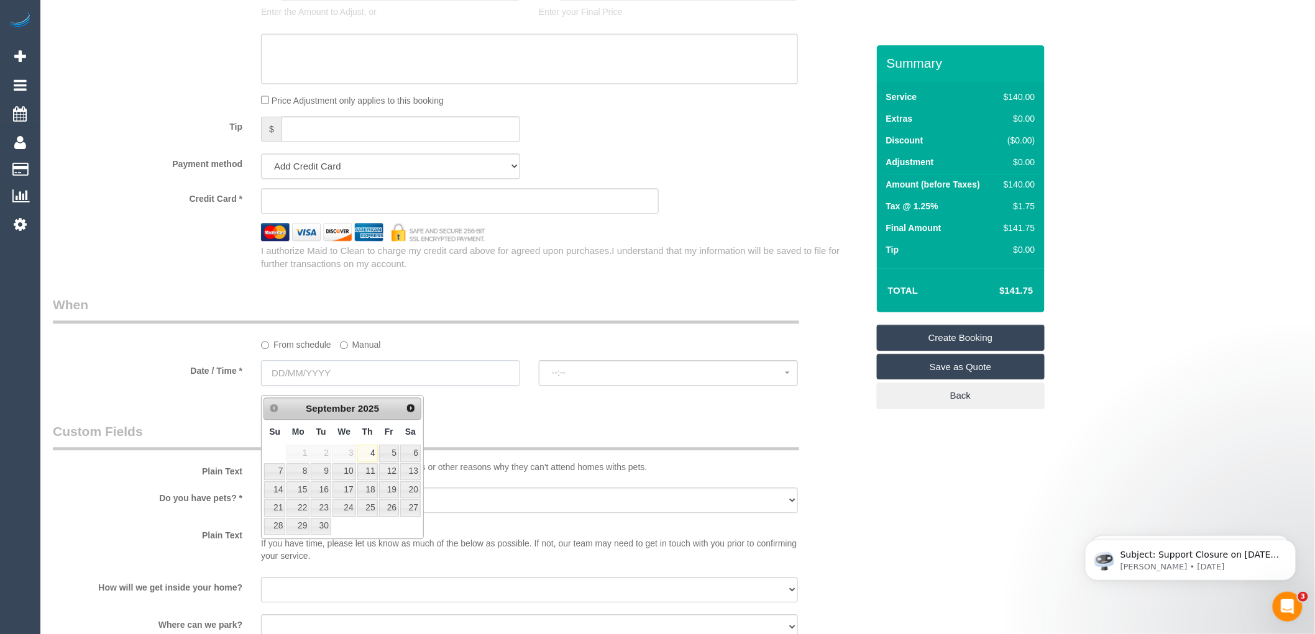
select select "object:2084"
click at [418, 452] on link "6" at bounding box center [410, 453] width 21 height 17
type input "06/09/2025"
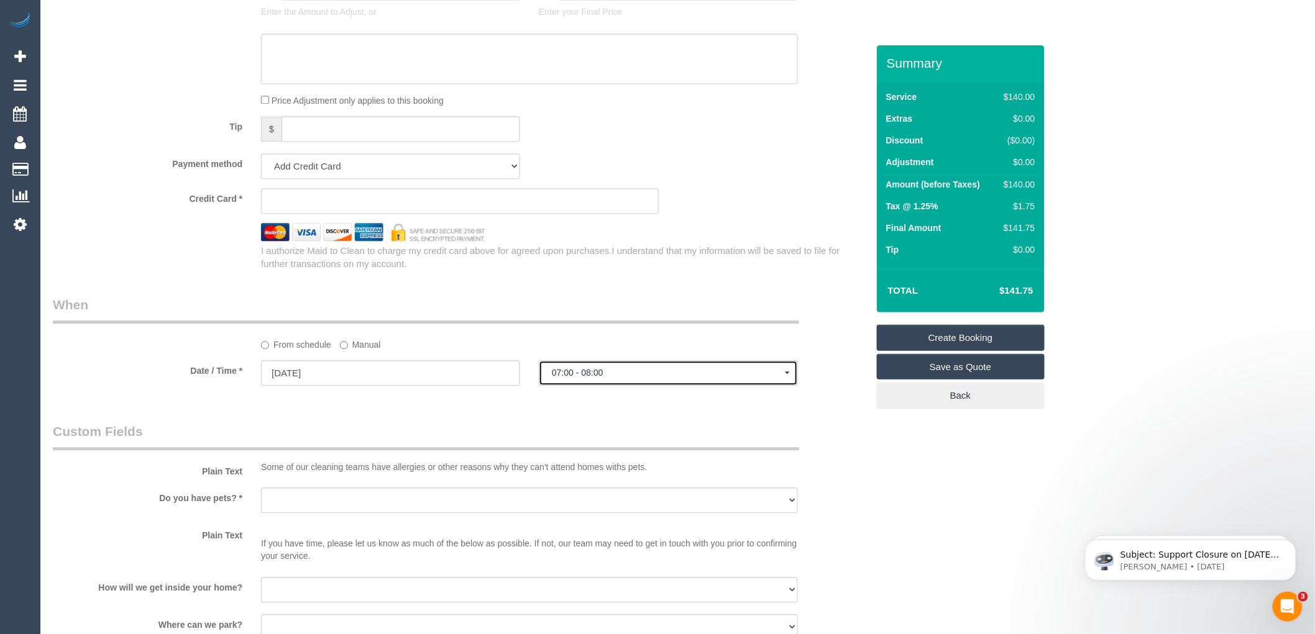
click at [579, 378] on span "07:00 - 08:00" at bounding box center [668, 373] width 233 height 10
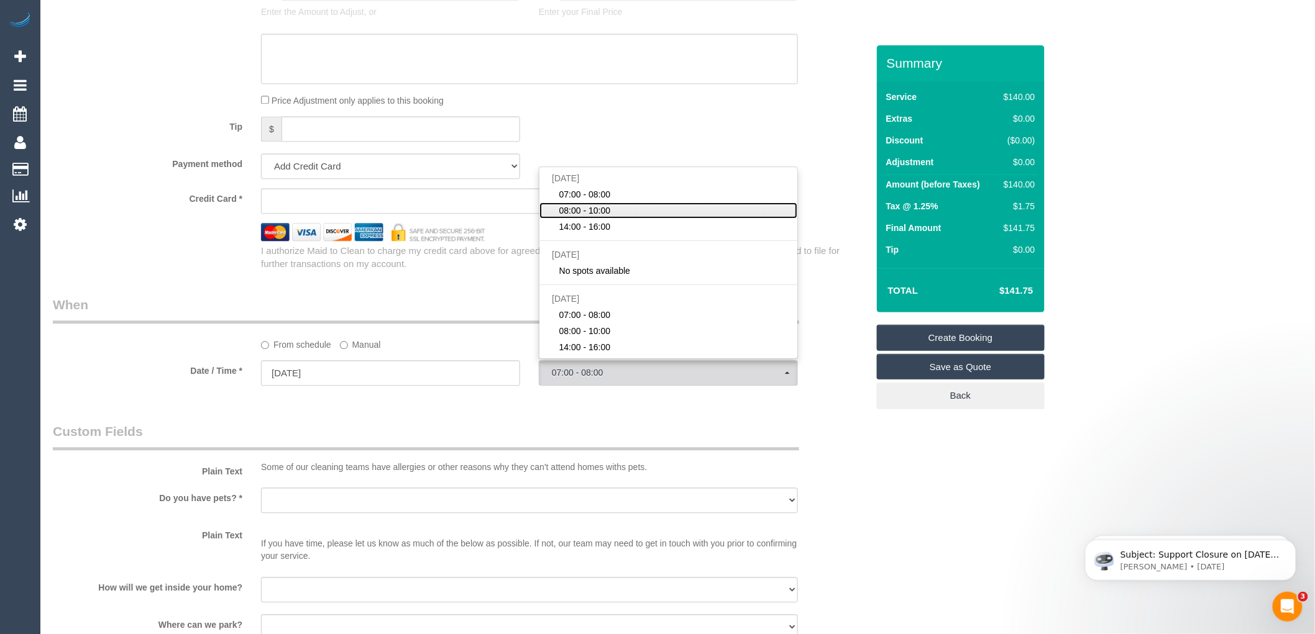
click at [577, 215] on span "08:00 - 10:00" at bounding box center [585, 210] width 52 height 12
select select "spot2"
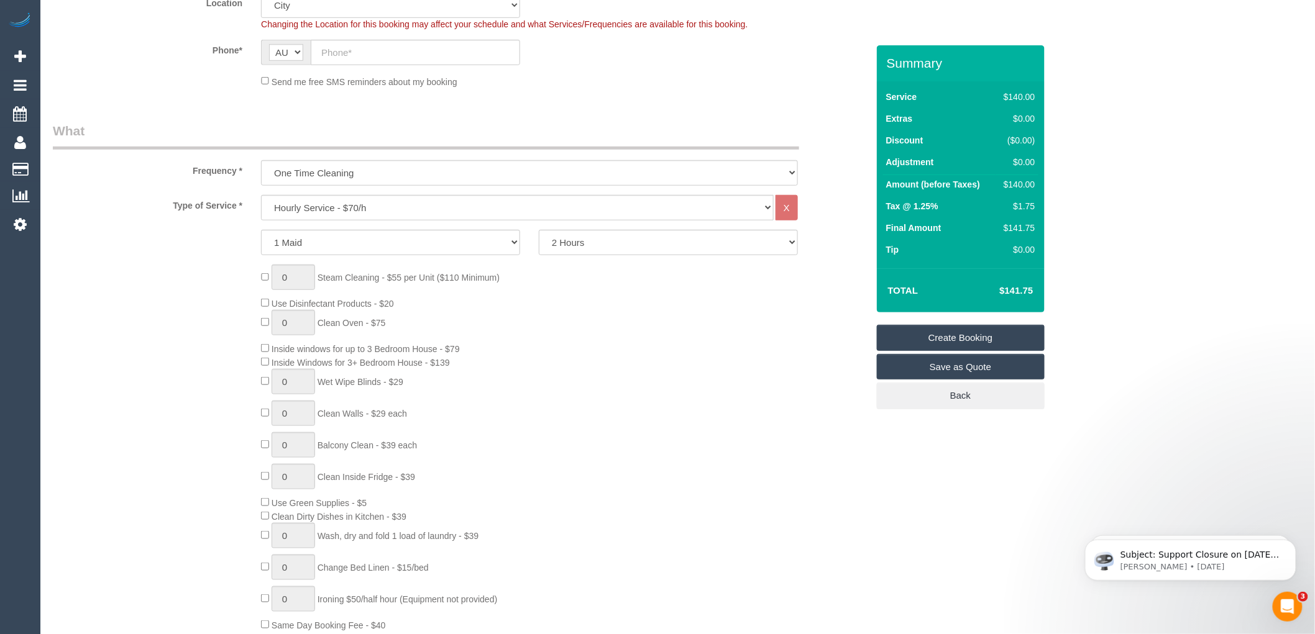
scroll to position [138, 0]
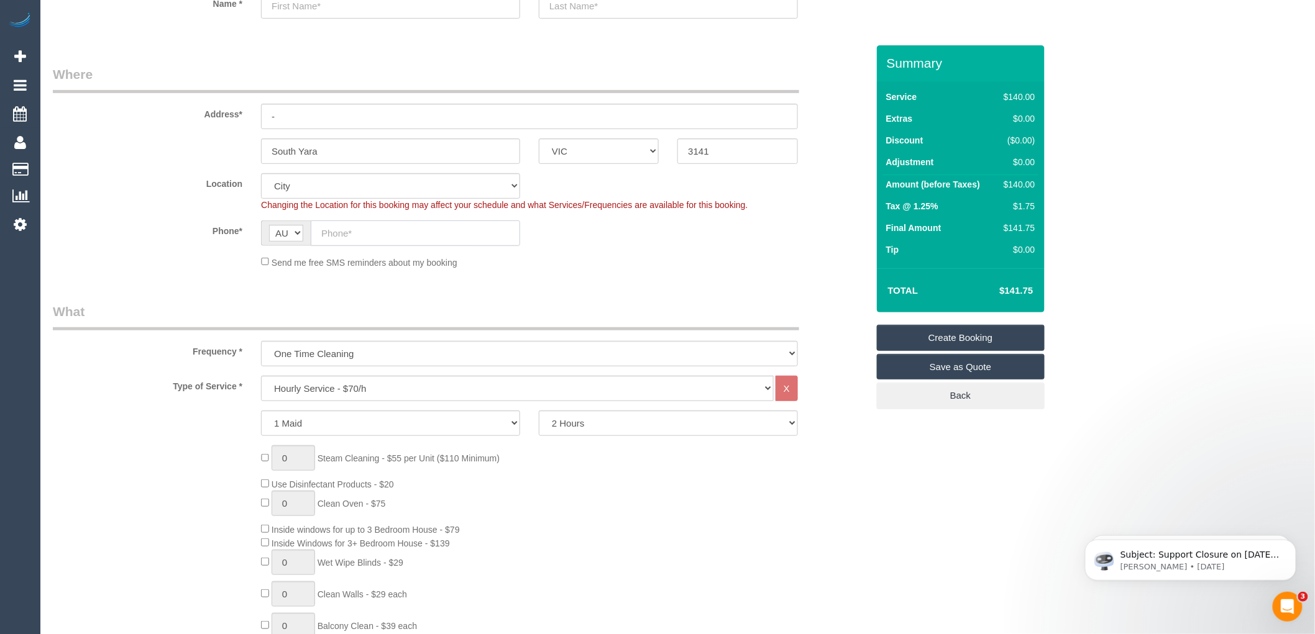
click at [349, 231] on input "text" at bounding box center [415, 233] width 209 height 25
paste input "61 437 130 431"
drag, startPoint x: 323, startPoint y: 232, endPoint x: 314, endPoint y: 232, distance: 8.7
click at [314, 232] on input "61 437 130 431" at bounding box center [415, 233] width 209 height 25
type input "0437 130 431"
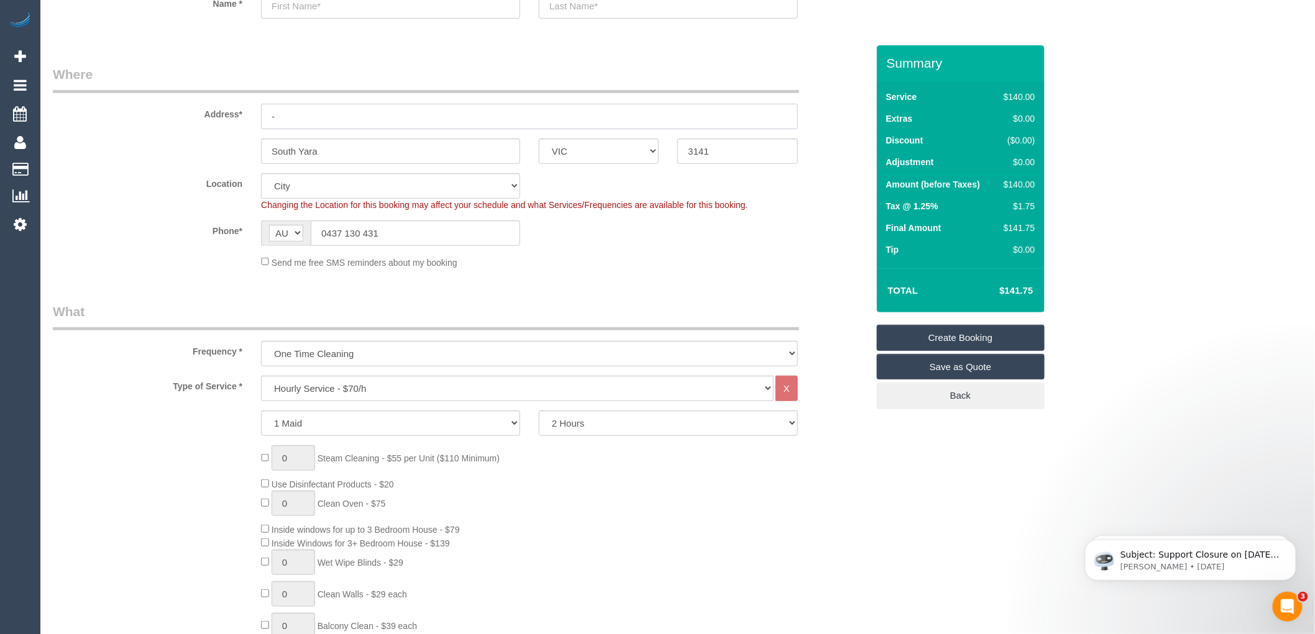
click at [302, 113] on input "-" at bounding box center [529, 116] width 537 height 25
click at [333, 110] on input "1105/35 Malcom street" at bounding box center [529, 116] width 537 height 25
click at [384, 118] on input "1105/35 Malcolm street" at bounding box center [529, 116] width 537 height 25
type input "1105/35 Malcolm street"
click at [334, 154] on input "South Yara" at bounding box center [390, 151] width 259 height 25
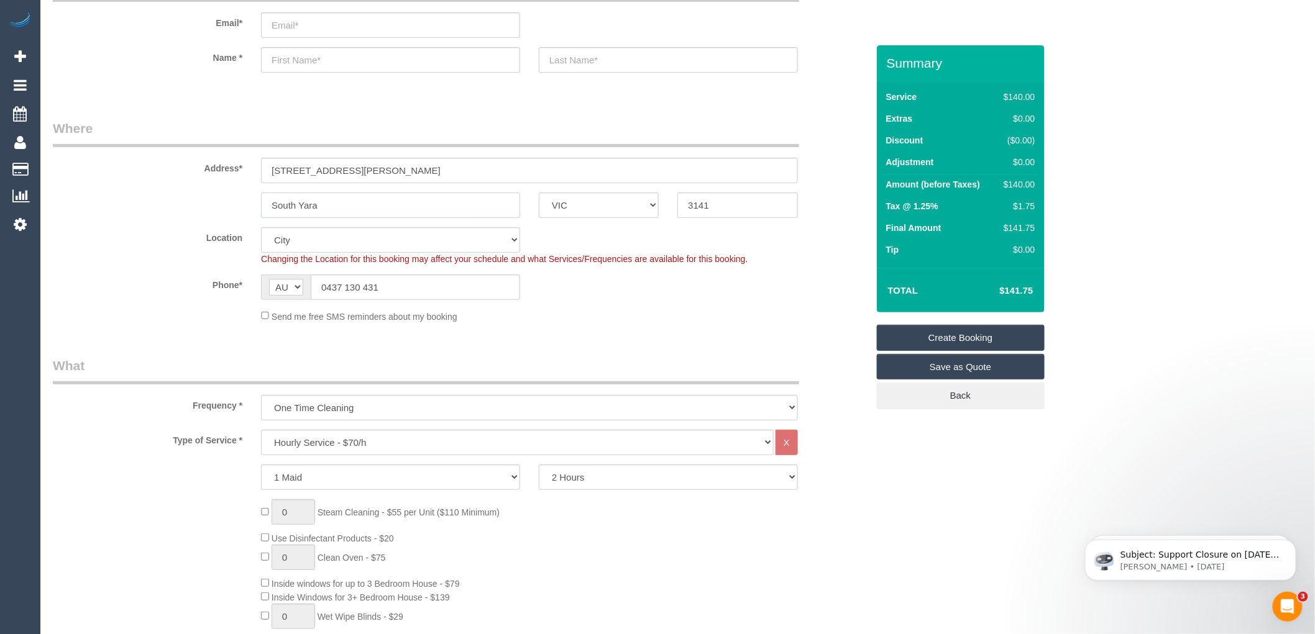
scroll to position [0, 0]
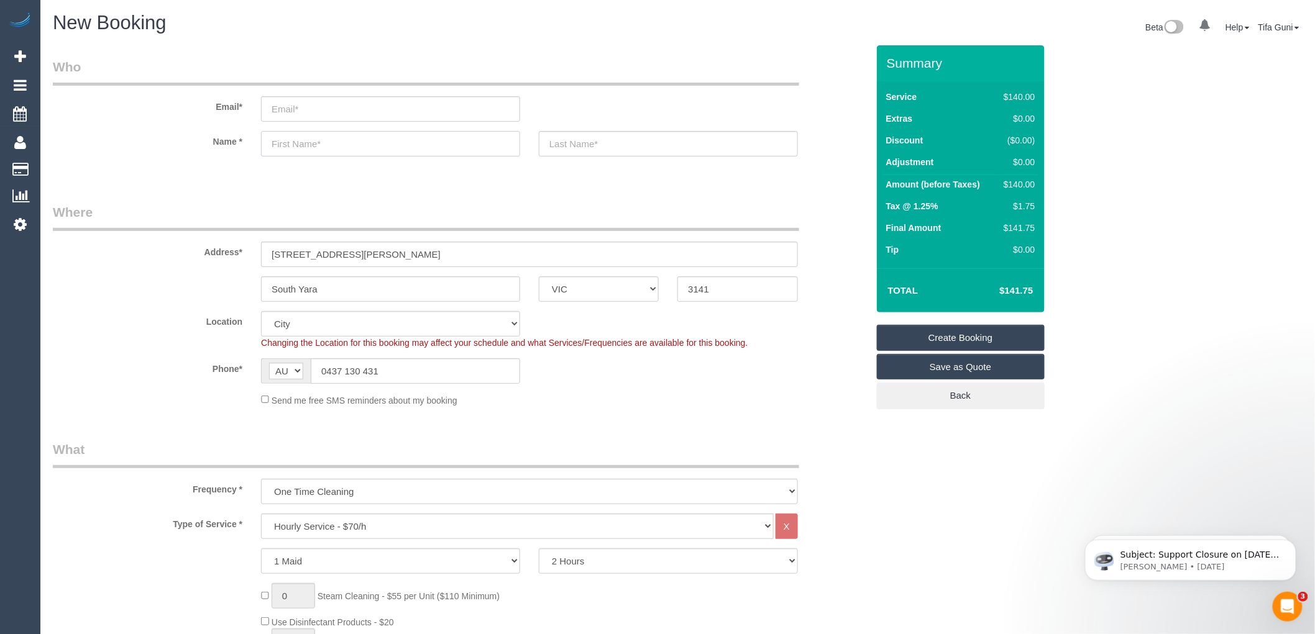
click at [315, 145] on input "text" at bounding box center [390, 143] width 259 height 25
type input "belinda"
click at [578, 144] on input "text" at bounding box center [668, 143] width 259 height 25
type input "Archer"
click at [290, 109] on input "email" at bounding box center [390, 108] width 259 height 25
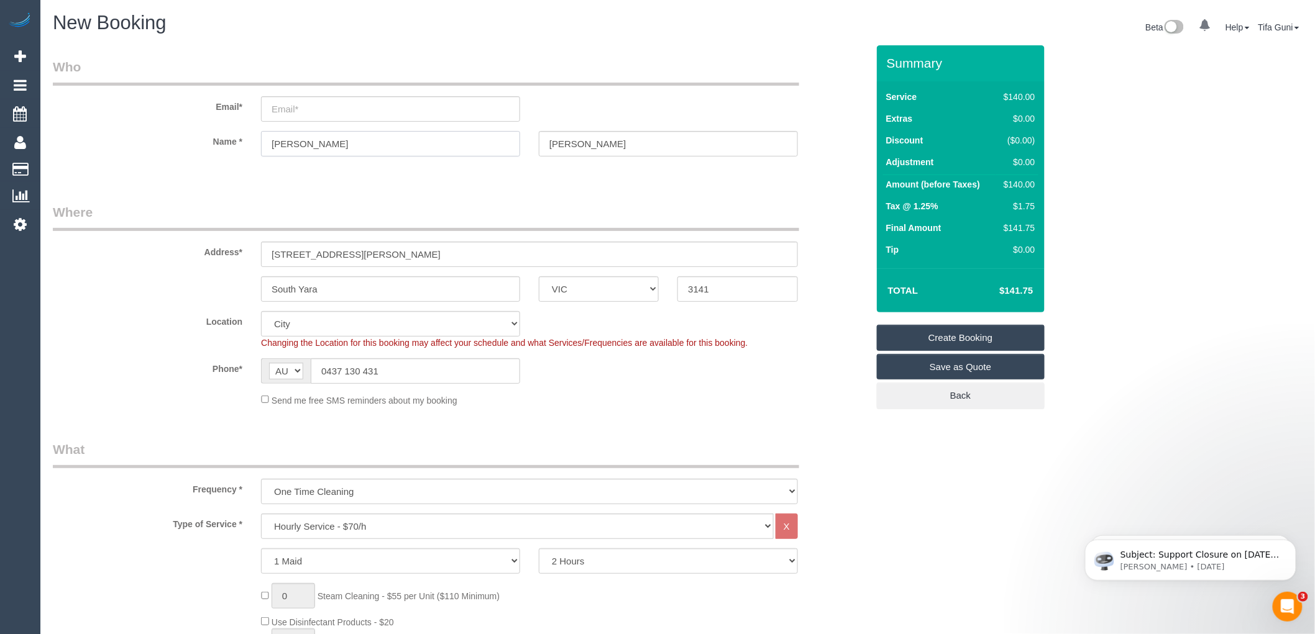
click at [277, 144] on input "belinda" at bounding box center [390, 143] width 259 height 25
type input "elinda"
select select "spot15"
type input "Belinda"
click at [280, 104] on input "email" at bounding box center [390, 108] width 259 height 25
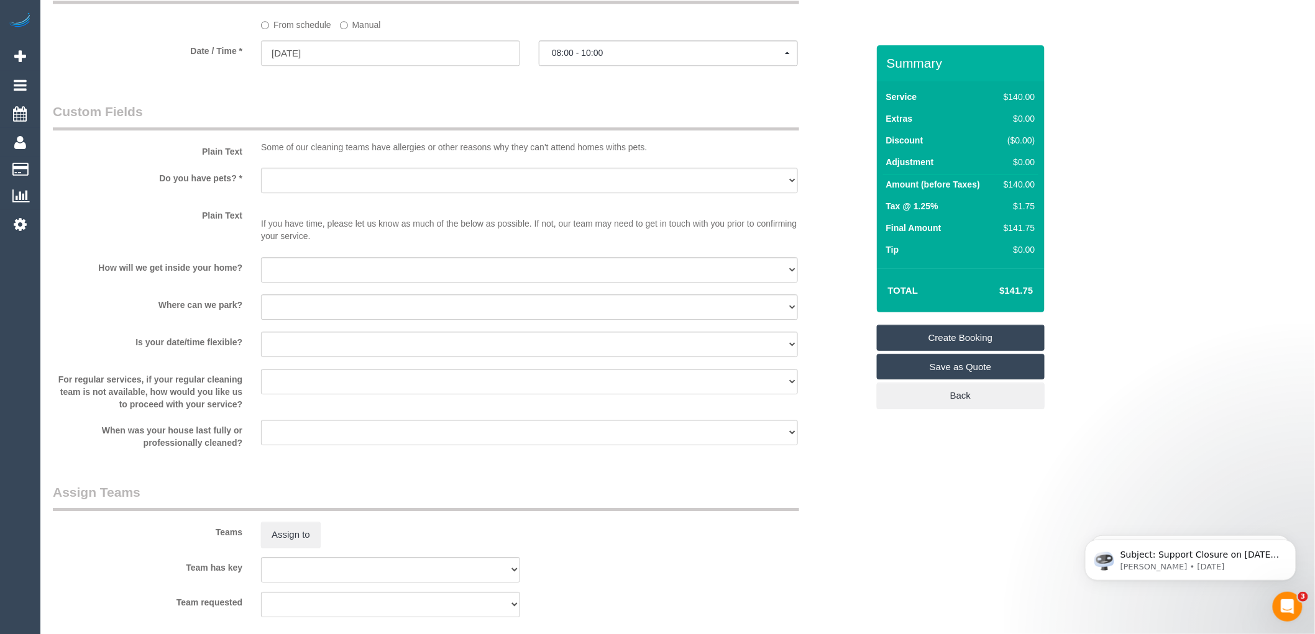
scroll to position [1450, 0]
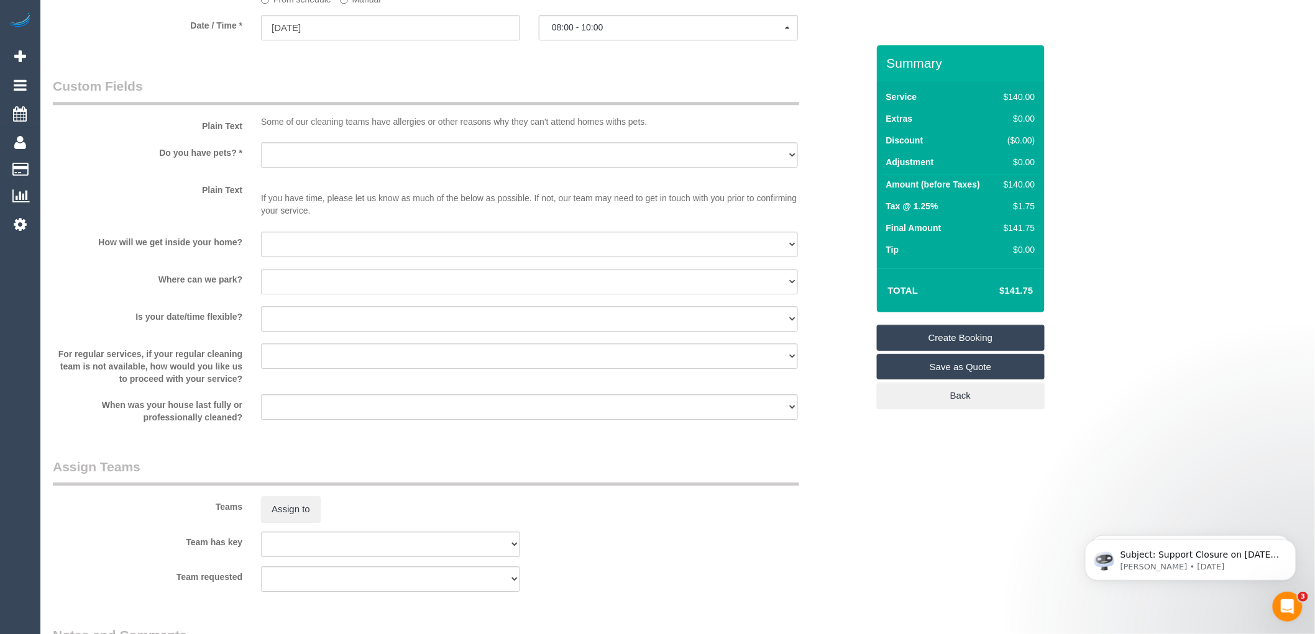
type input "bmarcher66@bigpond.com"
click at [311, 164] on select "Yes - Cats Yes - Dogs No pets Yes - Dogs and Cats Yes - Other" at bounding box center [529, 154] width 537 height 25
select select "spot28"
select select "number:28"
click at [261, 151] on select "Yes - Cats Yes - Dogs No pets Yes - Dogs and Cats Yes - Other" at bounding box center [529, 154] width 537 height 25
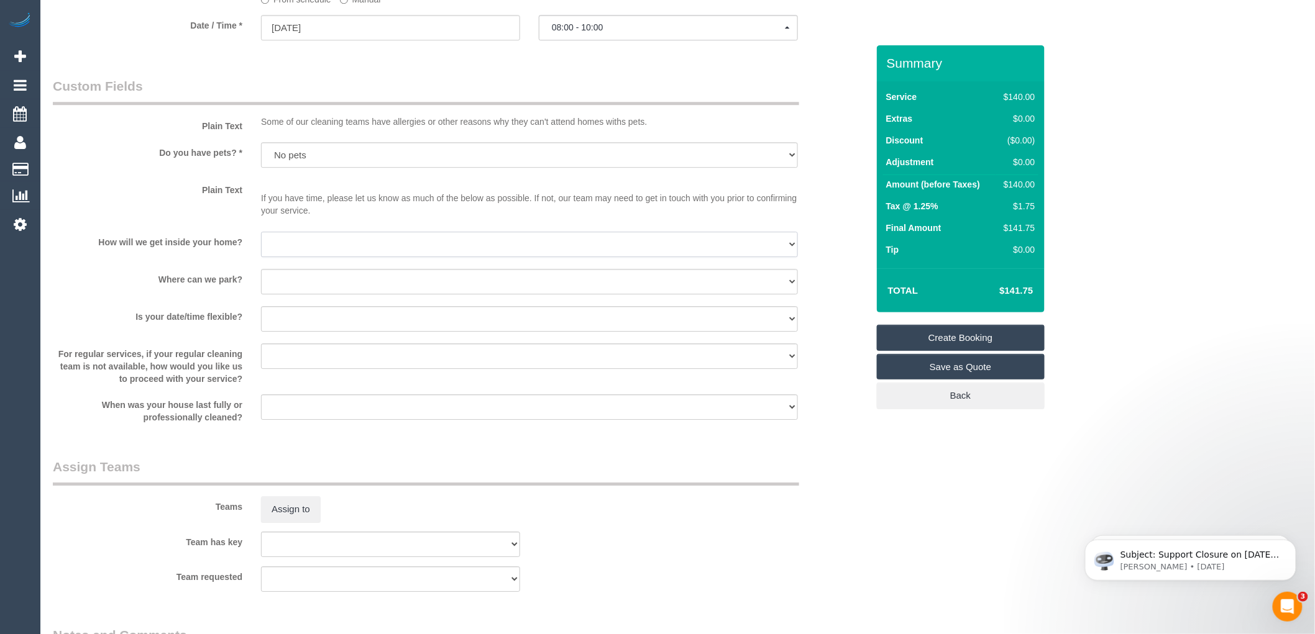
click at [308, 246] on select "I will be home Key will be left (please provide details below) Lock box/Access …" at bounding box center [529, 244] width 537 height 25
select select "number:14"
click at [261, 240] on select "I will be home Key will be left (please provide details below) Lock box/Access …" at bounding box center [529, 244] width 537 height 25
click at [303, 286] on select "I will provide parking on-site Free street parking Paid street parking (cost wi…" at bounding box center [529, 281] width 537 height 25
select select "number:18"
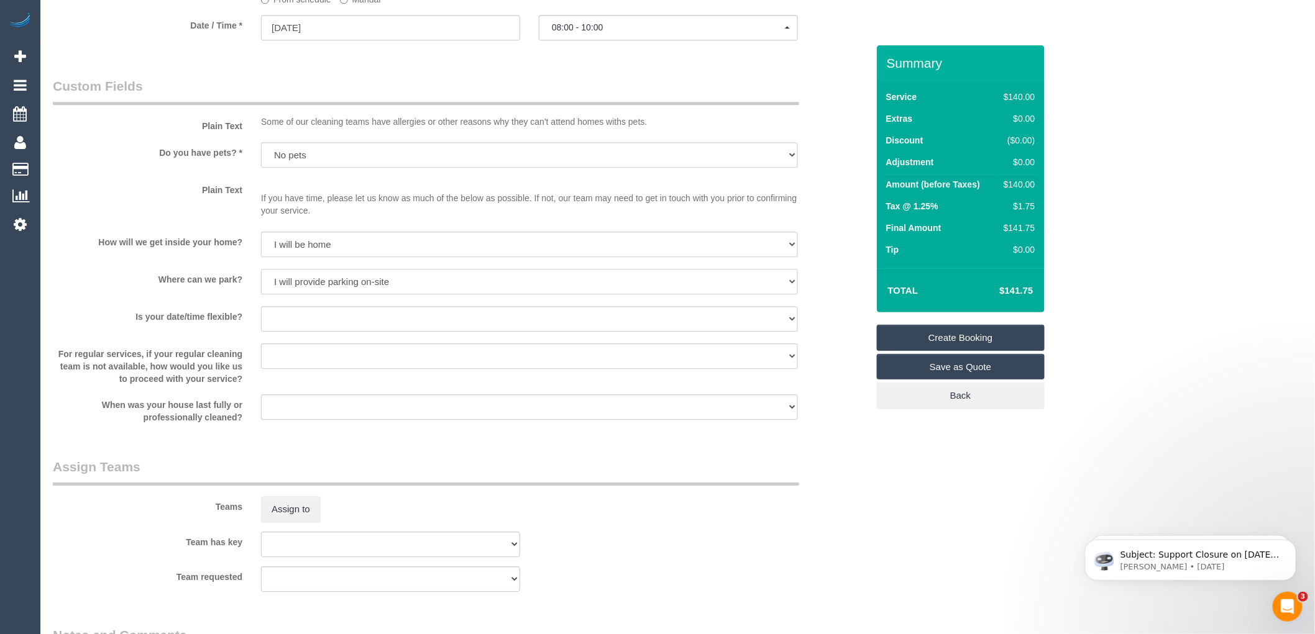
click at [261, 278] on select "I will provide parking on-site Free street parking Paid street parking (cost wi…" at bounding box center [529, 281] width 537 height 25
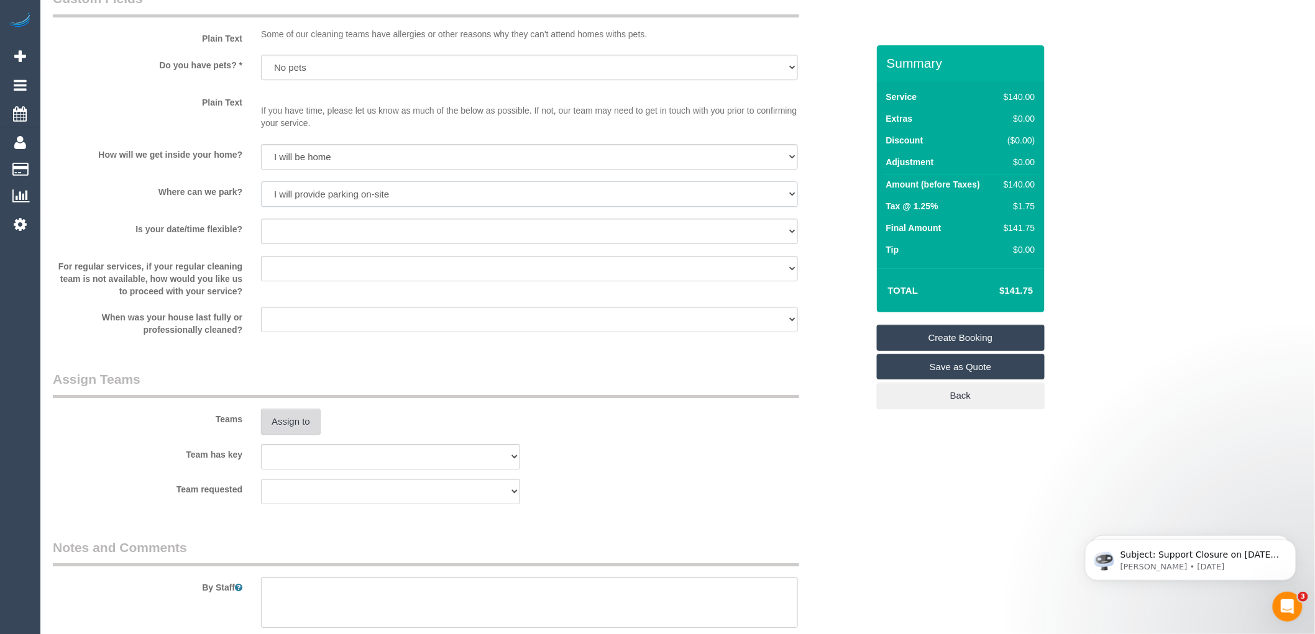
scroll to position [1677, 0]
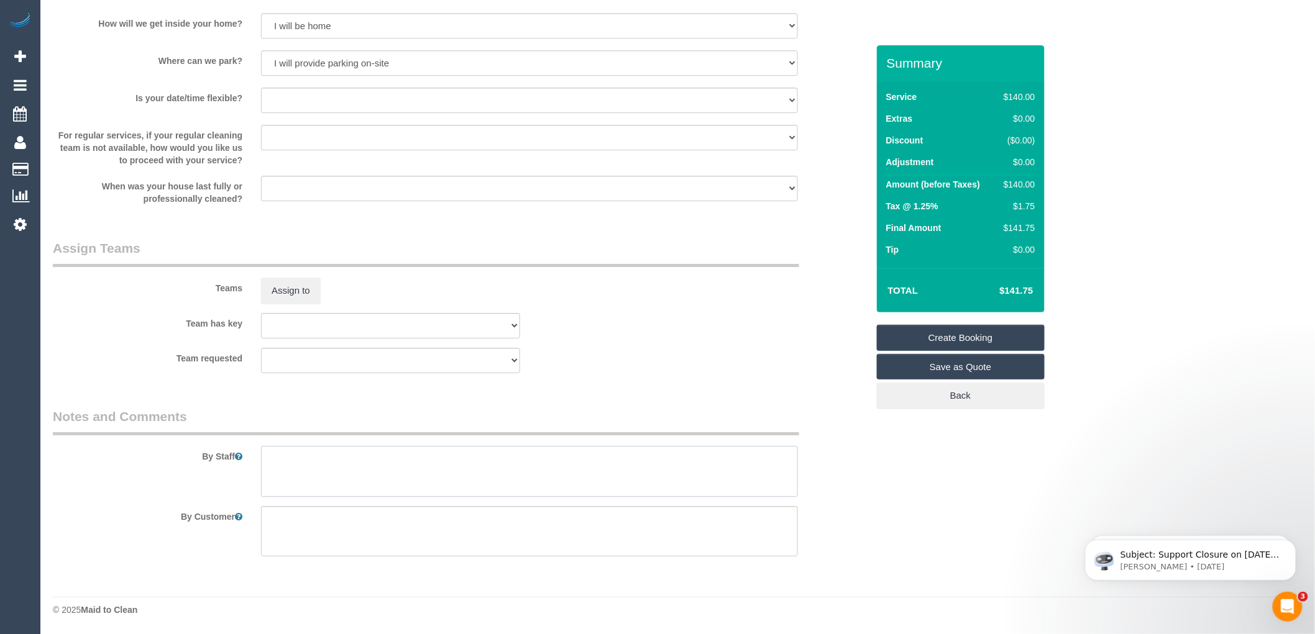
click at [293, 460] on textarea at bounding box center [529, 471] width 537 height 51
click at [278, 479] on textarea at bounding box center [529, 471] width 537 height 51
paste textarea "61437130431"
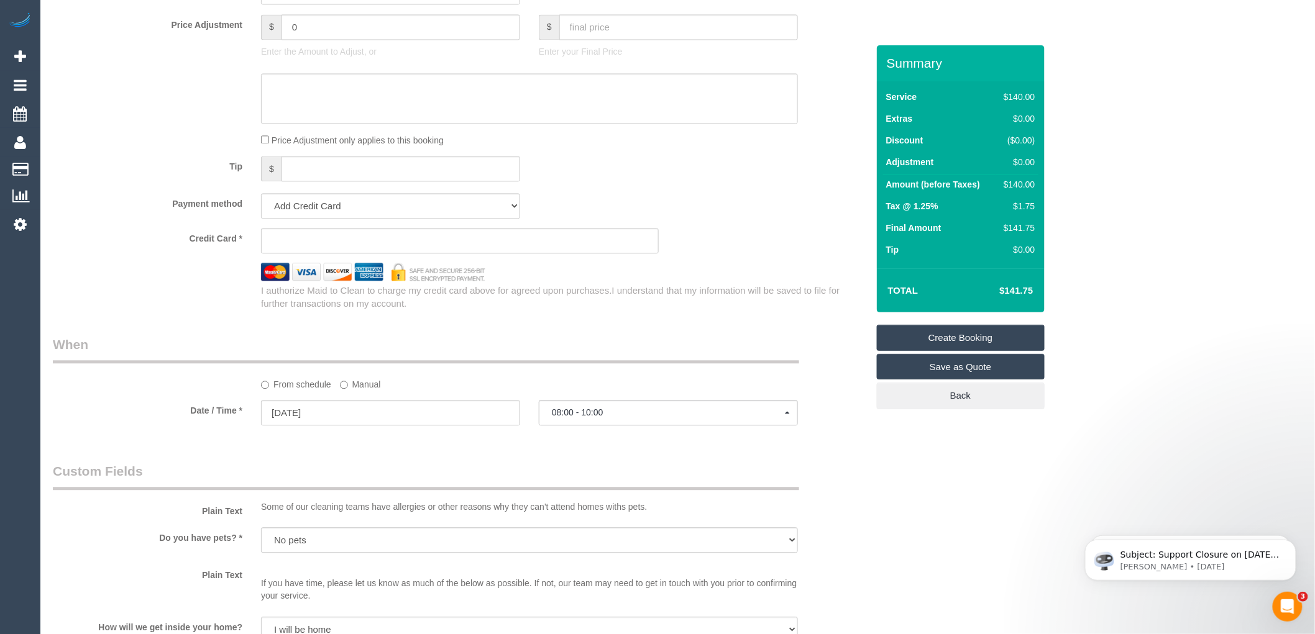
scroll to position [1055, 0]
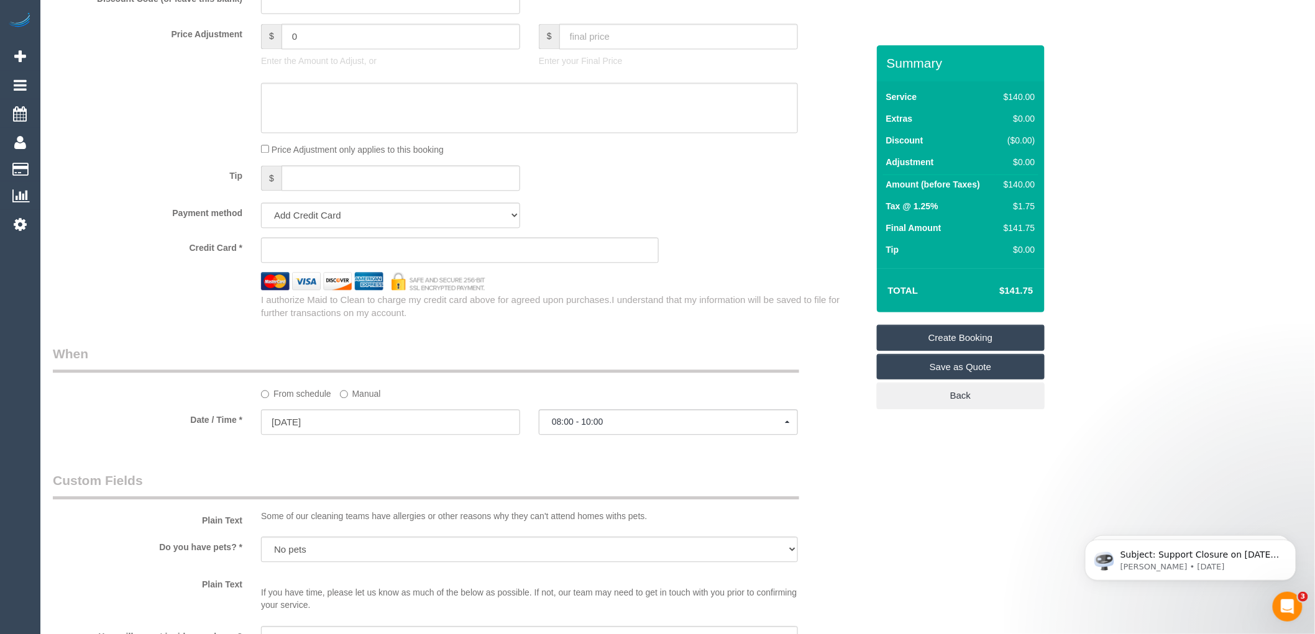
type textarea "Parking under the building. Call the customer 30 minutes before you arrive on 6…"
click at [306, 424] on input "06/09/2025" at bounding box center [390, 422] width 259 height 25
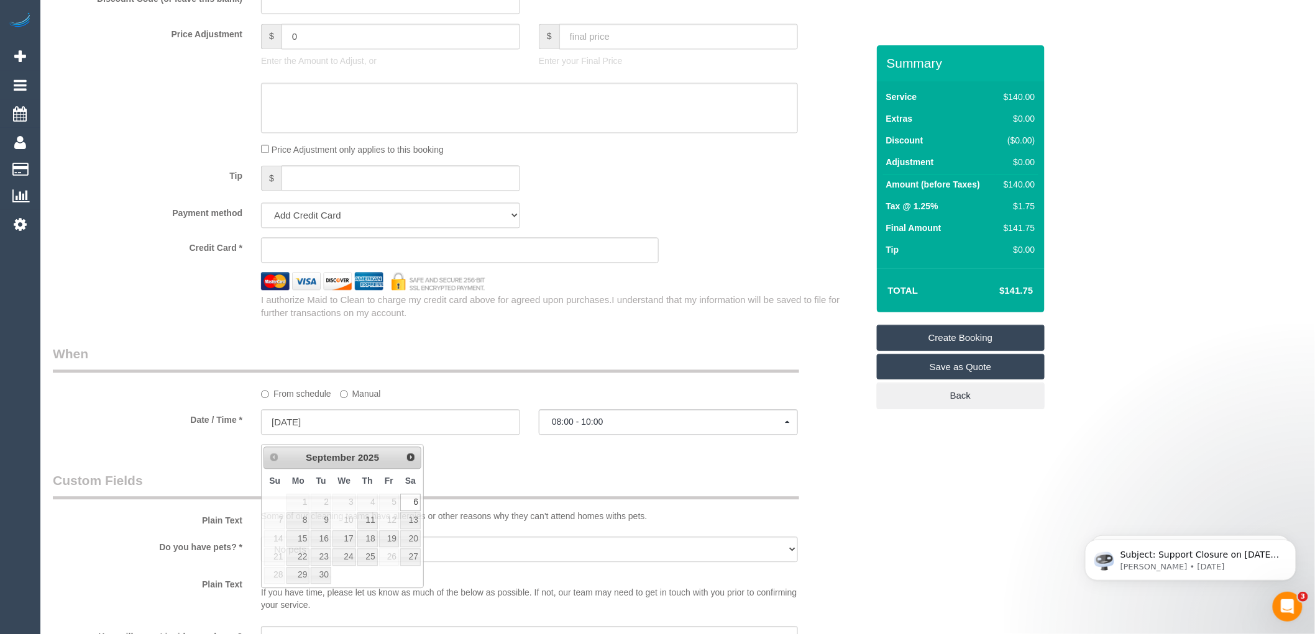
click at [557, 460] on div "Who Email* bmarcher66@bigpond.com Name * Belinda Archer Where Address* 1105/35 …" at bounding box center [460, 97] width 833 height 2215
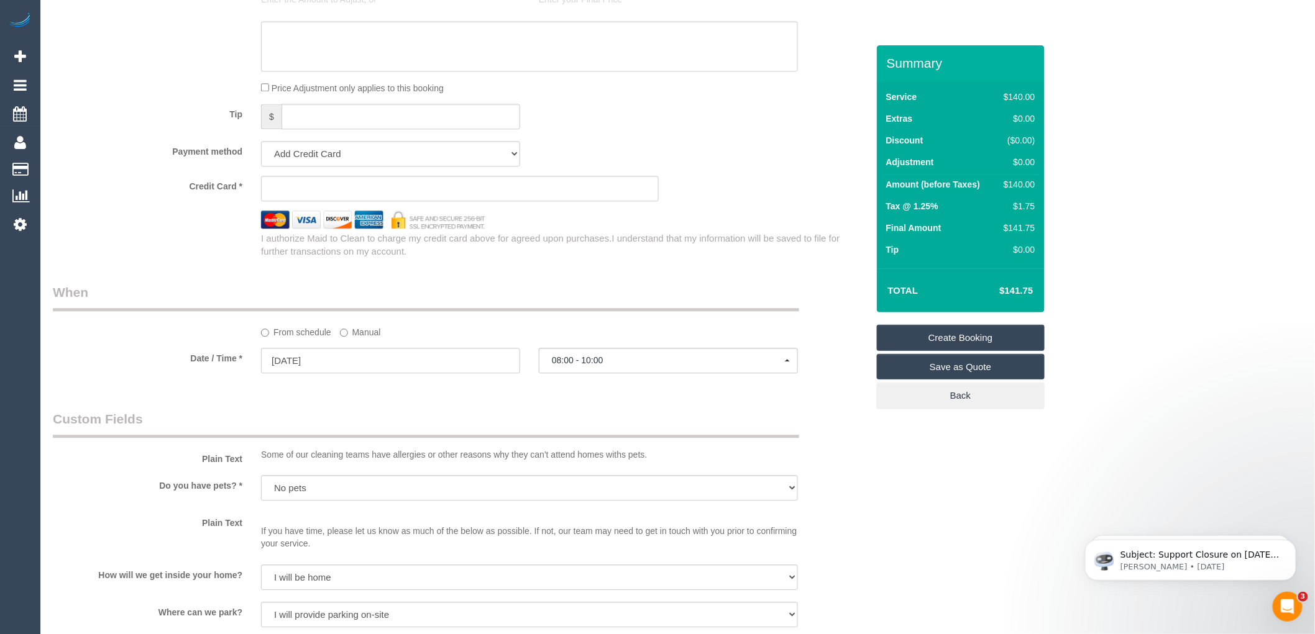
scroll to position [1104, 0]
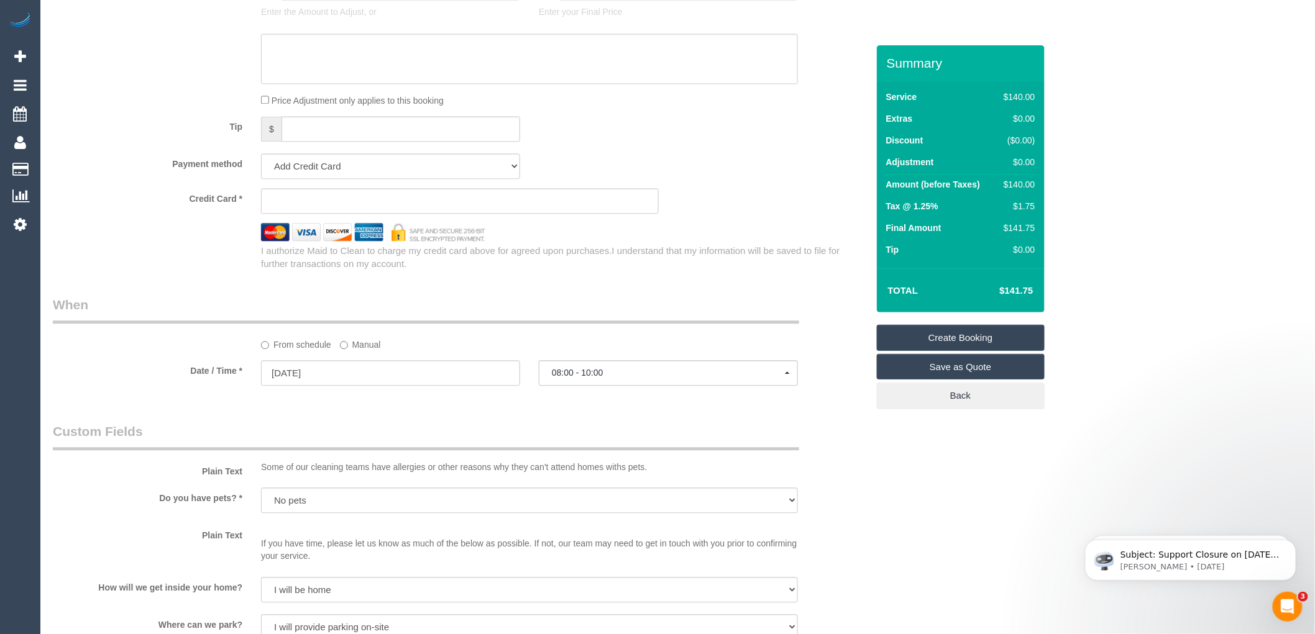
click at [664, 271] on div "I authorize Maid to Clean to charge my credit card above for agreed upon purcha…" at bounding box center [564, 257] width 625 height 27
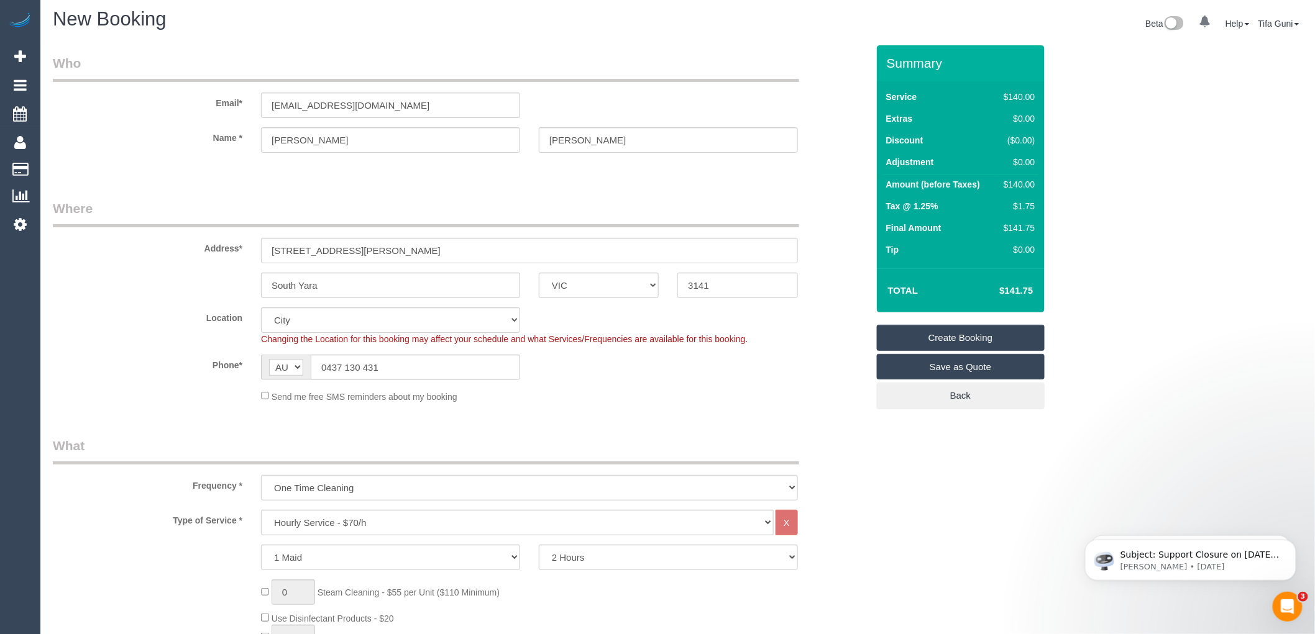
scroll to position [0, 0]
drag, startPoint x: 398, startPoint y: 109, endPoint x: 262, endPoint y: 106, distance: 135.5
click at [262, 106] on input "bmarcher66@bigpond.com" at bounding box center [390, 108] width 259 height 25
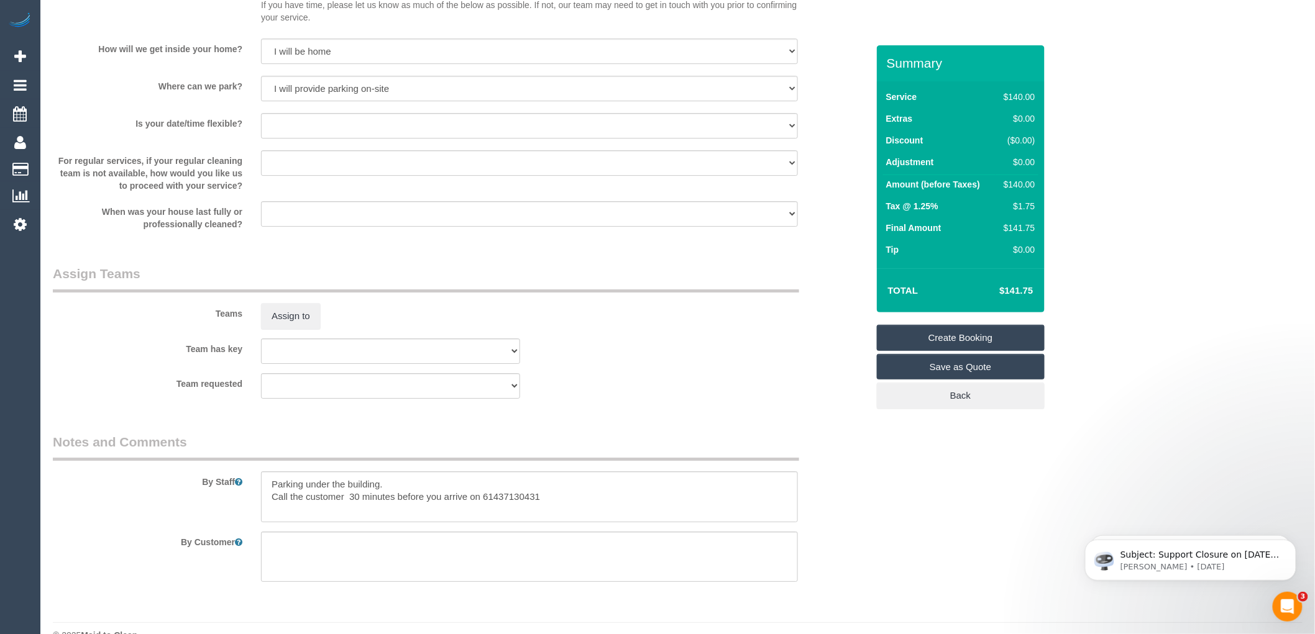
scroll to position [1677, 0]
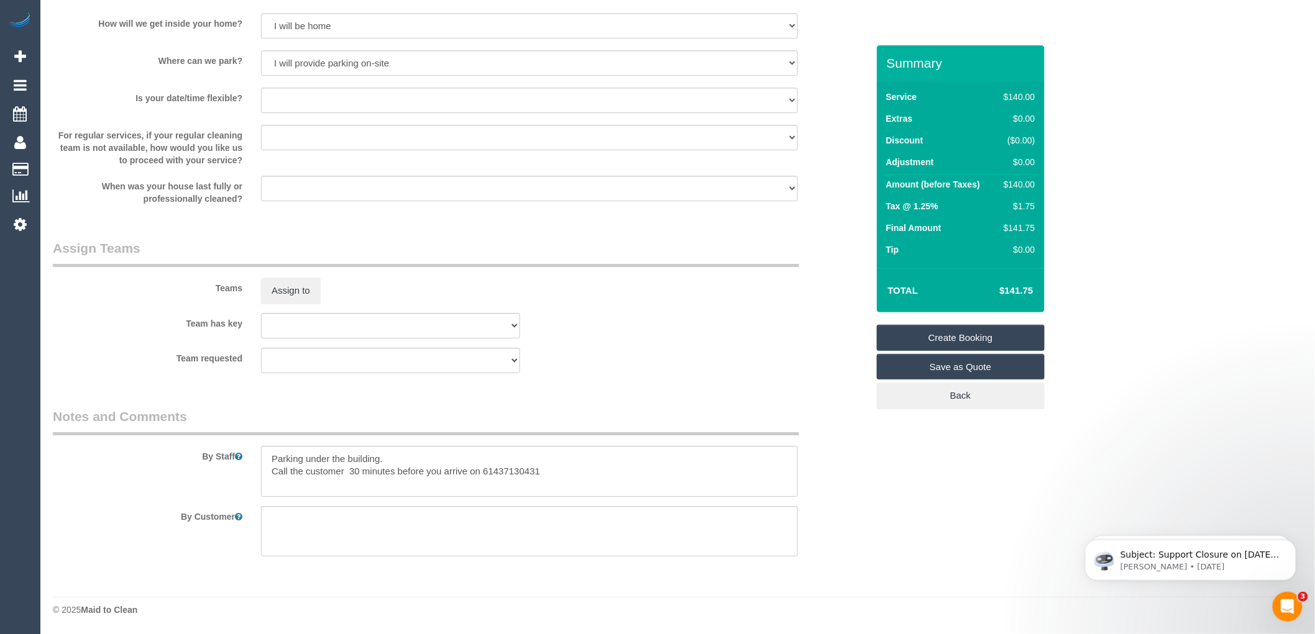
click at [963, 337] on link "Create Booking" at bounding box center [961, 338] width 168 height 26
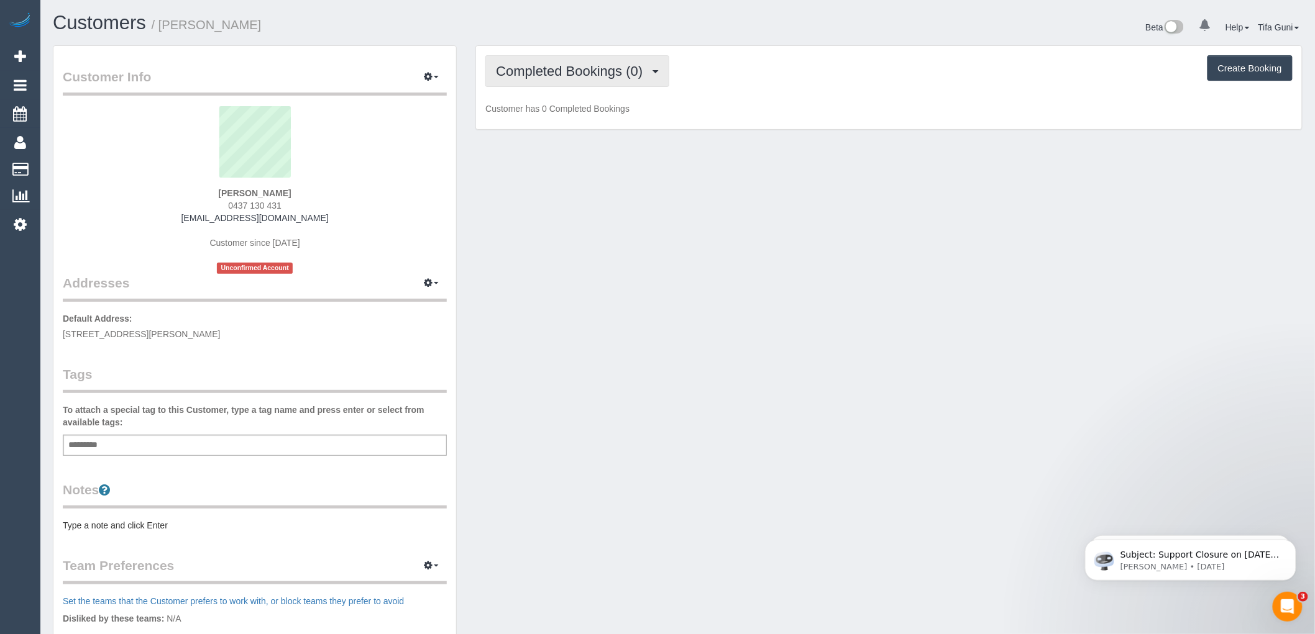
click at [648, 77] on span "Completed Bookings (0)" at bounding box center [572, 71] width 153 height 16
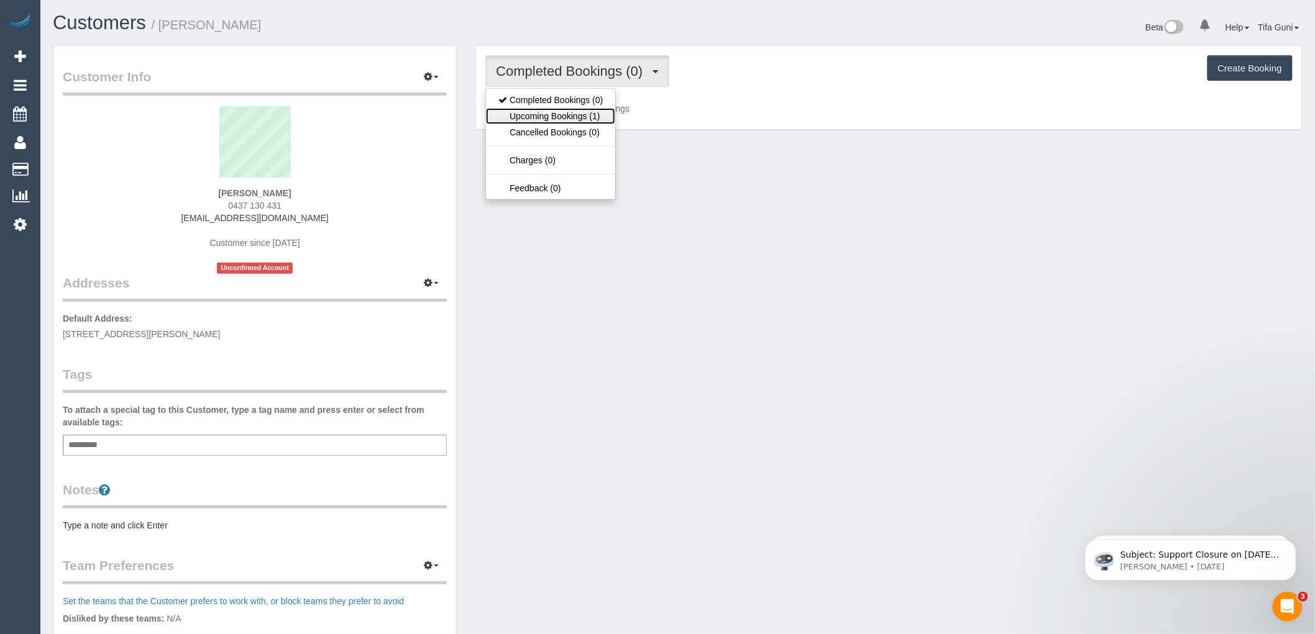
click at [583, 115] on link "Upcoming Bookings (1)" at bounding box center [550, 116] width 129 height 16
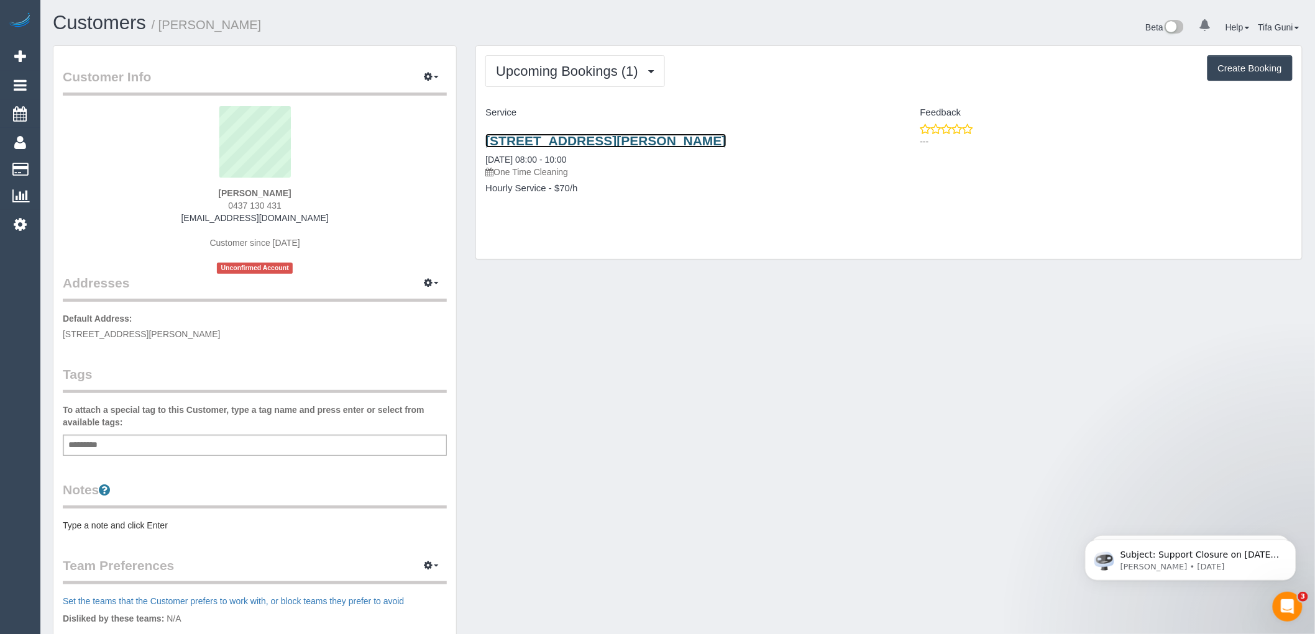
click at [641, 138] on link "[STREET_ADDRESS][PERSON_NAME]" at bounding box center [605, 141] width 240 height 14
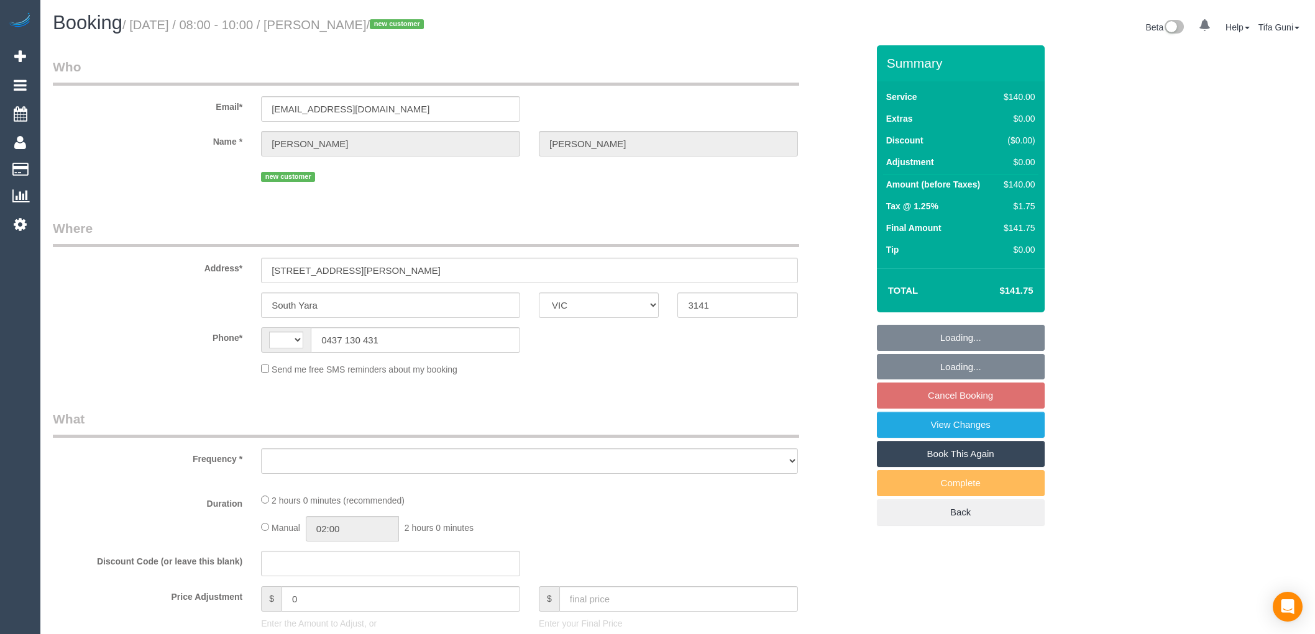
select select "VIC"
select select "string:stripe-pm_1S3Uo52GScqysDRVopCPKoTW"
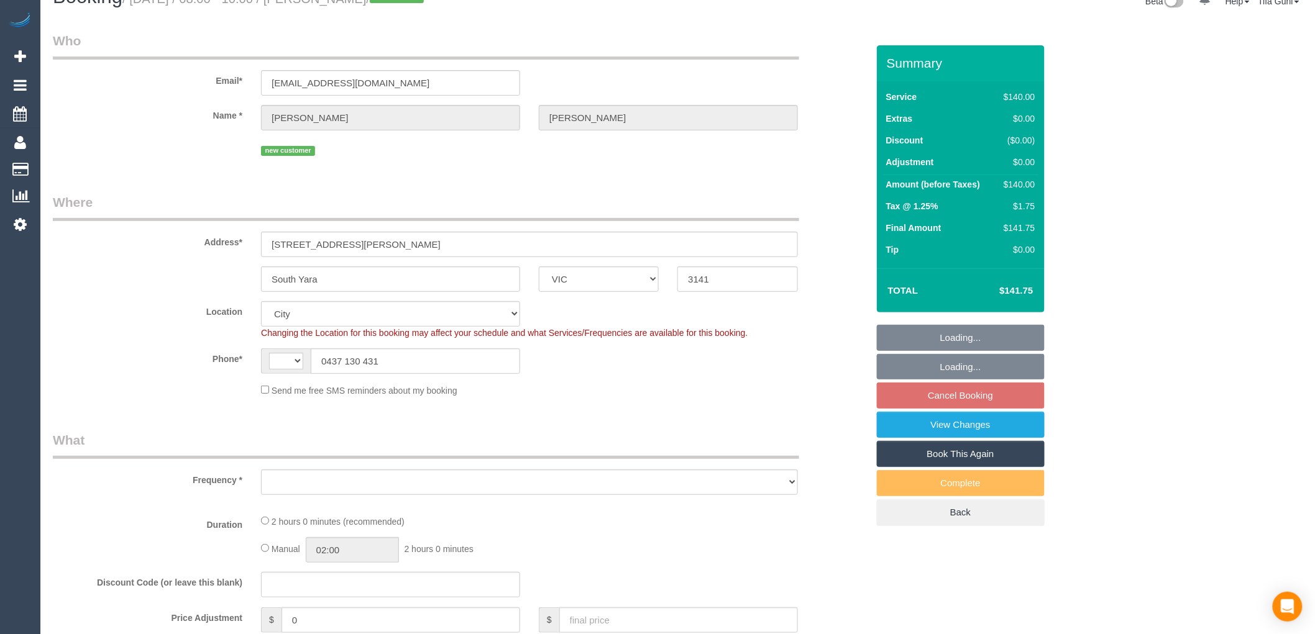
select select "string:AU"
select select "object:843"
select select "spot1"
select select "number:28"
select select "number:14"
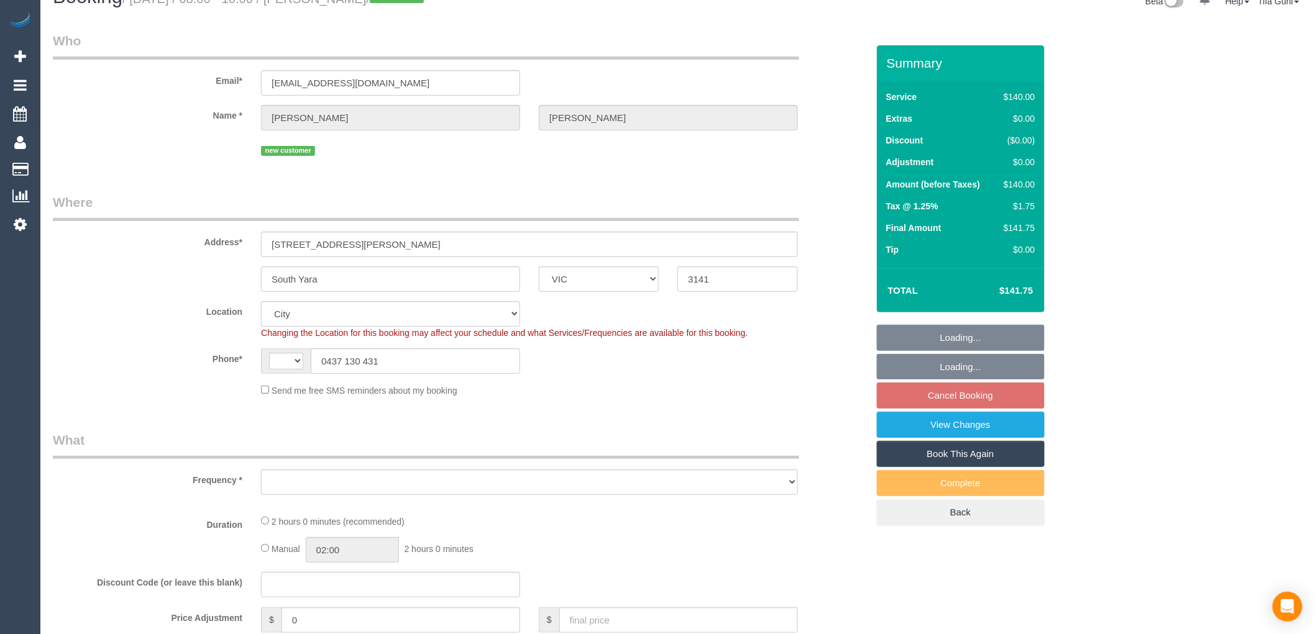
select select "number:18"
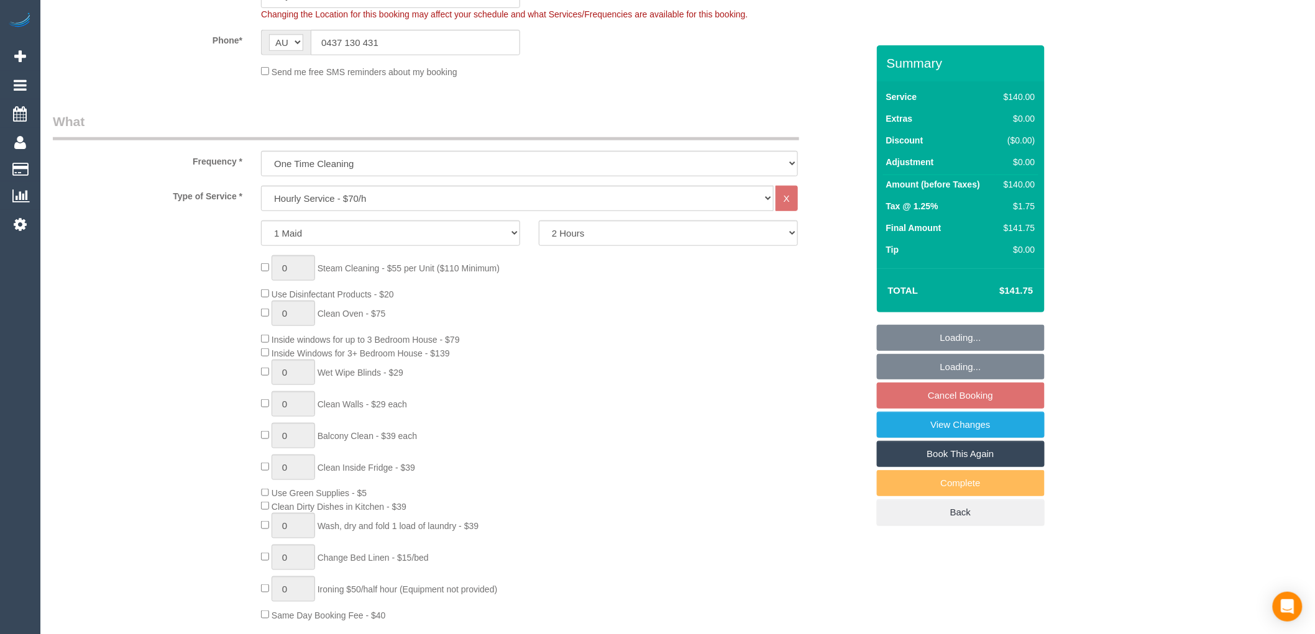
select select "object:853"
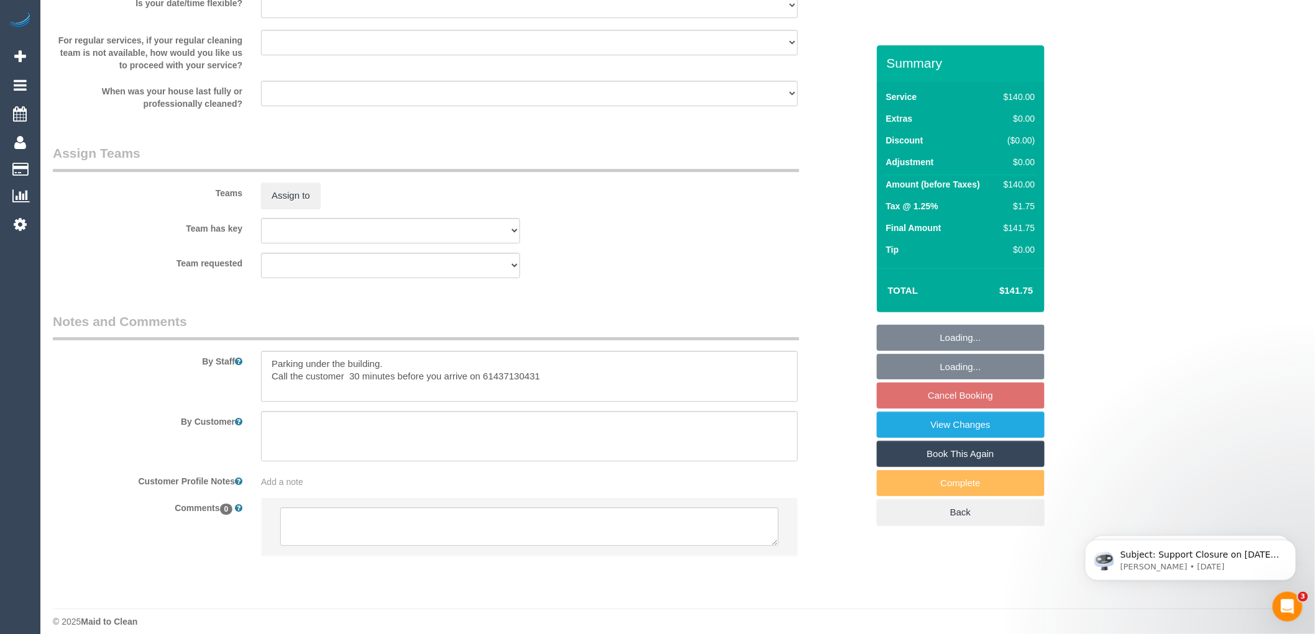
scroll to position [1720, 0]
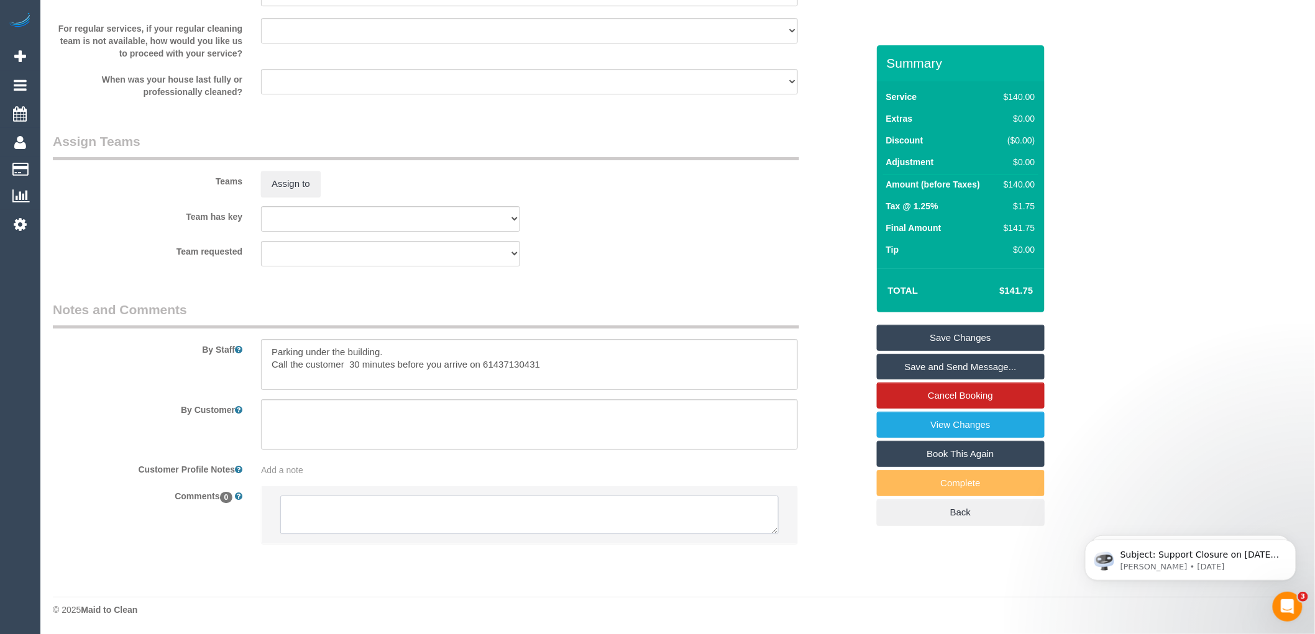
click at [354, 506] on textarea at bounding box center [529, 515] width 498 height 39
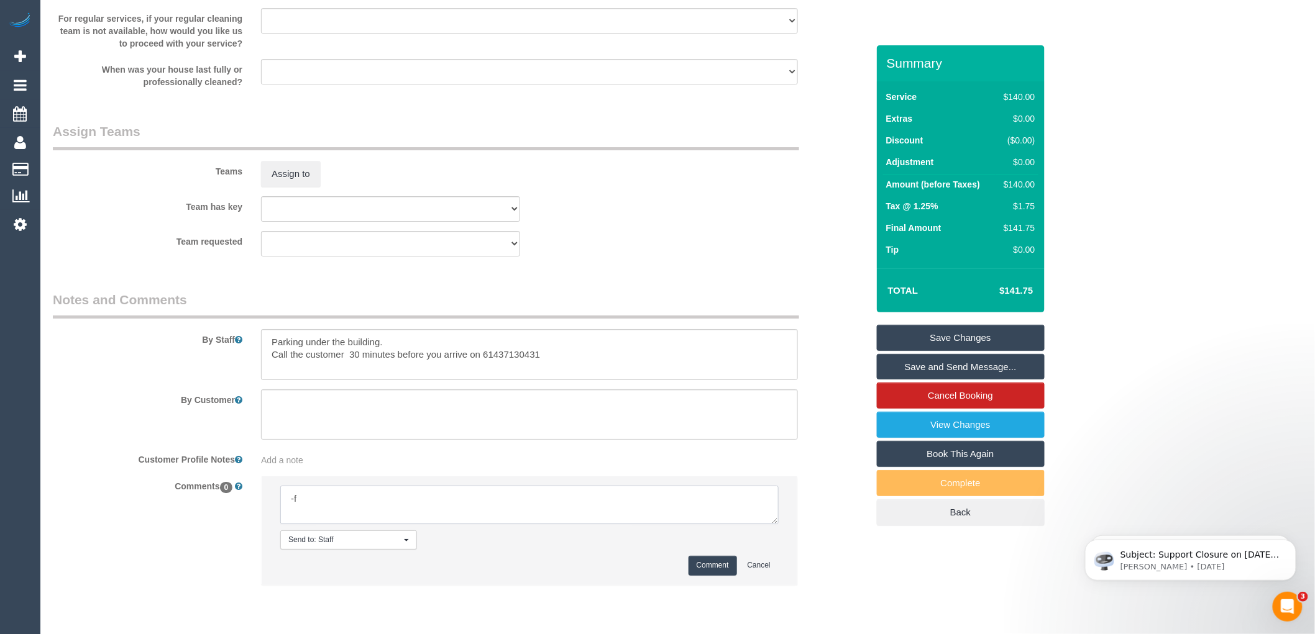
type textarea "-"
paste textarea "Flexibility dates: Flexibility times: Notes: knows we need to review Contact vi…"
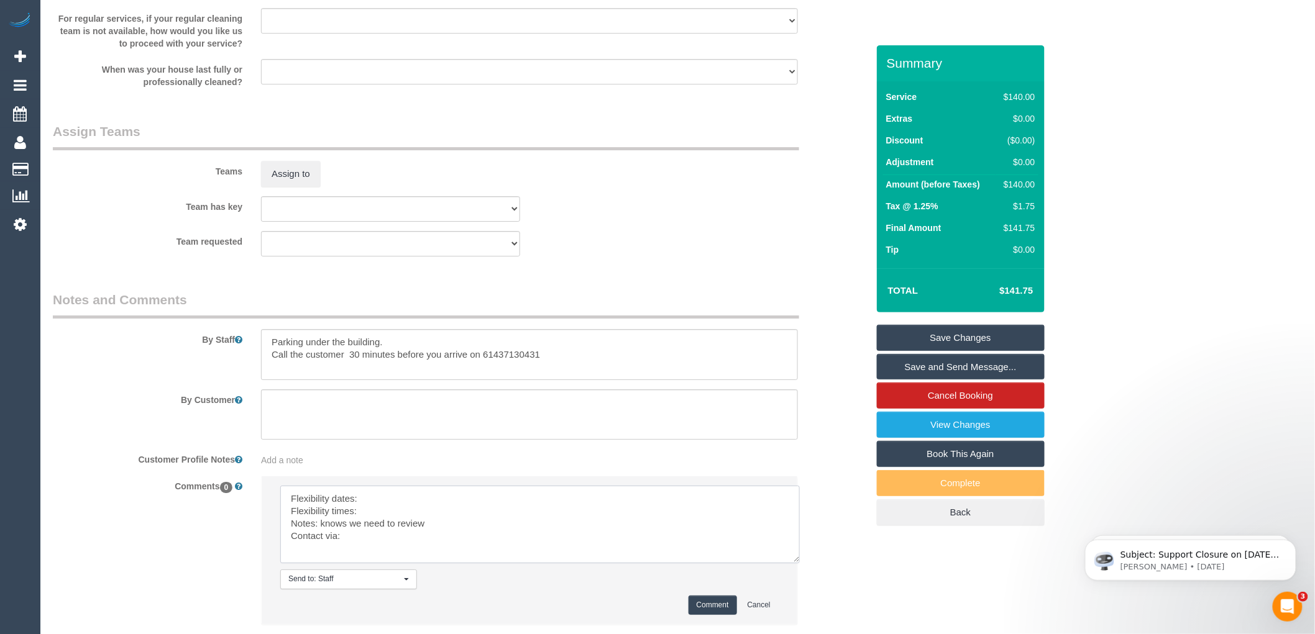
scroll to position [0, 0]
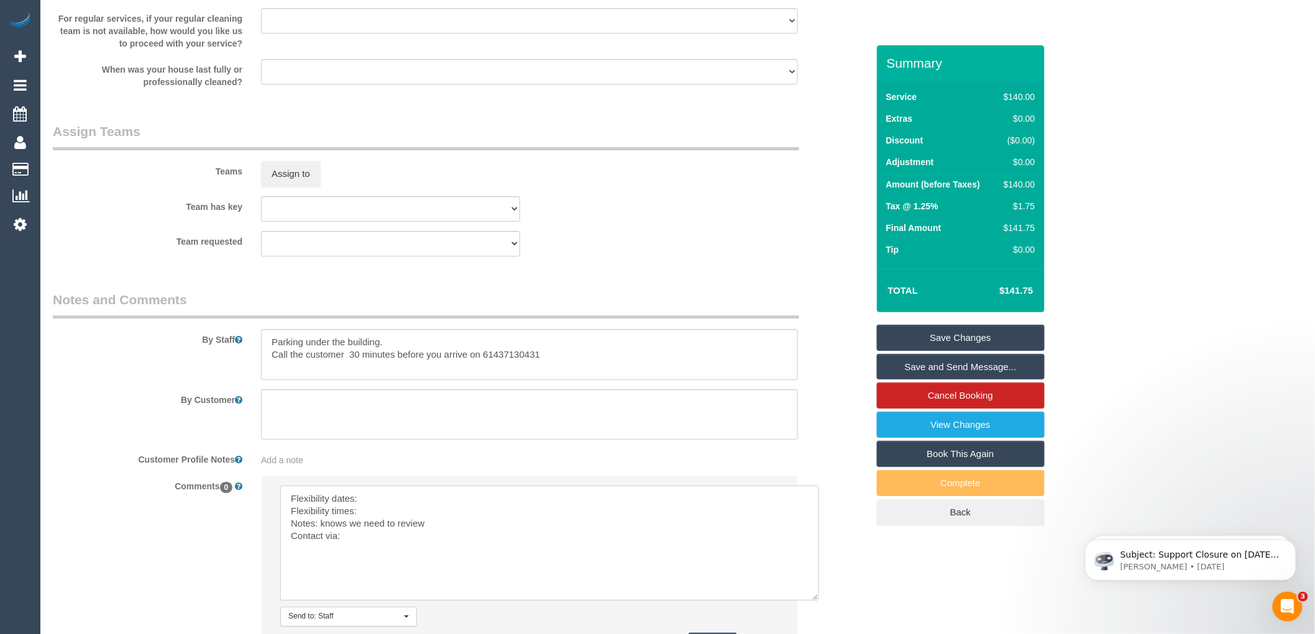
drag, startPoint x: 775, startPoint y: 531, endPoint x: 817, endPoint y: 609, distance: 88.1
click at [817, 601] on textarea at bounding box center [549, 543] width 539 height 115
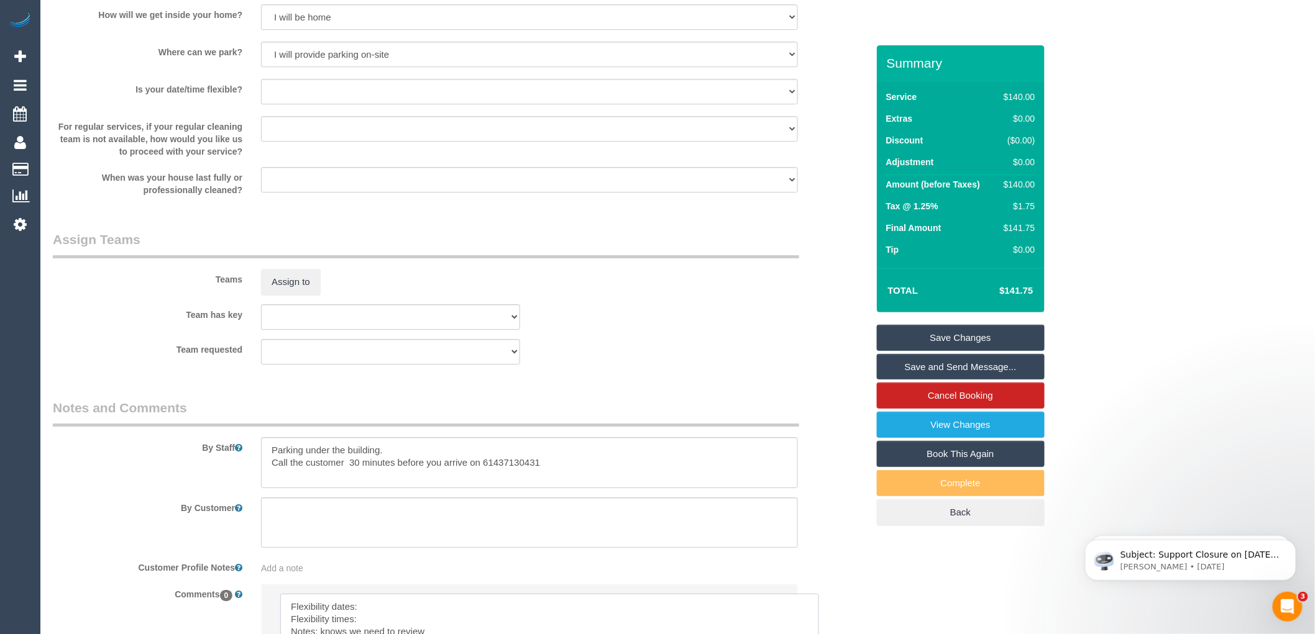
scroll to position [1788, 0]
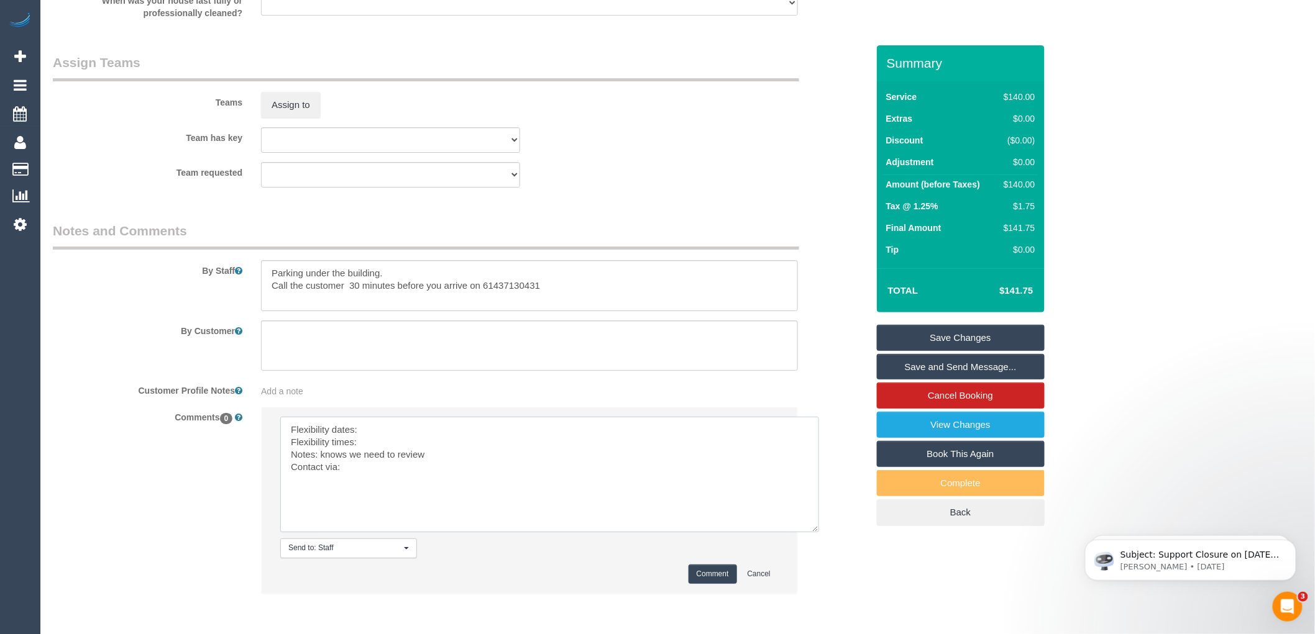
click at [370, 439] on textarea at bounding box center [549, 475] width 539 height 116
click at [368, 451] on textarea at bounding box center [549, 475] width 539 height 116
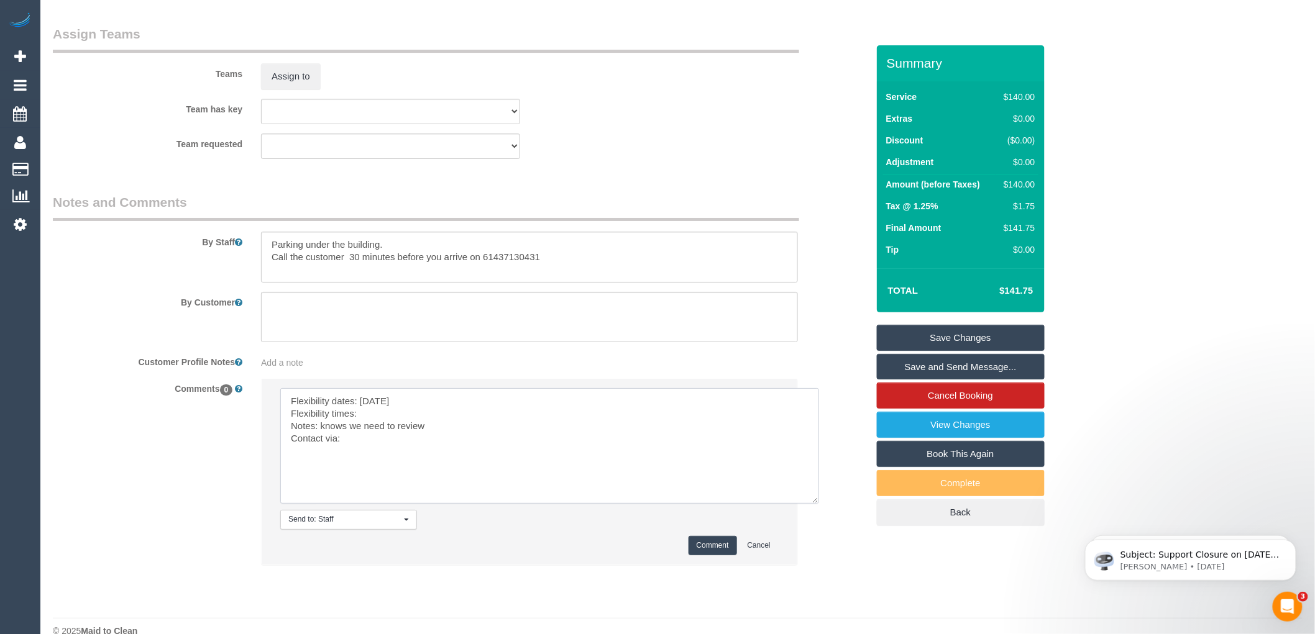
scroll to position [1848, 0]
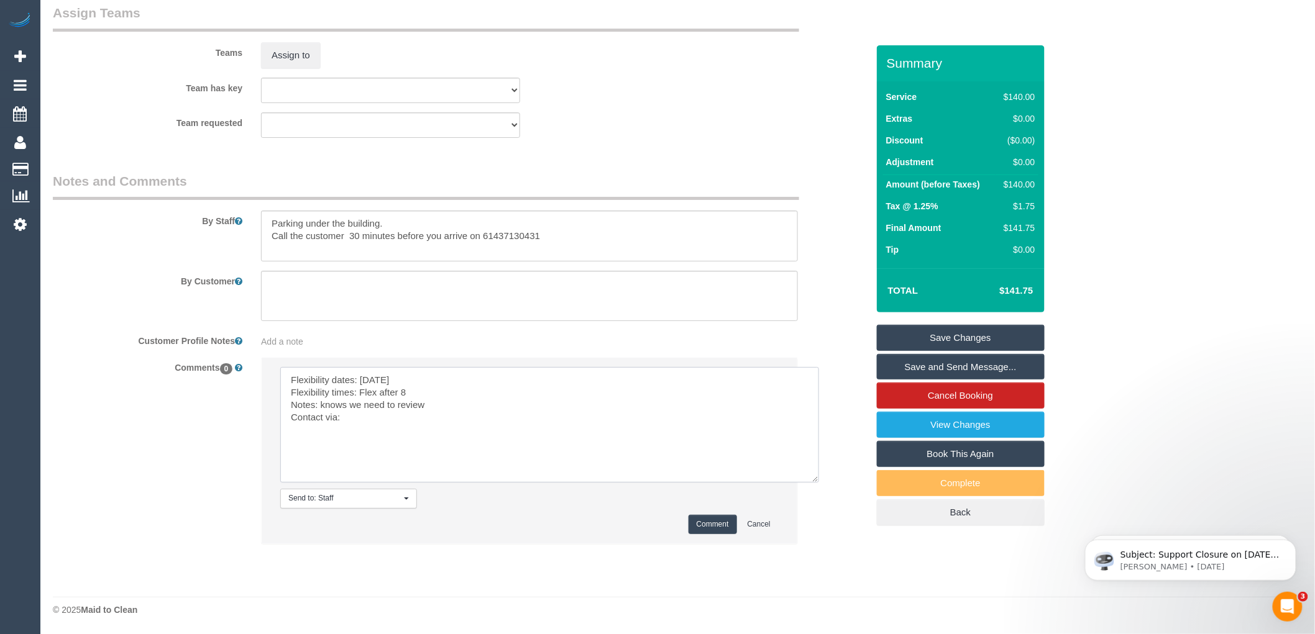
click at [373, 419] on textarea at bounding box center [549, 425] width 539 height 116
type textarea "Flexibility dates: Saturday Flexibility times: Flex after 8 Notes: knows we nee…"
click at [707, 520] on button "Comment" at bounding box center [713, 524] width 48 height 19
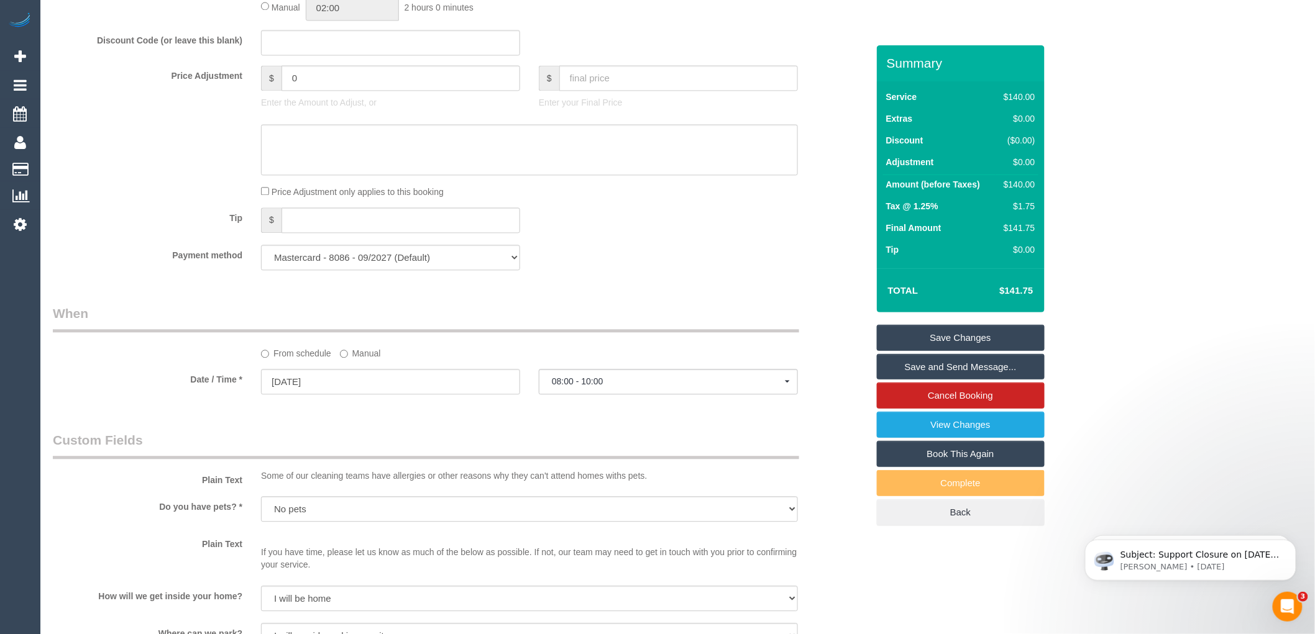
scroll to position [1306, 0]
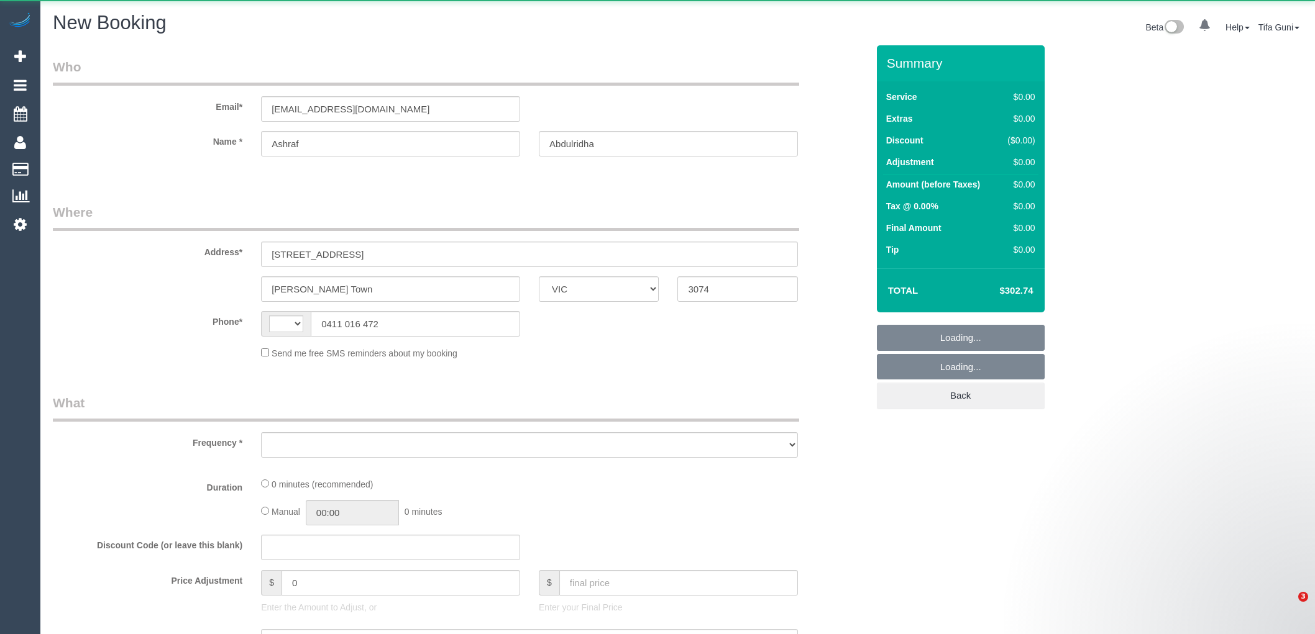
select select "VIC"
select select "string:AU"
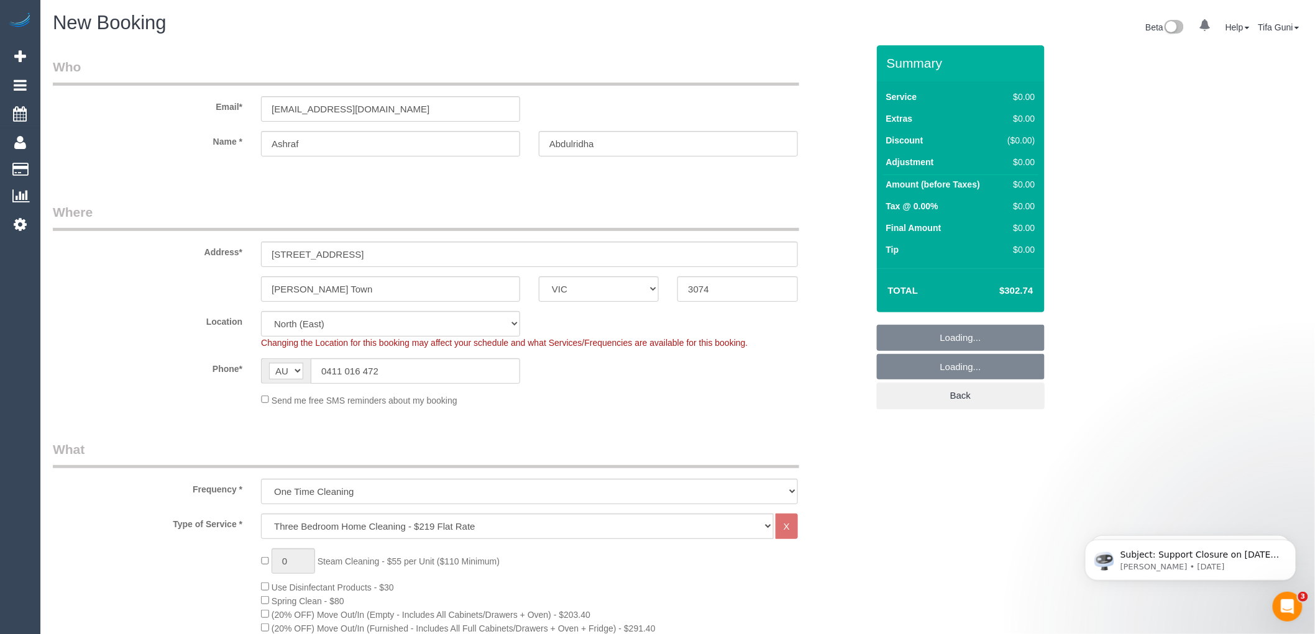
select select "object:1630"
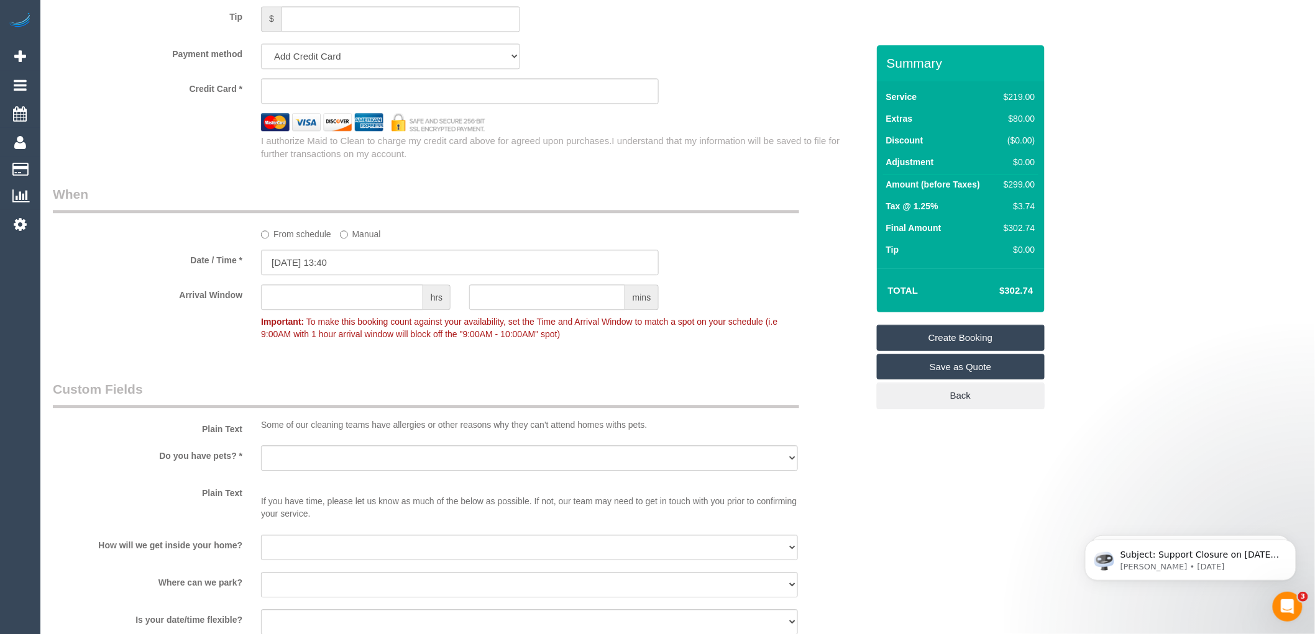
scroll to position [1312, 0]
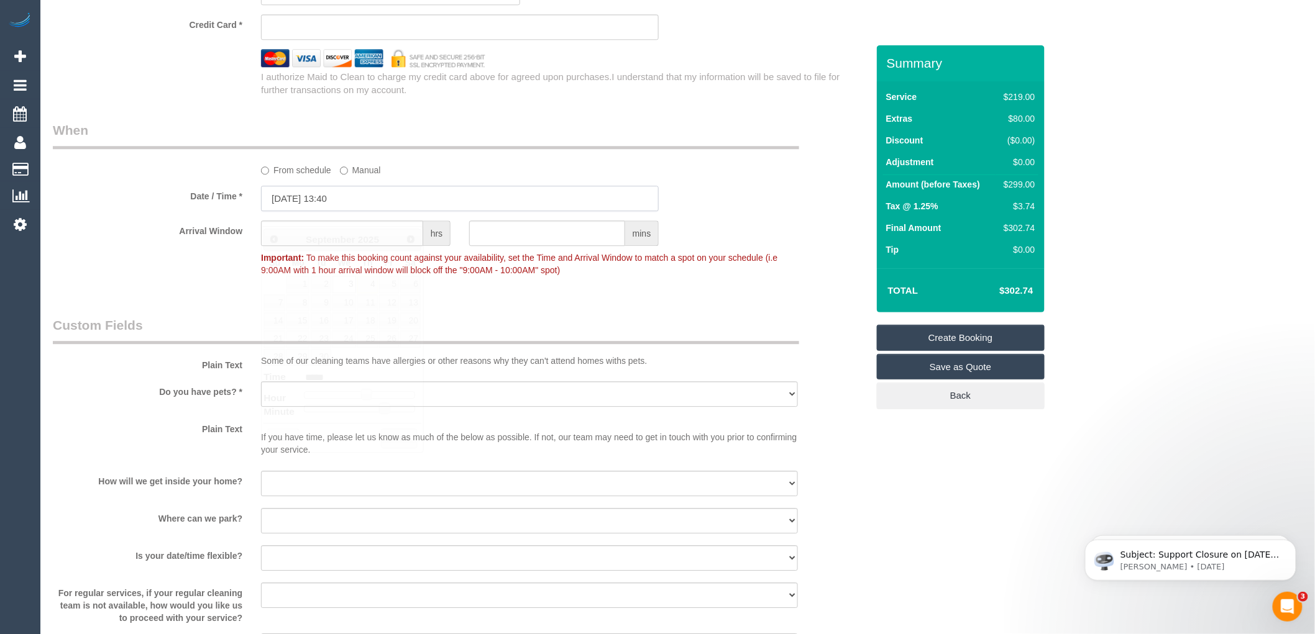
click at [378, 211] on input "[DATE] 13:40" at bounding box center [460, 198] width 398 height 25
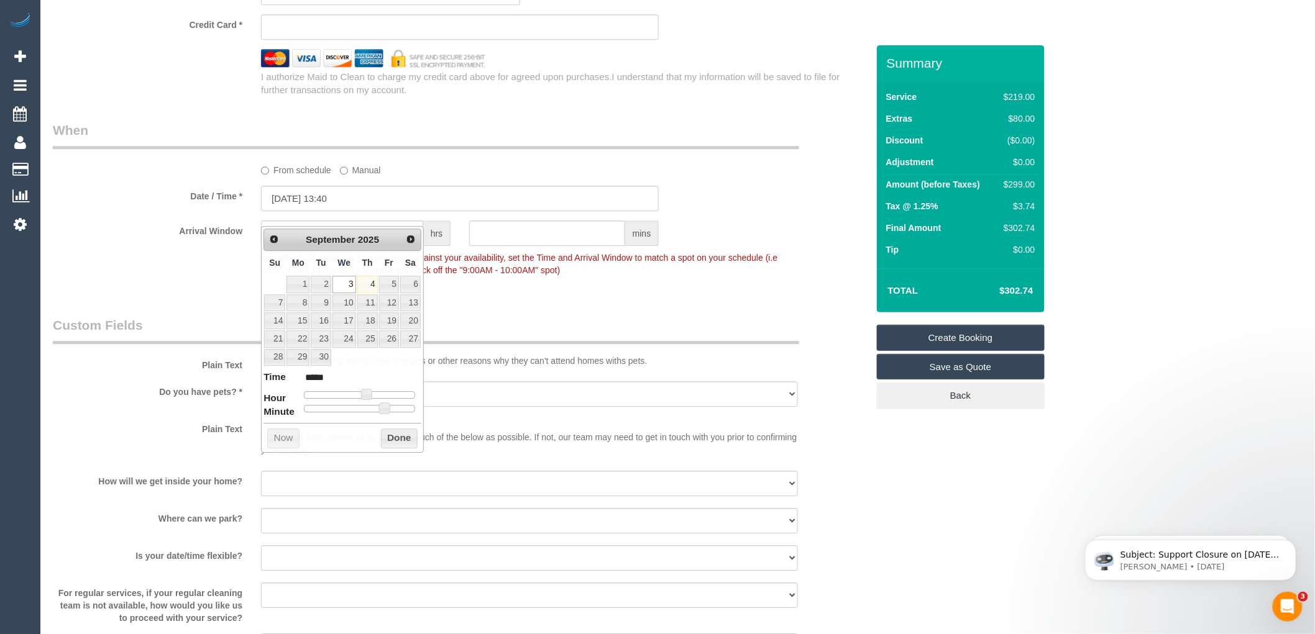
click at [272, 176] on label "From schedule" at bounding box center [296, 168] width 70 height 17
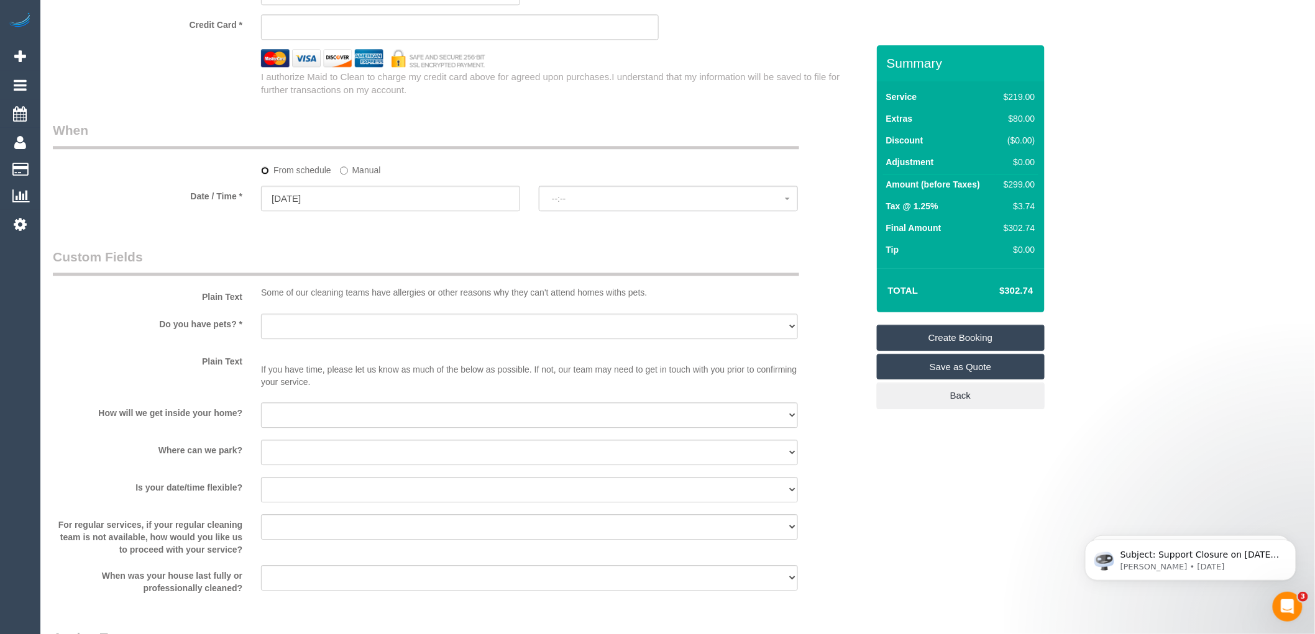
select select "spot8"
click at [326, 206] on input "[DATE]" at bounding box center [390, 198] width 259 height 25
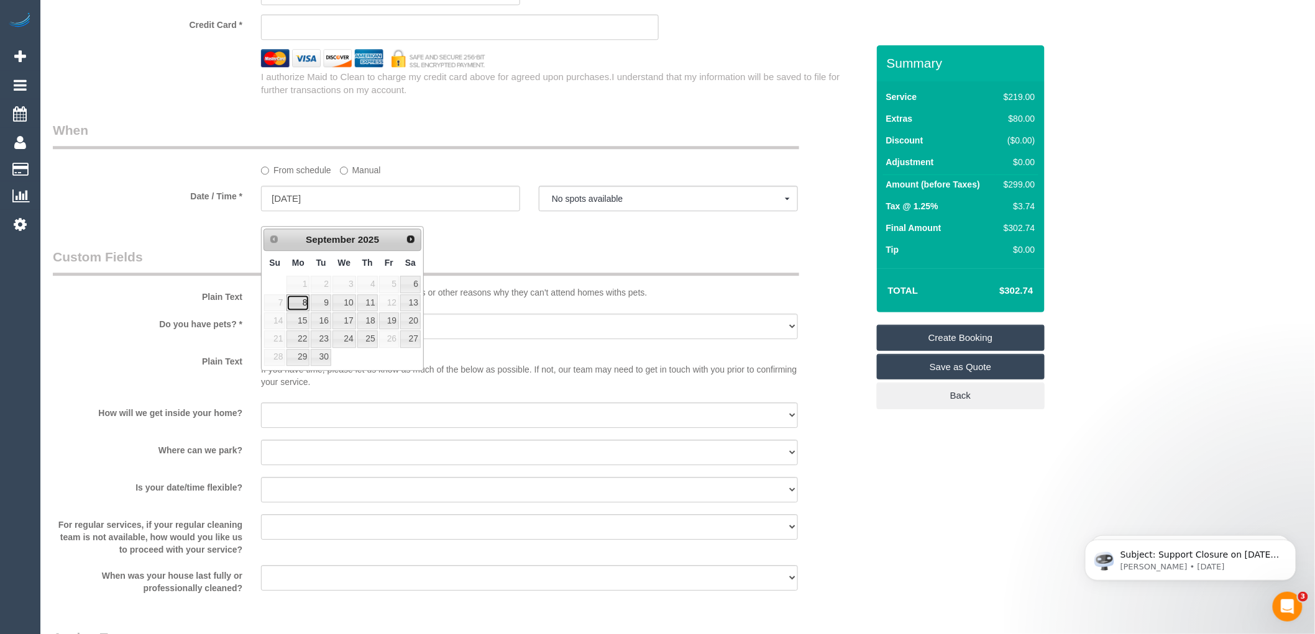
click at [306, 301] on link "8" at bounding box center [297, 303] width 23 height 17
type input "[DATE]"
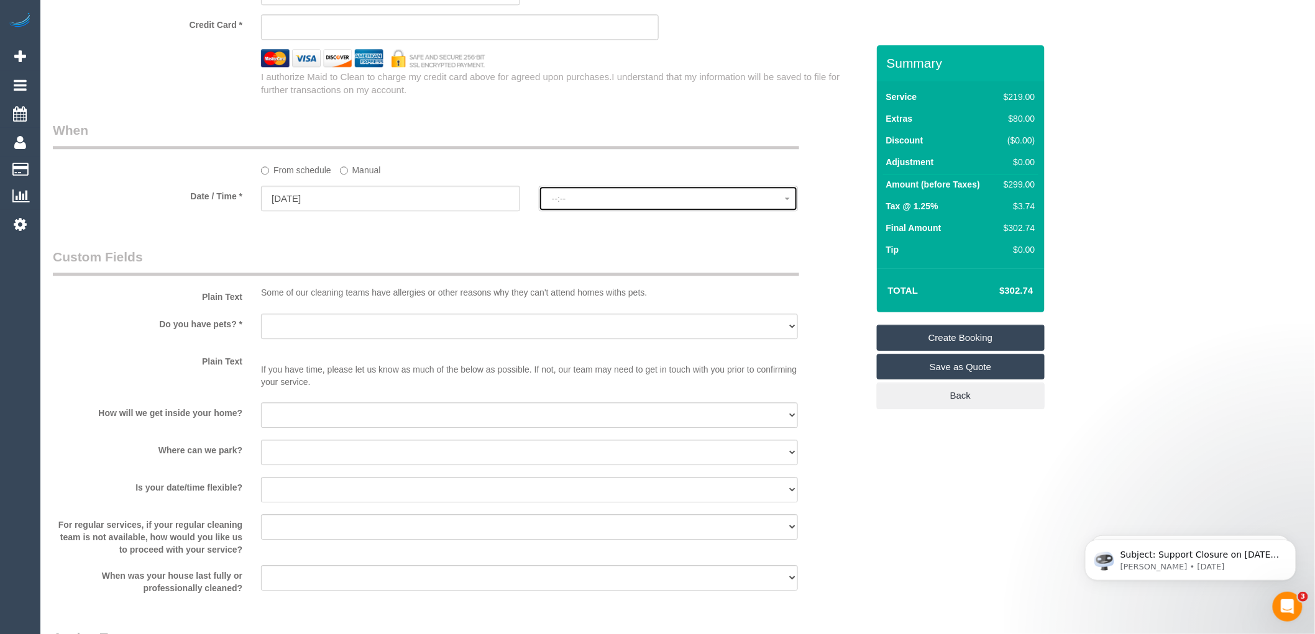
click at [605, 204] on span "--:--" at bounding box center [668, 199] width 233 height 10
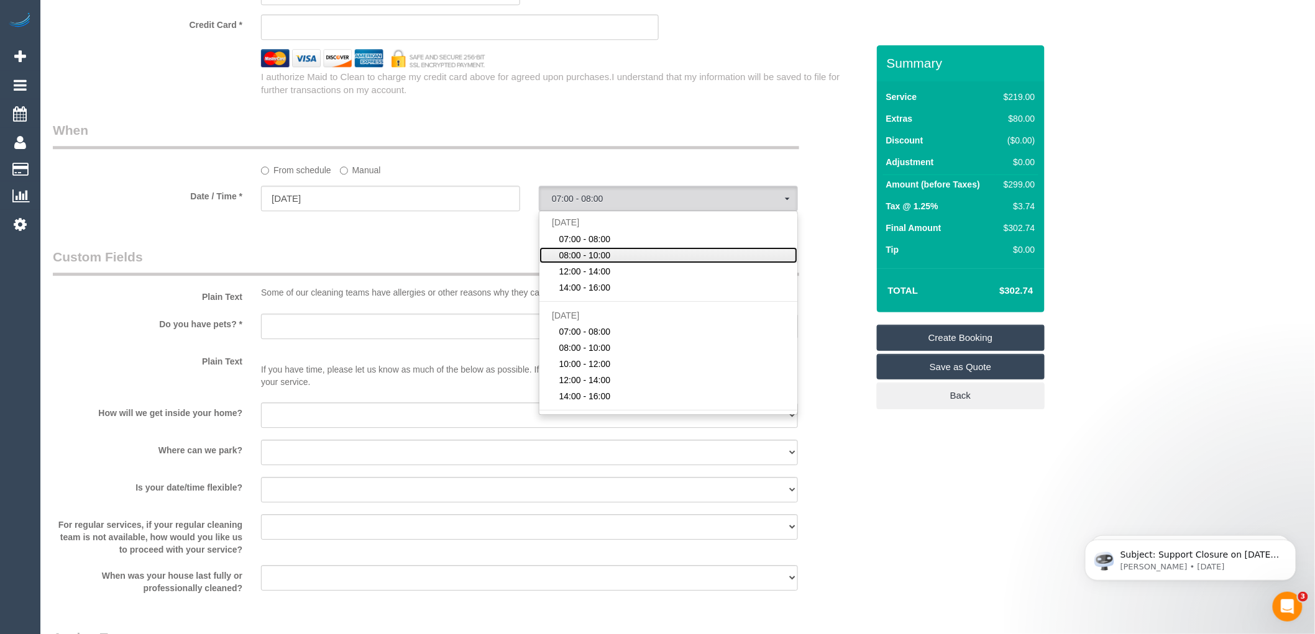
click at [579, 262] on span "08:00 - 10:00" at bounding box center [585, 255] width 52 height 12
select select "spot16"
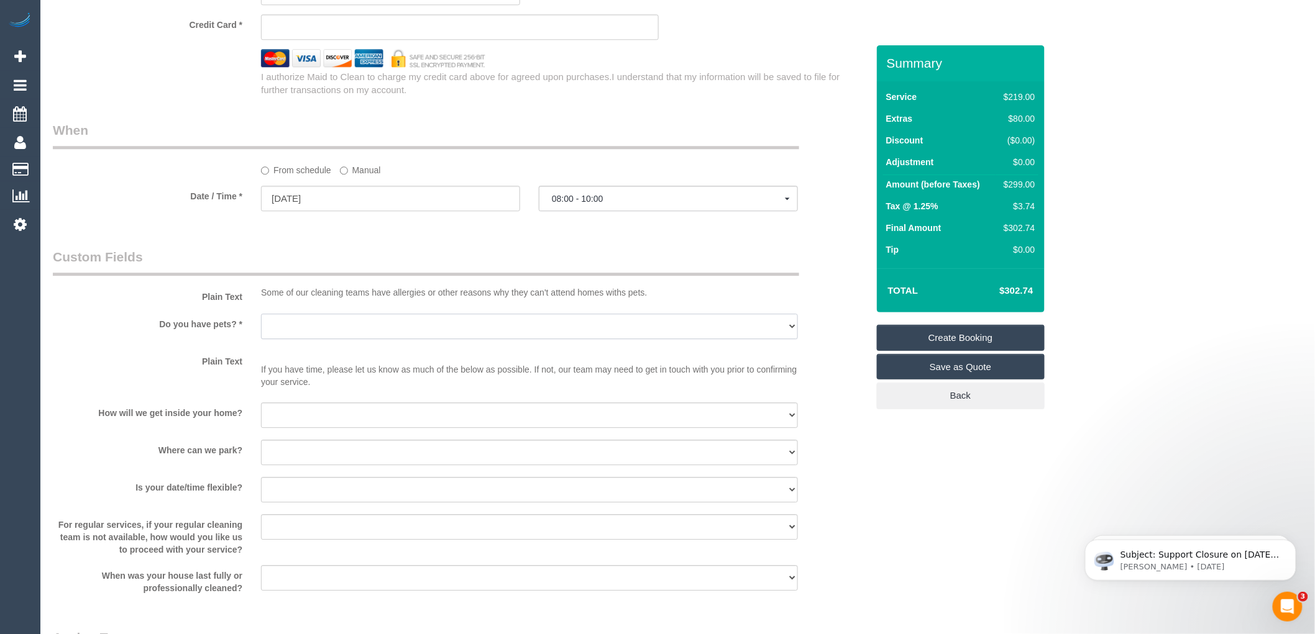
click at [296, 338] on select "Yes - Cats Yes - Dogs No pets Yes - Dogs and Cats Yes - Other" at bounding box center [529, 326] width 537 height 25
select select "number:28"
click at [261, 328] on select "Yes - Cats Yes - Dogs No pets Yes - Dogs and Cats Yes - Other" at bounding box center [529, 326] width 537 height 25
click at [301, 428] on select "I will be home Key will be left (please provide details below) Lock box/Access …" at bounding box center [529, 415] width 537 height 25
select select "number:14"
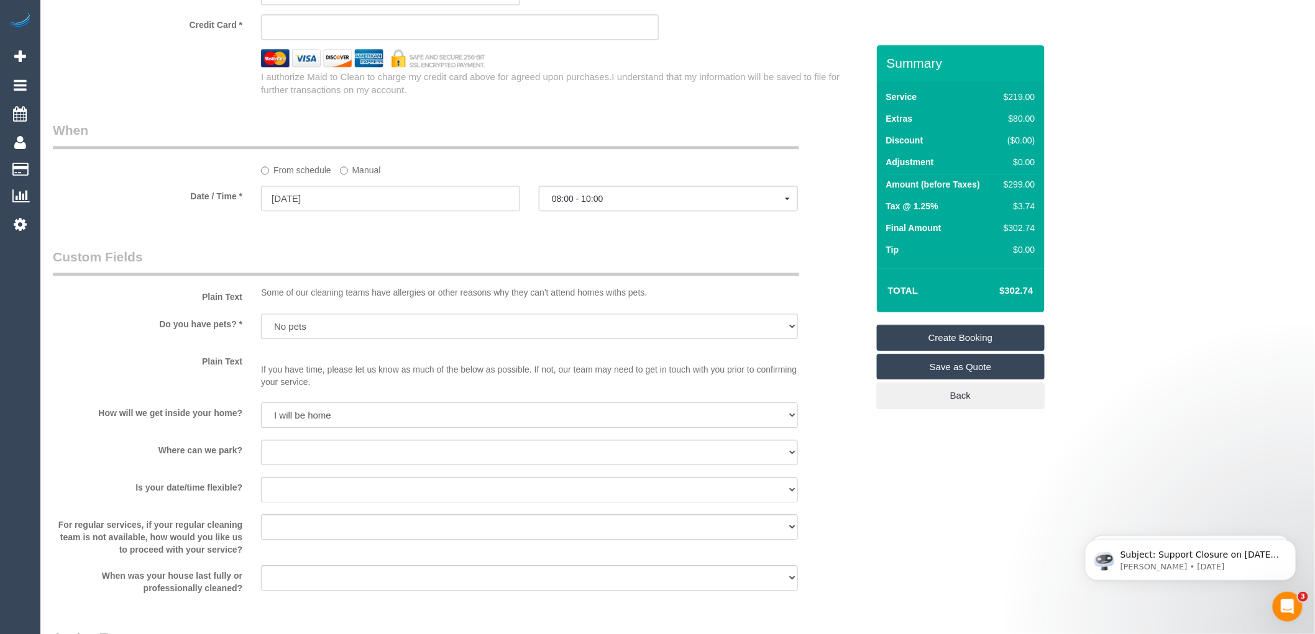
click at [261, 417] on select "I will be home Key will be left (please provide details below) Lock box/Access …" at bounding box center [529, 415] width 537 height 25
click at [297, 465] on select "I will provide parking on-site Free street parking Paid street parking (cost wi…" at bounding box center [529, 452] width 537 height 25
select select "number:19"
click at [261, 454] on select "I will provide parking on-site Free street parking Paid street parking (cost wi…" at bounding box center [529, 452] width 537 height 25
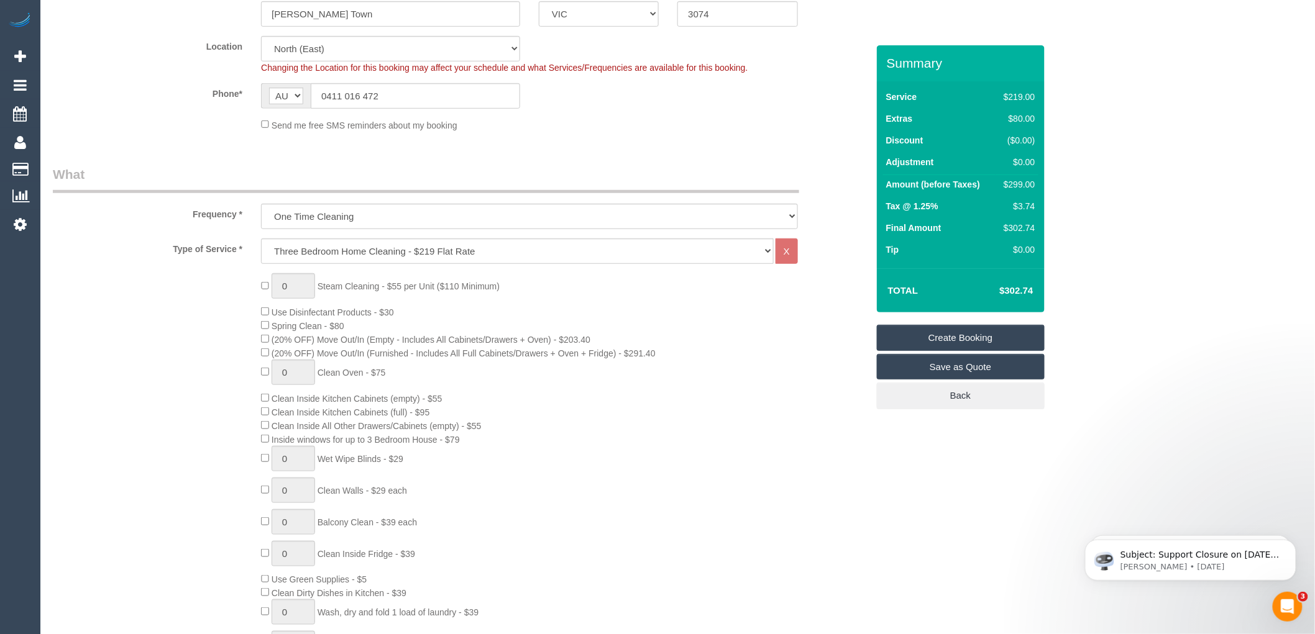
scroll to position [0, 0]
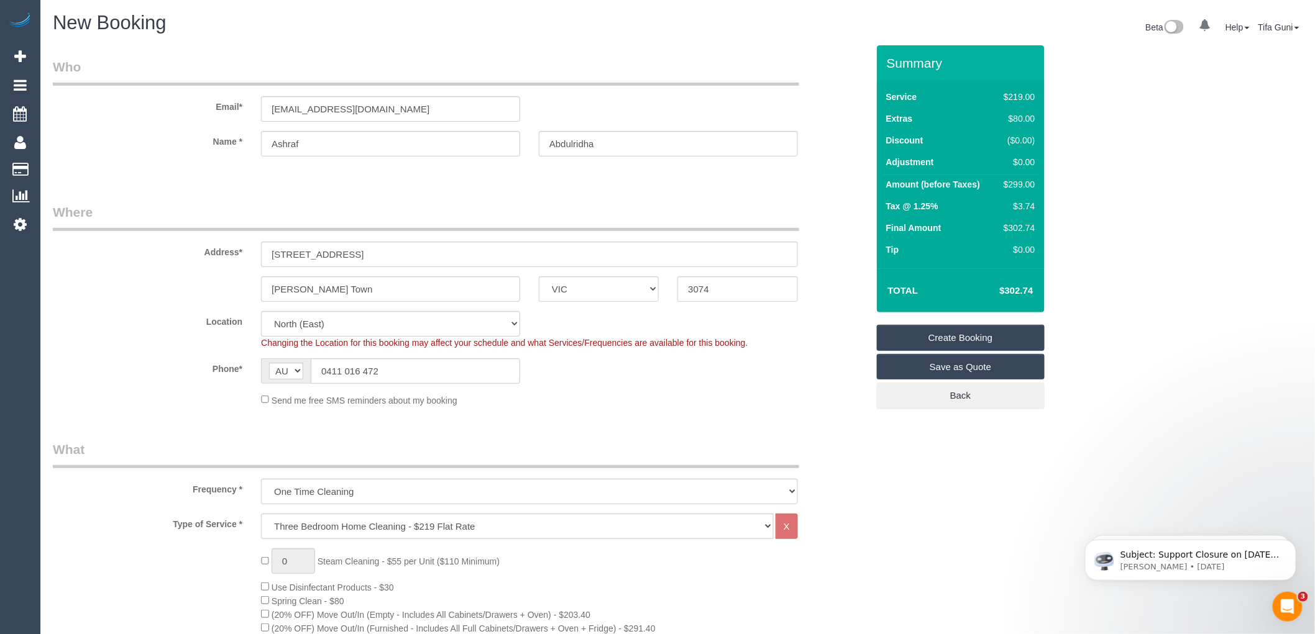
click at [557, 412] on fieldset "Where Address* [STREET_ADDRESS] [PERSON_NAME][GEOGRAPHIC_DATA] ACT [GEOGRAPHIC_…" at bounding box center [460, 309] width 815 height 213
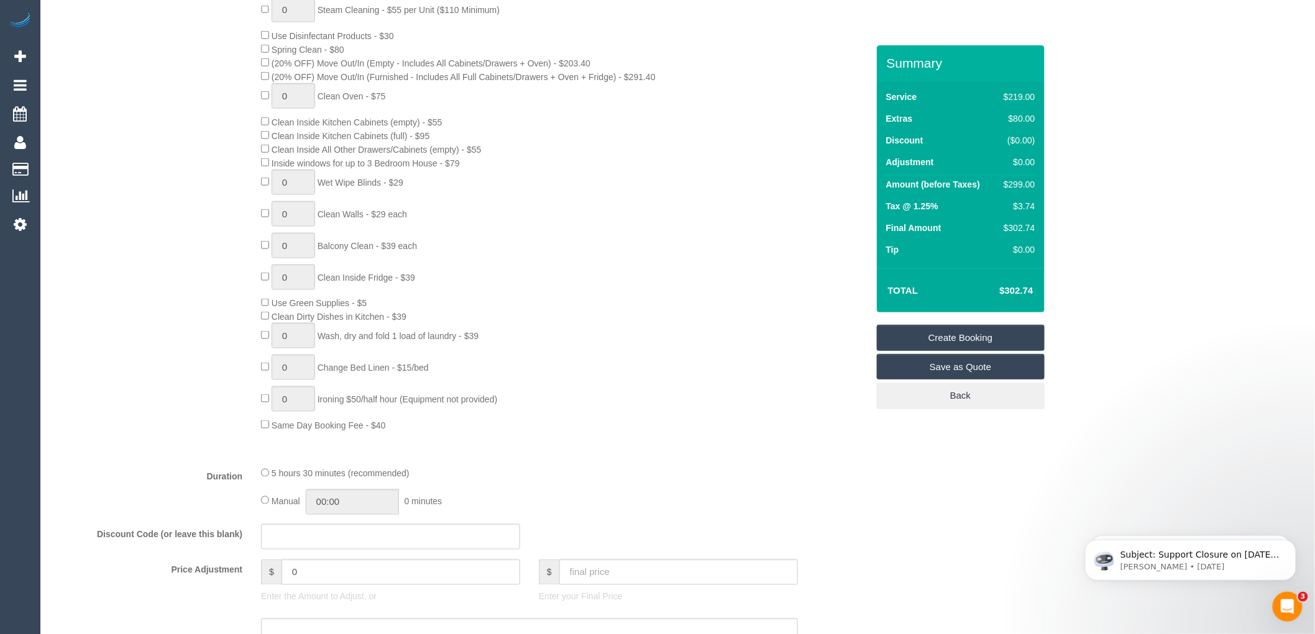
scroll to position [207, 0]
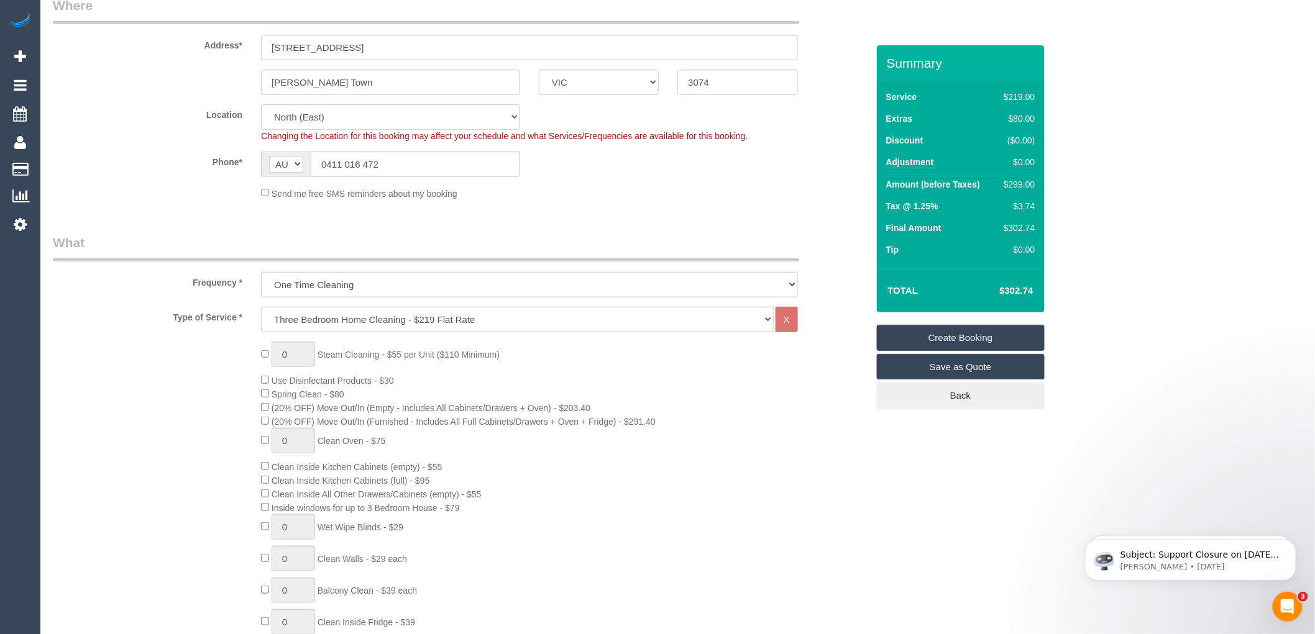
drag, startPoint x: 274, startPoint y: 318, endPoint x: 305, endPoint y: 320, distance: 31.1
click at [305, 320] on select "Hourly Service - $70/h Hourly Service - $65/h Hourly Service - $60/h Hourly Ser…" at bounding box center [517, 319] width 513 height 25
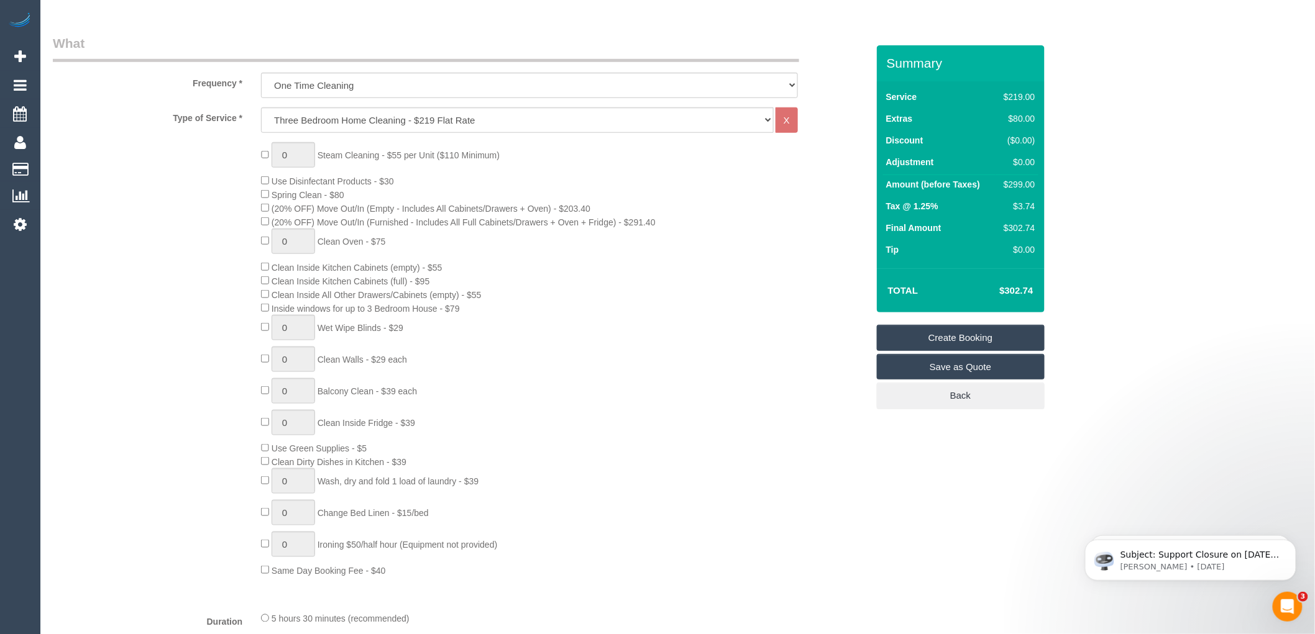
scroll to position [414, 0]
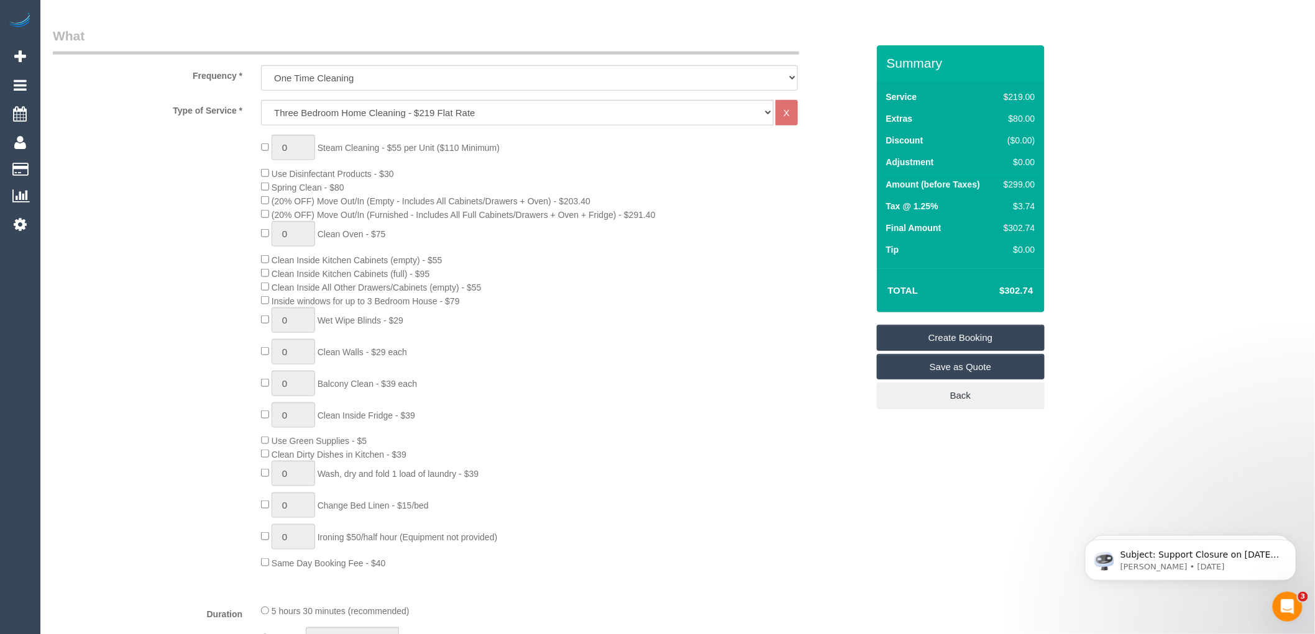
click at [929, 301] on td "Total" at bounding box center [920, 290] width 75 height 31
drag, startPoint x: 1035, startPoint y: 288, endPoint x: 1003, endPoint y: 289, distance: 31.7
click at [1003, 289] on td "$302.74" at bounding box center [997, 290] width 81 height 31
click at [981, 210] on td "Tax @ 1.25%" at bounding box center [939, 208] width 113 height 22
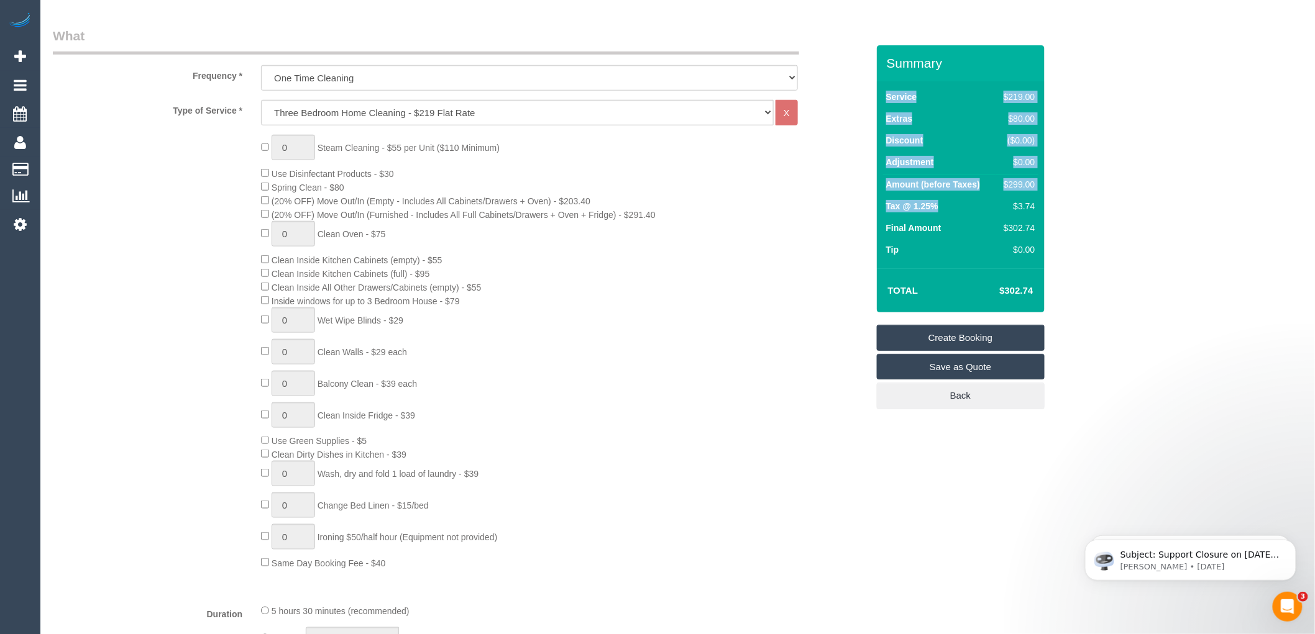
drag, startPoint x: 1038, startPoint y: 206, endPoint x: 1010, endPoint y: 202, distance: 28.3
click at [1010, 202] on div "Service $219.00 Extras $80.00 Discount ($0.00) Adjustment $0.00 Amount (before …" at bounding box center [961, 174] width 168 height 187
drag, startPoint x: 997, startPoint y: 211, endPoint x: 1003, endPoint y: 210, distance: 6.3
click at [997, 210] on td "$3.74" at bounding box center [1017, 208] width 42 height 22
click at [1002, 202] on div "$3.74" at bounding box center [1017, 206] width 36 height 12
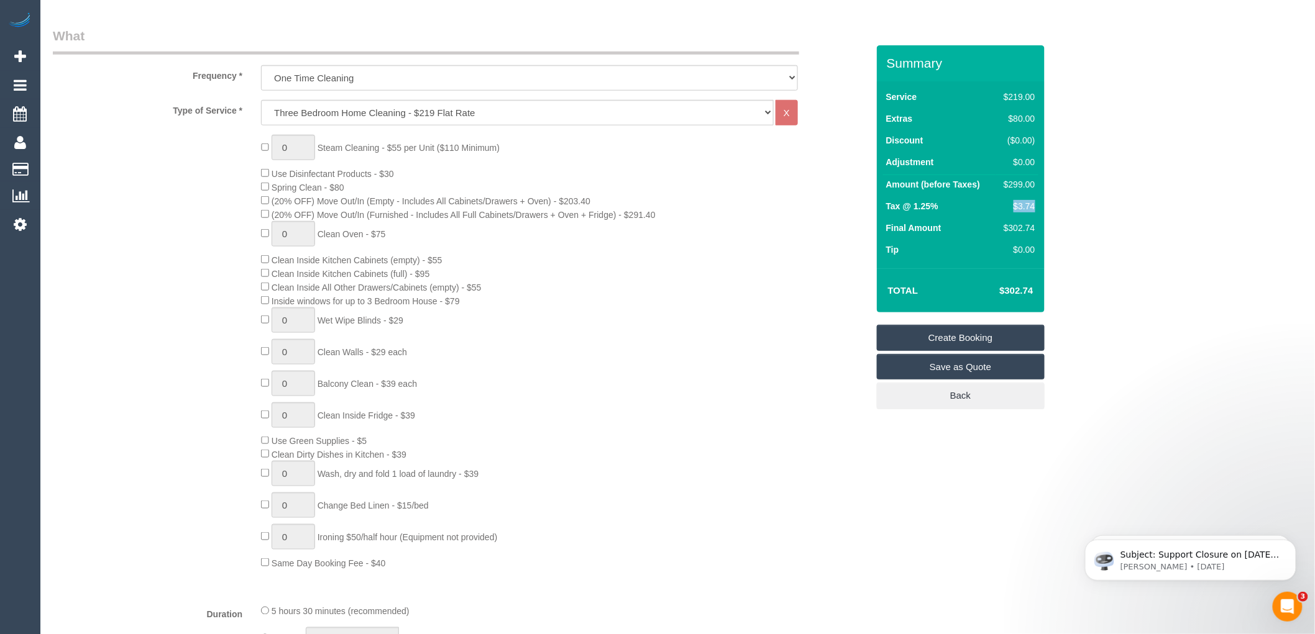
drag, startPoint x: 1035, startPoint y: 206, endPoint x: 1014, endPoint y: 206, distance: 21.1
click at [1014, 206] on td "$3.74" at bounding box center [1017, 208] width 42 height 22
copy div "$3.74"
click at [972, 296] on h4 "$302.74" at bounding box center [997, 291] width 71 height 11
drag, startPoint x: 1035, startPoint y: 290, endPoint x: 991, endPoint y: 288, distance: 44.8
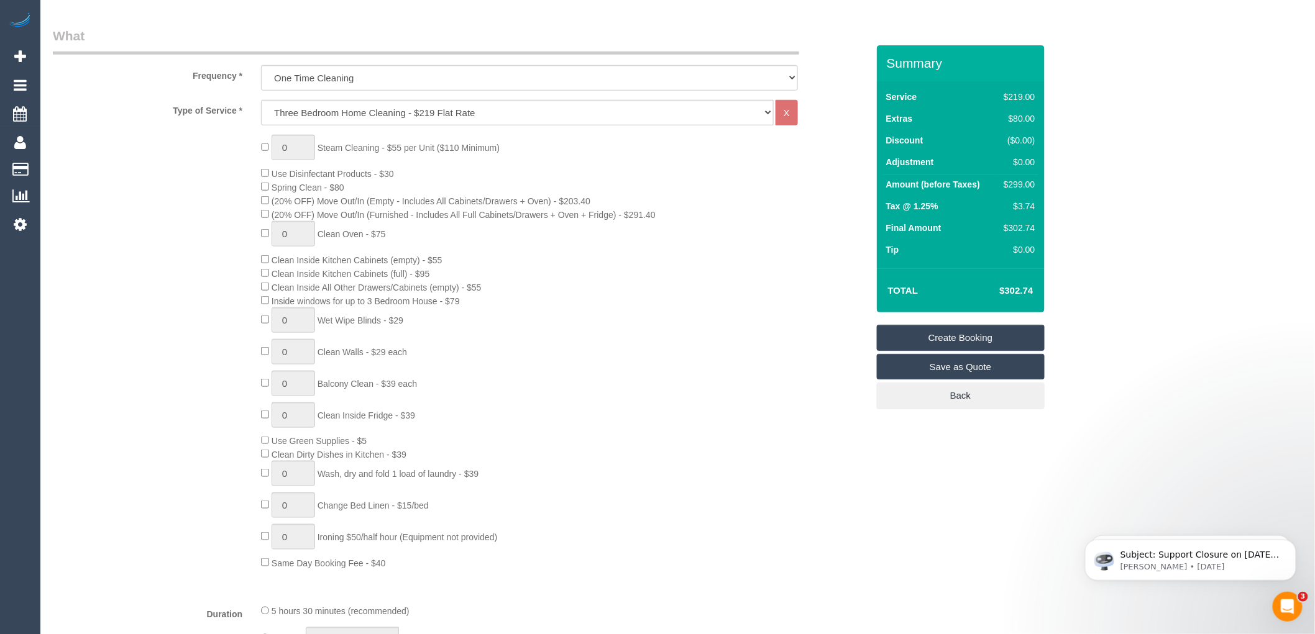
click at [991, 288] on td "$302.74" at bounding box center [997, 290] width 81 height 31
copy h4 "$302.74"
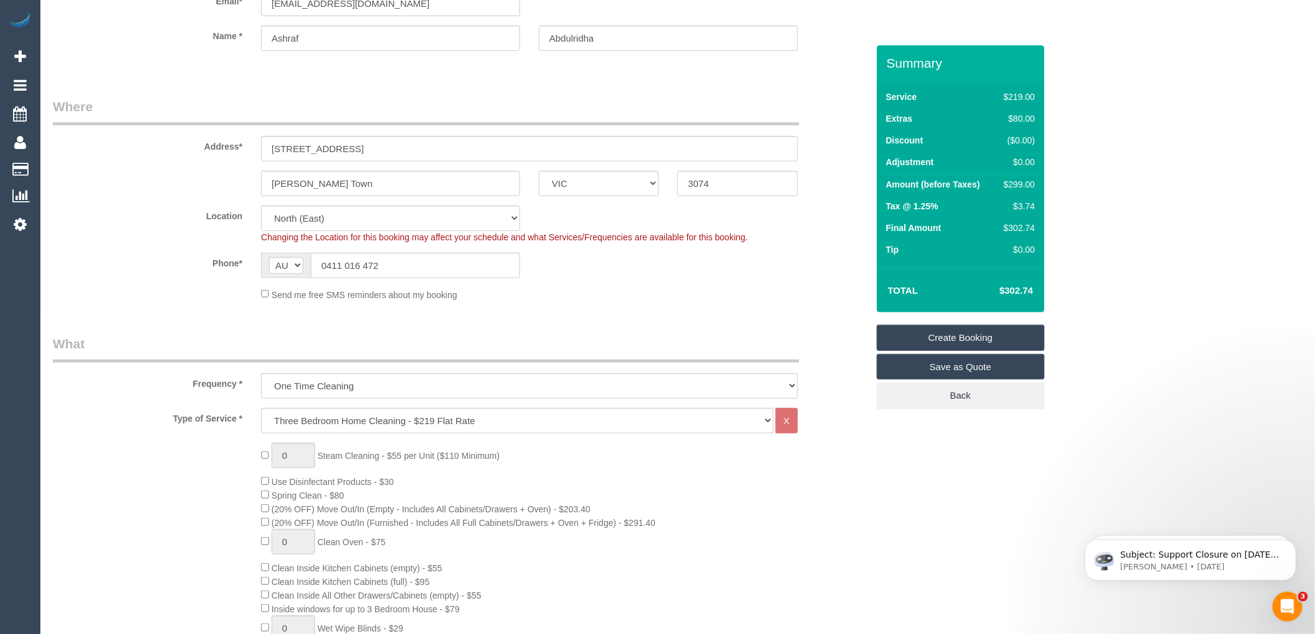
scroll to position [0, 0]
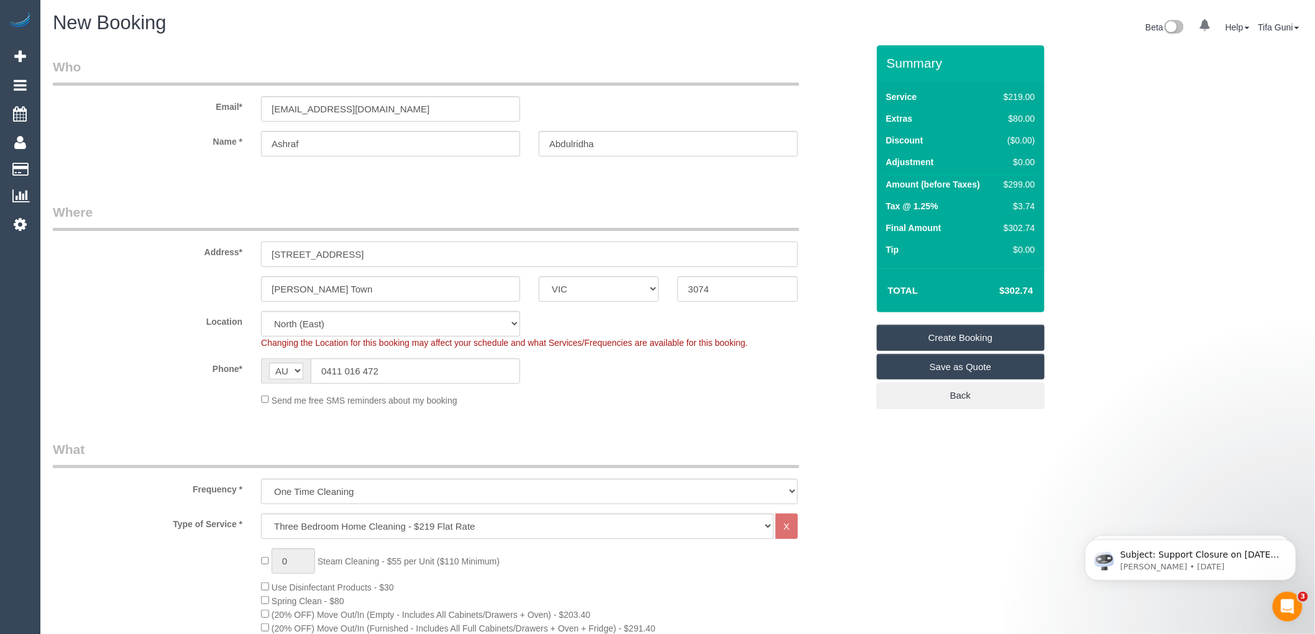
click at [333, 254] on input "[STREET_ADDRESS]" at bounding box center [529, 254] width 537 height 25
click at [296, 252] on input "[STREET_ADDRESS][PERSON_NAME]" at bounding box center [529, 254] width 537 height 25
click at [296, 250] on input "[STREET_ADDRESS]" at bounding box center [529, 254] width 537 height 25
click at [405, 258] on input "[STREET_ADDRESS][PERSON_NAME]" at bounding box center [529, 254] width 537 height 25
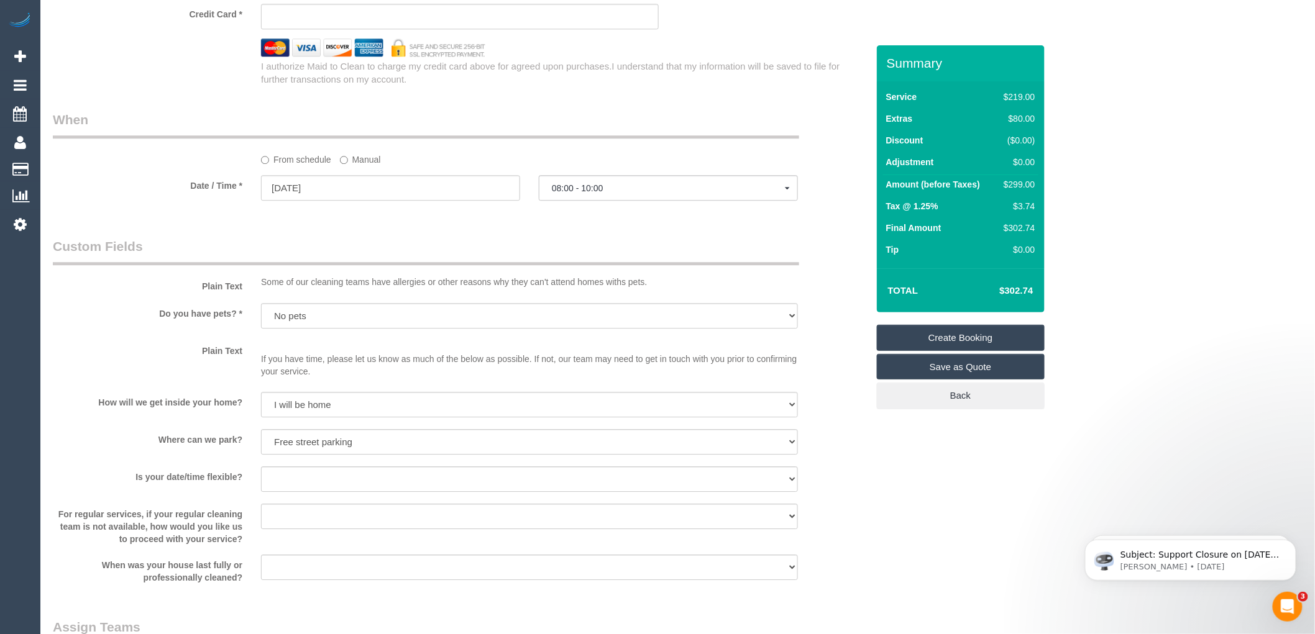
scroll to position [1381, 0]
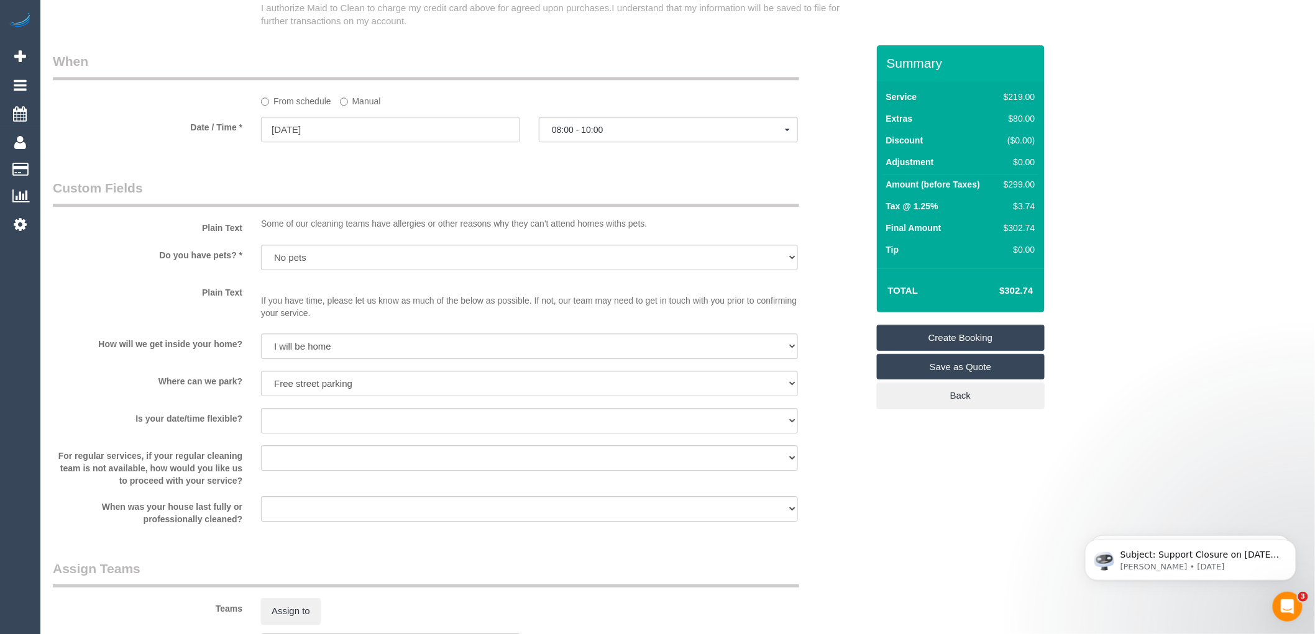
type input "[STREET_ADDRESS][PERSON_NAME]"
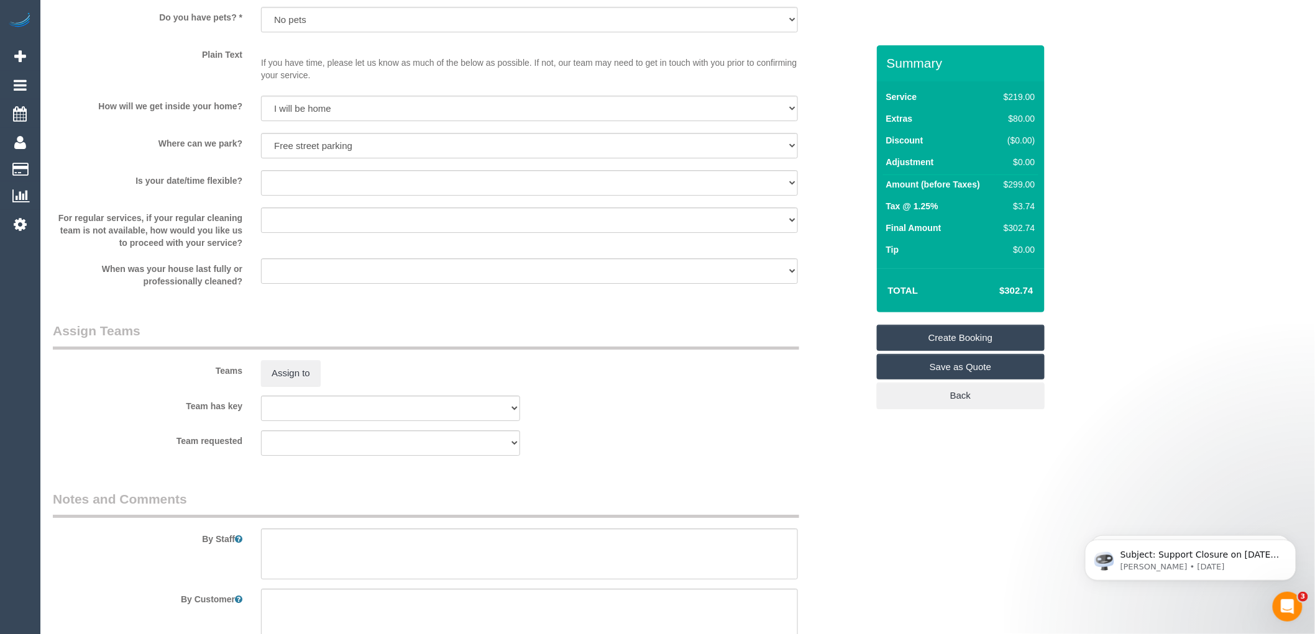
scroll to position [1716, 0]
